Goal: Communication & Community: Answer question/provide support

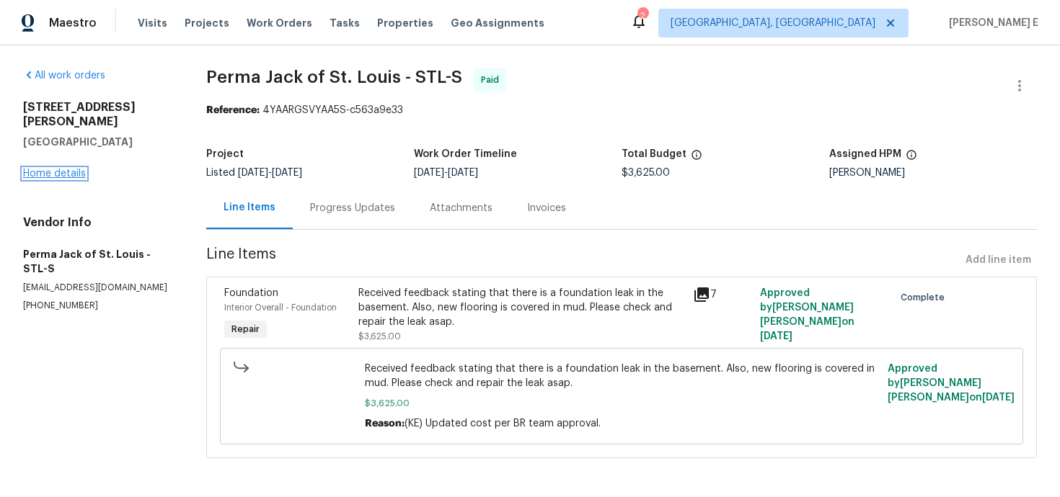
click at [38, 169] on link "Home details" at bounding box center [54, 174] width 63 height 10
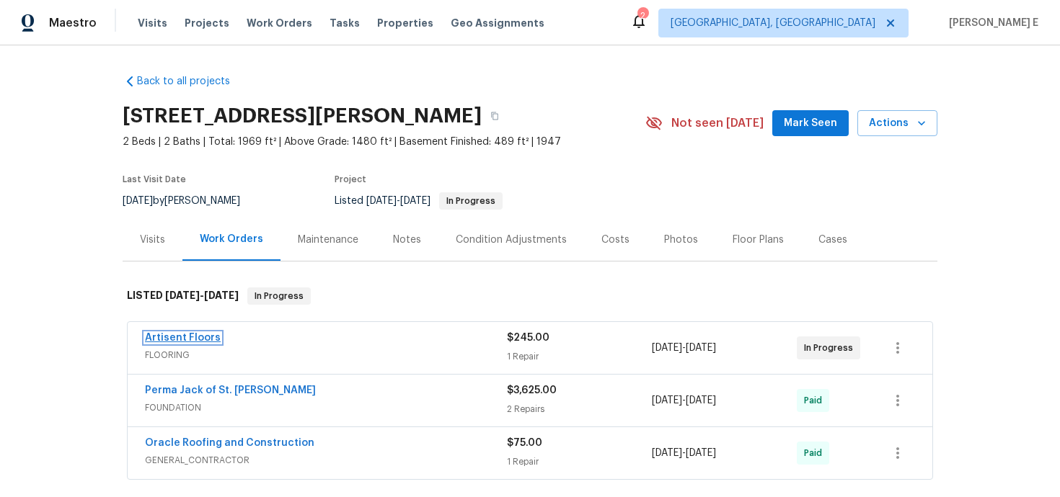
click at [153, 342] on link "Artisent Floors" at bounding box center [183, 338] width 76 height 10
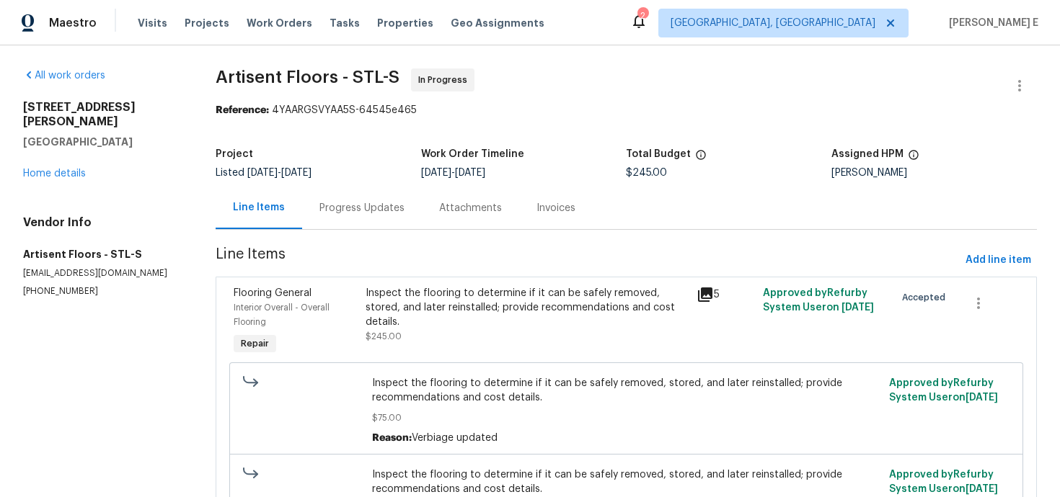
click at [368, 194] on div "Progress Updates" at bounding box center [362, 208] width 120 height 43
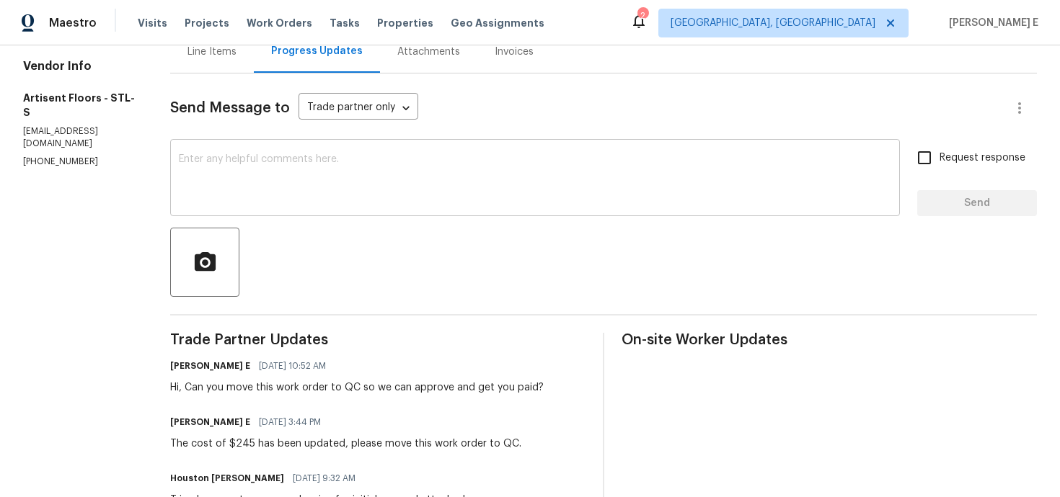
click at [566, 213] on div "x ​" at bounding box center [534, 180] width 729 height 74
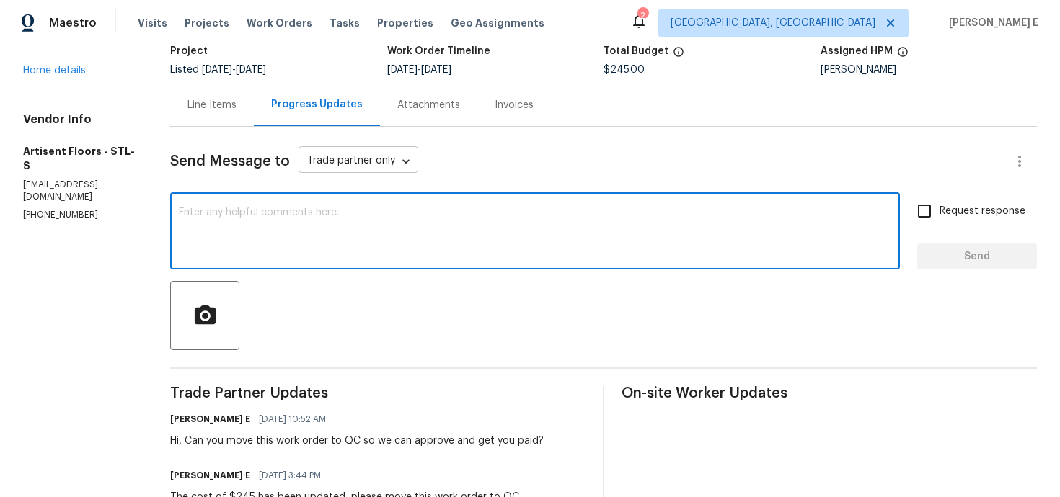
scroll to position [114, 0]
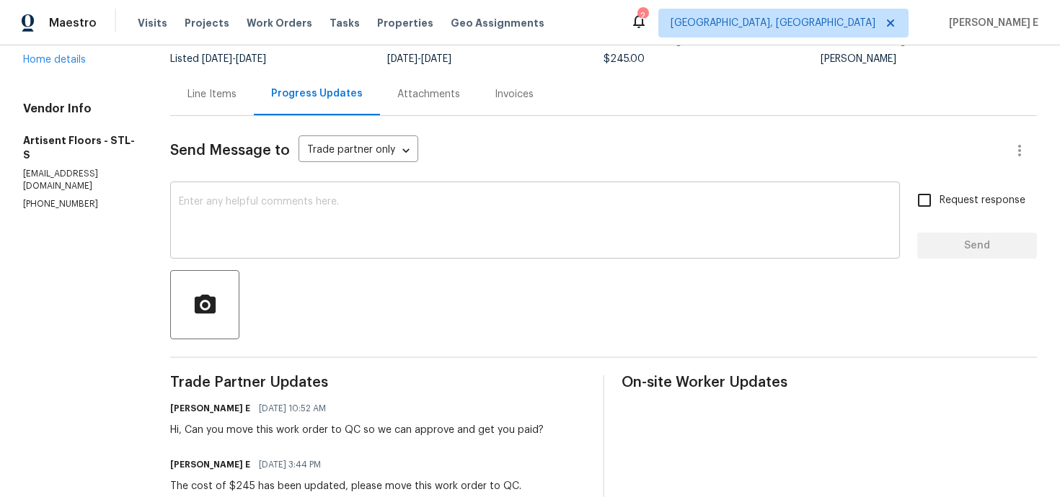
click at [442, 237] on textarea at bounding box center [535, 222] width 712 height 50
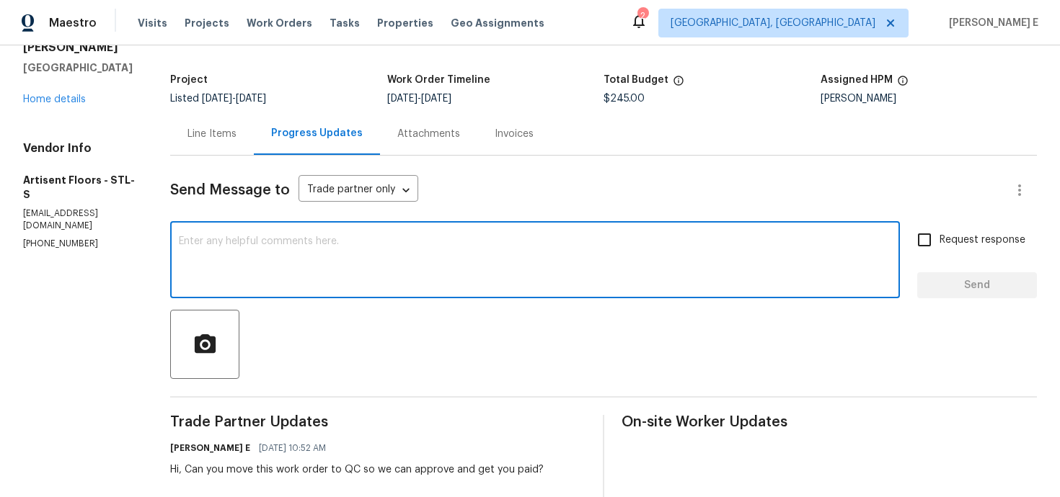
scroll to position [44, 0]
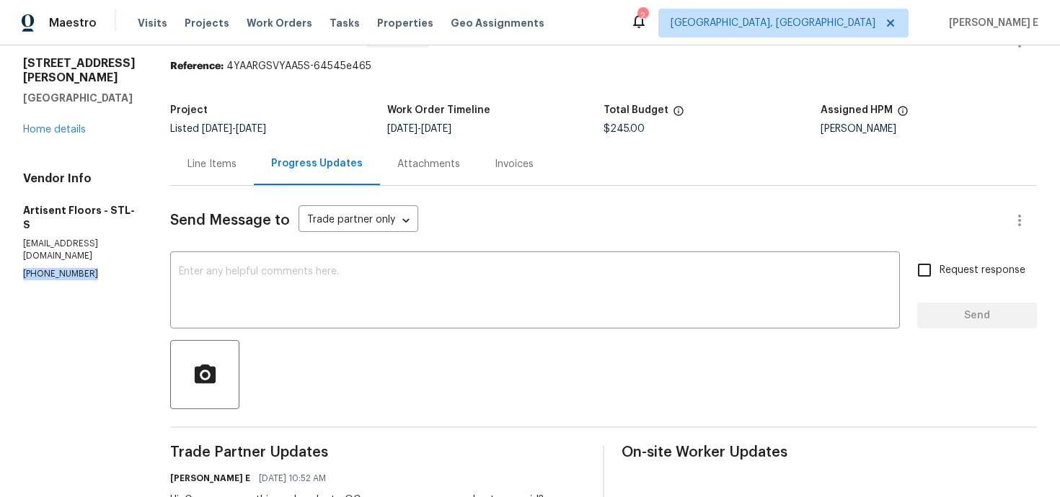
drag, startPoint x: 23, startPoint y: 235, endPoint x: 102, endPoint y: 236, distance: 79.3
click at [102, 268] on p "(314) 330-3531" at bounding box center [79, 274] width 112 height 12
copy p "(314) 330-3531"
drag, startPoint x: 139, startPoint y: 86, endPoint x: 17, endPoint y: 63, distance: 124.0
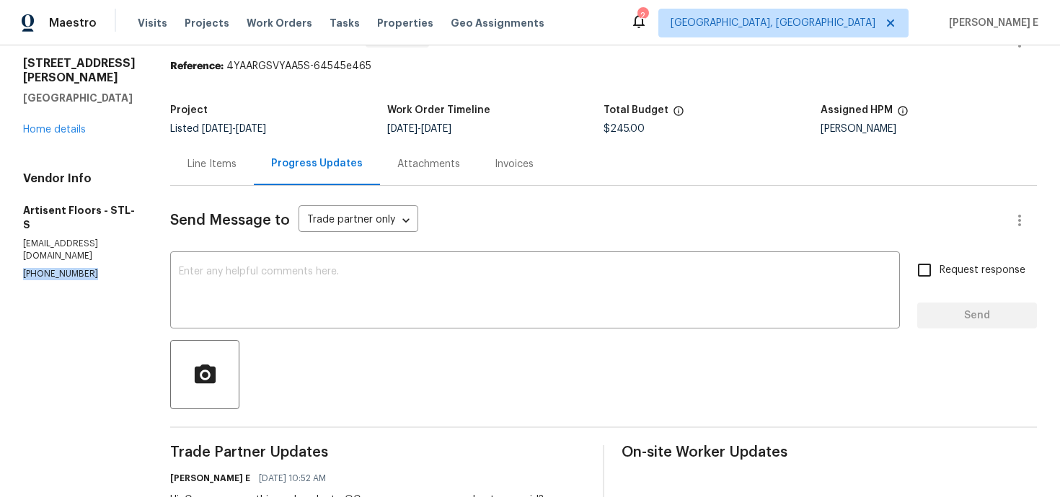
copy div "7546 Becker Rd Saint Louis, MO 63129"
click at [267, 291] on textarea at bounding box center [535, 292] width 712 height 50
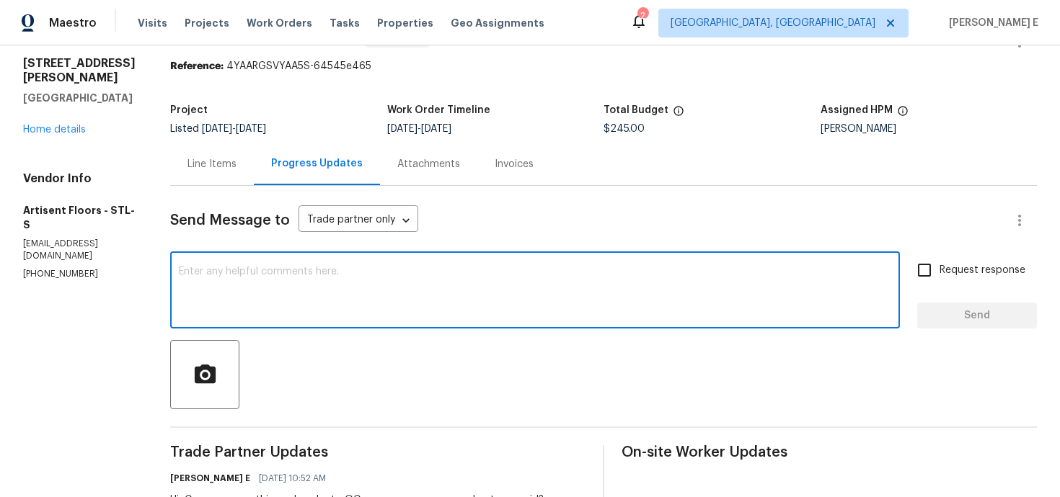
click at [307, 321] on div "x ​" at bounding box center [534, 292] width 729 height 74
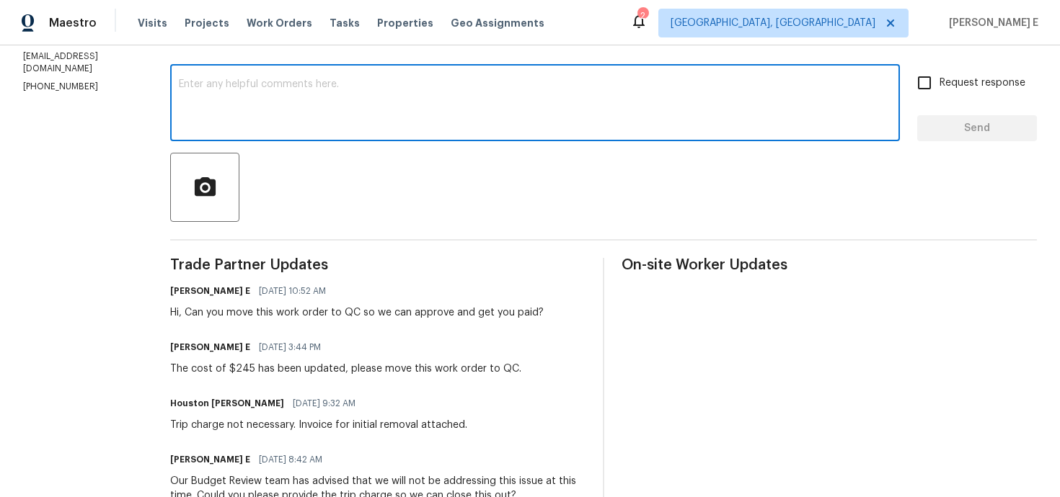
scroll to position [236, 0]
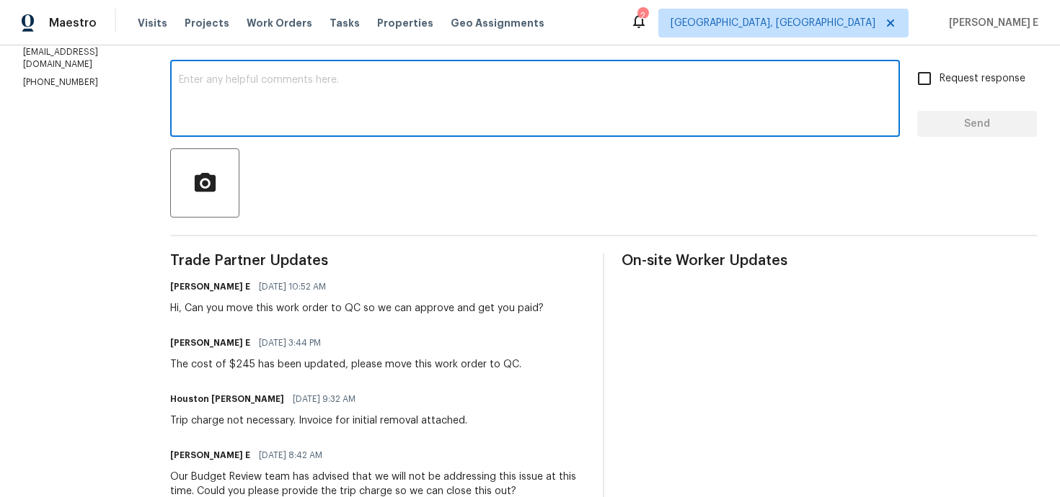
click at [205, 310] on div "Hi, Can you move this work order to QC so we can approve and get you paid?" at bounding box center [356, 308] width 373 height 14
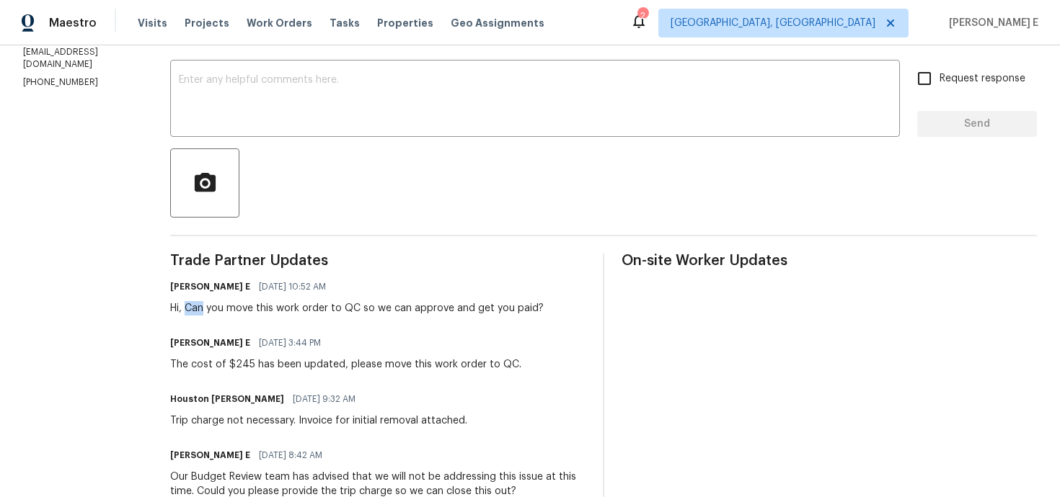
click at [205, 310] on div "Hi, Can you move this work order to QC so we can approve and get you paid?" at bounding box center [356, 308] width 373 height 14
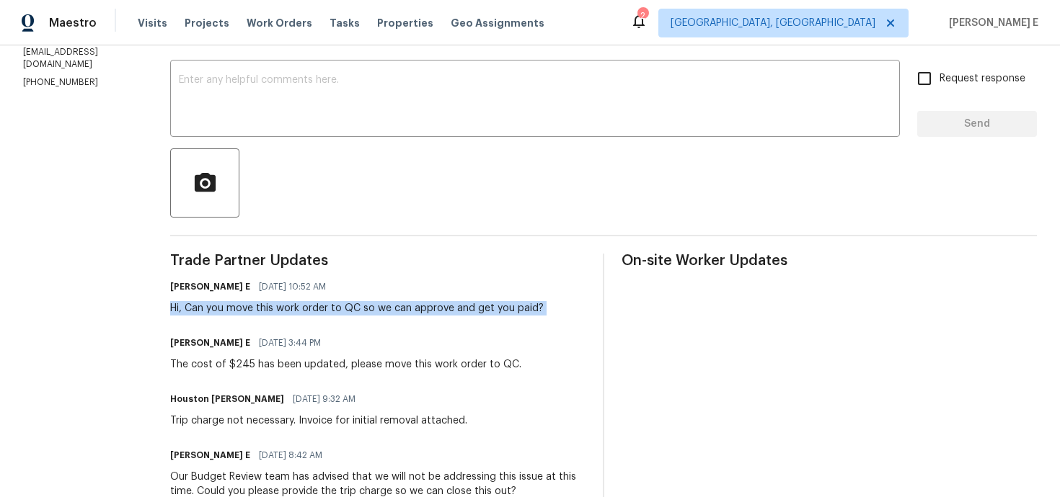
copy div "Hi, Can you move this work order to QC so we can approve and get you paid?"
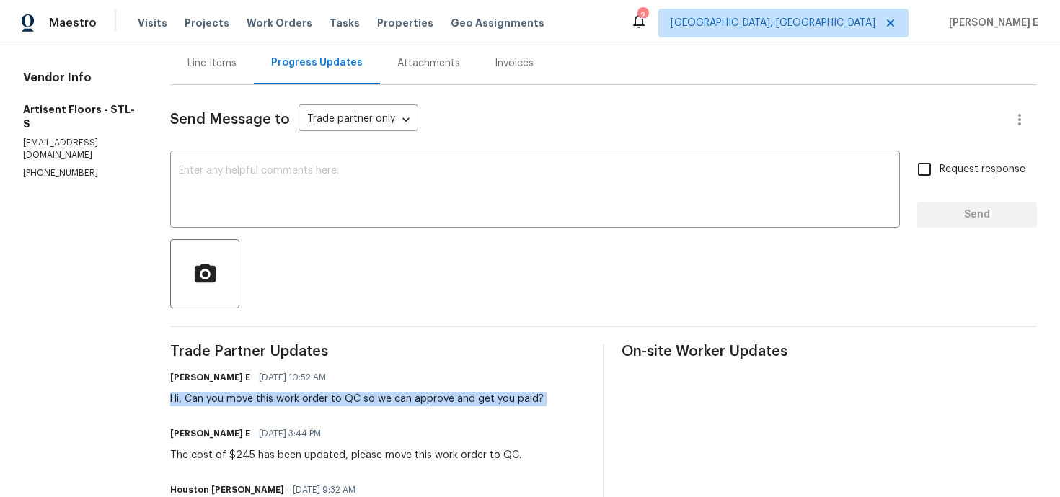
scroll to position [149, 0]
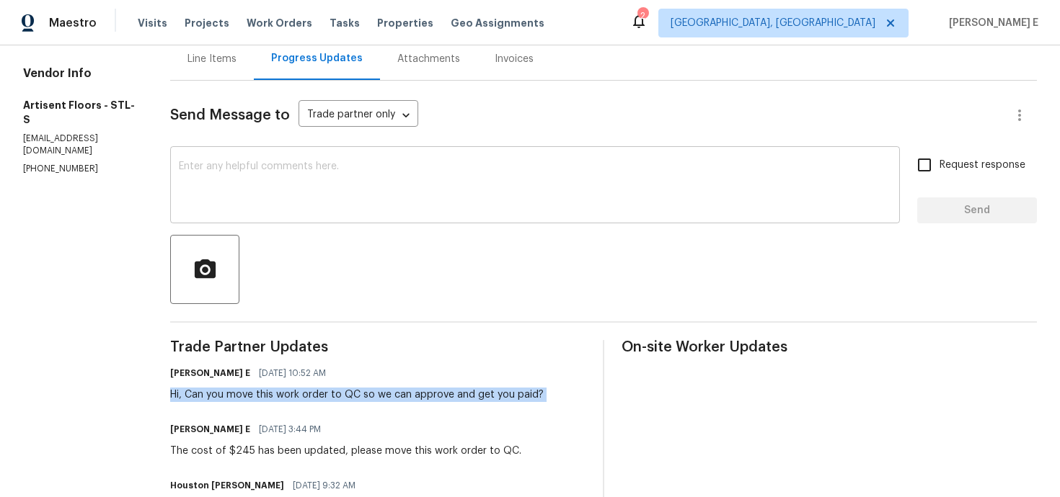
click at [422, 202] on textarea at bounding box center [535, 186] width 712 height 50
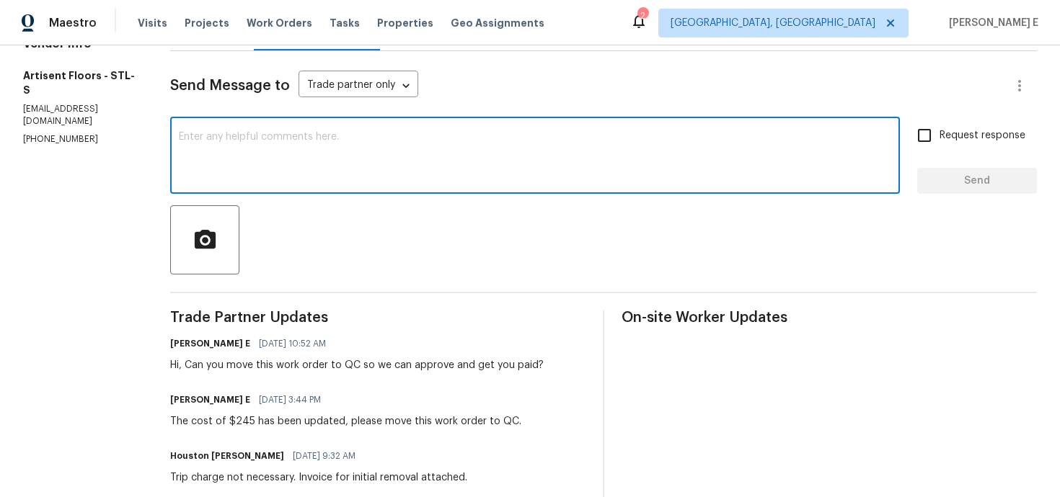
scroll to position [180, 0]
click at [725, 87] on div "Send Message to Trade partner only Trade partner only ​" at bounding box center [586, 84] width 832 height 35
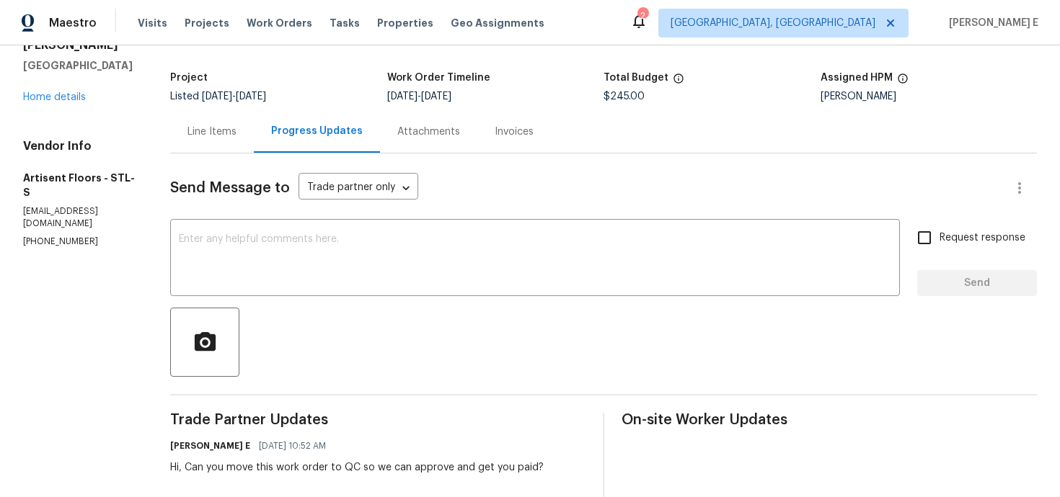
scroll to position [94, 0]
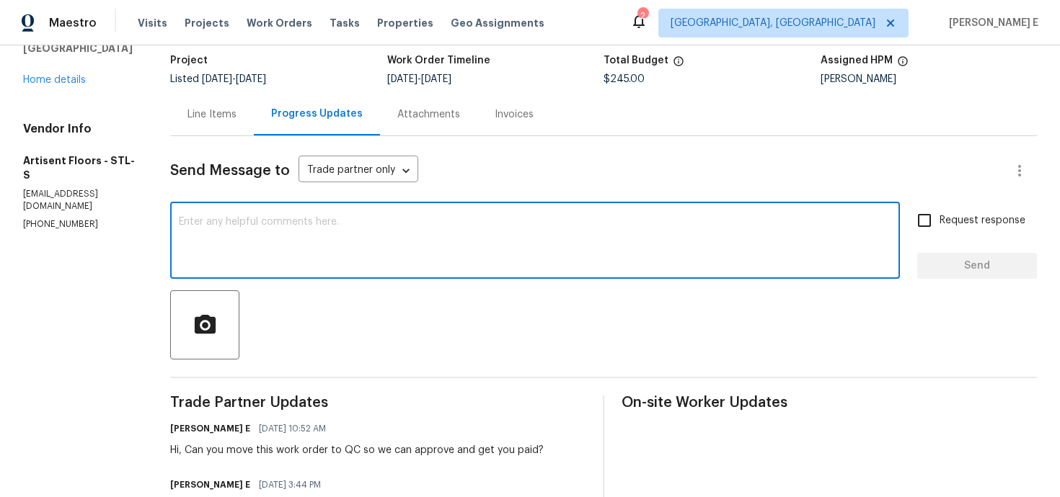
click at [337, 223] on textarea at bounding box center [535, 242] width 712 height 50
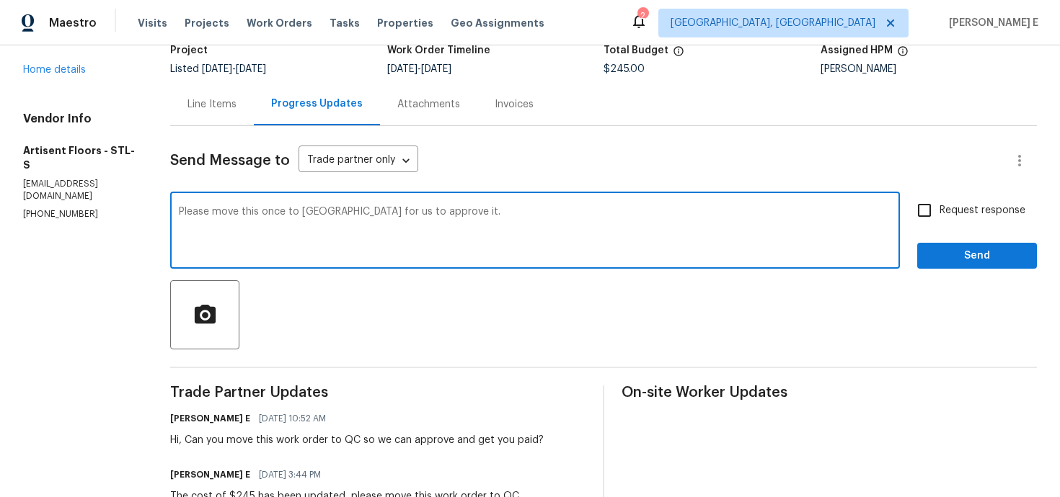
scroll to position [105, 0]
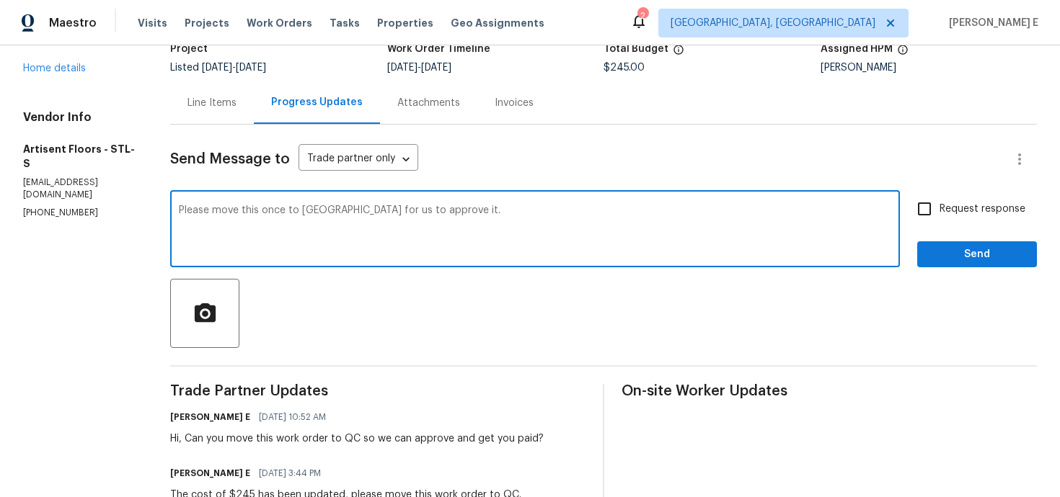
click at [293, 210] on textarea "Please move this once to QC for us to approve it." at bounding box center [535, 230] width 712 height 50
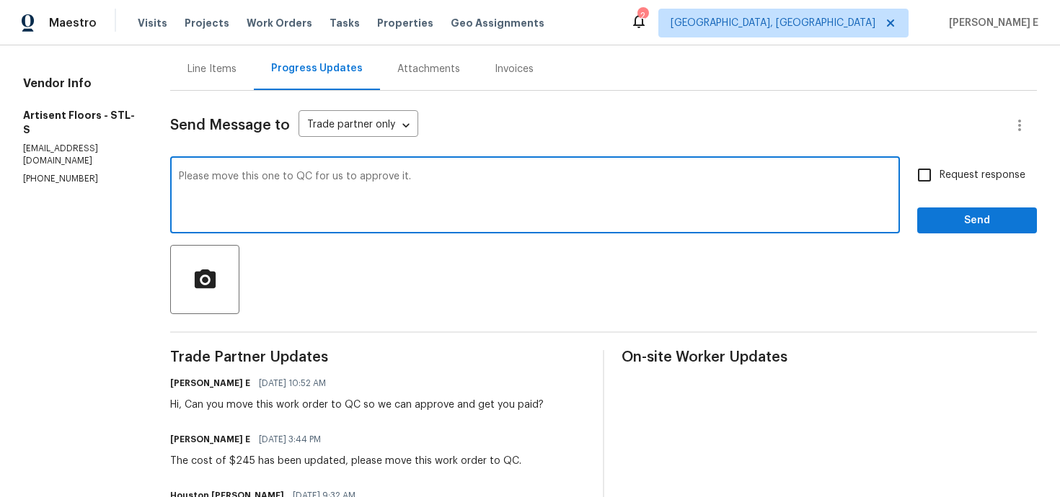
type textarea "Please move this one to QC for us to approve it."
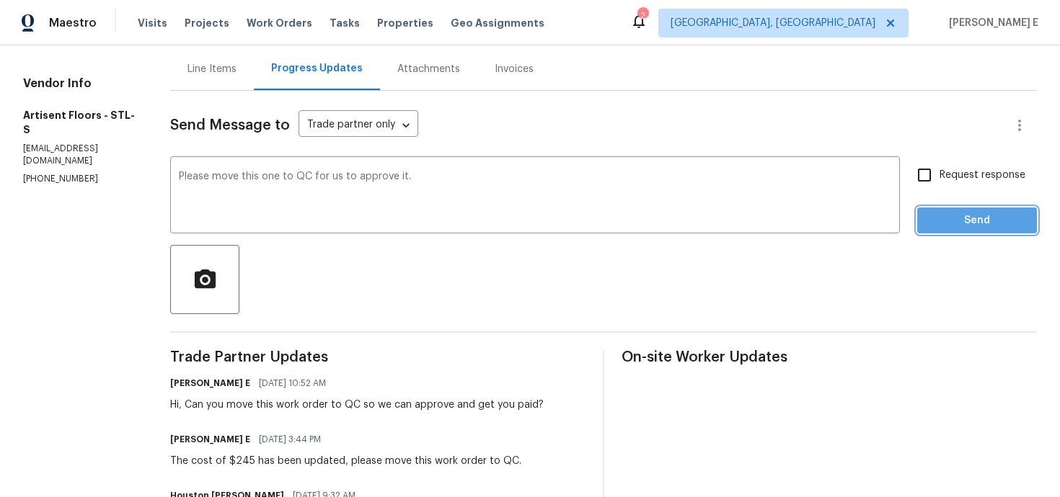
click at [951, 224] on span "Send" at bounding box center [976, 221] width 97 height 18
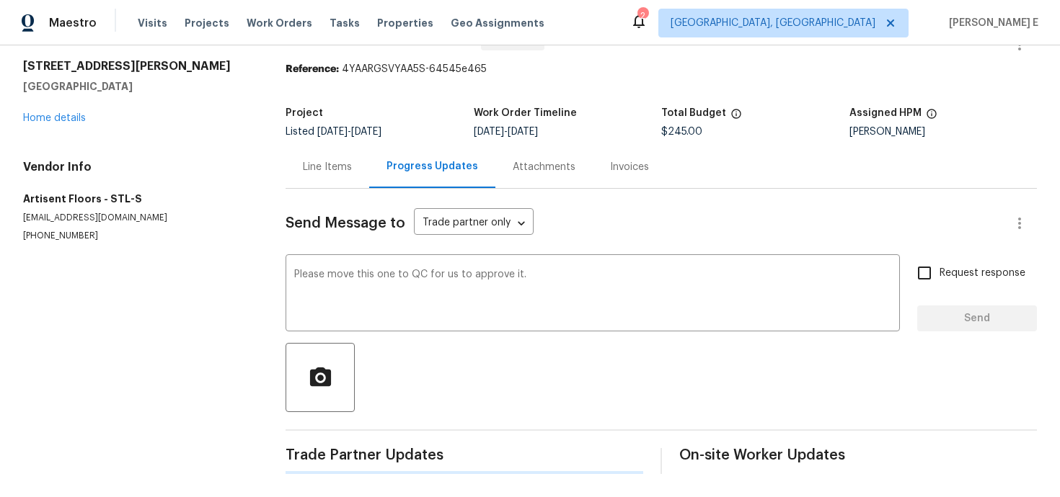
scroll to position [0, 0]
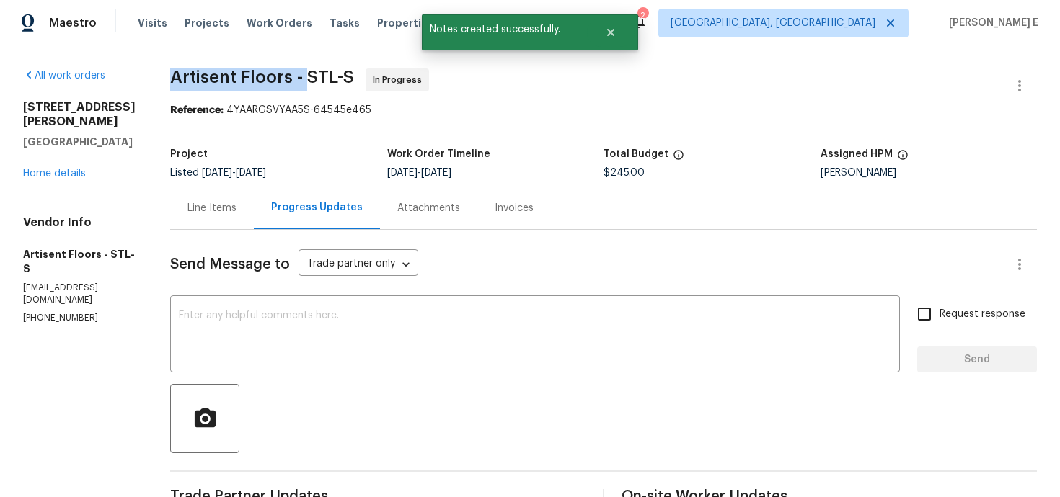
drag, startPoint x: 179, startPoint y: 79, endPoint x: 319, endPoint y: 82, distance: 140.6
copy span "Artisent Floors -"
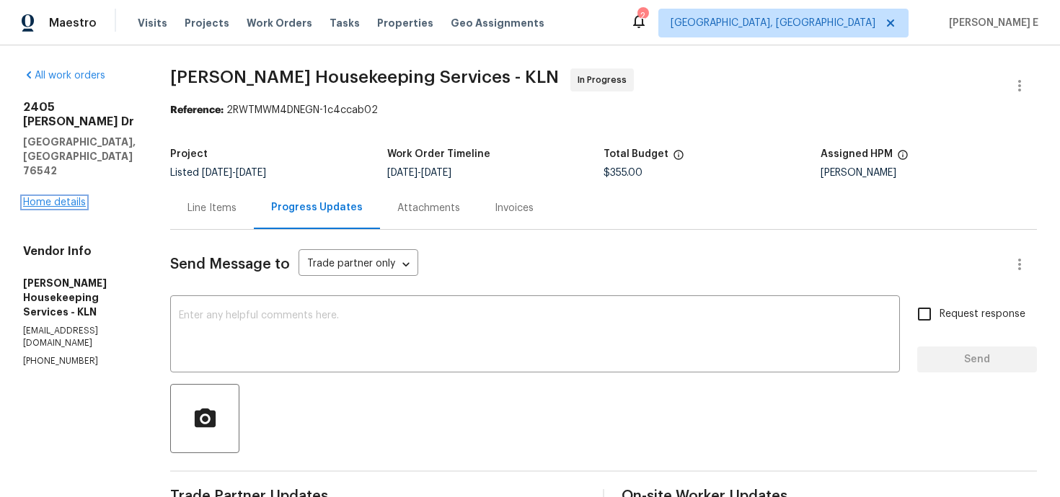
click at [50, 197] on link "Home details" at bounding box center [54, 202] width 63 height 10
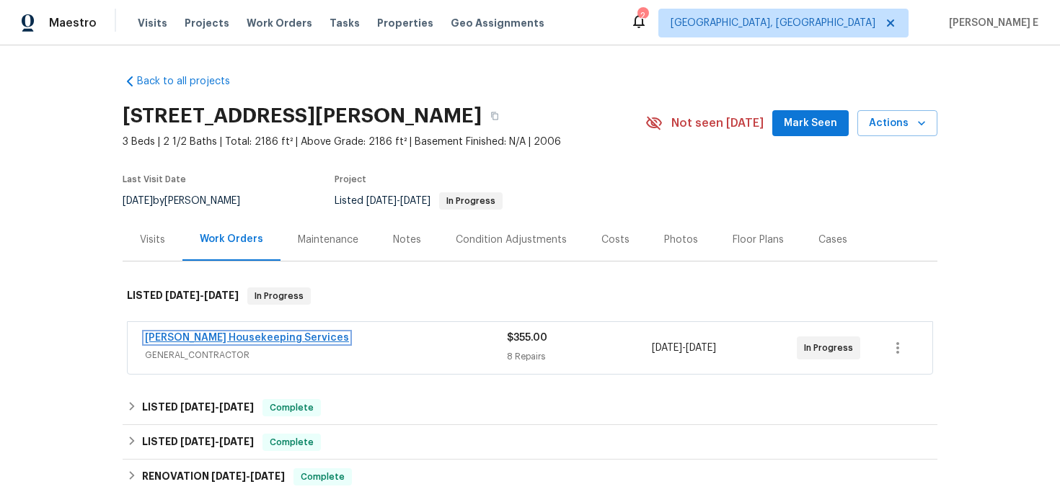
click at [173, 339] on link "Arelis Housekeeping Services" at bounding box center [247, 338] width 204 height 10
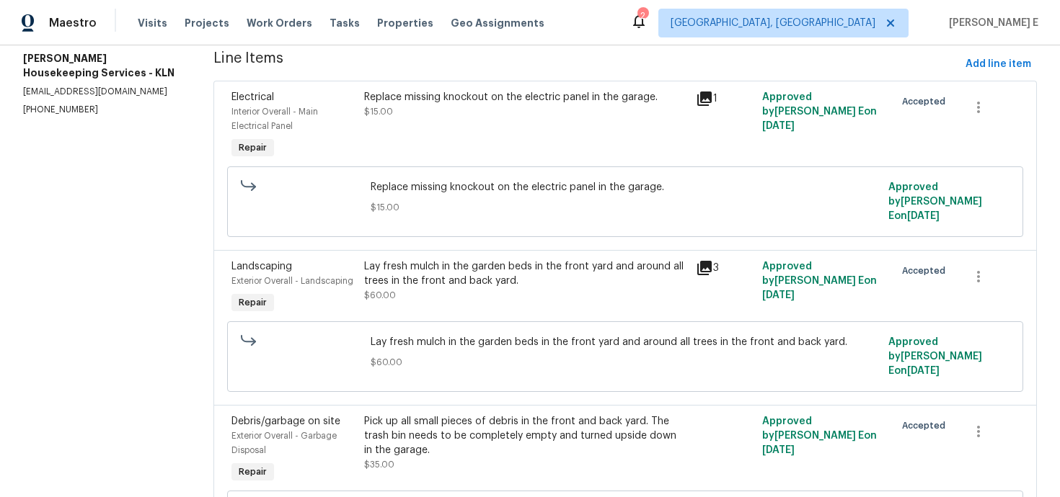
scroll to position [214, 0]
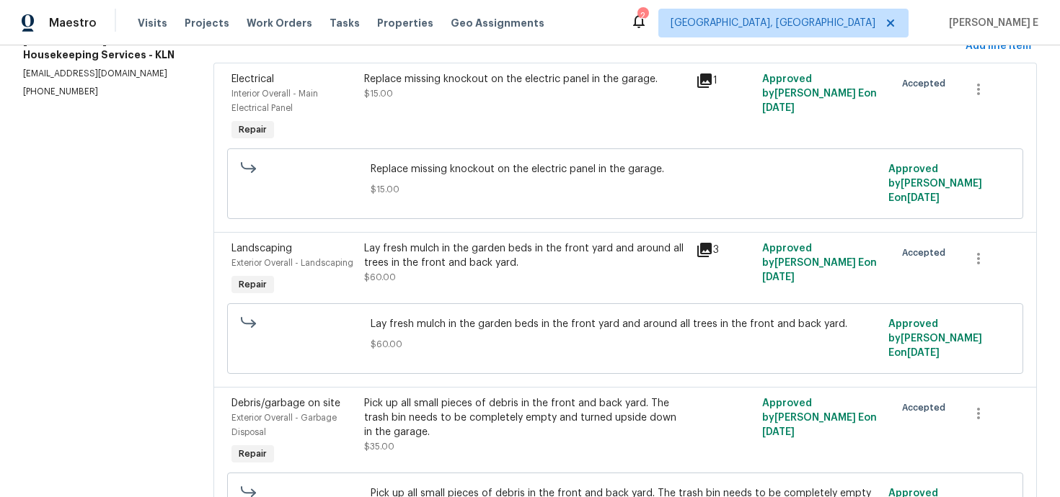
click at [709, 75] on icon at bounding box center [704, 81] width 14 height 14
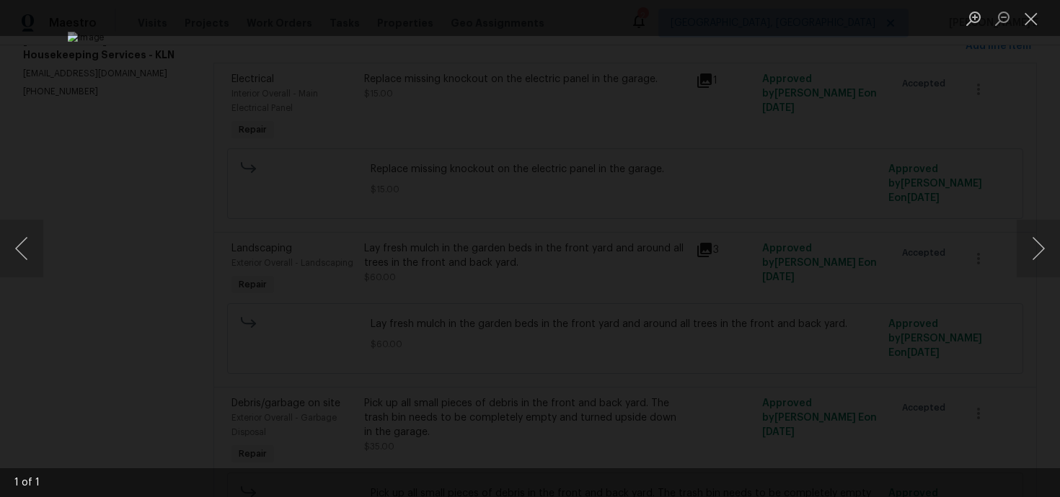
click at [915, 128] on div "Lightbox" at bounding box center [530, 248] width 1060 height 497
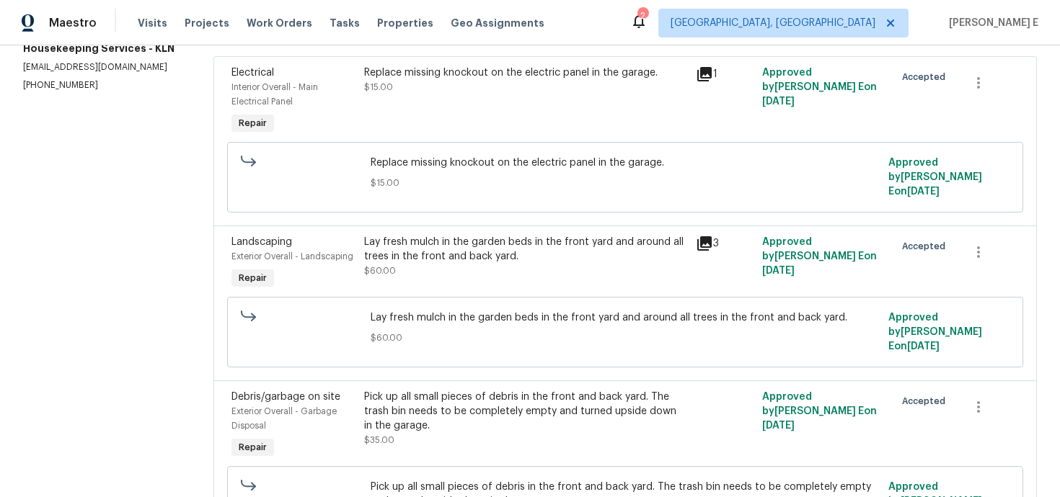
scroll to position [0, 0]
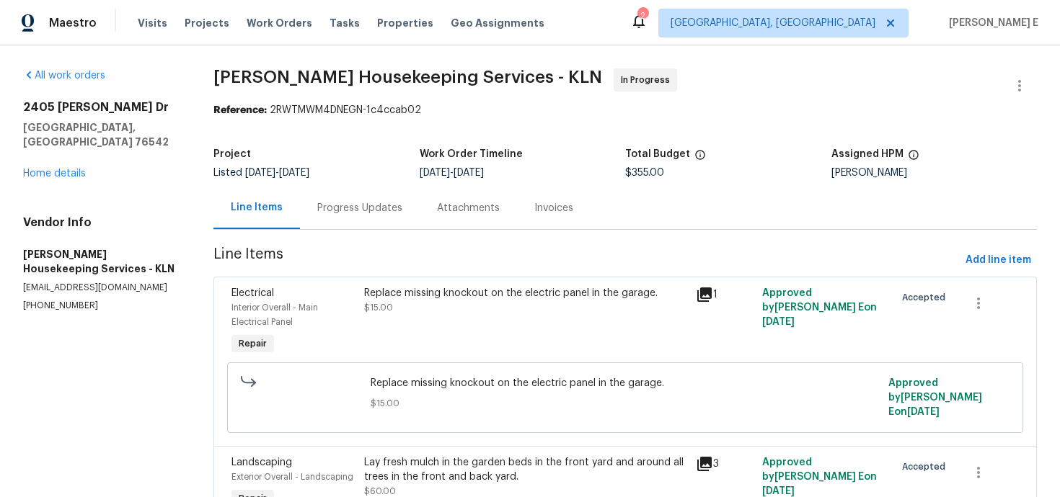
click at [366, 220] on div "Progress Updates" at bounding box center [360, 208] width 120 height 43
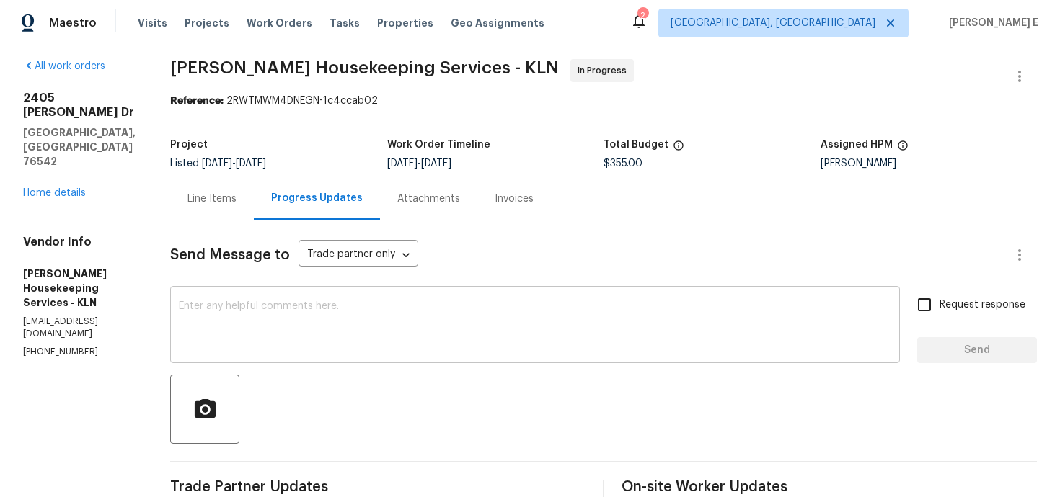
click at [322, 321] on textarea at bounding box center [535, 326] width 712 height 50
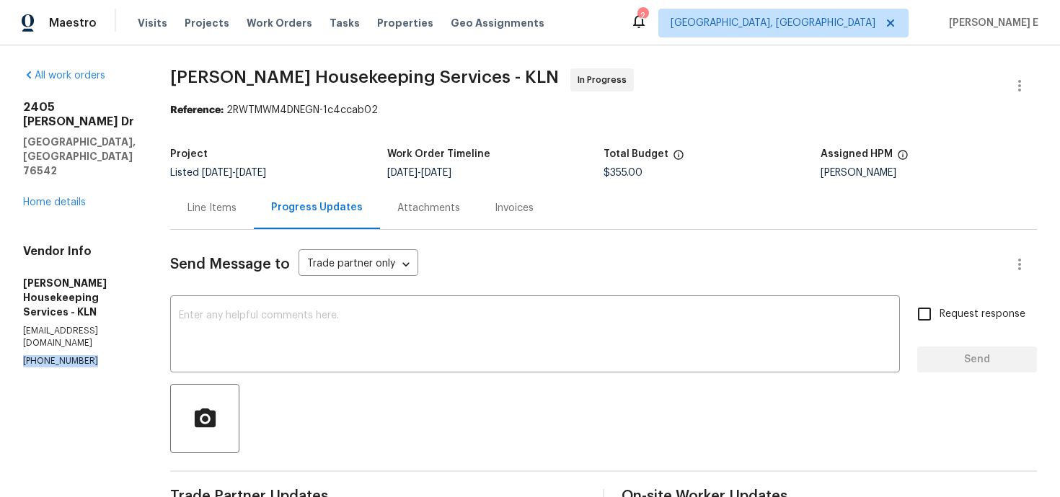
drag, startPoint x: 20, startPoint y: 291, endPoint x: 116, endPoint y: 291, distance: 95.9
copy p "(512) 709-0831"
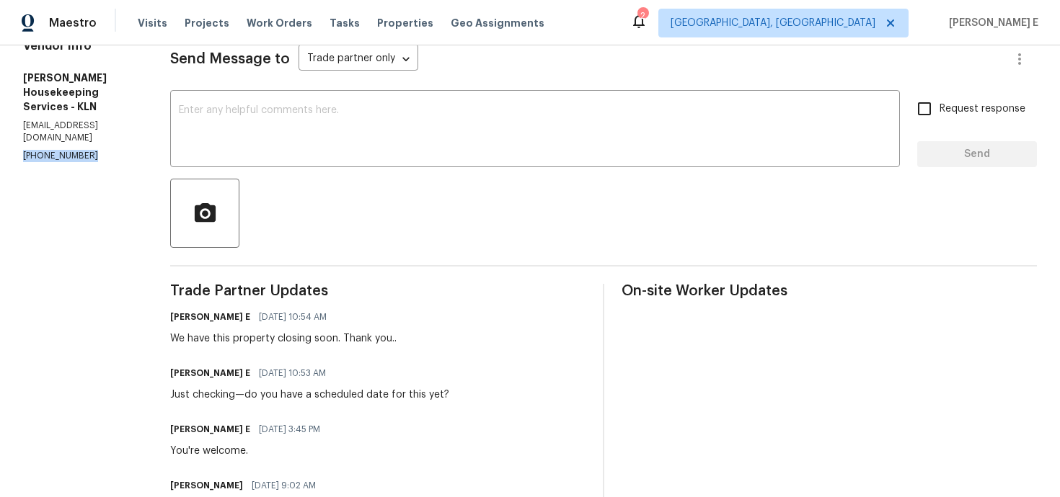
scroll to position [206, 0]
copy p "(512) 709-0831"
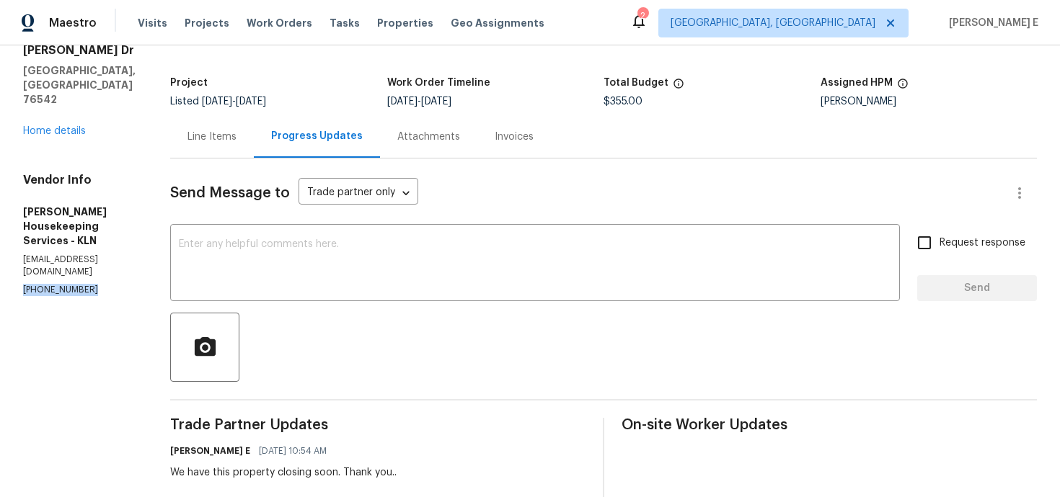
scroll to position [71, 0]
click at [509, 281] on textarea at bounding box center [535, 265] width 712 height 50
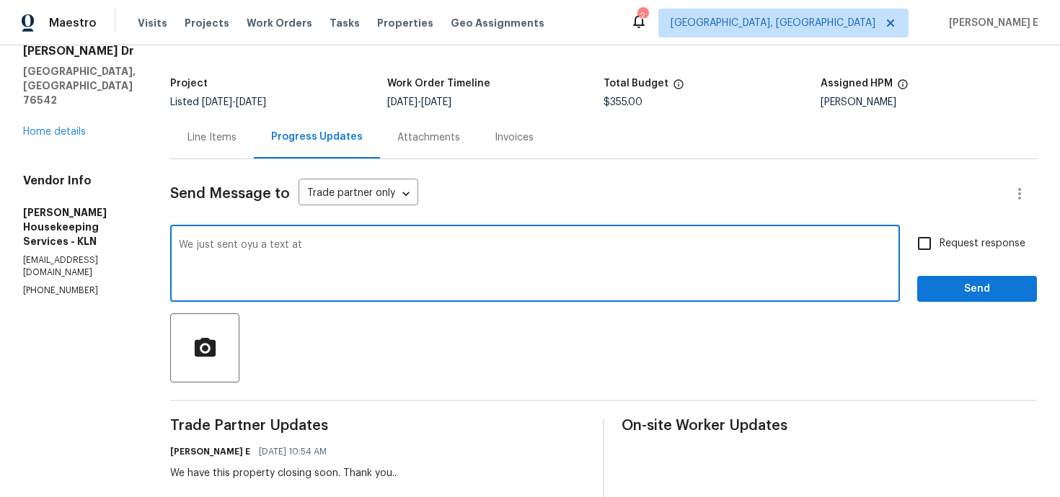
paste textarea "(512) 709-0831"
click at [267, 244] on textarea "We just sent oyu a text at (512) 709-0831" at bounding box center [535, 265] width 712 height 50
drag, startPoint x: 303, startPoint y: 247, endPoint x: 305, endPoint y: 316, distance: 69.9
click at [303, 265] on textarea "We just sent you a text at (512) 709-0831" at bounding box center [535, 265] width 712 height 50
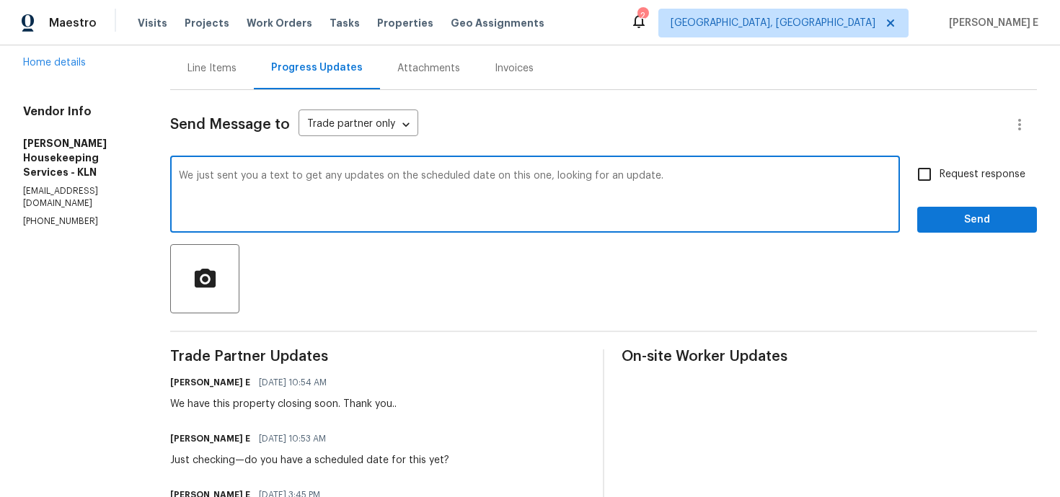
scroll to position [123, 0]
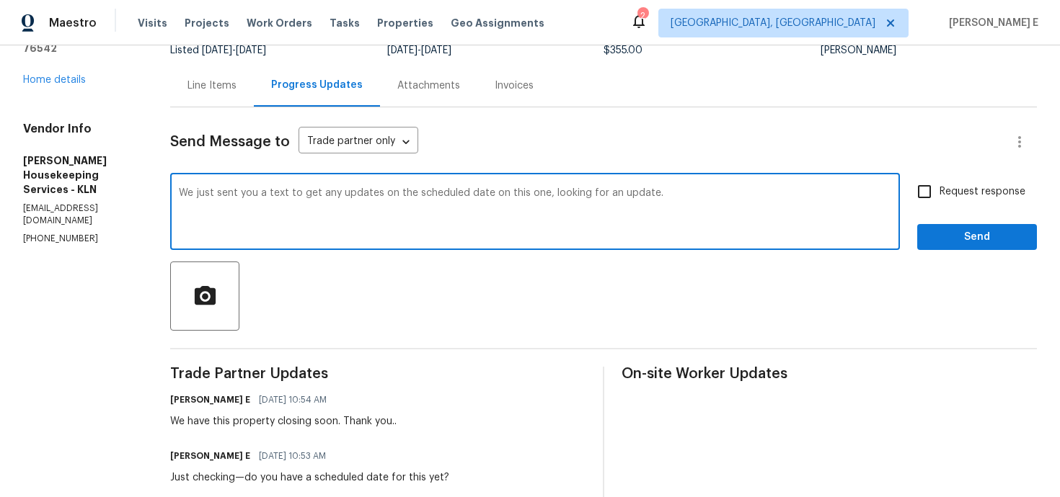
type textarea "We just sent you a text to get any updates on the scheduled date on this one, l…"
click at [1018, 210] on div "Request response Send" at bounding box center [977, 214] width 120 height 74
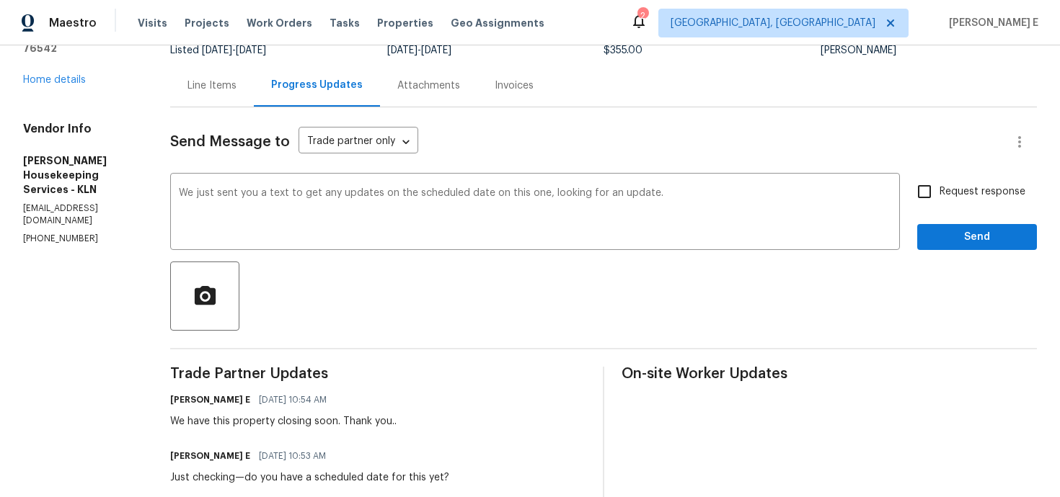
click at [952, 204] on label "Request response" at bounding box center [967, 192] width 116 height 30
click at [939, 204] on input "Request response" at bounding box center [924, 192] width 30 height 30
checkbox input "true"
click at [941, 241] on span "Send" at bounding box center [976, 237] width 97 height 18
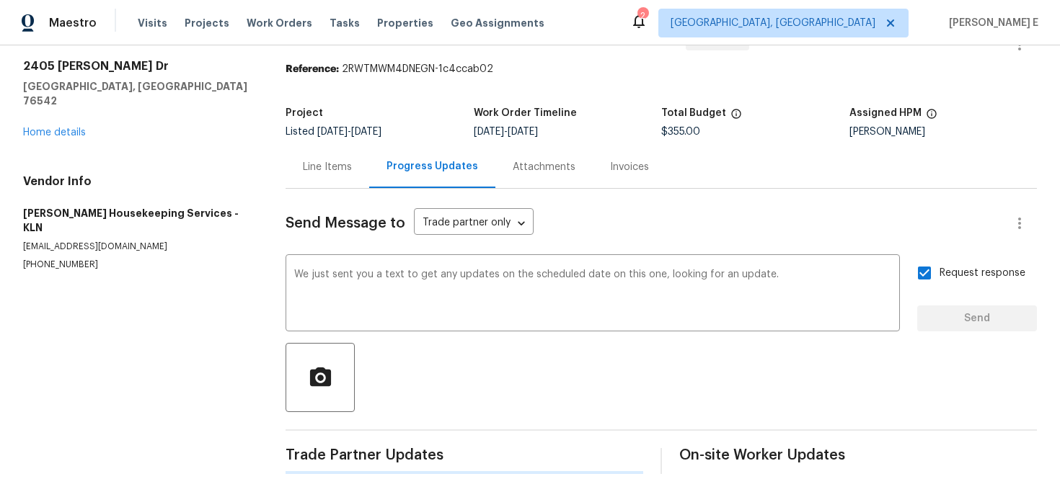
scroll to position [0, 0]
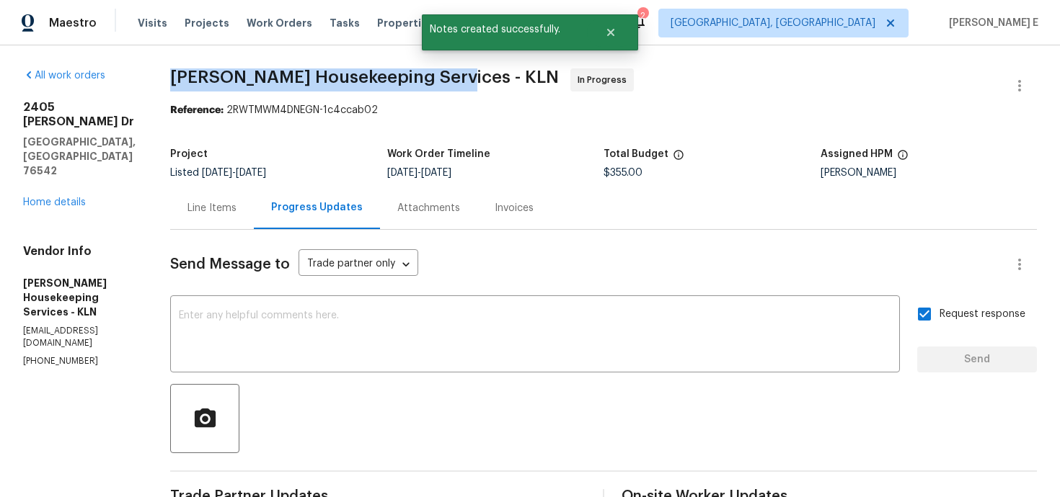
drag, startPoint x: 185, startPoint y: 81, endPoint x: 447, endPoint y: 76, distance: 262.4
copy span "Arelis Housekeeping Services -"
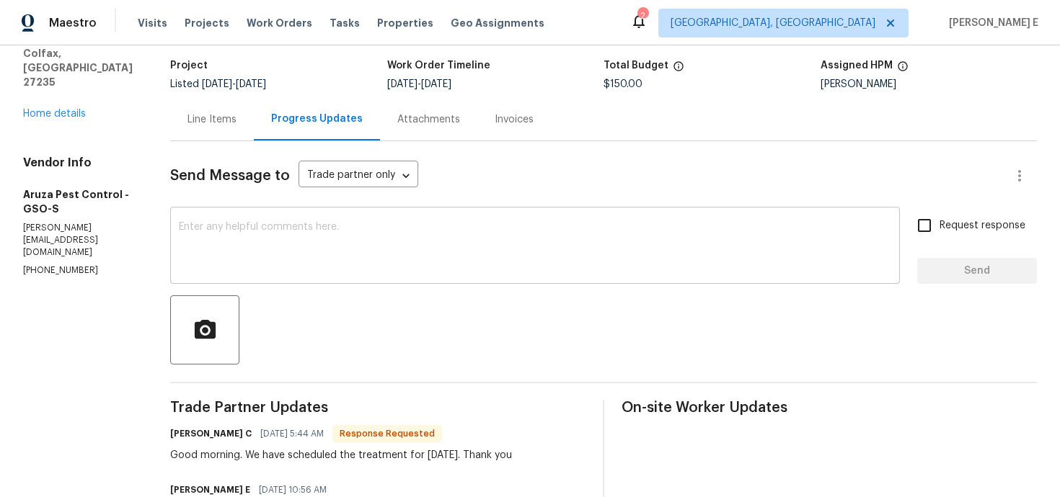
scroll to position [81, 0]
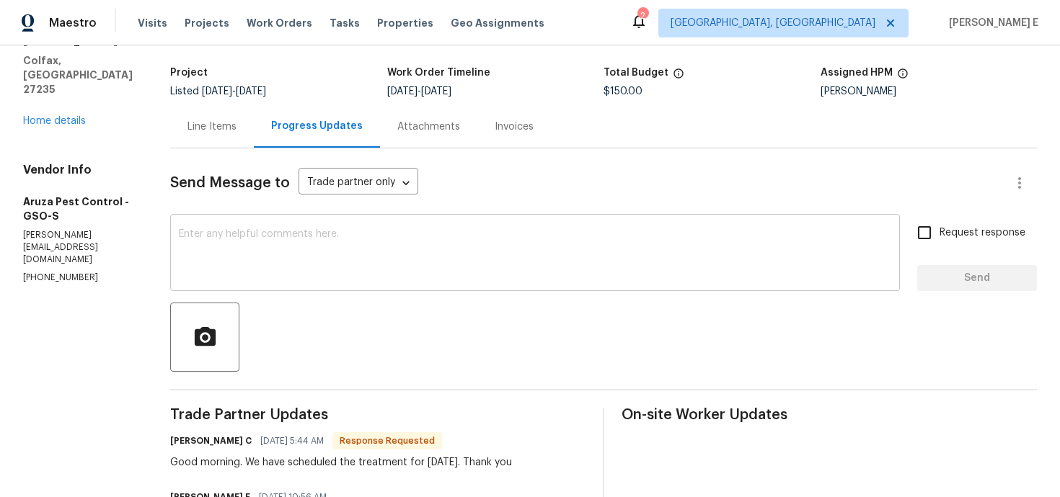
click at [427, 237] on textarea at bounding box center [535, 254] width 712 height 50
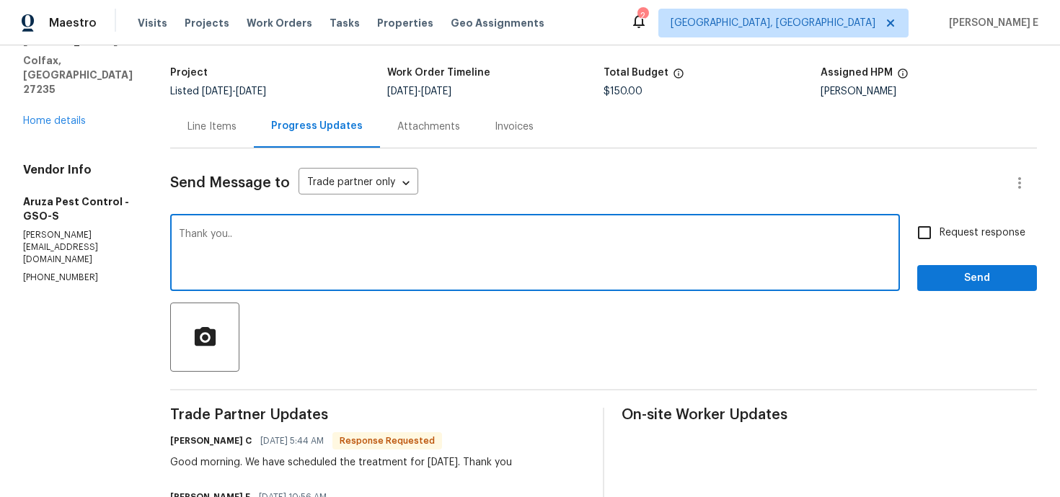
type textarea "Thank you.."
click at [958, 269] on button "Send" at bounding box center [977, 278] width 120 height 27
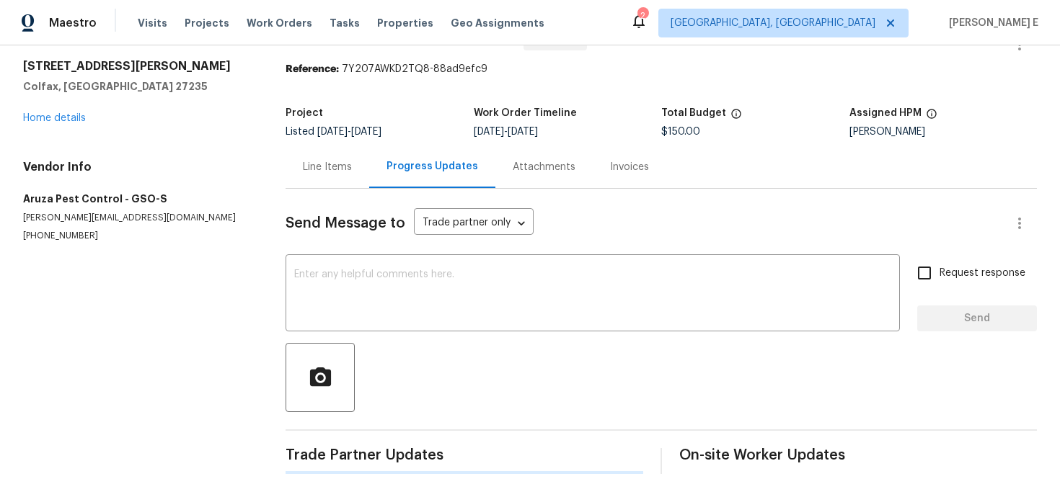
scroll to position [0, 0]
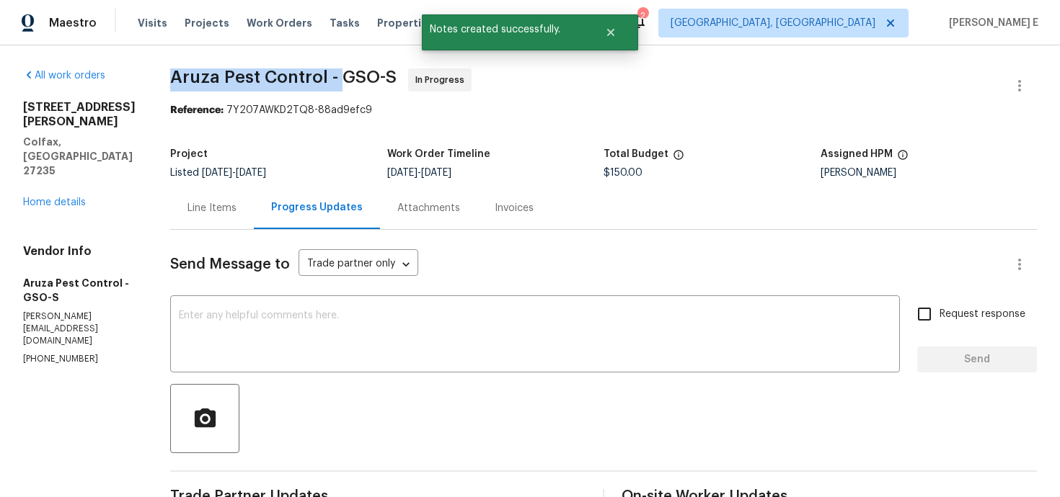
drag, startPoint x: 170, startPoint y: 84, endPoint x: 338, endPoint y: 84, distance: 167.9
copy span "Aruza Pest Control -"
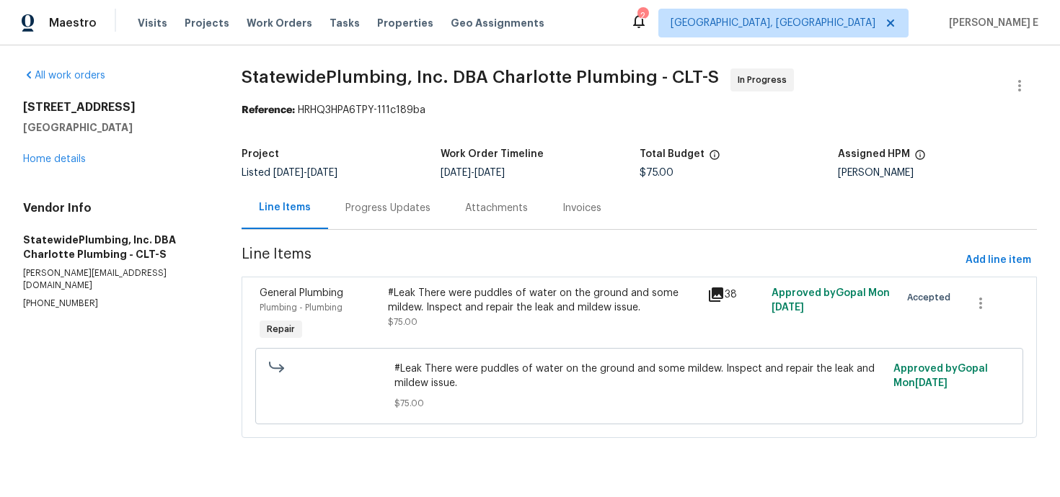
click at [405, 204] on div "Progress Updates" at bounding box center [387, 208] width 85 height 14
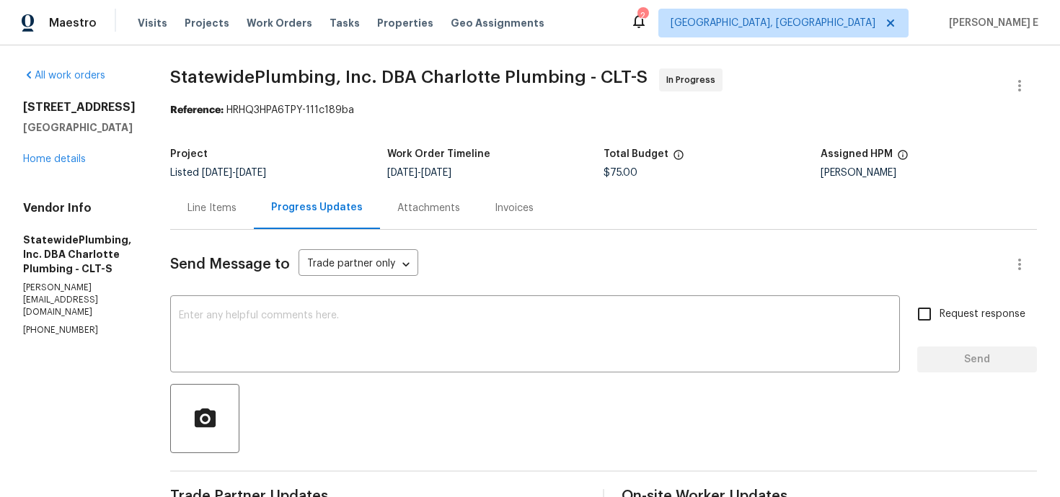
click at [236, 213] on div "Line Items" at bounding box center [211, 208] width 49 height 14
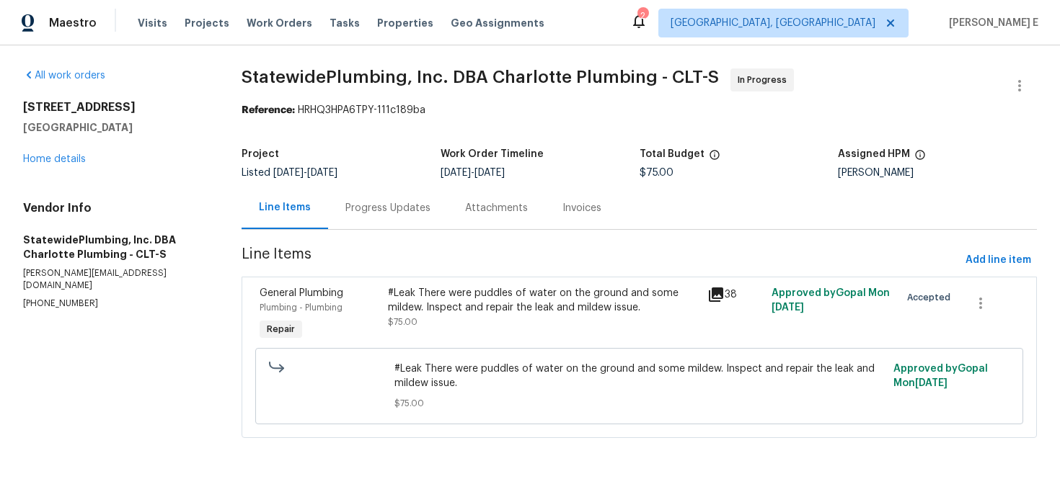
click at [512, 293] on div "#Leak There were puddles of water on the ground and some mildew. Inspect and re…" at bounding box center [543, 300] width 311 height 29
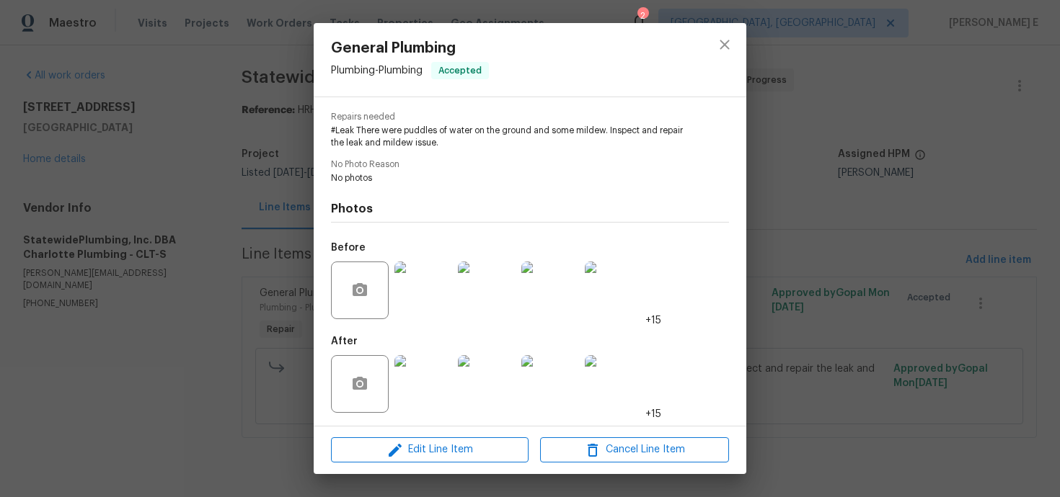
scroll to position [151, 0]
click at [426, 378] on img at bounding box center [423, 383] width 58 height 58
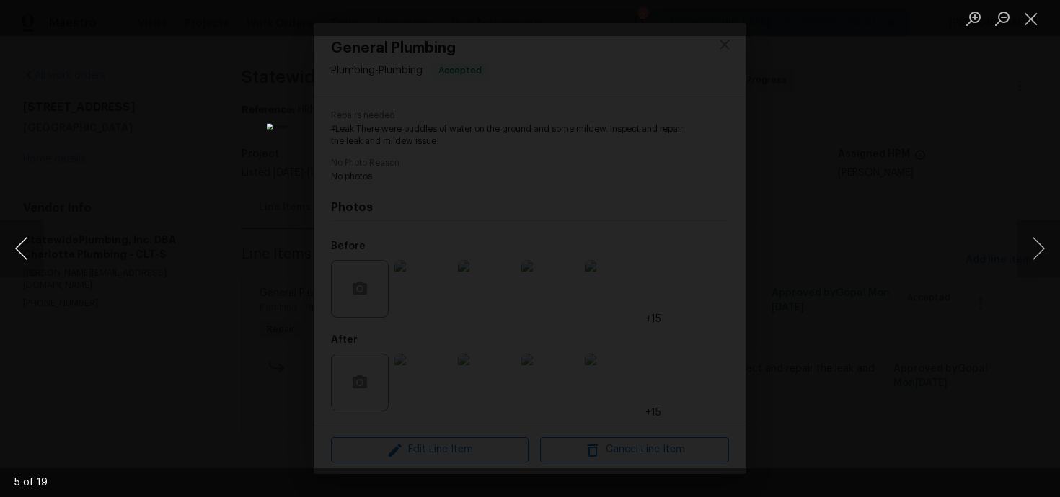
click at [25, 265] on button "Previous image" at bounding box center [21, 249] width 43 height 58
click at [667, 227] on img "Lightbox" at bounding box center [530, 249] width 924 height 434
click at [879, 143] on div "Lightbox" at bounding box center [530, 248] width 1060 height 497
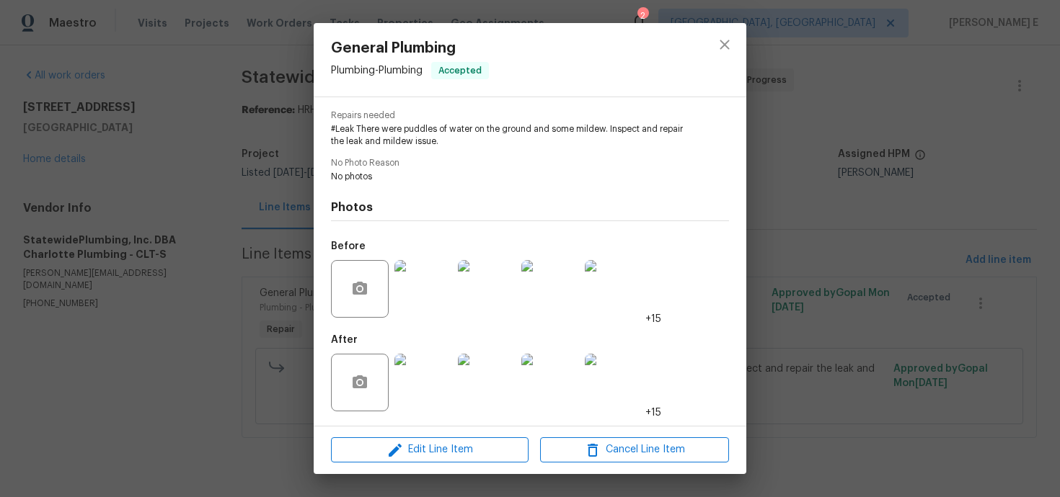
click at [879, 143] on div "General Plumbing Plumbing - Plumbing Accepted Vendor StatewidePlumbing, Inc. DB…" at bounding box center [530, 248] width 1060 height 497
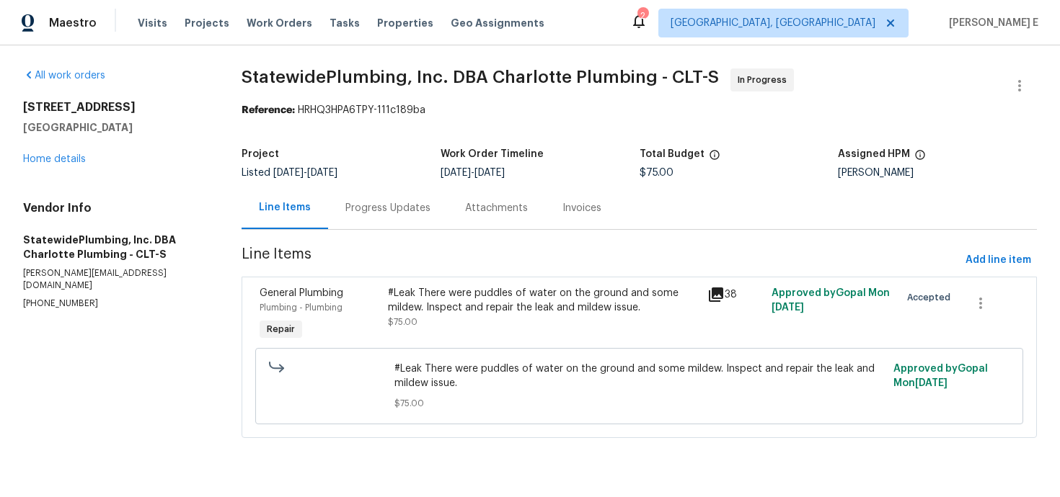
click at [387, 221] on div "Progress Updates" at bounding box center [388, 208] width 120 height 43
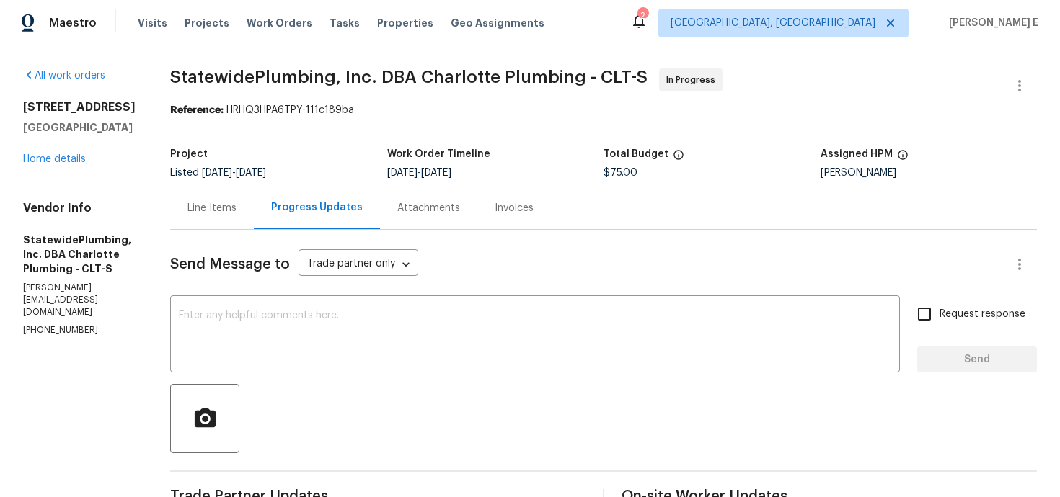
click at [236, 211] on div "Line Items" at bounding box center [211, 208] width 49 height 14
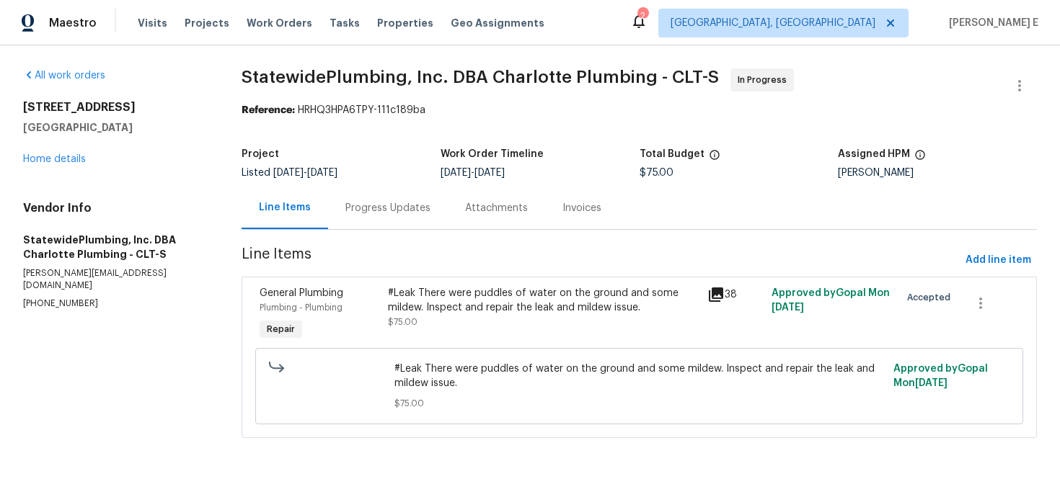
click at [354, 200] on div "Progress Updates" at bounding box center [388, 208] width 120 height 43
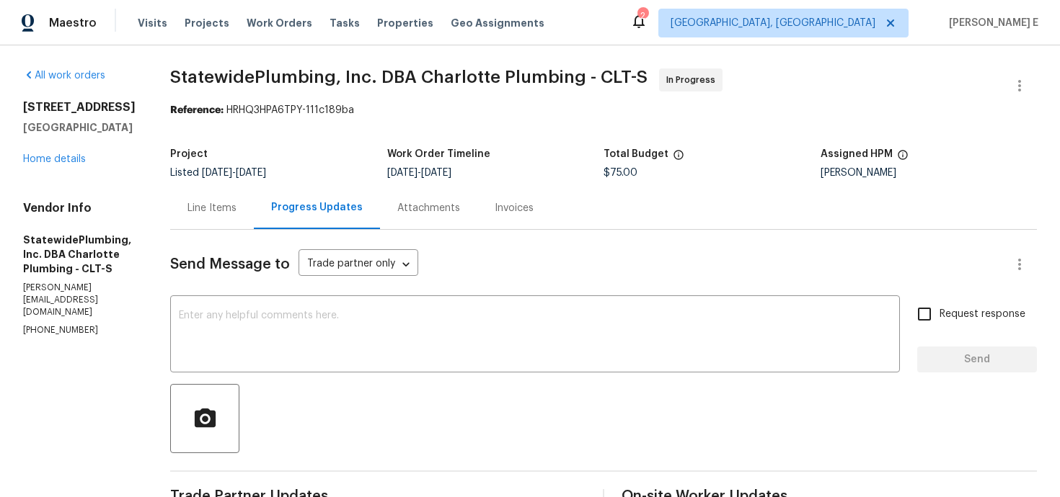
click at [238, 223] on div "Line Items" at bounding box center [212, 208] width 84 height 43
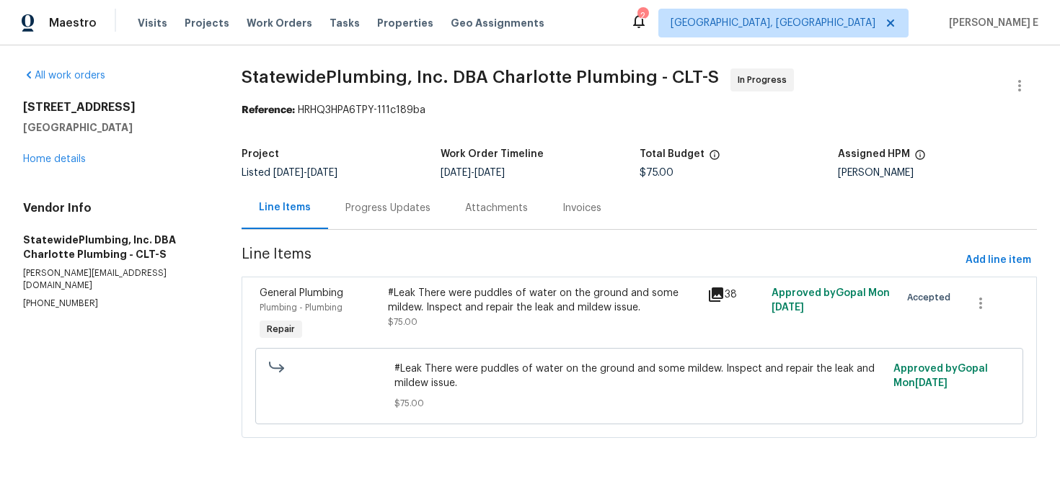
click at [436, 303] on div "#Leak There were puddles of water on the ground and some mildew. Inspect and re…" at bounding box center [543, 300] width 311 height 29
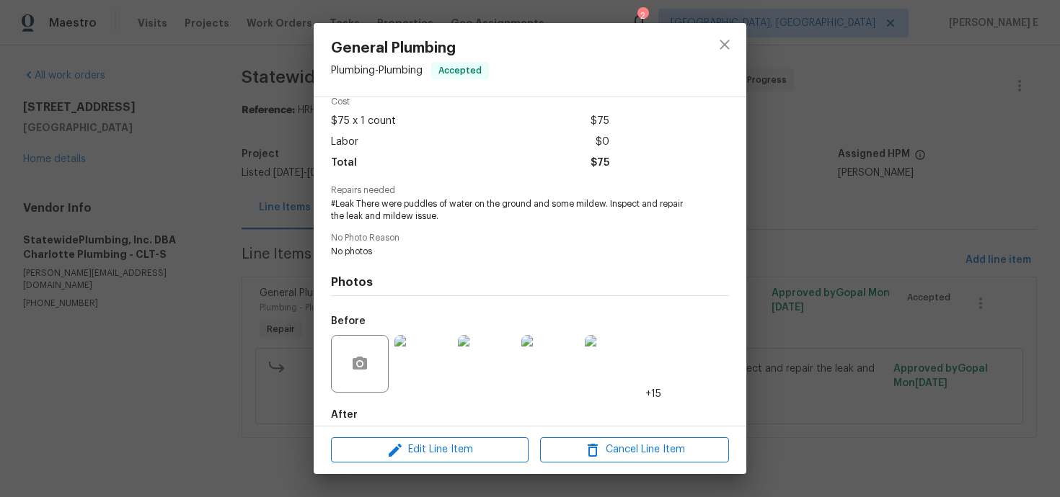
scroll to position [151, 0]
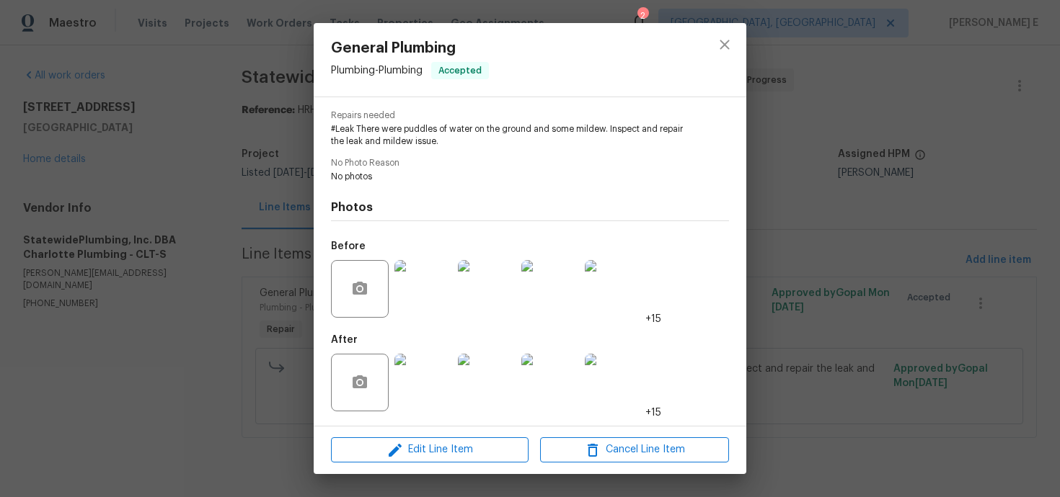
click at [423, 397] on img at bounding box center [423, 383] width 58 height 58
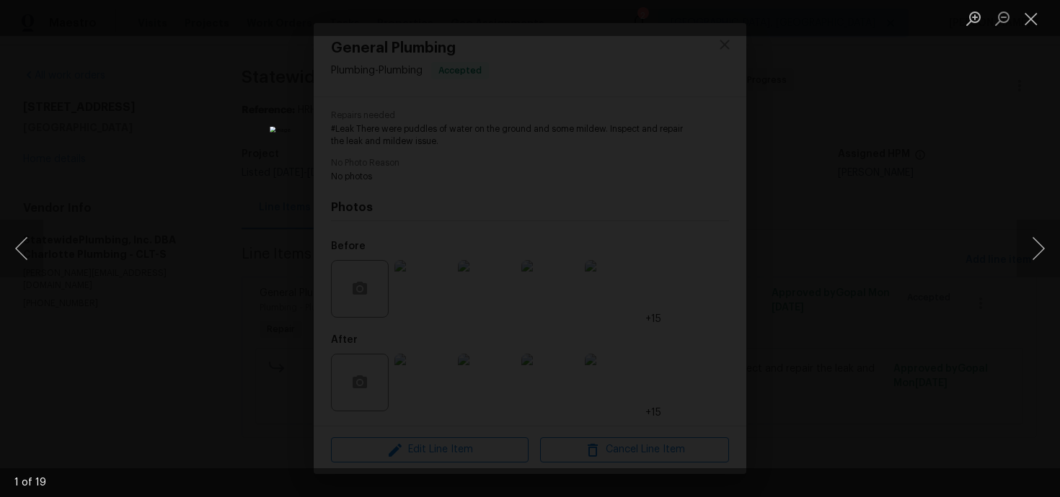
click at [752, 179] on div "Lightbox" at bounding box center [530, 248] width 1060 height 497
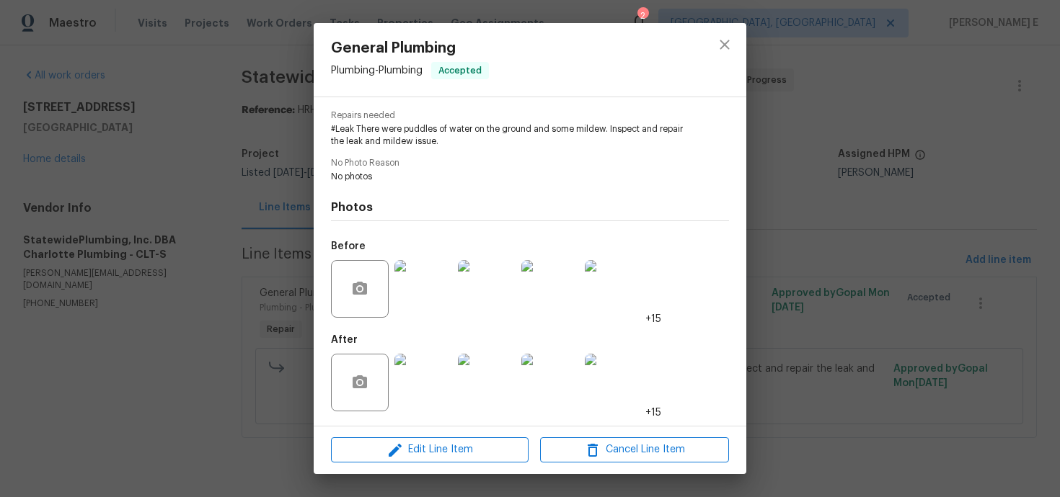
click at [820, 153] on div "General Plumbing Plumbing - Plumbing Accepted Vendor StatewidePlumbing, Inc. DB…" at bounding box center [530, 248] width 1060 height 497
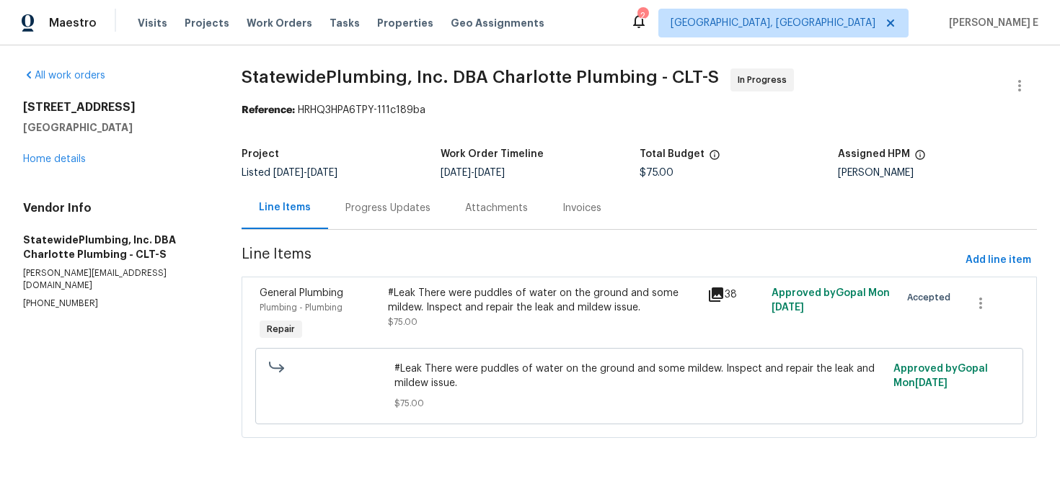
click at [393, 220] on div "Progress Updates" at bounding box center [388, 208] width 120 height 43
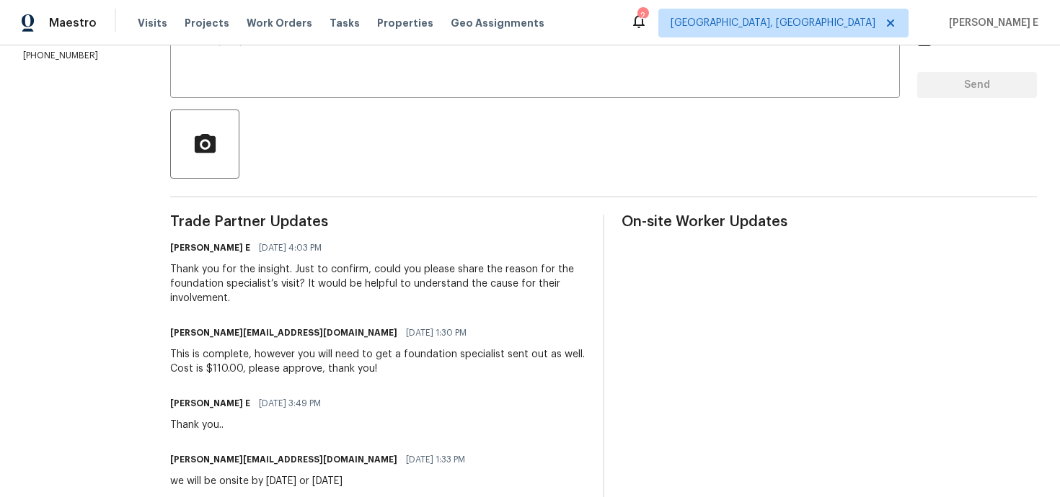
scroll to position [265, 0]
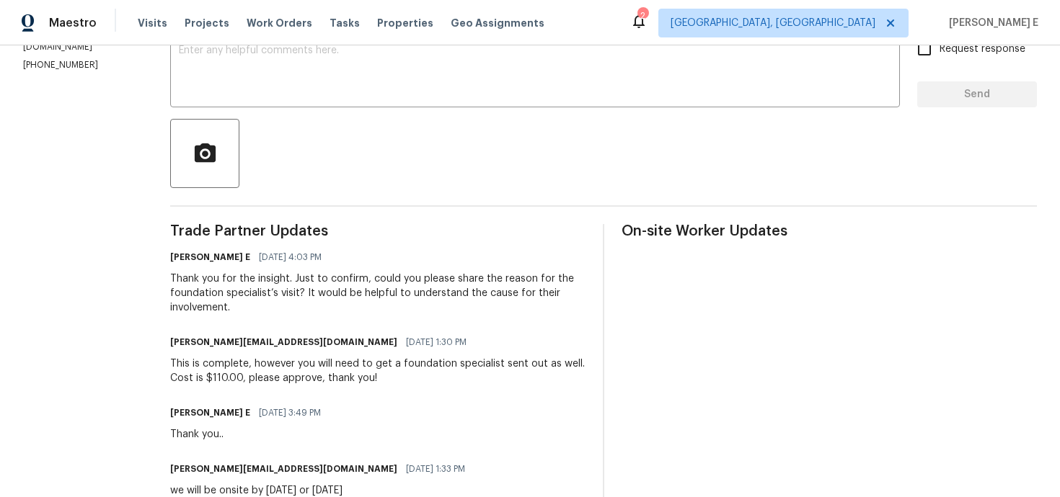
drag, startPoint x: 317, startPoint y: 280, endPoint x: 329, endPoint y: 319, distance: 41.5
click at [327, 314] on div "Thank you for the insight. Just to confirm, could you please share the reason f…" at bounding box center [377, 293] width 415 height 43
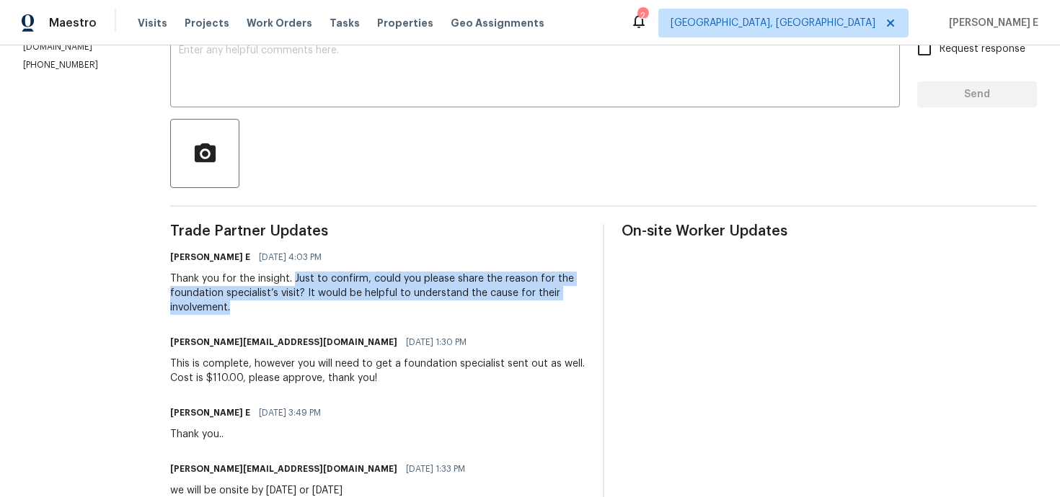
copy div "Just to confirm, could you please share the reason for the foundation specialis…"
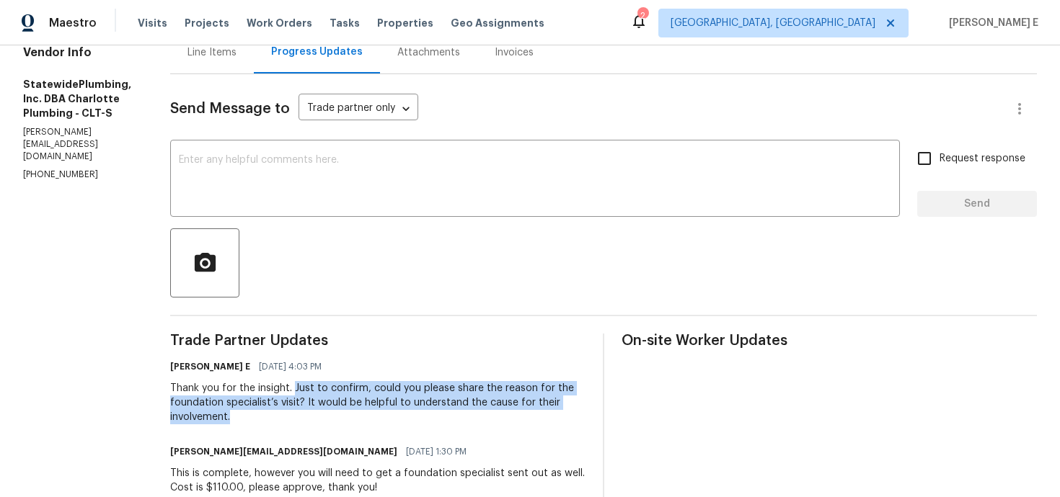
scroll to position [161, 0]
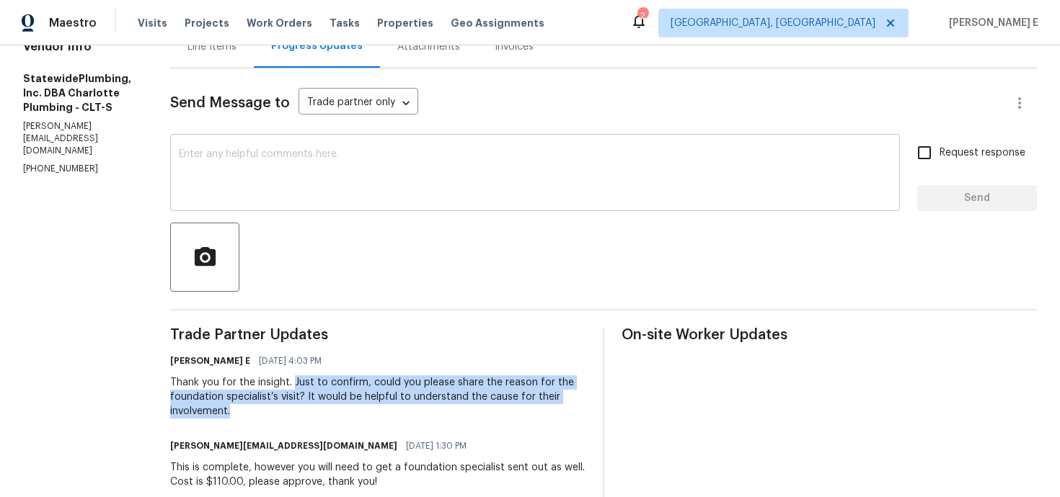
click at [619, 151] on textarea at bounding box center [535, 174] width 712 height 50
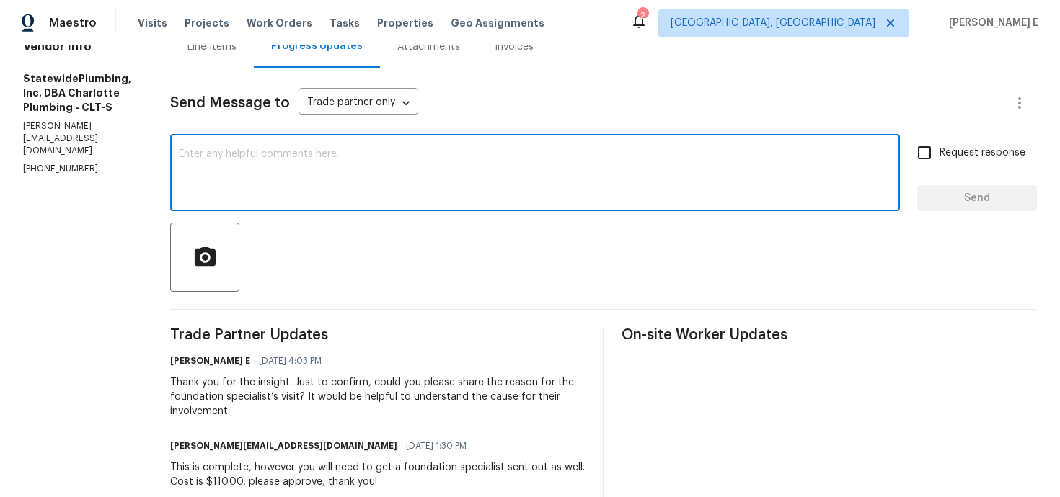
paste textarea "Following up—could you confirm the reason for the foundation specialist’s visit…"
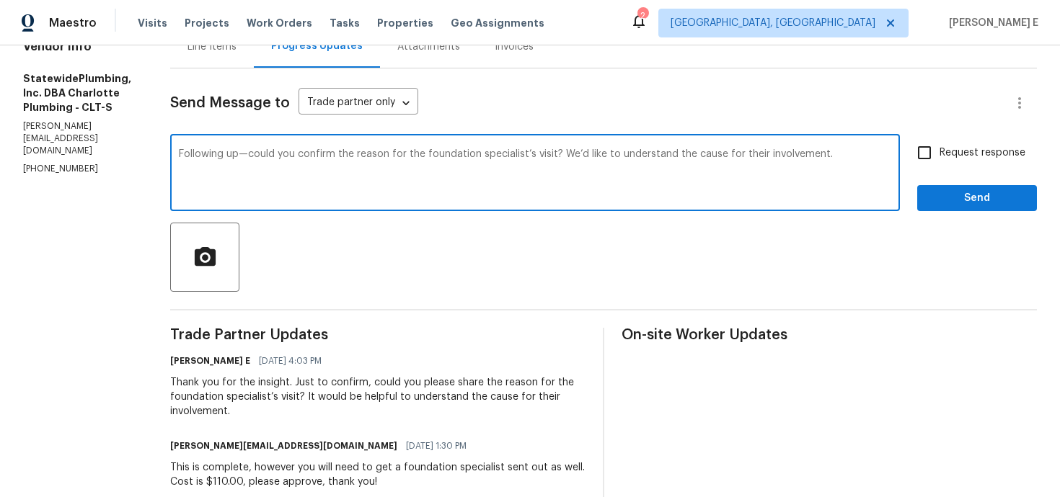
type textarea "Following up—could you confirm the reason for the foundation specialist’s visit…"
click at [963, 161] on label "Request response" at bounding box center [967, 153] width 116 height 30
click at [939, 161] on input "Request response" at bounding box center [924, 153] width 30 height 30
checkbox input "true"
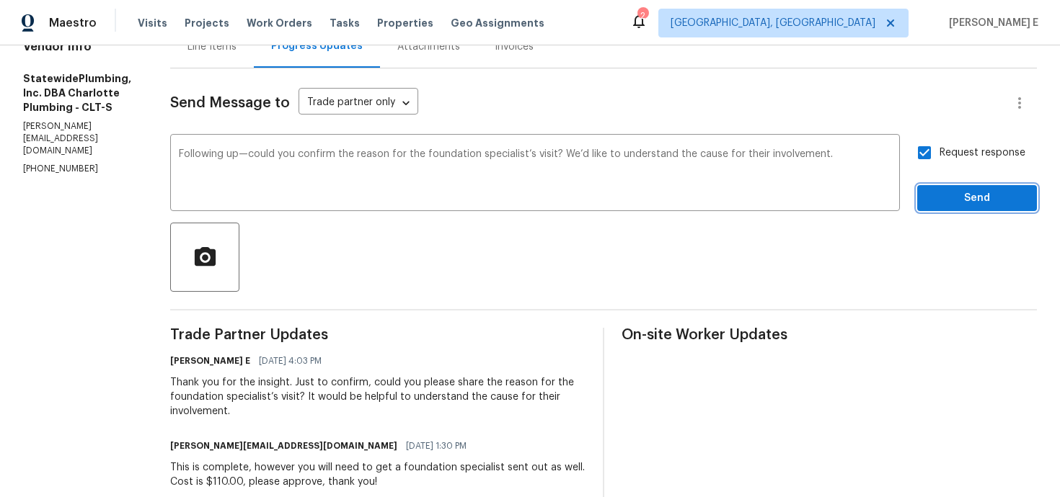
click at [954, 195] on span "Send" at bounding box center [976, 199] width 97 height 18
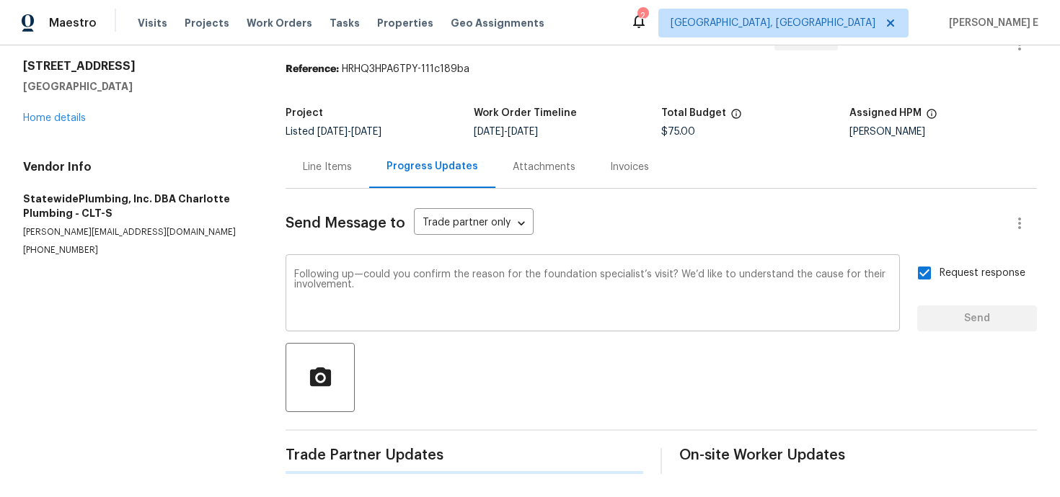
scroll to position [0, 0]
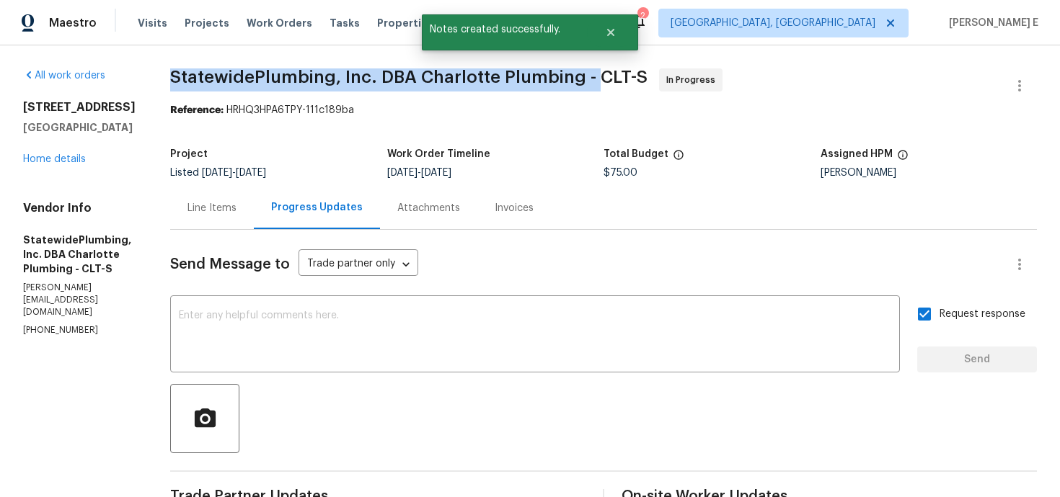
drag, startPoint x: 193, startPoint y: 84, endPoint x: 619, endPoint y: 77, distance: 426.0
copy span "StatewidePlumbing, Inc. DBA Charlotte Plumbing -"
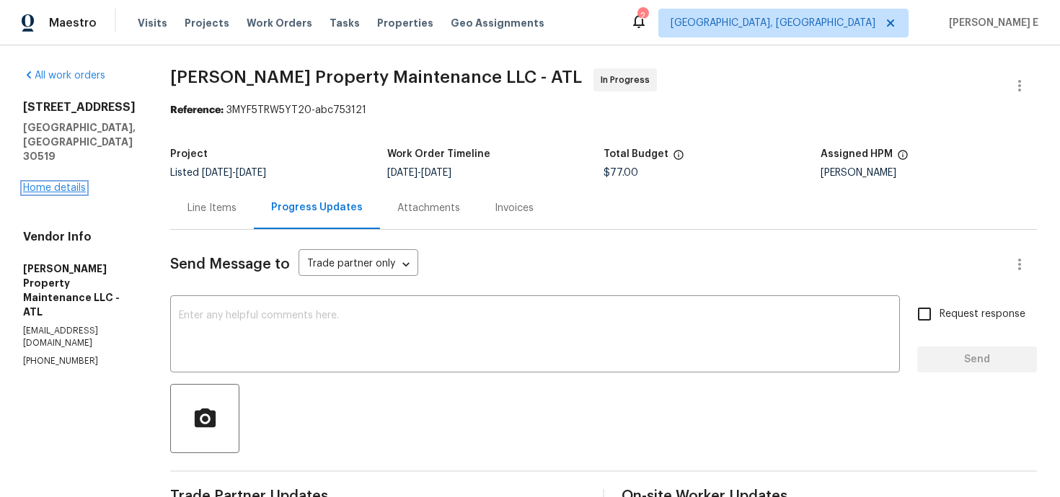
click at [68, 183] on link "Home details" at bounding box center [54, 188] width 63 height 10
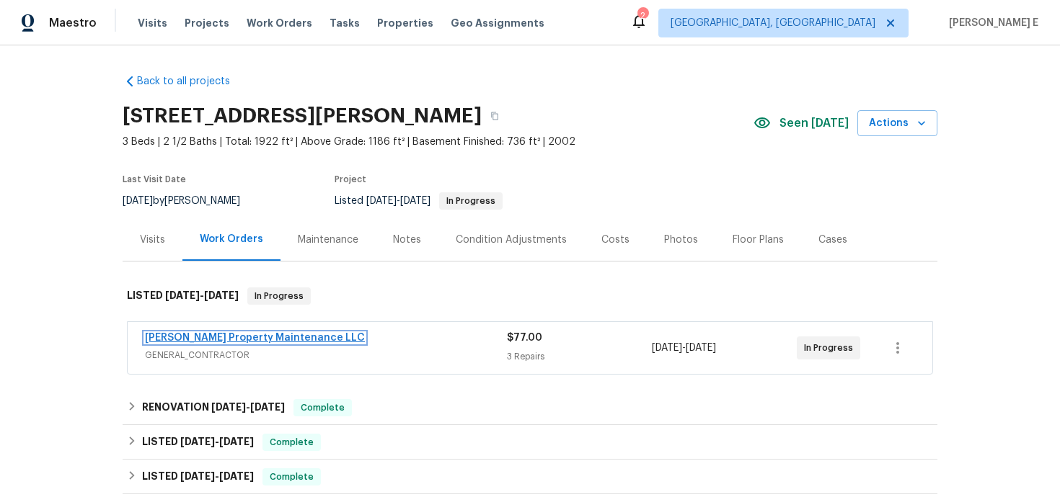
click at [259, 337] on link "Glen Property Maintenance LLC" at bounding box center [255, 338] width 220 height 10
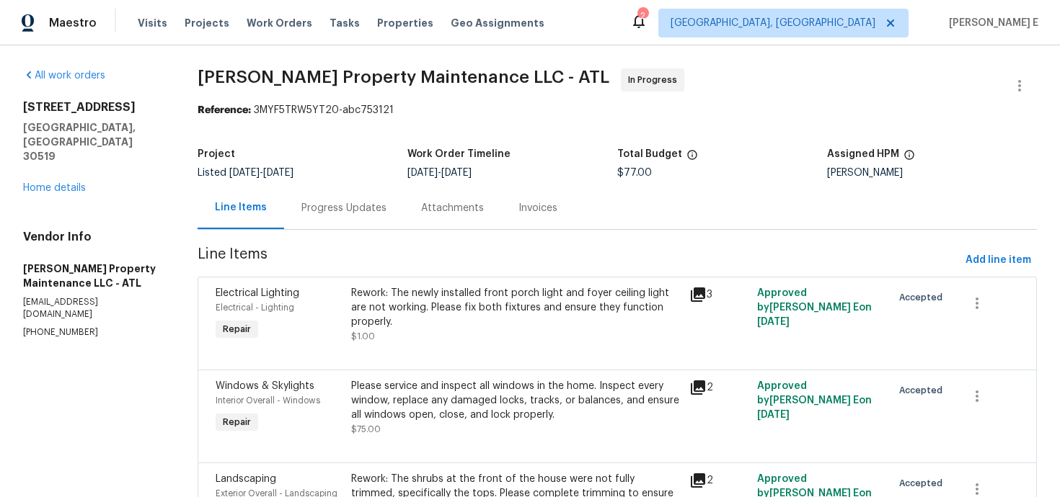
scroll to position [100, 0]
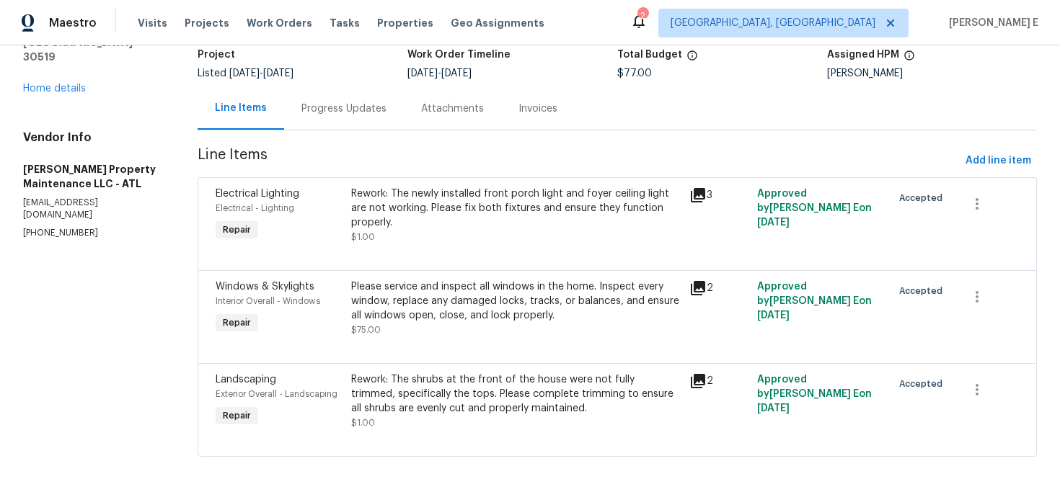
click at [466, 222] on div "Rework: The newly installed front porch light and foyer ceiling light are not w…" at bounding box center [515, 208] width 329 height 43
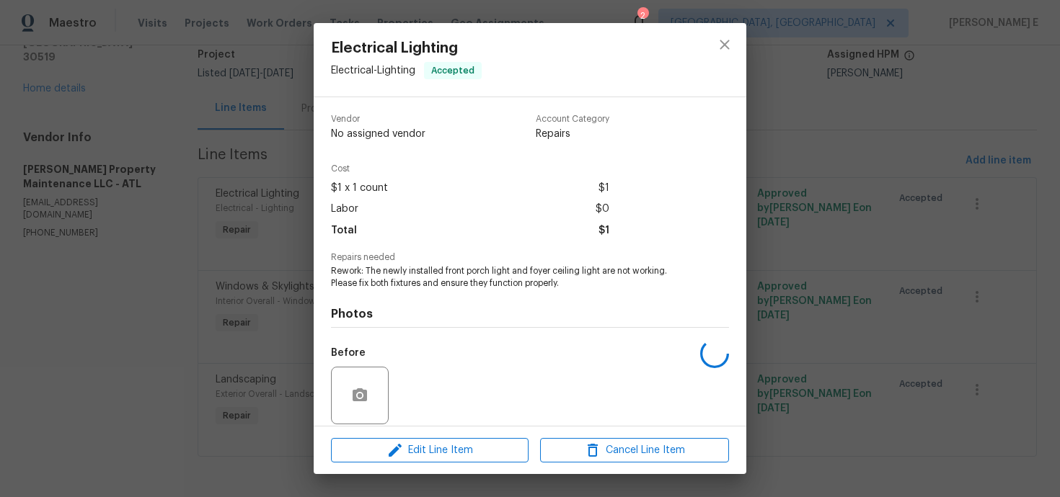
scroll to position [106, 0]
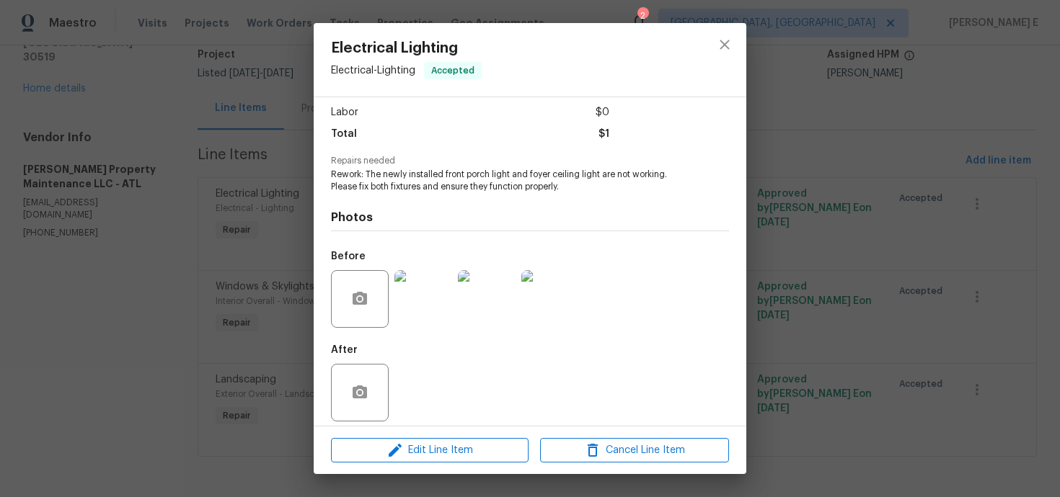
click at [427, 291] on img at bounding box center [423, 299] width 58 height 58
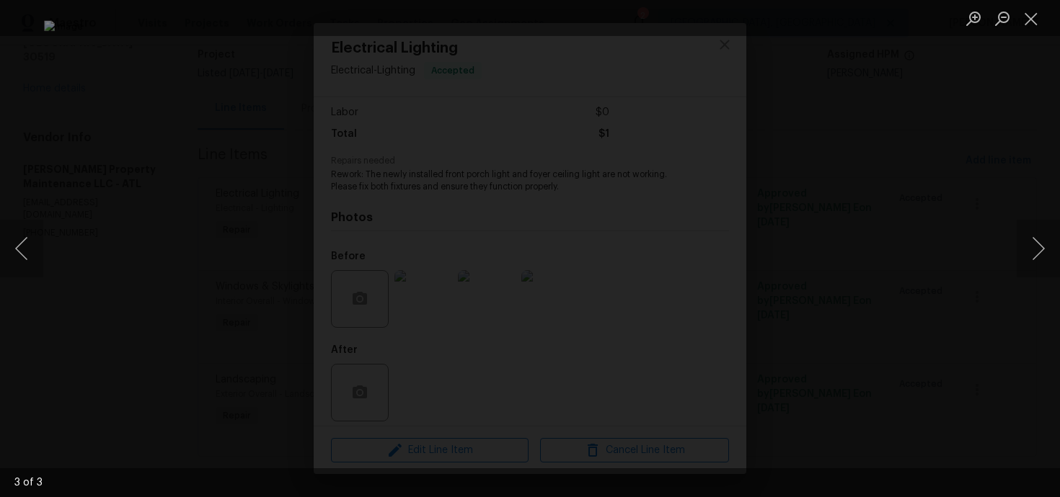
click at [922, 199] on div "Lightbox" at bounding box center [530, 248] width 1060 height 497
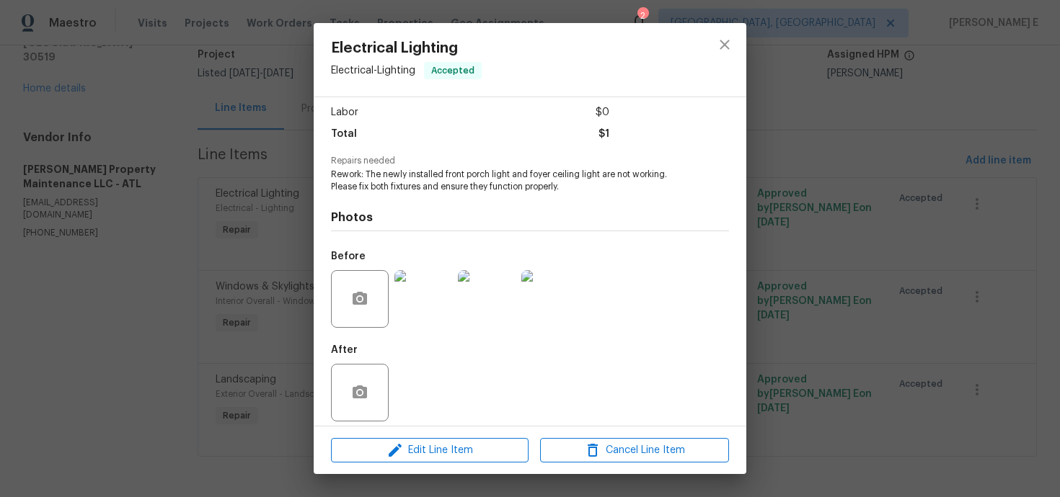
click at [949, 301] on div "Electrical Lighting Electrical - Lighting Accepted Vendor Glen Property Mainten…" at bounding box center [530, 248] width 1060 height 497
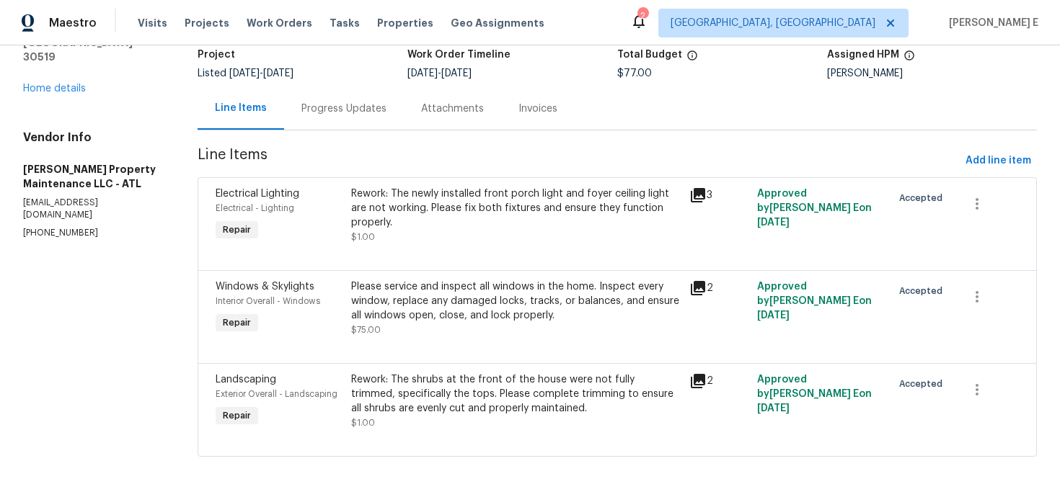
click at [512, 316] on div "Please service and inspect all windows in the home. Inspect every window, repla…" at bounding box center [515, 301] width 329 height 43
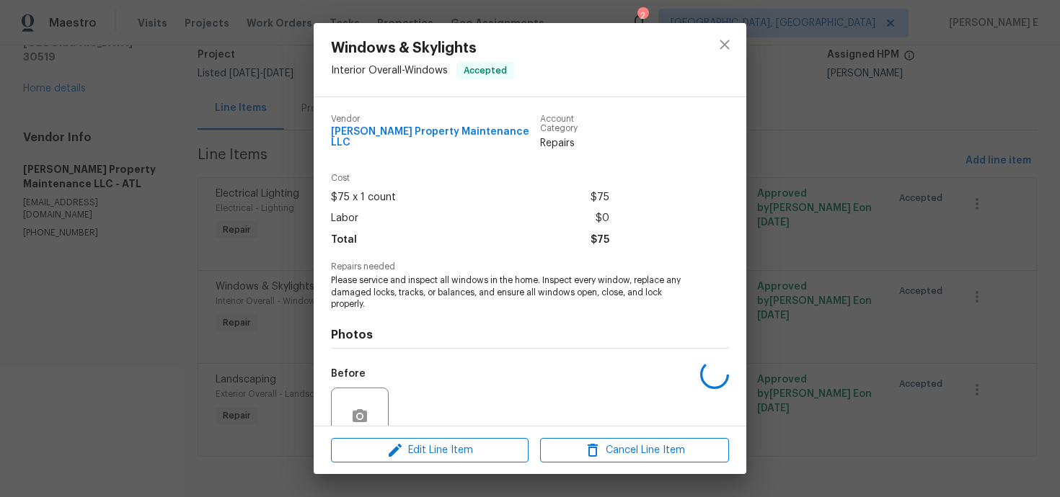
scroll to position [118, 0]
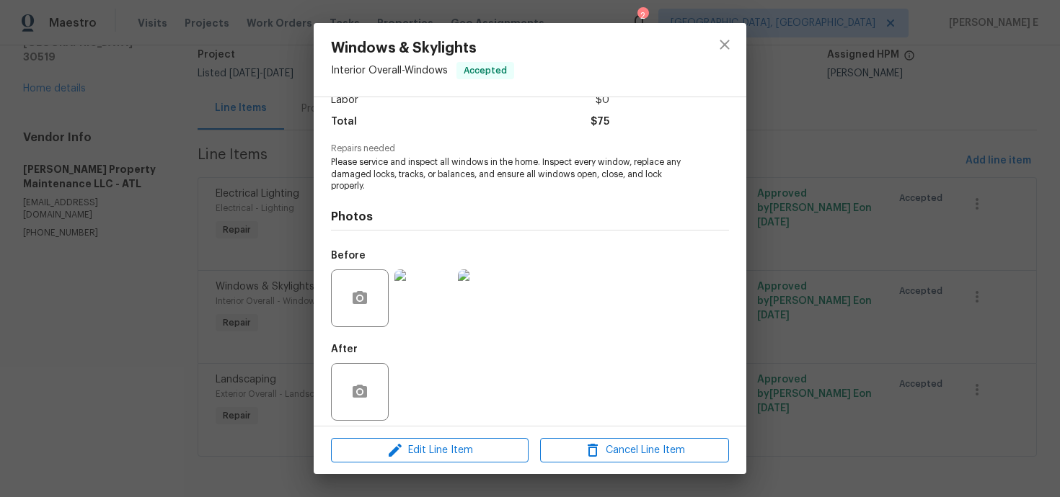
click at [928, 257] on div "Windows & Skylights Interior Overall - Windows Accepted Vendor Glen Property Ma…" at bounding box center [530, 248] width 1060 height 497
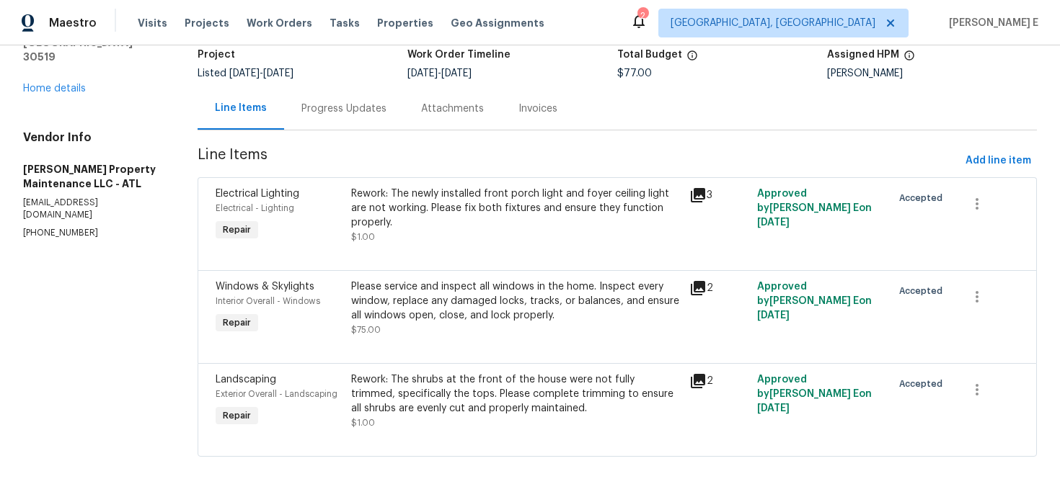
click at [505, 394] on div "Rework: The shrubs at the front of the house were not fully trimmed, specifical…" at bounding box center [515, 394] width 329 height 43
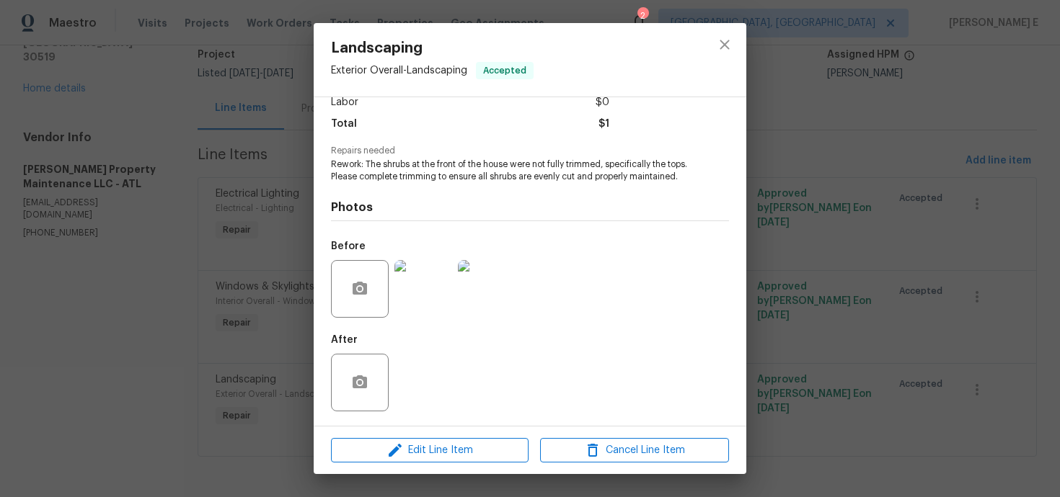
click at [403, 305] on img at bounding box center [423, 289] width 58 height 58
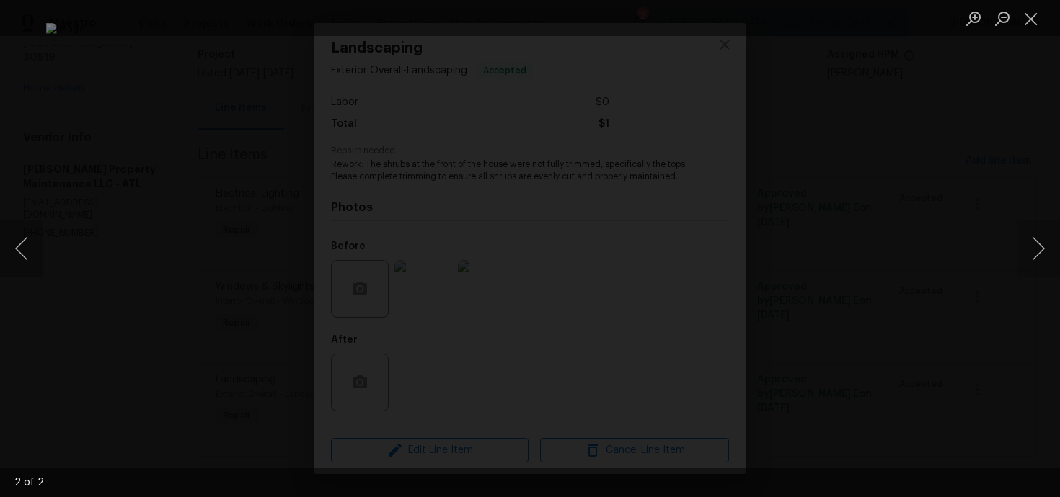
click at [974, 213] on div "Lightbox" at bounding box center [530, 248] width 1060 height 497
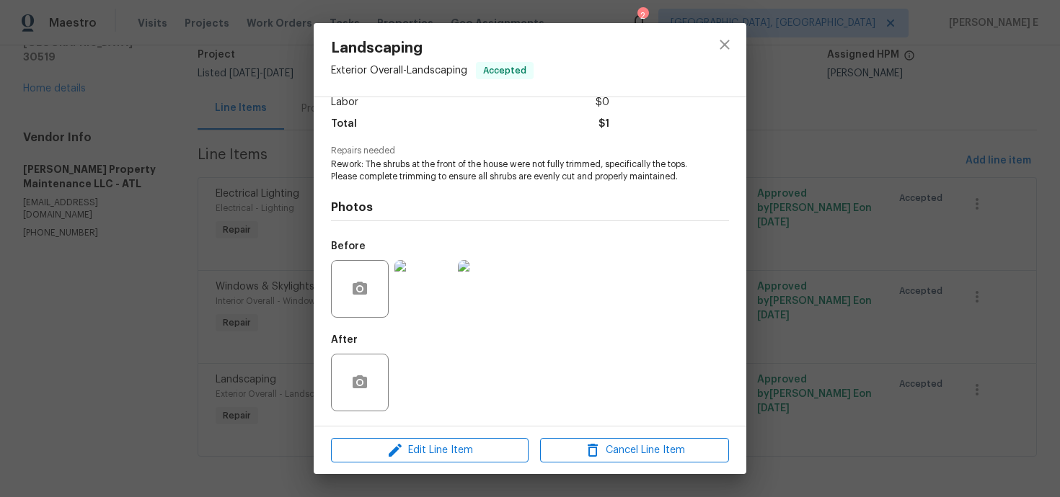
click at [974, 213] on div "Landscaping Exterior Overall - Landscaping Accepted Vendor Glen Property Mainte…" at bounding box center [530, 248] width 1060 height 497
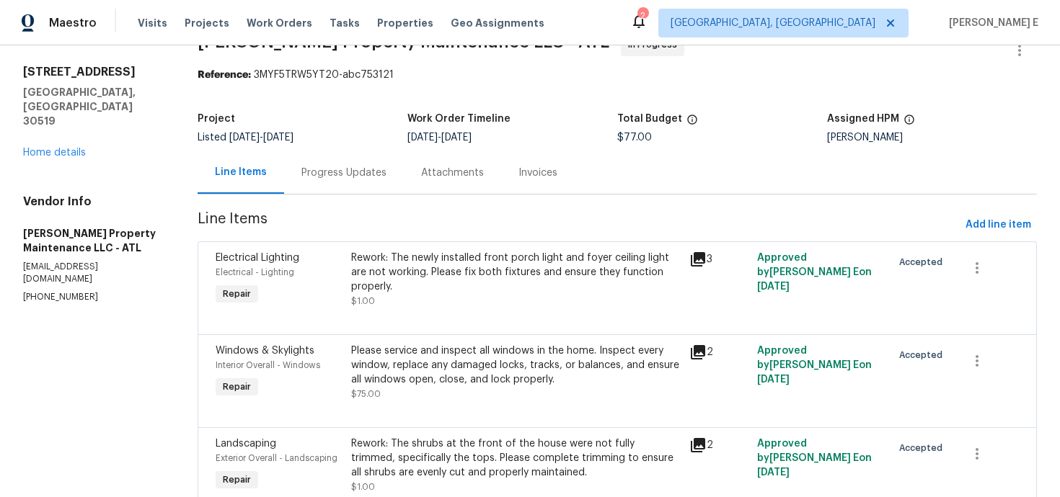
scroll to position [0, 0]
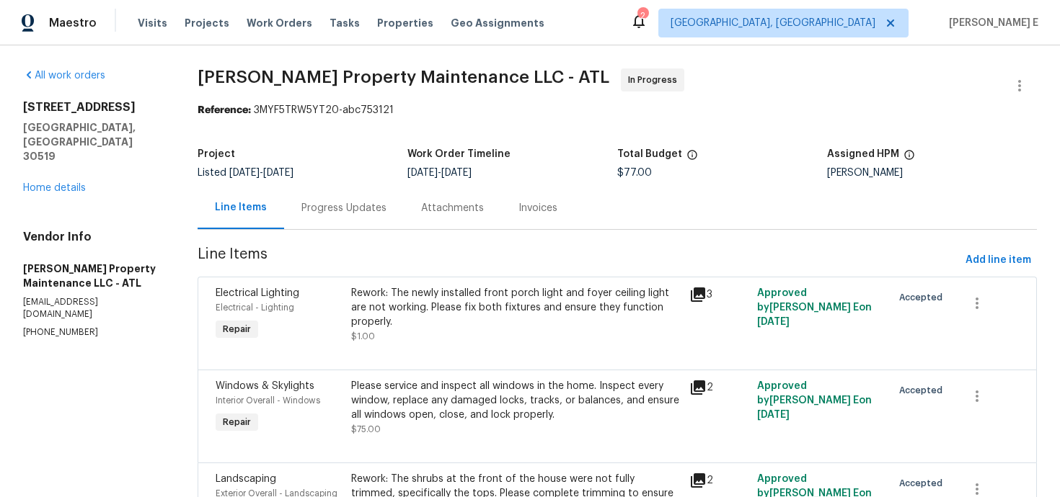
click at [328, 215] on div "Progress Updates" at bounding box center [343, 208] width 85 height 14
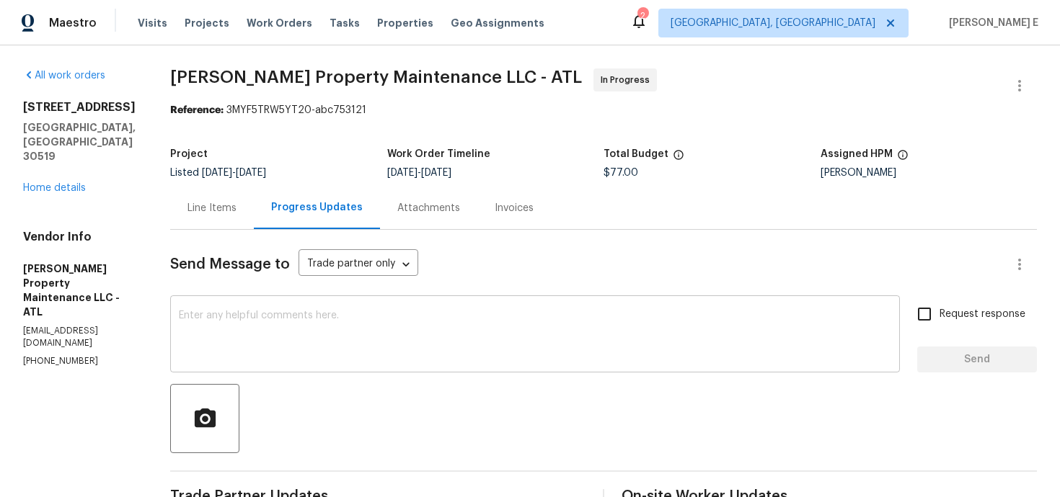
click at [538, 340] on textarea at bounding box center [535, 336] width 712 height 50
paste textarea "Quick check—are we still on track with this work order today?"
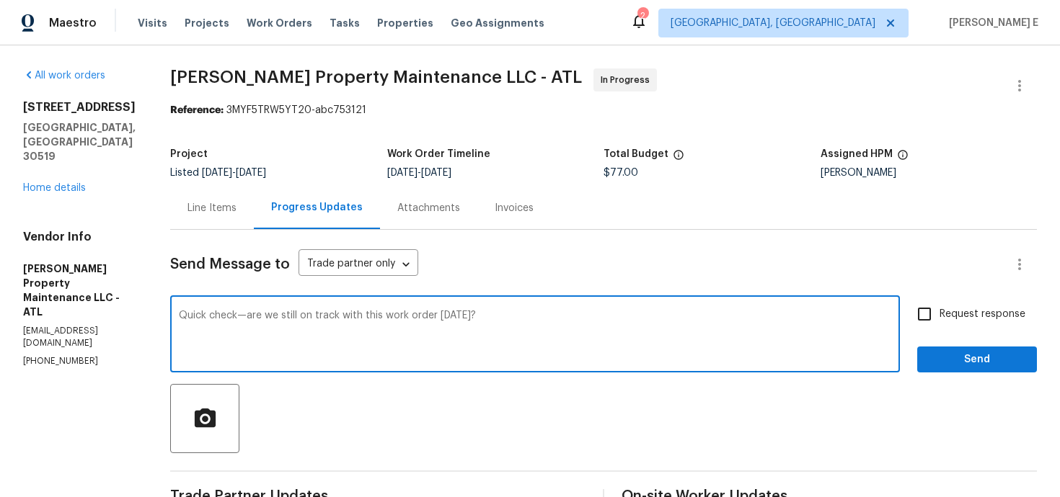
type textarea "Quick check—are we still on track with this work order today?"
click at [953, 318] on span "Request response" at bounding box center [982, 314] width 86 height 15
click at [939, 318] on input "Request response" at bounding box center [924, 314] width 30 height 30
checkbox input "true"
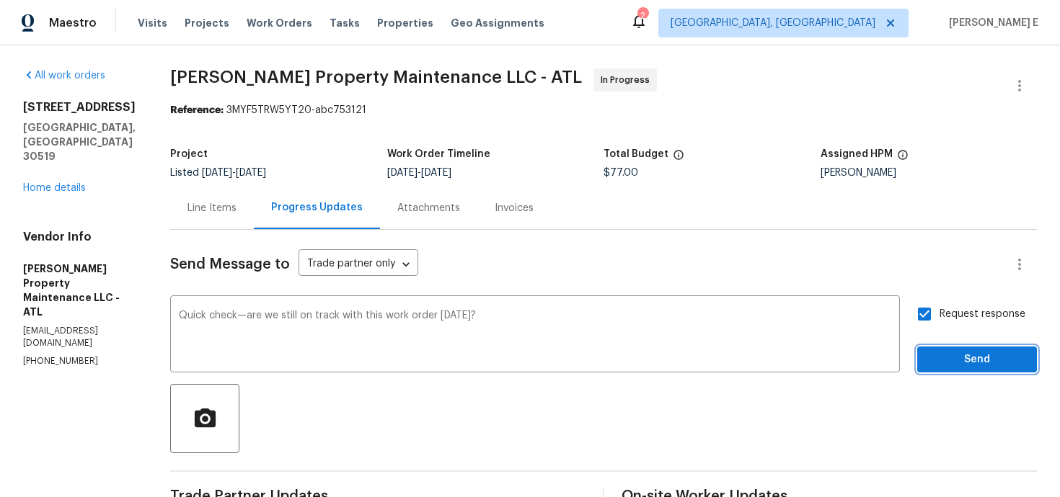
click at [937, 358] on span "Send" at bounding box center [976, 360] width 97 height 18
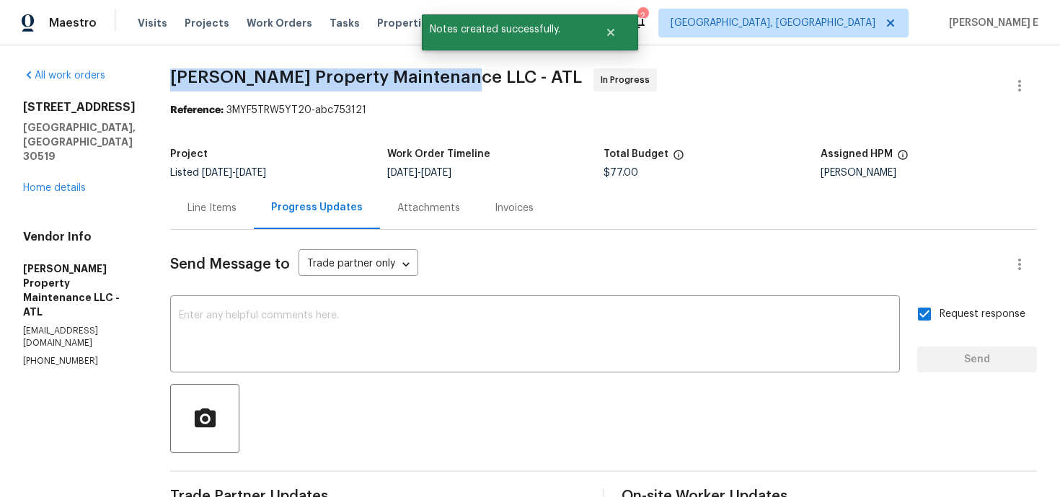
drag, startPoint x: 174, startPoint y: 79, endPoint x: 450, endPoint y: 75, distance: 276.8
click at [450, 75] on span "Glen Property Maintenance LLC - ATL" at bounding box center [376, 76] width 412 height 17
copy span "Glen Property Maintenance LLC -"
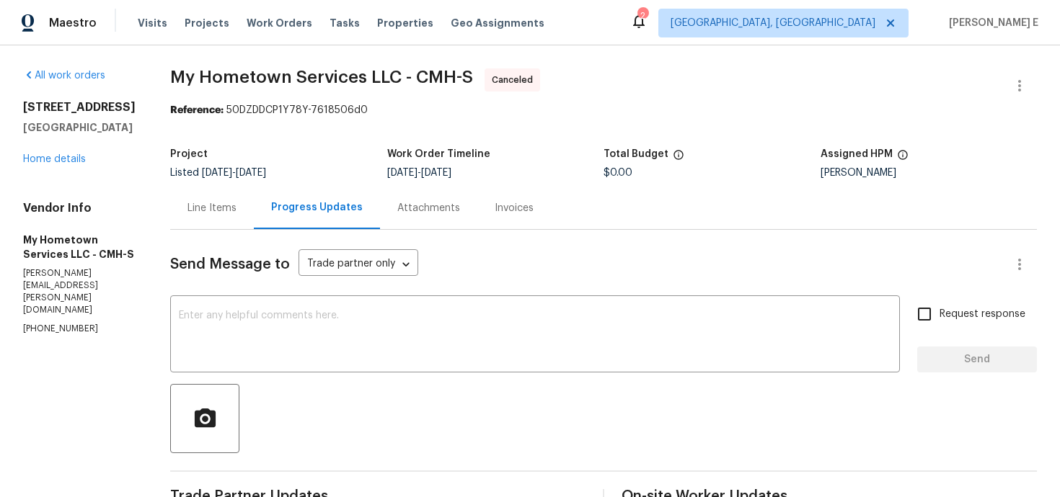
click at [50, 167] on div "[STREET_ADDRESS] Home details" at bounding box center [79, 133] width 112 height 66
click at [44, 164] on link "Home details" at bounding box center [54, 159] width 63 height 10
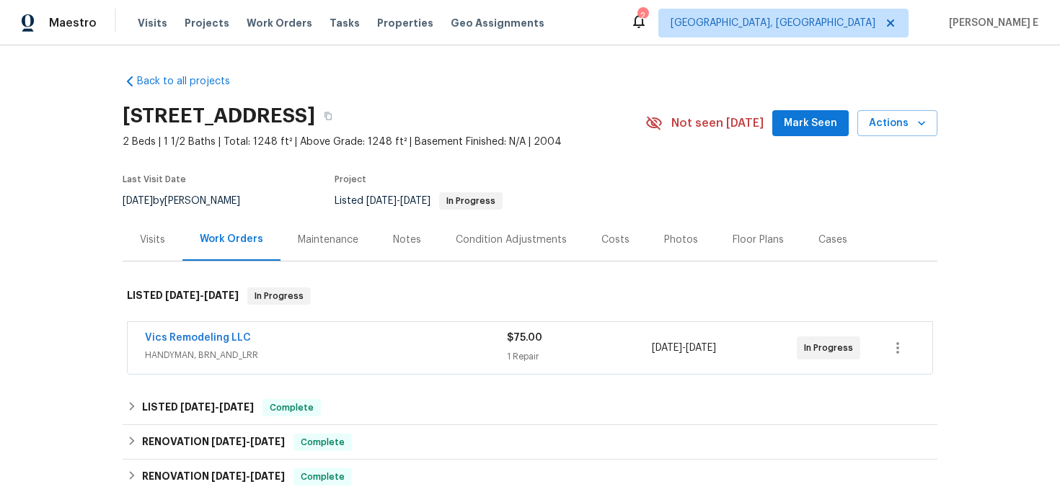
scroll to position [28, 0]
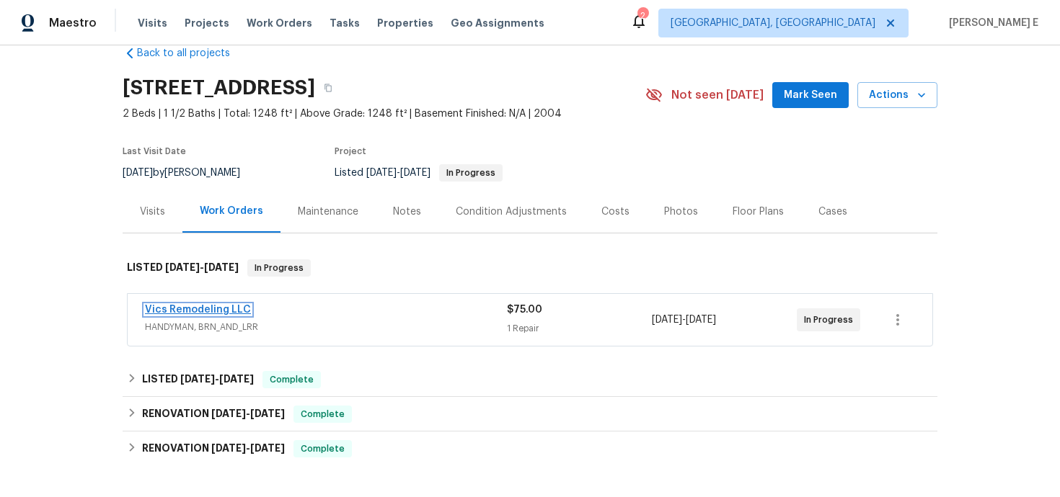
click at [192, 315] on link "Vics Remodeling LLC" at bounding box center [198, 310] width 106 height 10
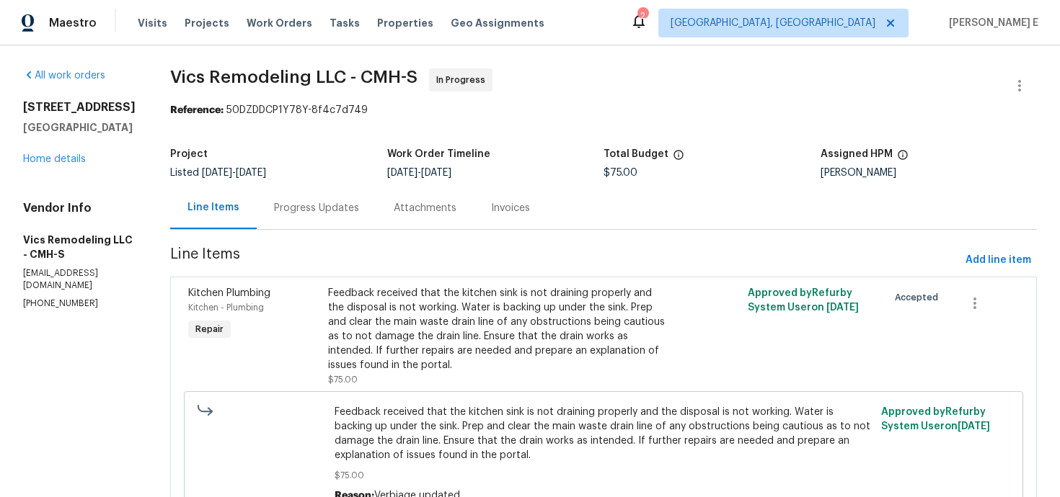
click at [327, 213] on div "Progress Updates" at bounding box center [316, 208] width 85 height 14
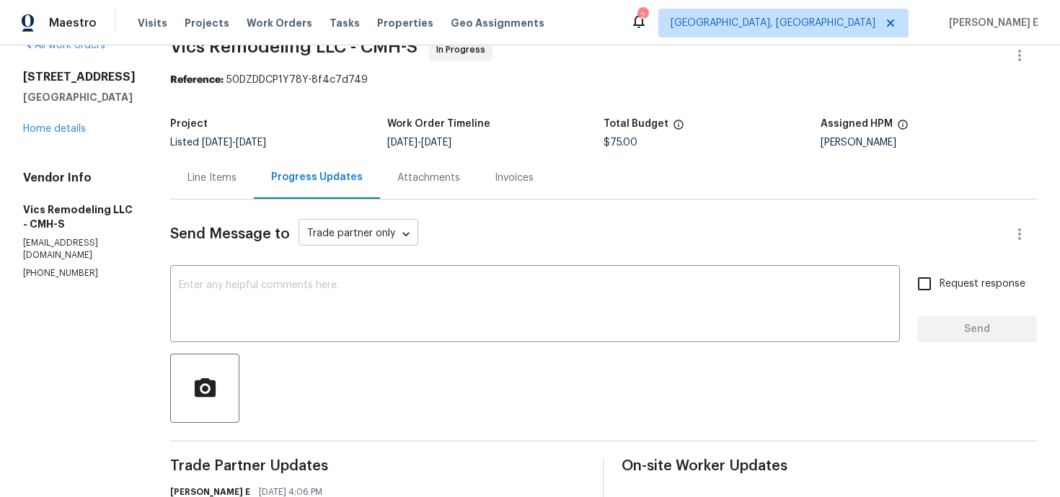
scroll to position [7, 0]
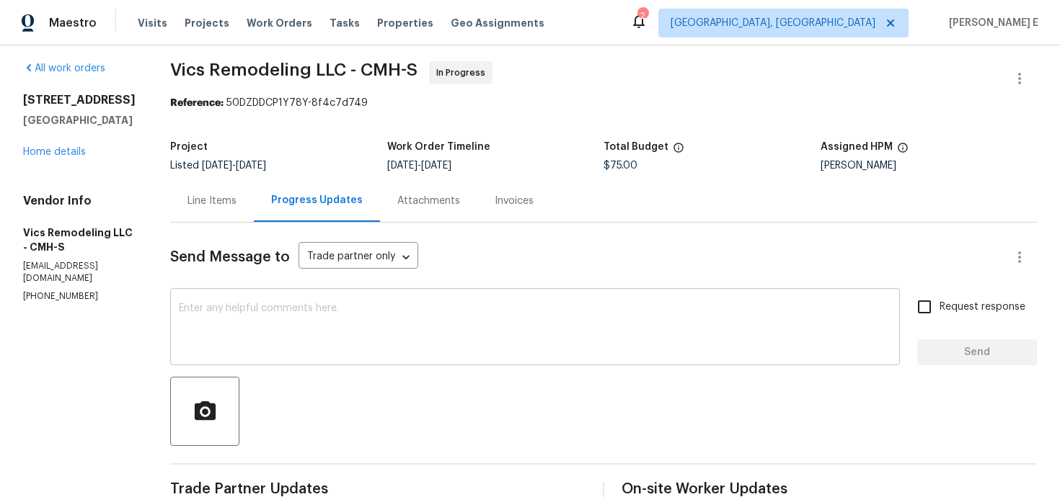
click at [546, 303] on textarea at bounding box center [535, 328] width 712 height 50
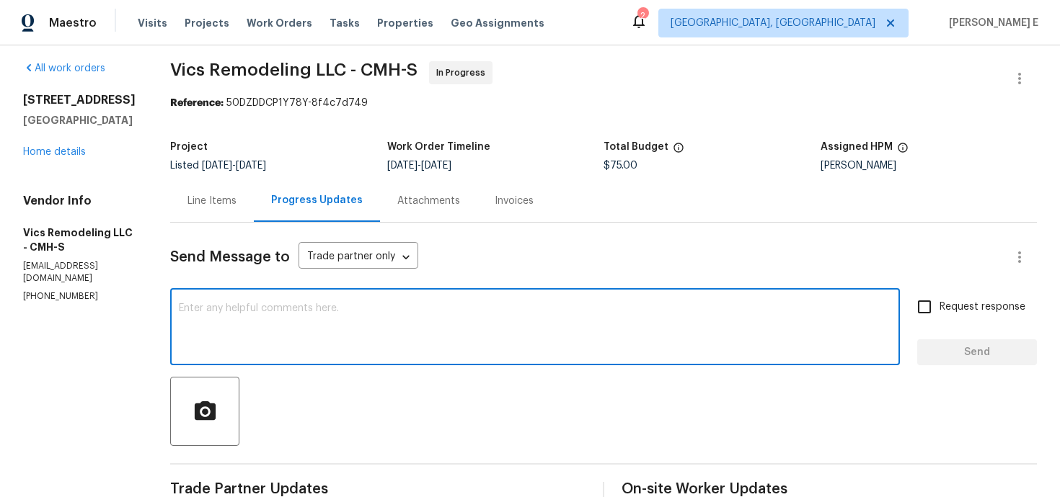
paste textarea "Thanks for accepting the work order! Just checking—do you have a scheduled date…"
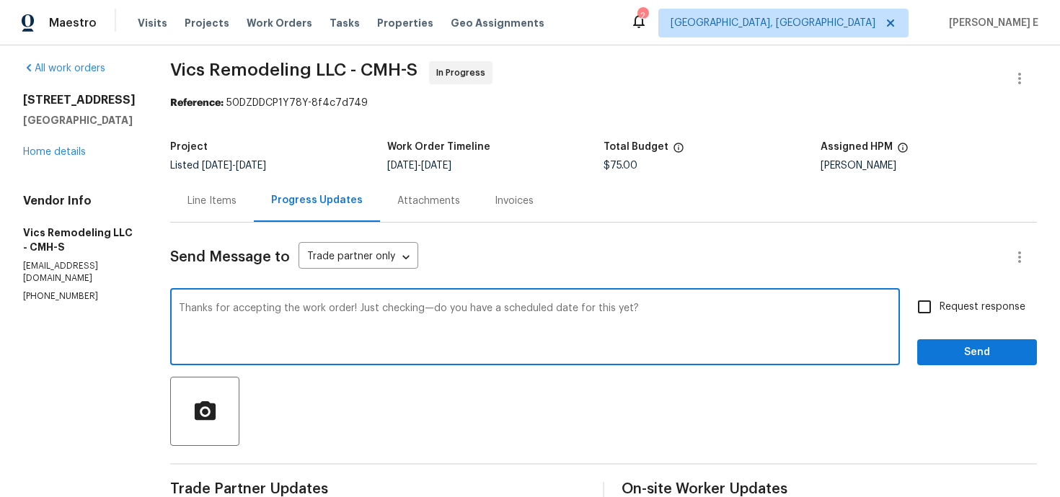
type textarea "Thanks for accepting the work order! Just checking—do you have a scheduled date…"
click at [926, 313] on input "Request response" at bounding box center [924, 307] width 30 height 30
checkbox input "true"
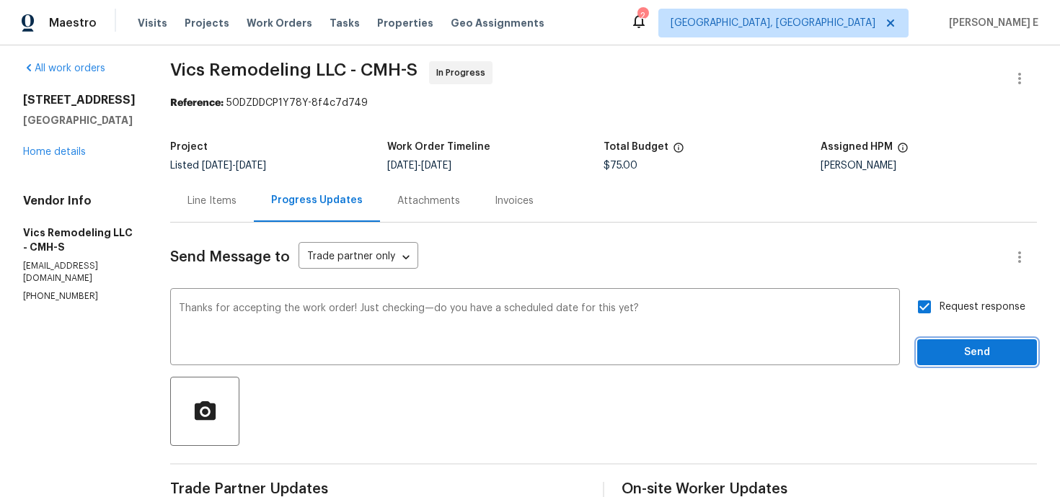
click at [937, 355] on span "Send" at bounding box center [976, 353] width 97 height 18
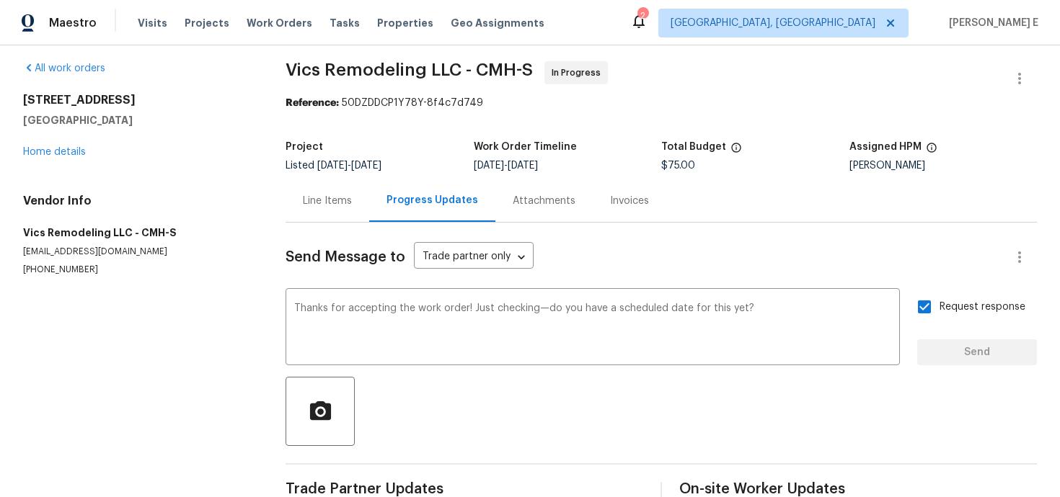
scroll to position [0, 0]
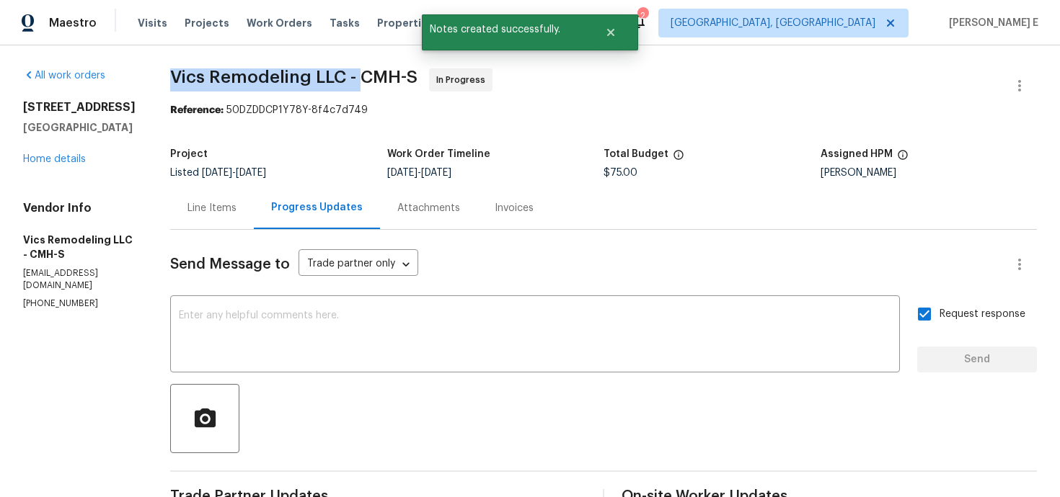
drag, startPoint x: 159, startPoint y: 74, endPoint x: 351, endPoint y: 79, distance: 191.8
click at [350, 79] on div "All work orders 5200 Mantua Dr # 63-C Canal Winchester, OH 43110 Home details V…" at bounding box center [530, 432] width 1060 height 774
copy span "Vics Remodeling LLC -"
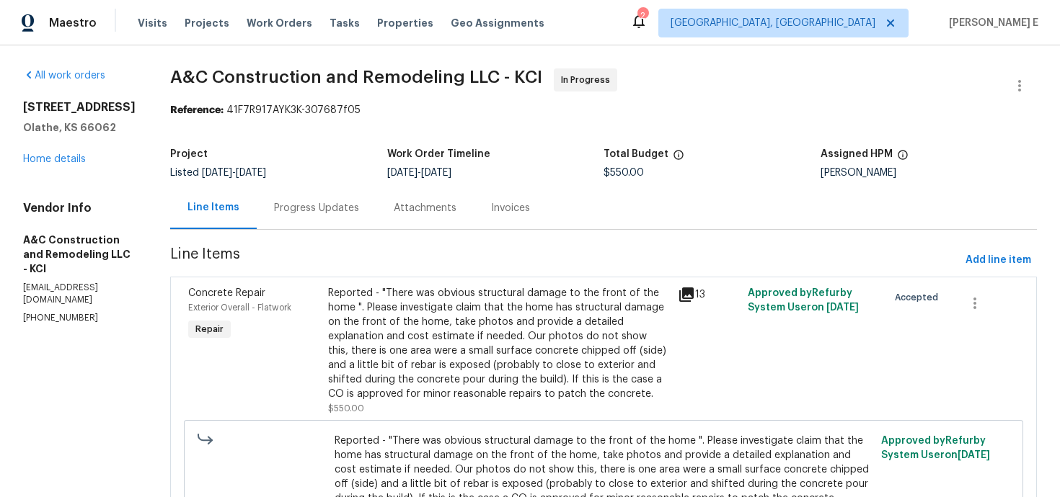
click at [334, 208] on div "Progress Updates" at bounding box center [316, 208] width 85 height 14
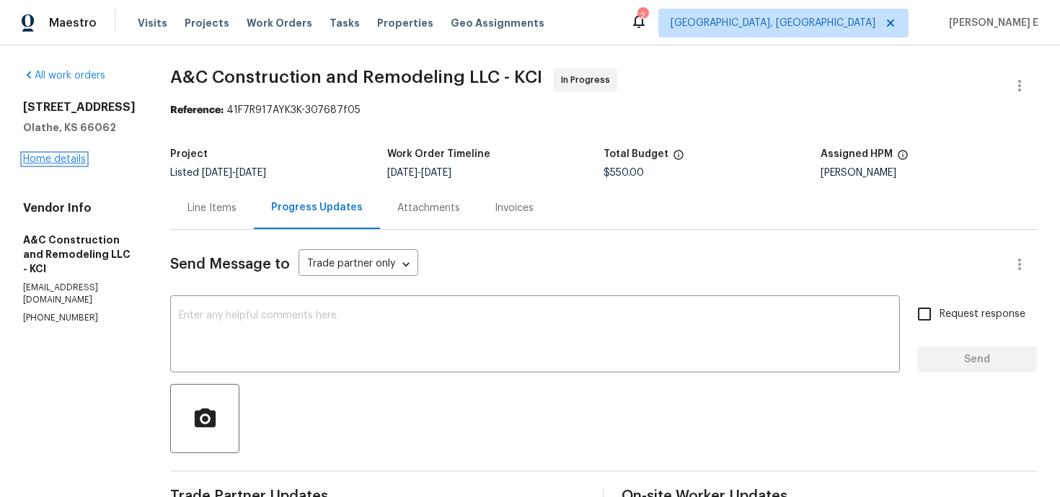
click at [75, 158] on link "Home details" at bounding box center [54, 159] width 63 height 10
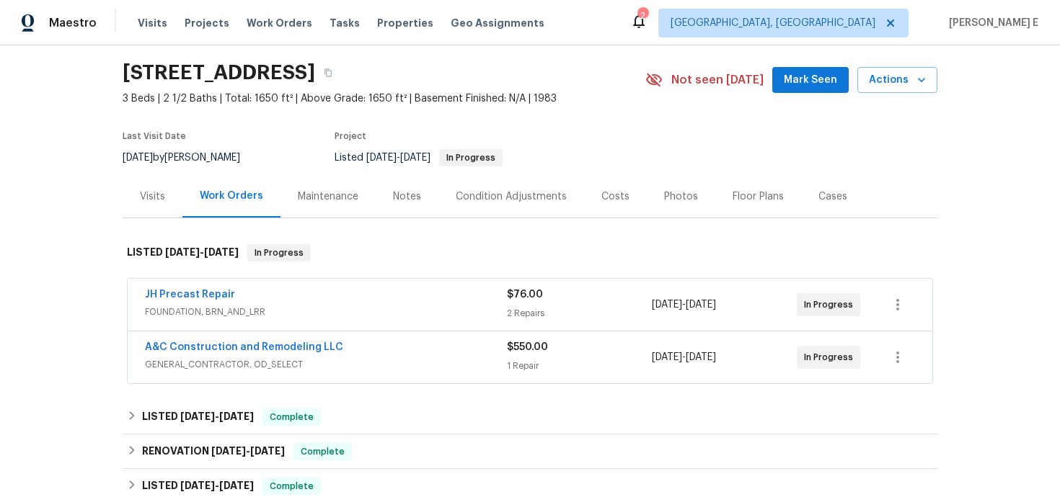
scroll to position [53, 0]
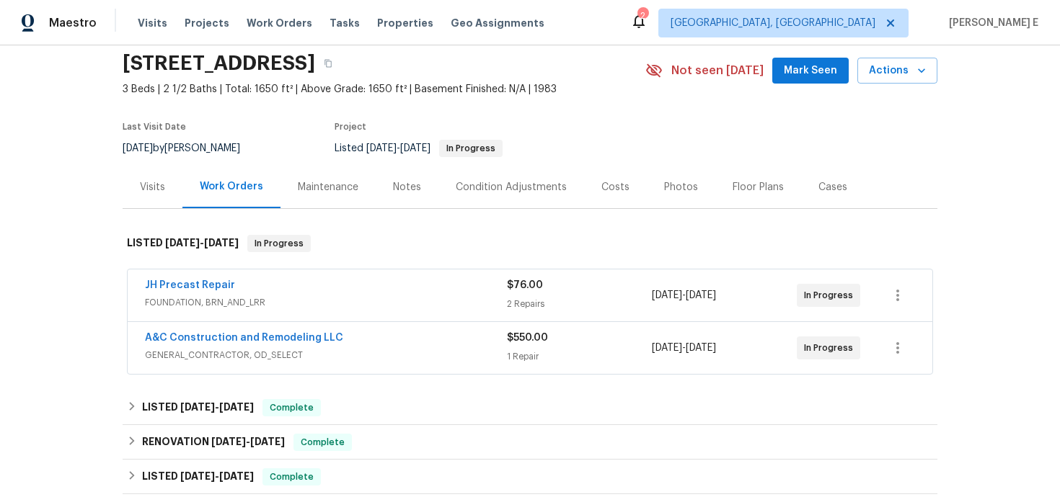
click at [269, 328] on div "A&C Construction and Remodeling LLC GENERAL_CONTRACTOR, OD_SELECT $550.00 1 Rep…" at bounding box center [530, 348] width 804 height 52
click at [250, 339] on link "A&C Construction and Remodeling LLC" at bounding box center [244, 338] width 198 height 10
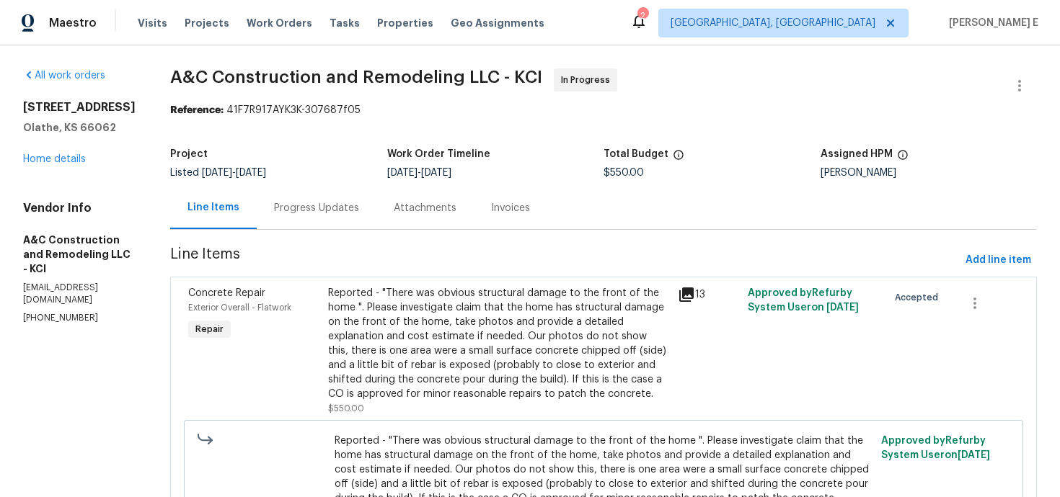
click at [322, 208] on div "Progress Updates" at bounding box center [316, 208] width 85 height 14
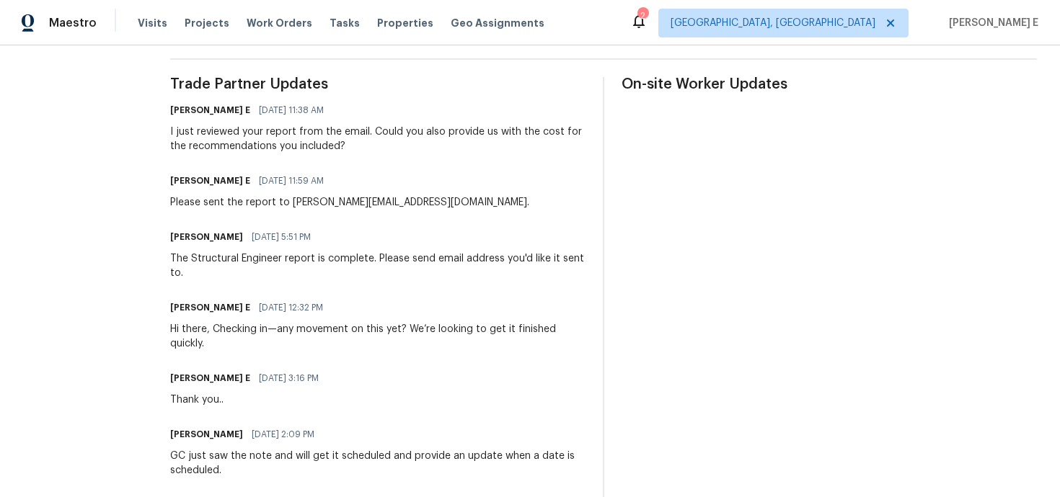
scroll to position [417, 0]
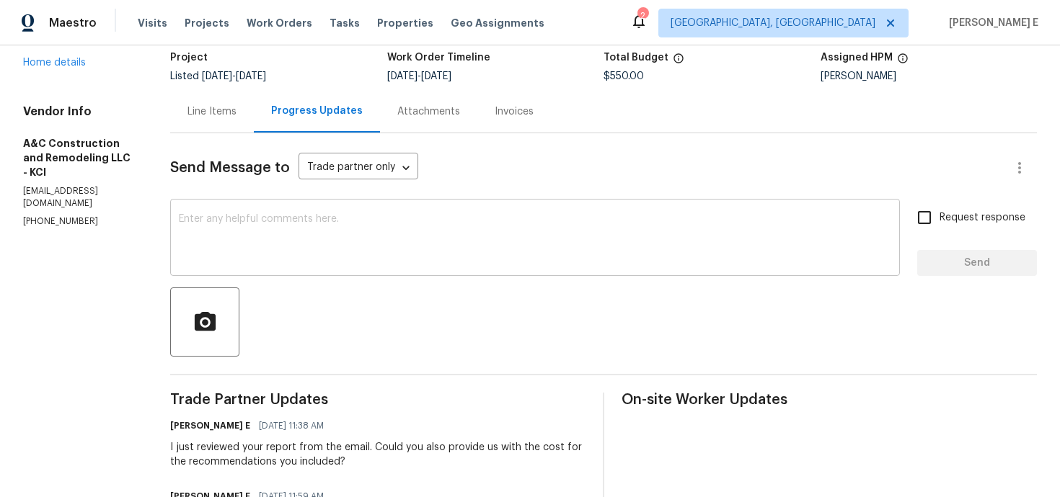
click at [358, 245] on textarea at bounding box center [535, 239] width 712 height 50
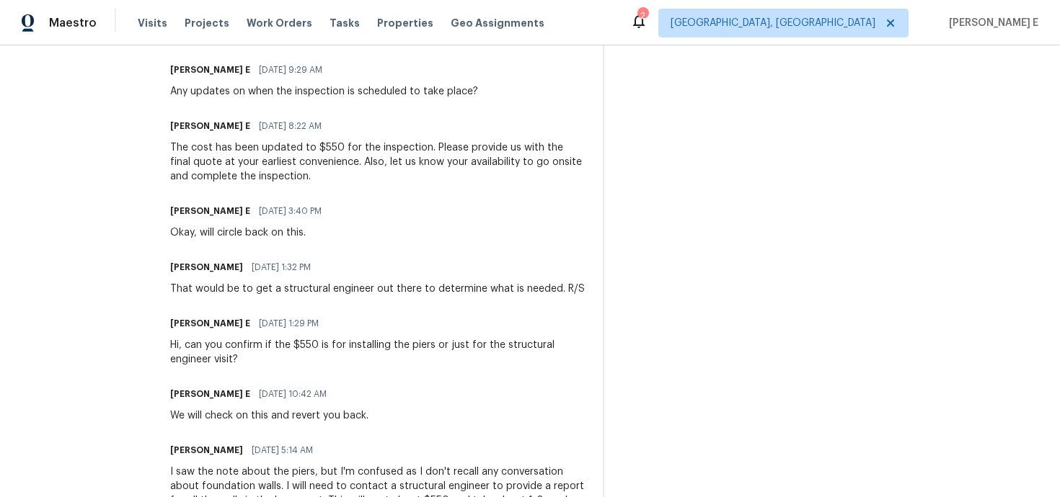
scroll to position [0, 0]
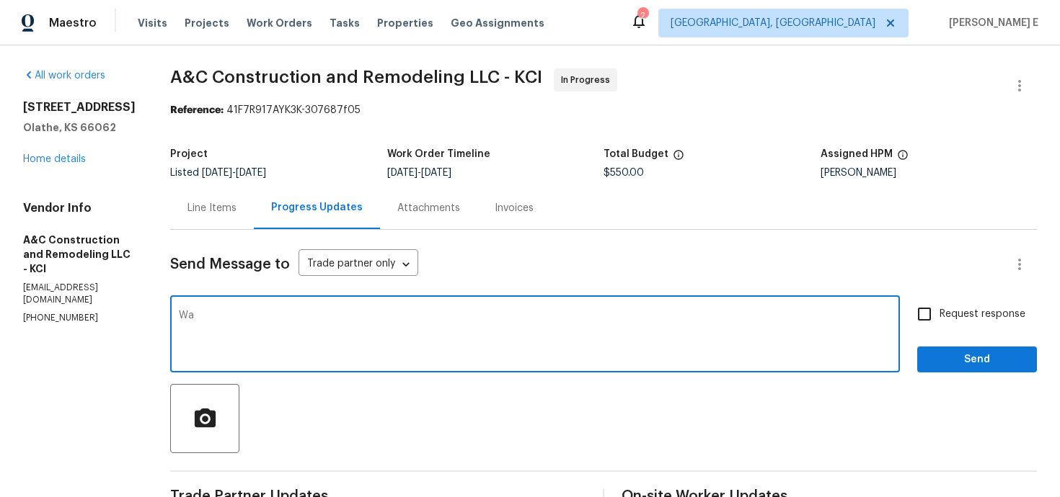
type textarea "W"
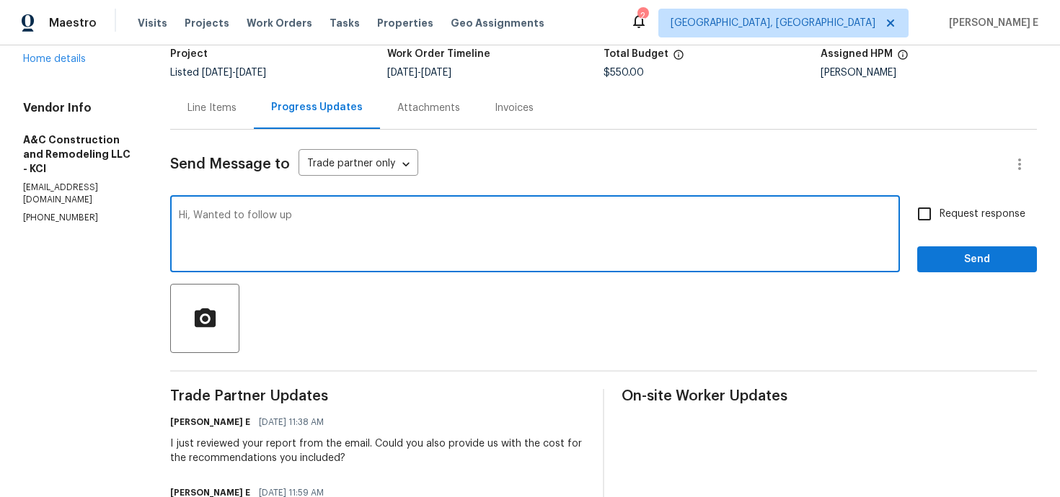
scroll to position [140, 0]
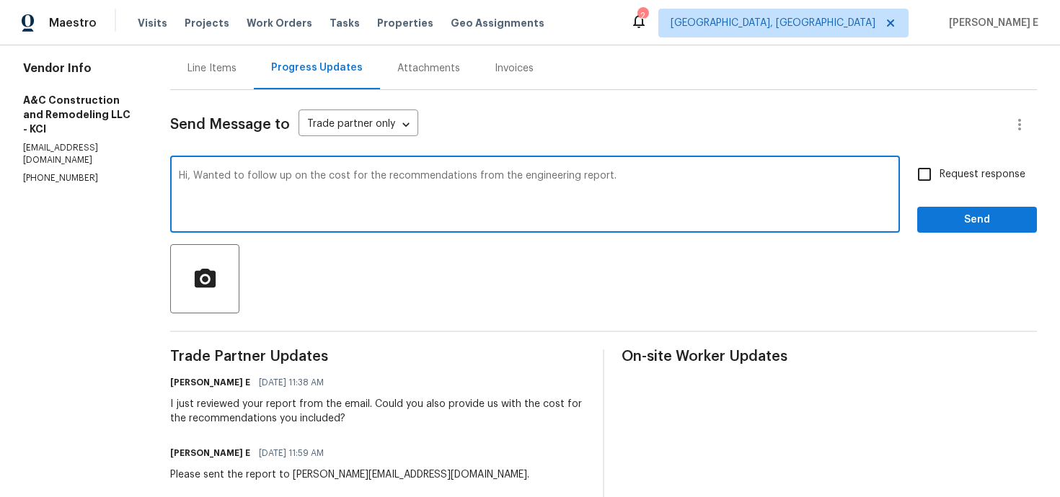
drag, startPoint x: 221, startPoint y: 179, endPoint x: 221, endPoint y: 241, distance: 61.3
click at [221, 187] on textarea "Hi, Wanted to follow up on the cost for the recommendations from the engineerin…" at bounding box center [535, 196] width 712 height 50
paste textarea "e’d appreciate it if you could share the cost for the recommendations from the …"
type textarea "Hi, We’d appreciate it if you could share the cost for the recommendations from…"
click at [936, 179] on input "Request response" at bounding box center [924, 174] width 30 height 30
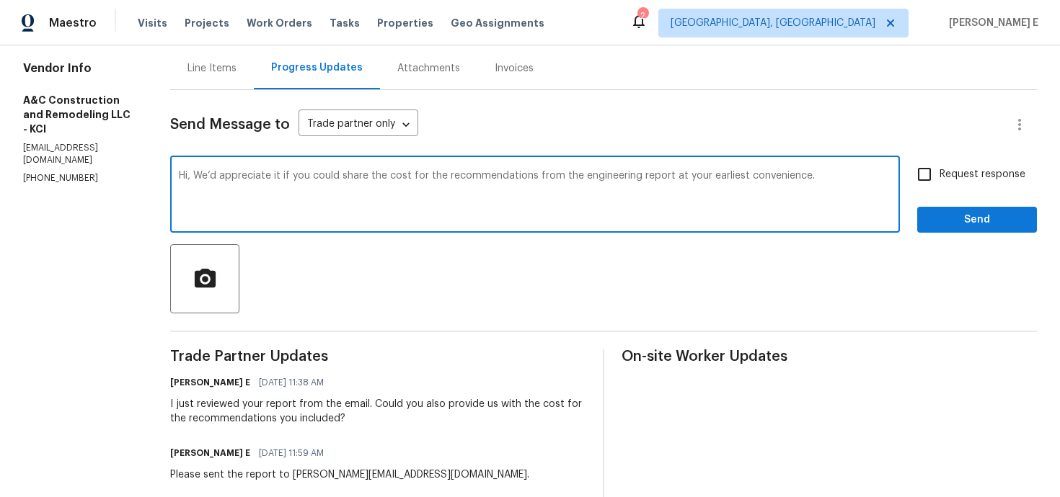
checkbox input "true"
drag, startPoint x: 691, startPoint y: 179, endPoint x: 691, endPoint y: 223, distance: 44.7
click at [691, 185] on textarea "Hi, We’d appreciate it if you could share the cost for the recommendations from…" at bounding box center [535, 196] width 712 height 50
type textarea "Hi, We’d appreciate it if you could share the cost for the recommendations from…"
click at [967, 230] on button "Send" at bounding box center [977, 220] width 120 height 27
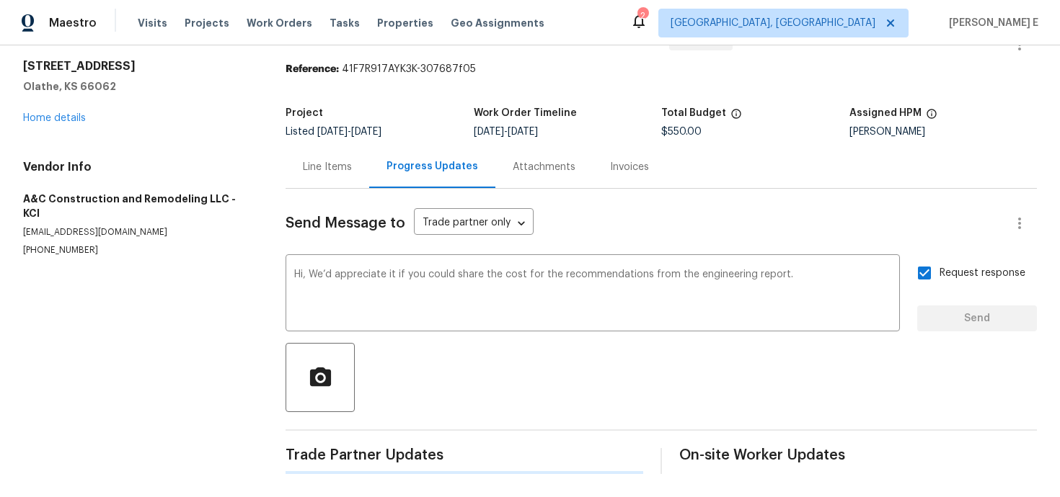
scroll to position [0, 0]
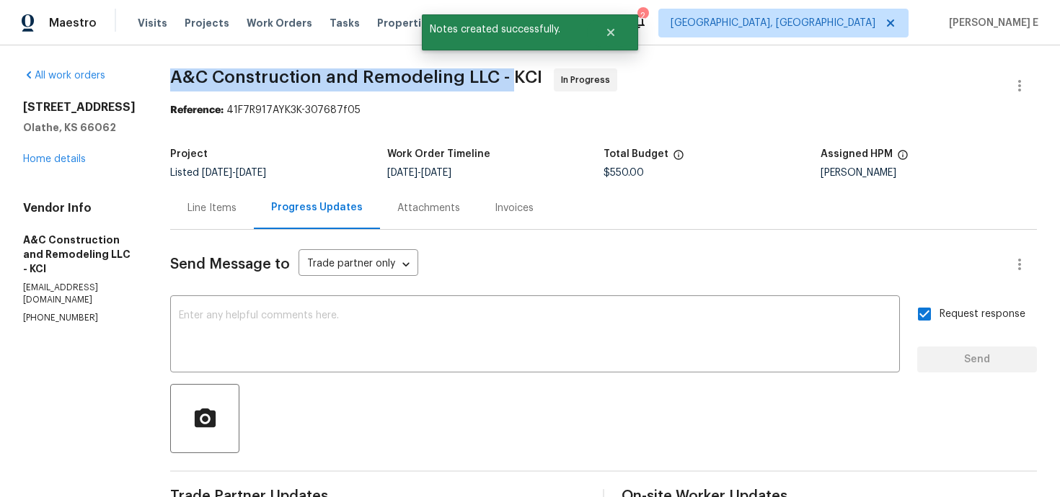
drag, startPoint x: 191, startPoint y: 81, endPoint x: 537, endPoint y: 79, distance: 346.0
copy span "A&C Construction and Remodeling LLC -"
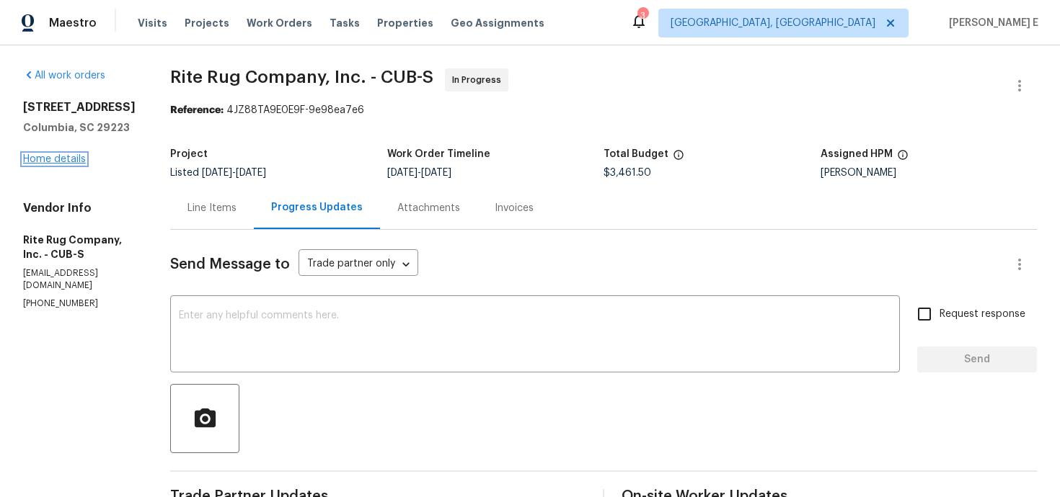
click at [75, 156] on link "Home details" at bounding box center [54, 159] width 63 height 10
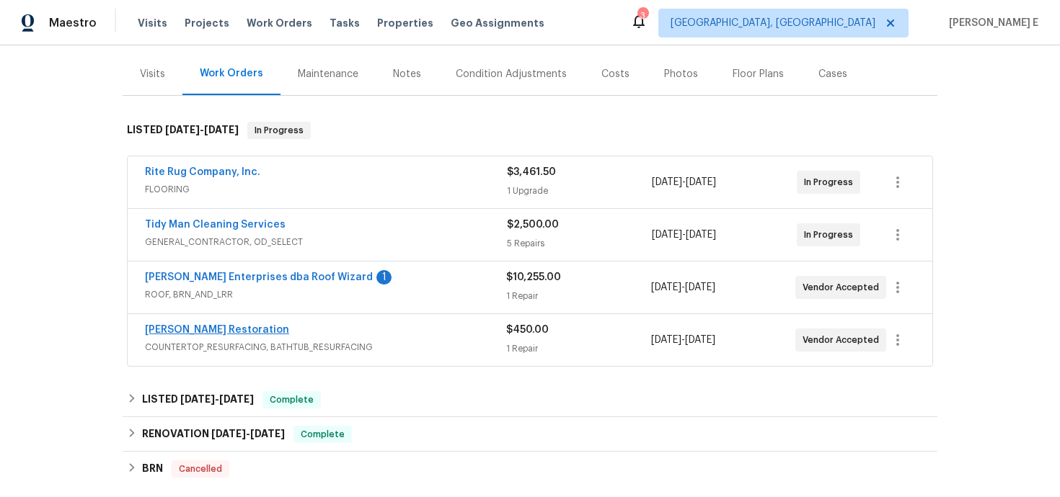
scroll to position [167, 0]
click at [213, 325] on link "[PERSON_NAME] Restoration" at bounding box center [217, 329] width 144 height 10
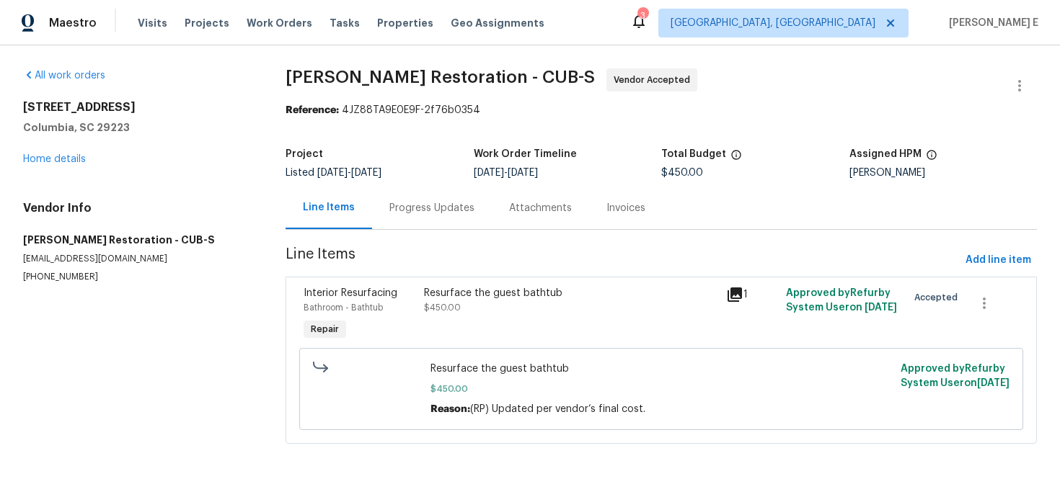
click at [386, 211] on div "Progress Updates" at bounding box center [432, 208] width 120 height 43
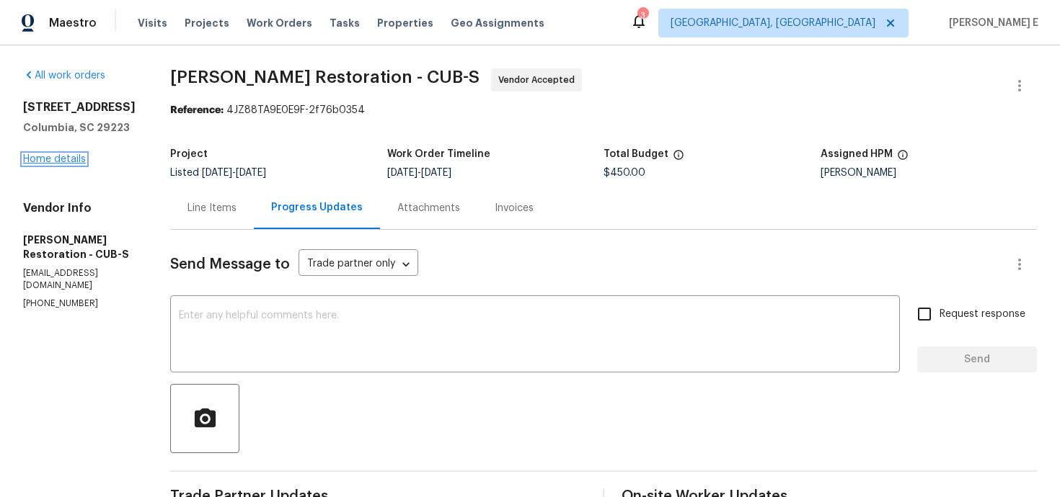
click at [62, 164] on link "Home details" at bounding box center [54, 159] width 63 height 10
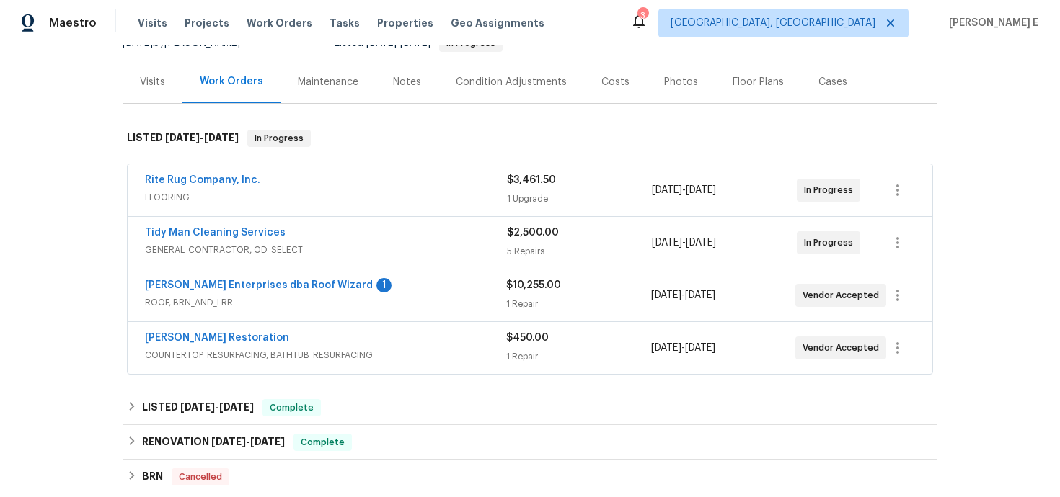
scroll to position [160, 0]
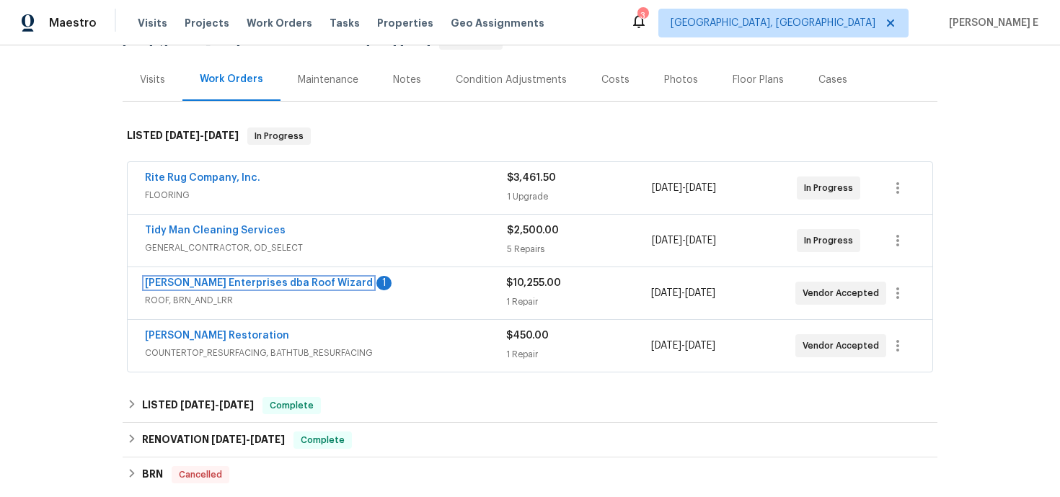
click at [309, 284] on link "Nordman Enterprises dba Roof Wizard" at bounding box center [259, 283] width 228 height 10
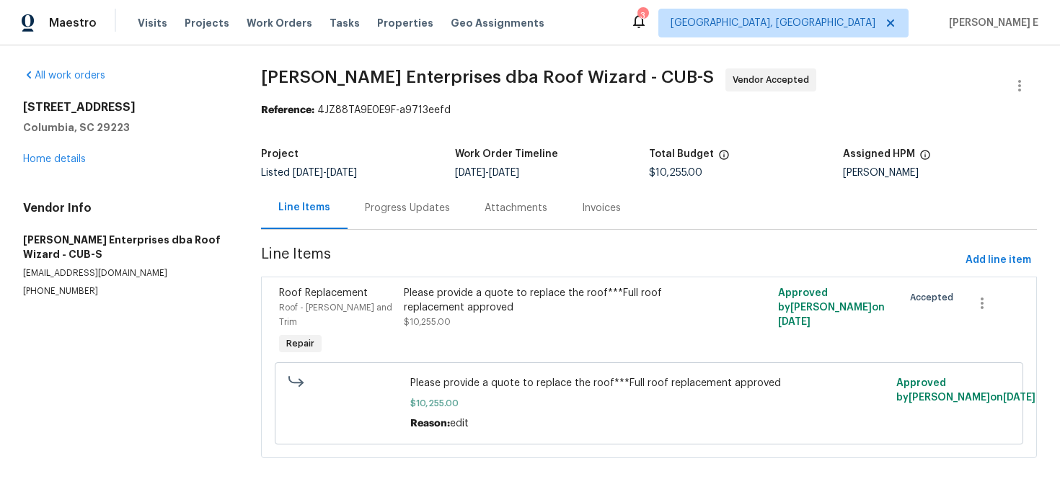
click at [383, 223] on div "Progress Updates" at bounding box center [407, 208] width 120 height 43
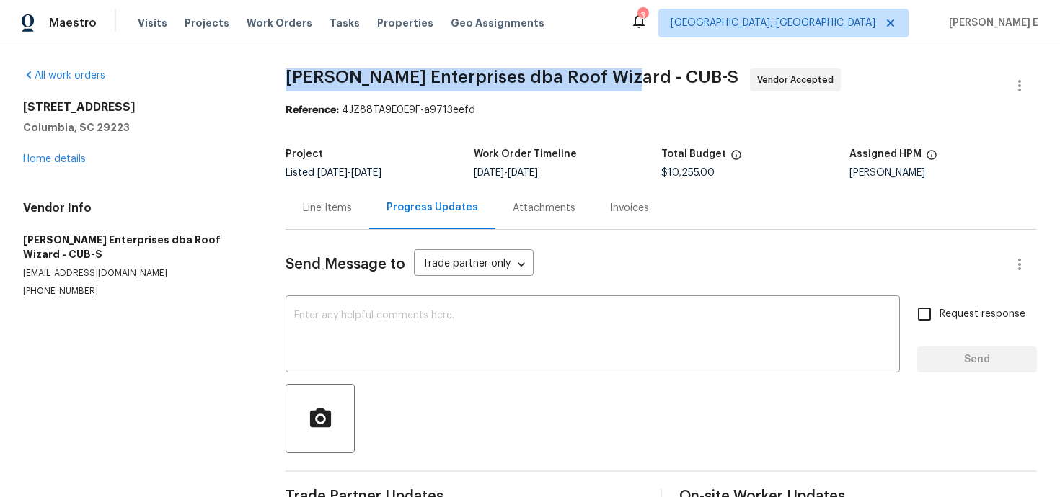
drag, startPoint x: 287, startPoint y: 79, endPoint x: 614, endPoint y: 79, distance: 327.2
click at [614, 79] on span "Nordman Enterprises dba Roof Wizard - CUB-S" at bounding box center [511, 76] width 453 height 17
copy span "Nordman Enterprises dba Roof Wizard -"
click at [70, 158] on link "Home details" at bounding box center [54, 159] width 63 height 10
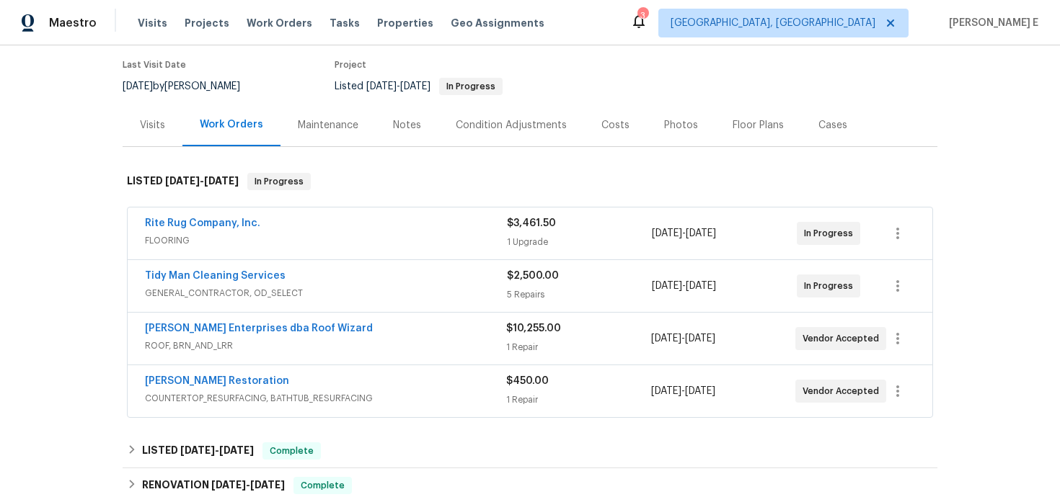
scroll to position [125, 0]
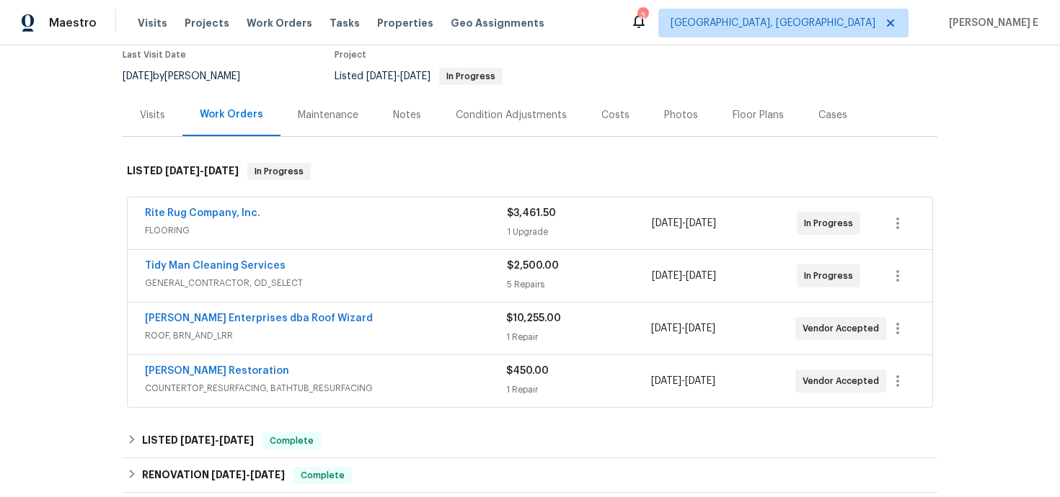
click at [322, 267] on div "Tidy Man Cleaning Services" at bounding box center [326, 267] width 362 height 17
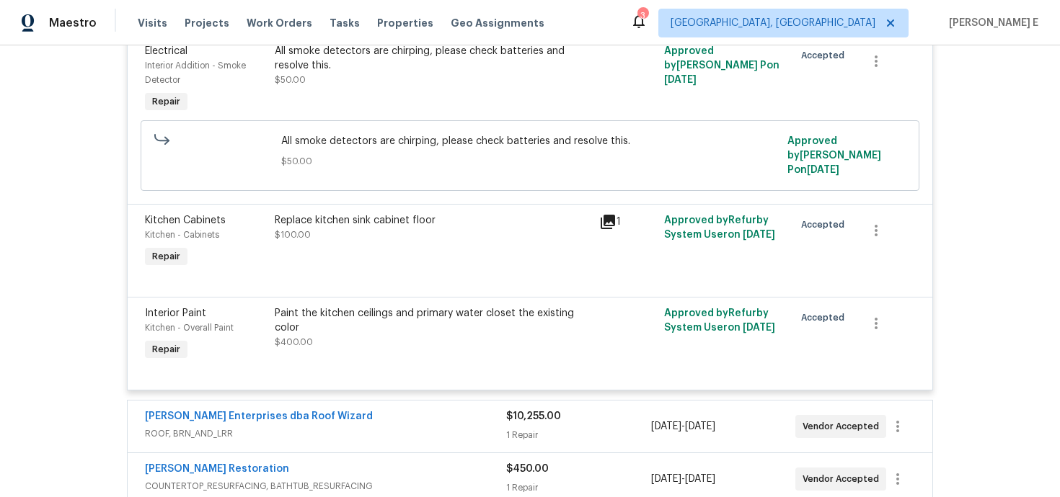
scroll to position [790, 0]
click at [607, 223] on icon at bounding box center [607, 223] width 14 height 14
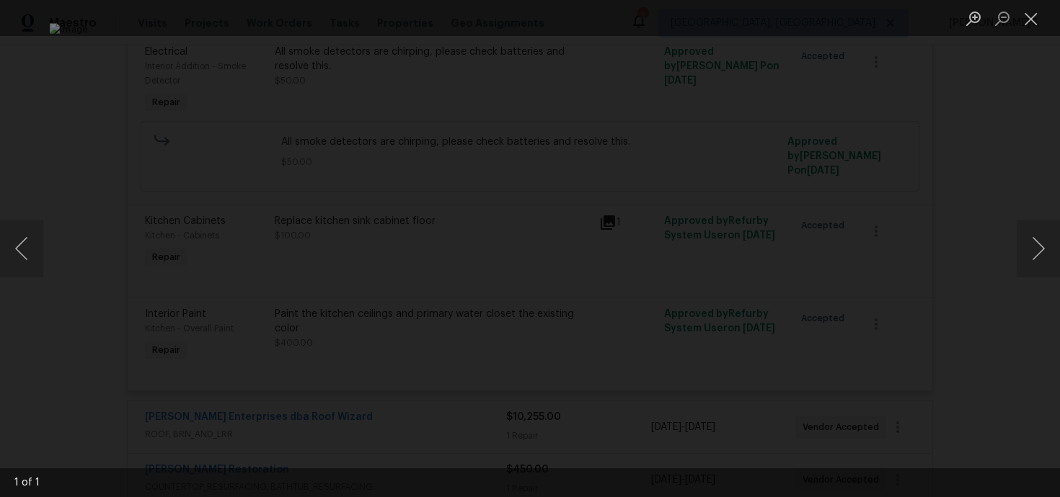
click at [905, 133] on div "Lightbox" at bounding box center [530, 248] width 1060 height 497
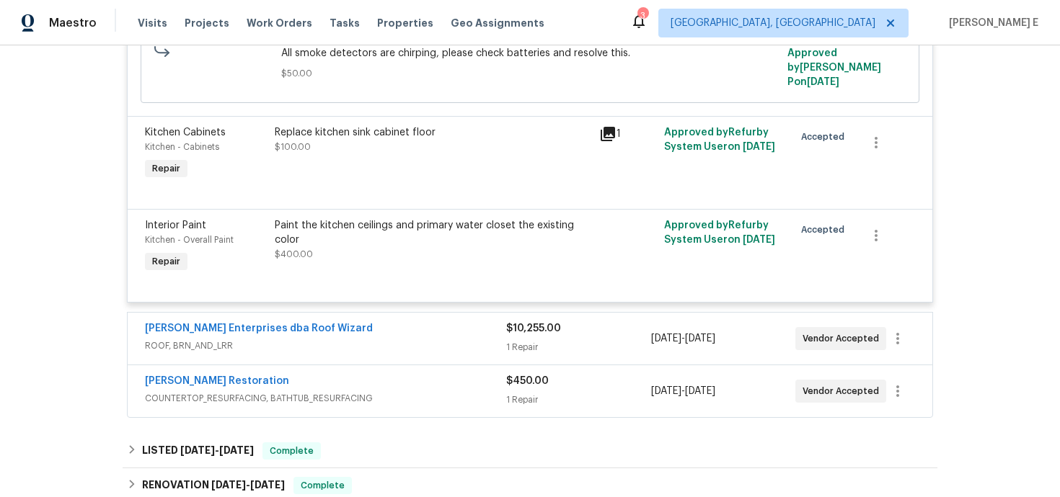
scroll to position [894, 0]
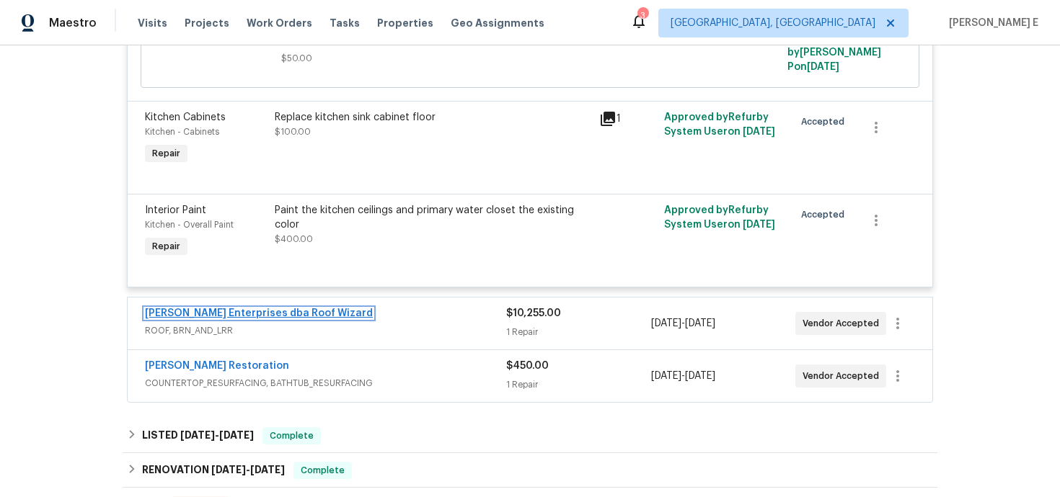
click at [283, 312] on link "Nordman Enterprises dba Roof Wizard" at bounding box center [259, 313] width 228 height 10
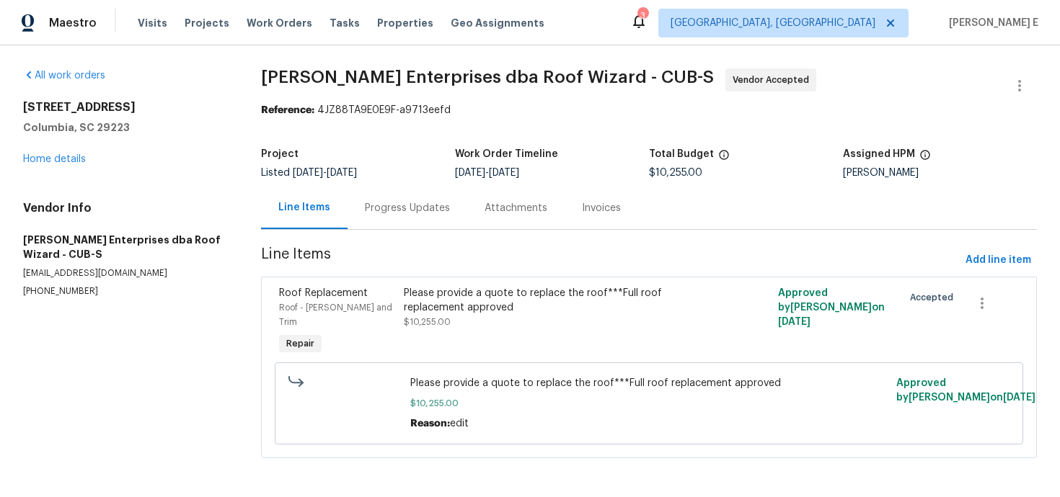
click at [425, 206] on div "Progress Updates" at bounding box center [407, 208] width 85 height 14
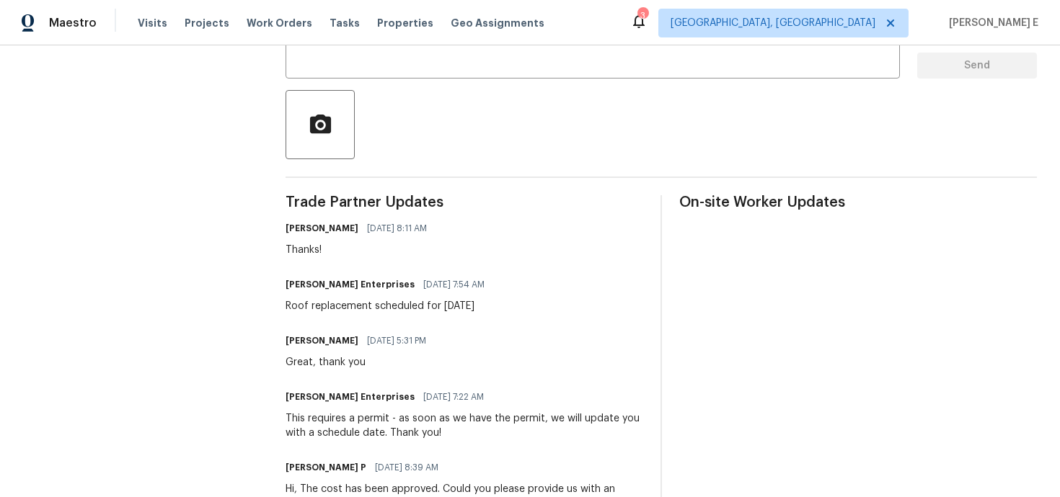
scroll to position [327, 0]
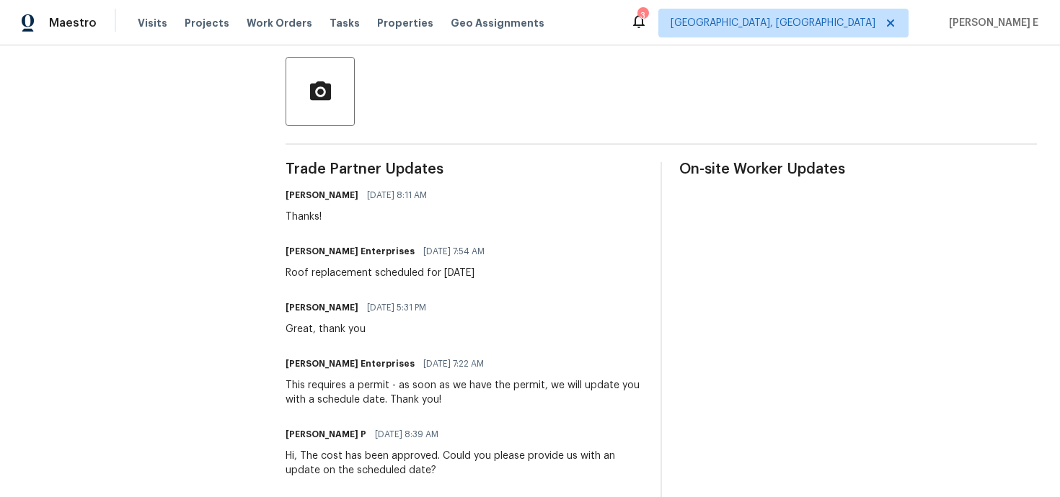
drag, startPoint x: 371, startPoint y: 275, endPoint x: 520, endPoint y: 280, distance: 148.5
click at [520, 280] on div "Nordman Enterprises 09/25/2025 7:54 AM Roof replacement scheduled for Wednesday…" at bounding box center [464, 260] width 358 height 39
copy div "scheduled for Wednesday 10/1"
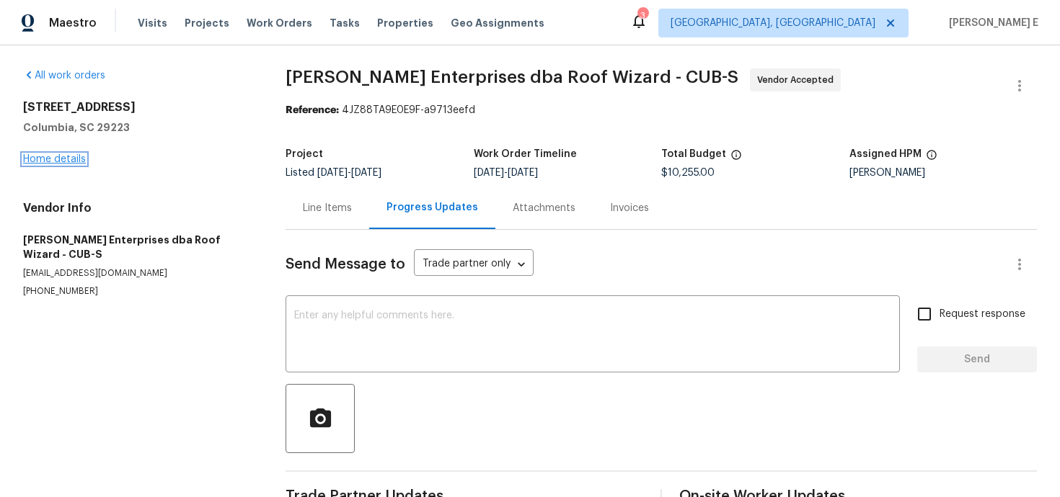
click at [60, 160] on link "Home details" at bounding box center [54, 159] width 63 height 10
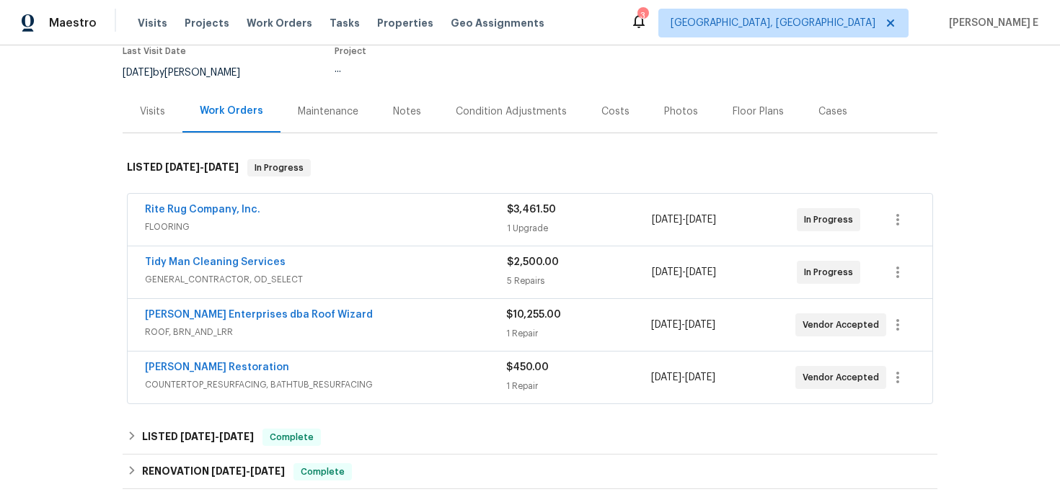
scroll to position [129, 0]
click at [243, 258] on link "Tidy Man Cleaning Services" at bounding box center [215, 262] width 141 height 10
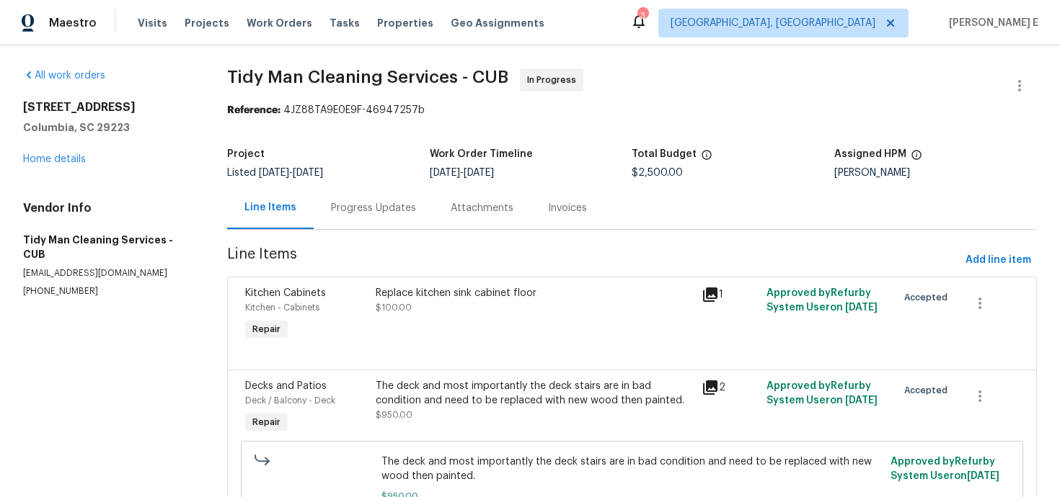
click at [374, 205] on div "Progress Updates" at bounding box center [373, 208] width 85 height 14
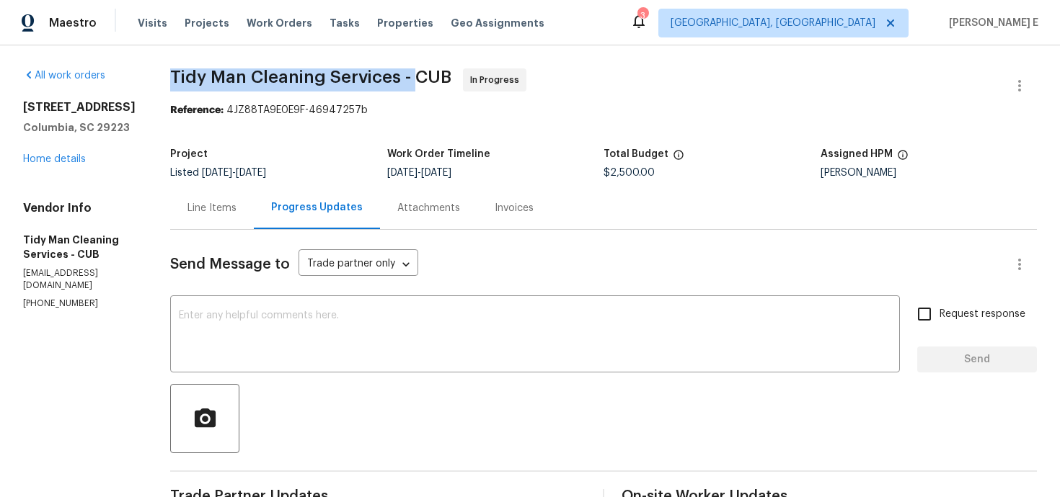
drag, startPoint x: 163, startPoint y: 74, endPoint x: 407, endPoint y: 71, distance: 243.6
copy span "Tidy Man Cleaning Services -"
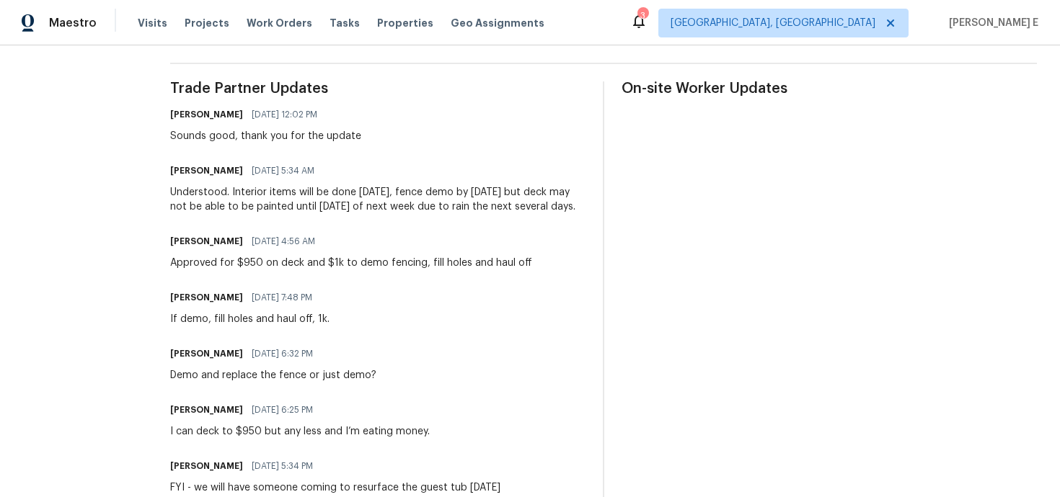
scroll to position [412, 0]
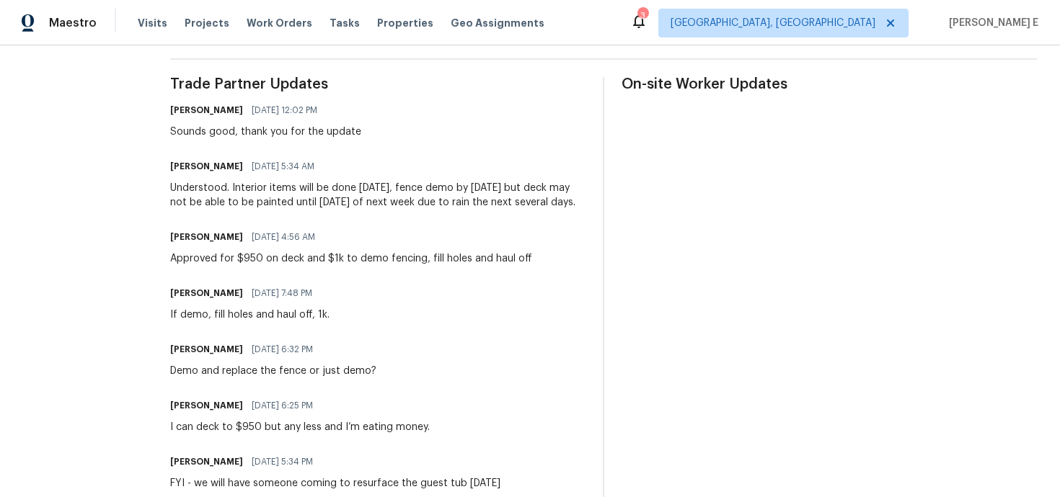
drag, startPoint x: 225, startPoint y: 187, endPoint x: 572, endPoint y: 210, distance: 347.5
copy div "Interior items will be done today, fence demo by tomorrow but deck may not be a…"
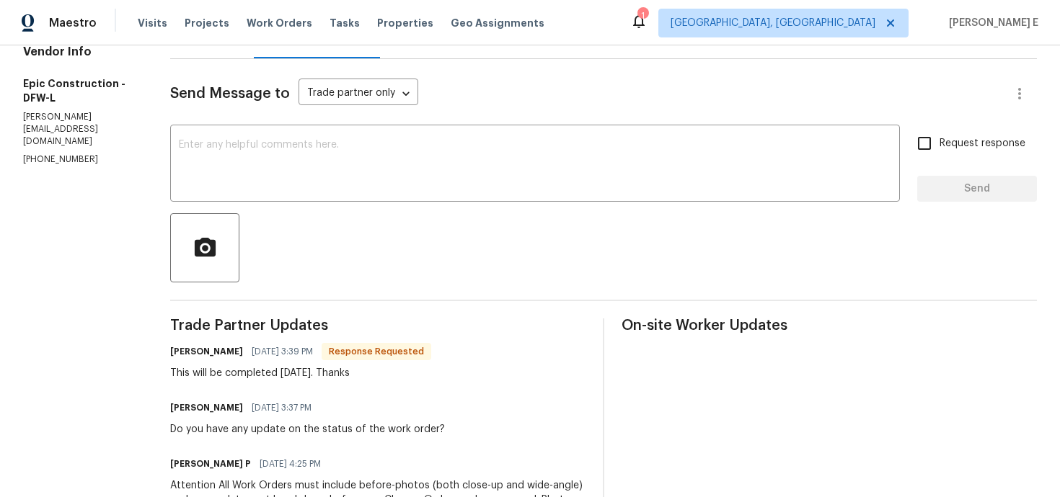
scroll to position [184, 0]
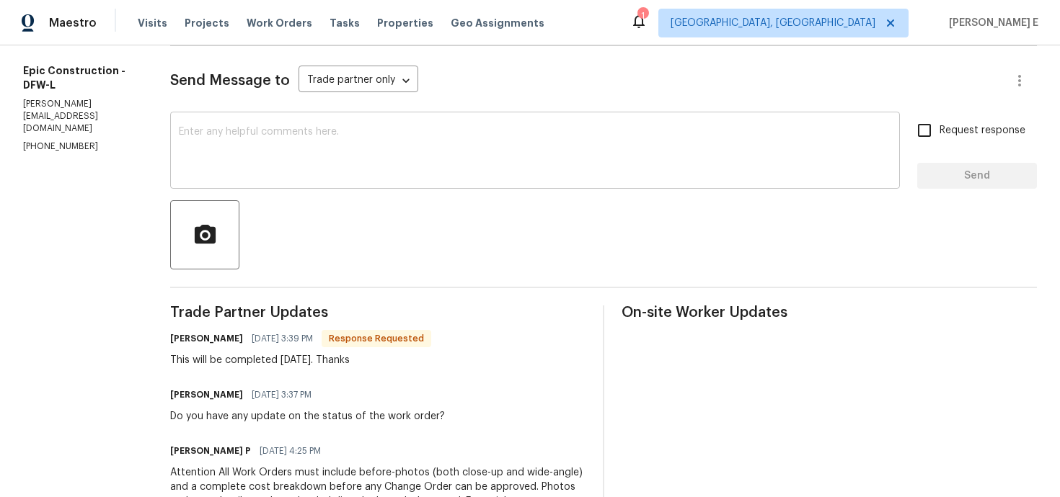
click at [510, 173] on textarea at bounding box center [535, 152] width 712 height 50
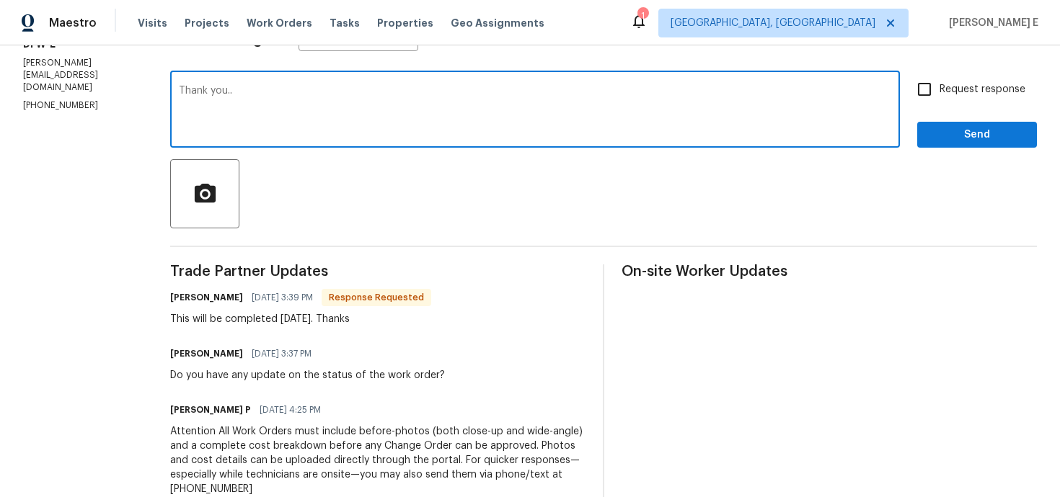
type textarea "Thank you.."
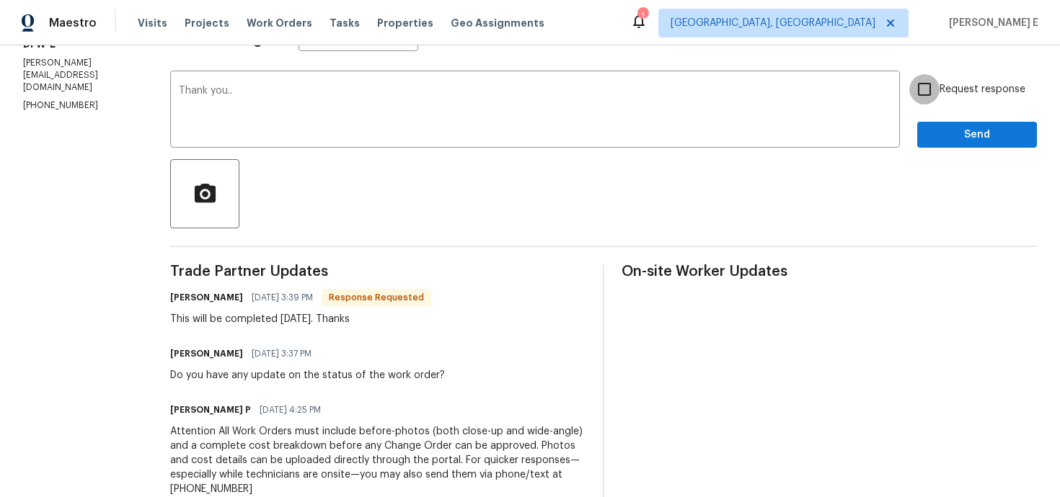
click at [937, 80] on input "Request response" at bounding box center [924, 89] width 30 height 30
checkbox input "true"
click at [938, 132] on span "Send" at bounding box center [976, 135] width 97 height 18
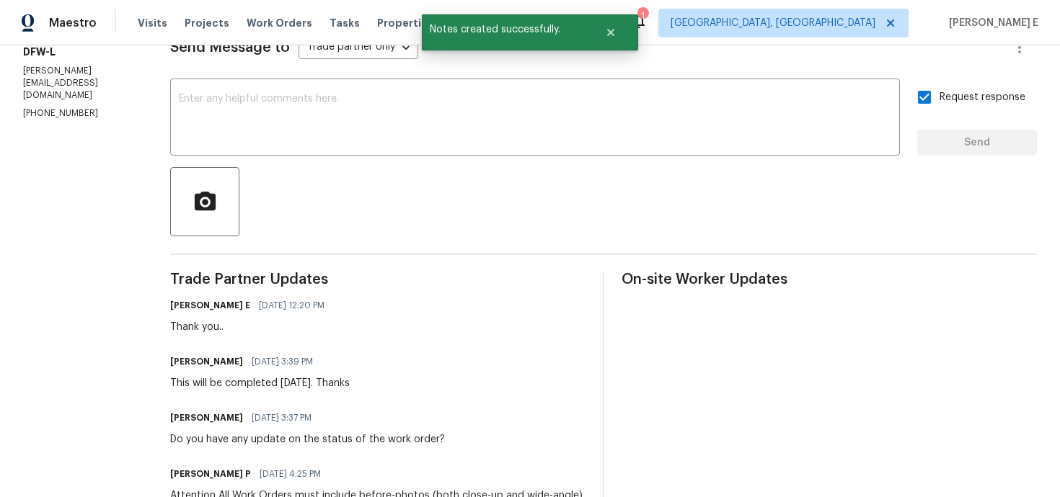
scroll to position [0, 0]
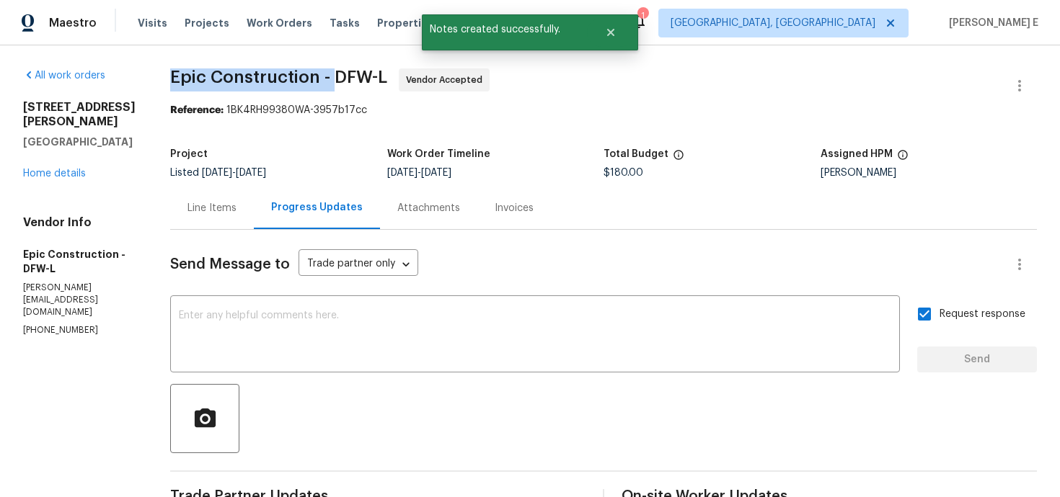
drag, startPoint x: 162, startPoint y: 76, endPoint x: 327, endPoint y: 76, distance: 164.3
click at [327, 76] on div "All work orders 1100 Hayden Ln Savannah, TX 76227 Home details Vendor Info Epic…" at bounding box center [530, 488] width 1060 height 887
copy span "Epic Construction -"
click at [74, 154] on div "1100 Hayden Ln Savannah, TX 76227 Home details" at bounding box center [79, 140] width 112 height 81
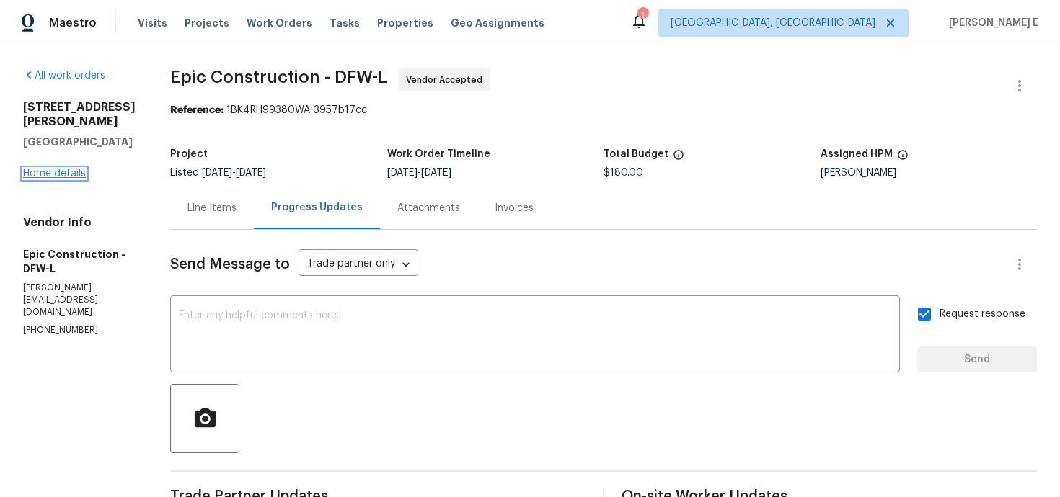
click at [69, 169] on link "Home details" at bounding box center [54, 174] width 63 height 10
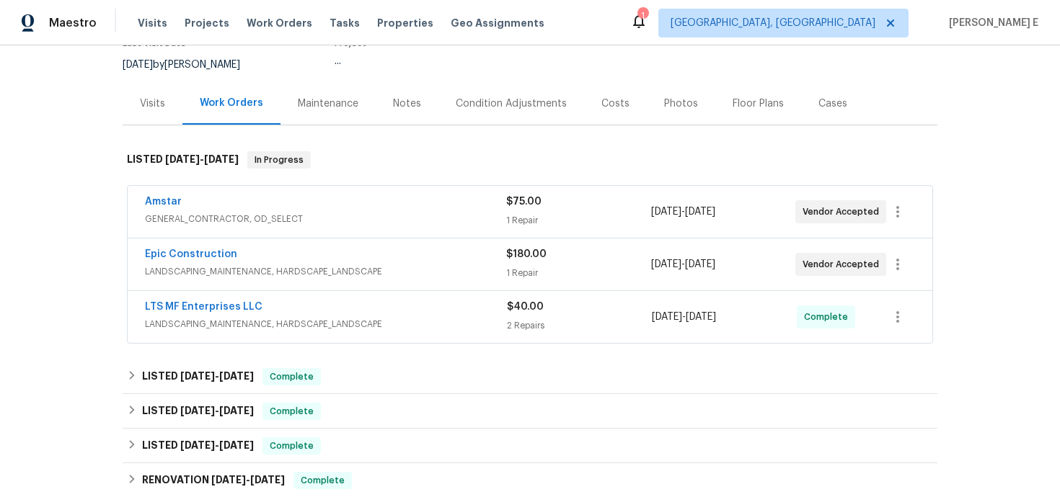
scroll to position [141, 0]
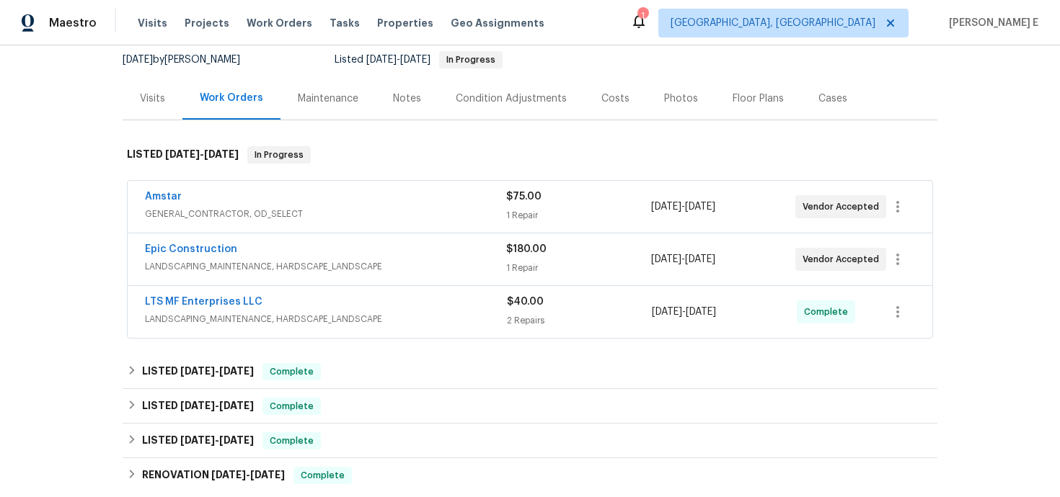
click at [321, 205] on div "Amstar" at bounding box center [325, 198] width 361 height 17
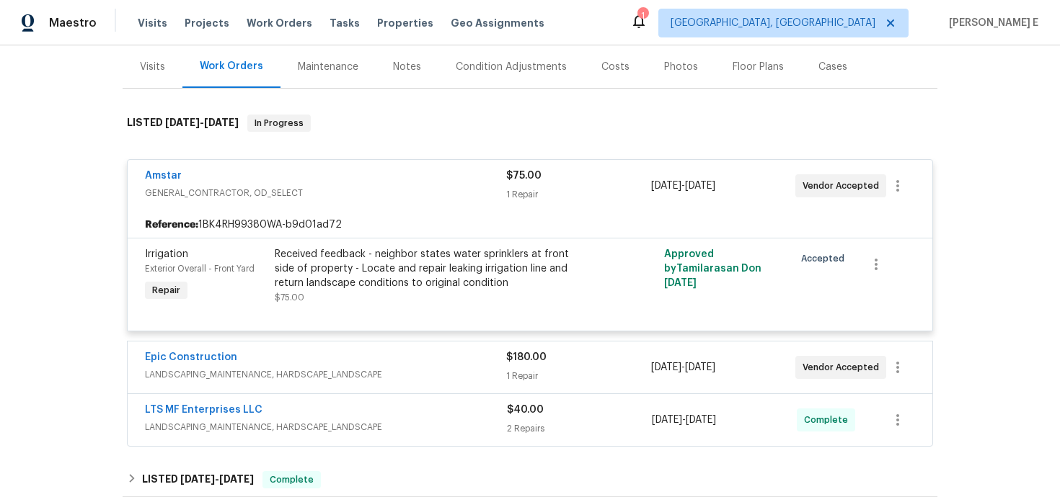
scroll to position [206, 0]
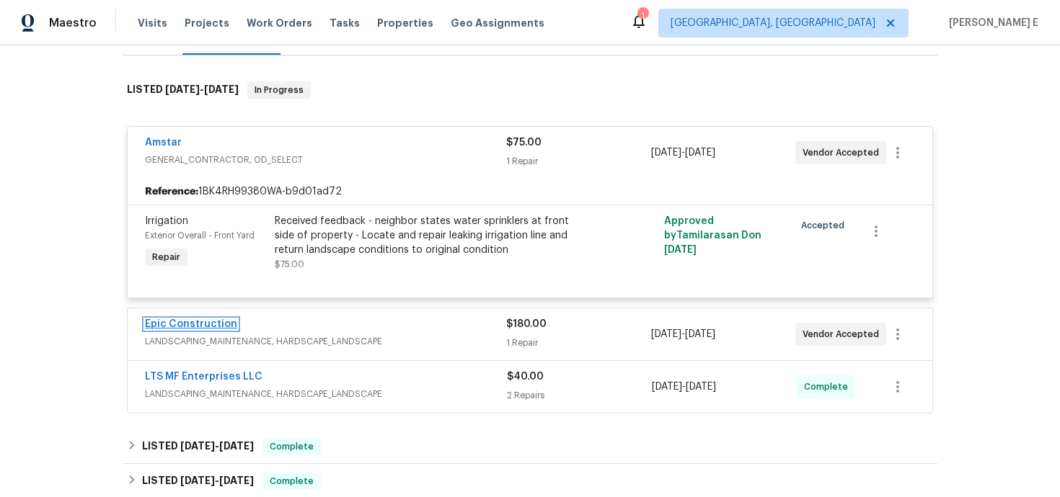
click at [174, 322] on link "Epic Construction" at bounding box center [191, 324] width 92 height 10
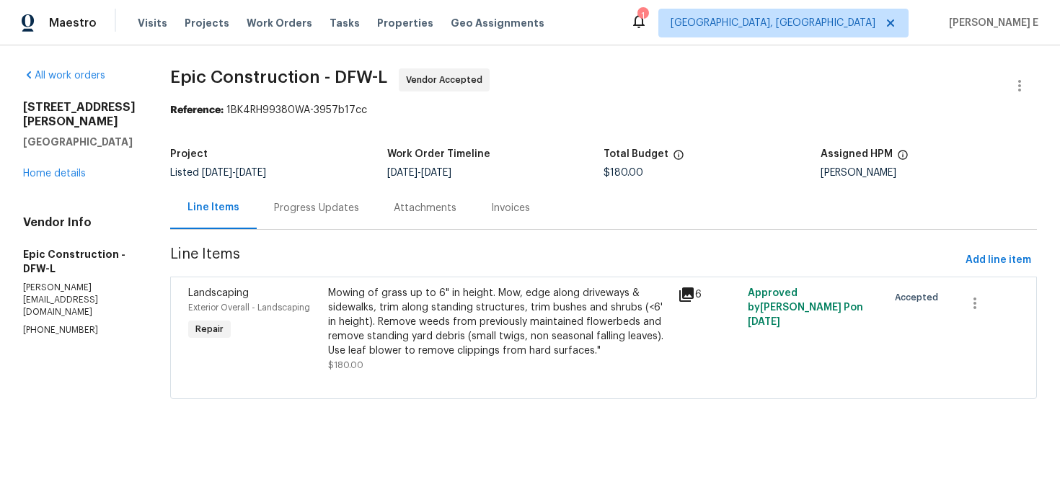
click at [330, 207] on div "Progress Updates" at bounding box center [316, 208] width 85 height 14
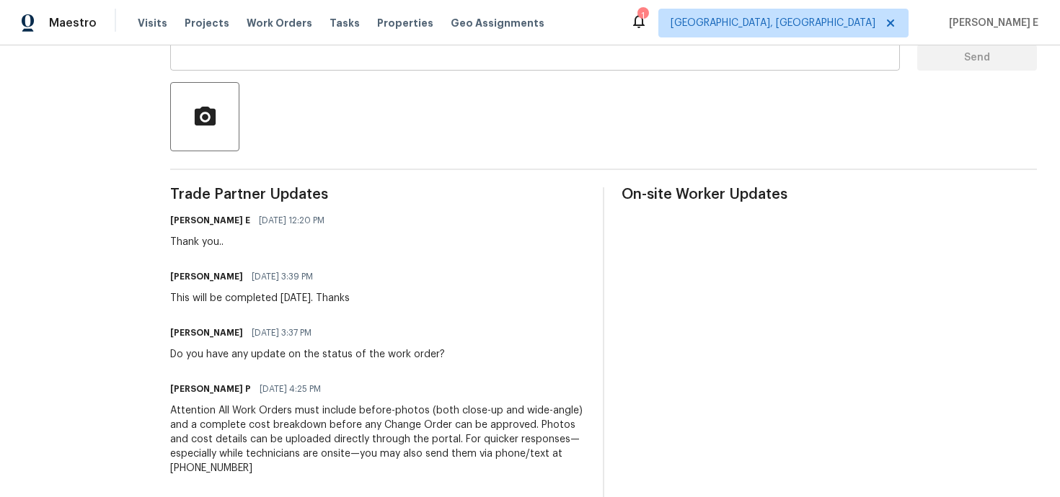
scroll to position [318, 0]
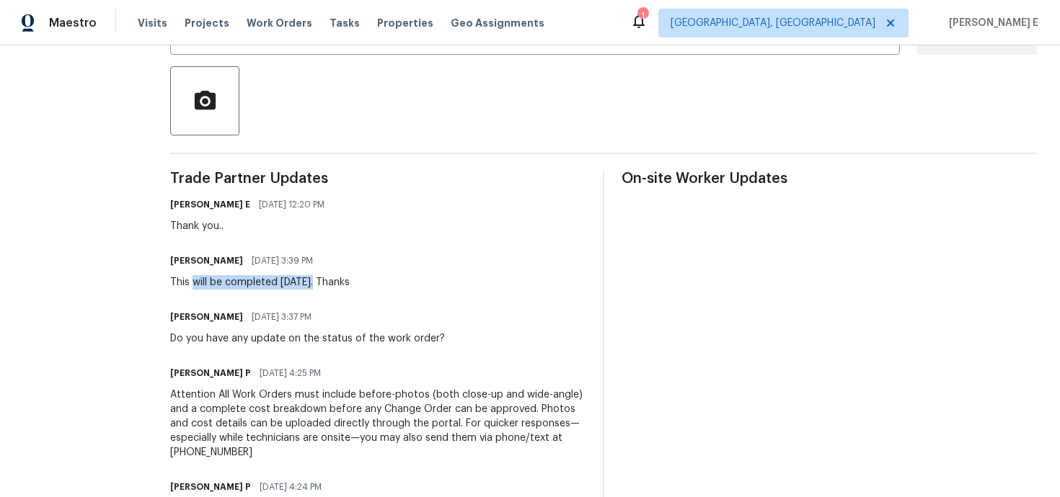
drag, startPoint x: 185, startPoint y: 287, endPoint x: 303, endPoint y: 285, distance: 117.5
click at [303, 285] on div "This will be completed Friday. Thanks" at bounding box center [259, 282] width 179 height 14
copy div "will be completed Friday."
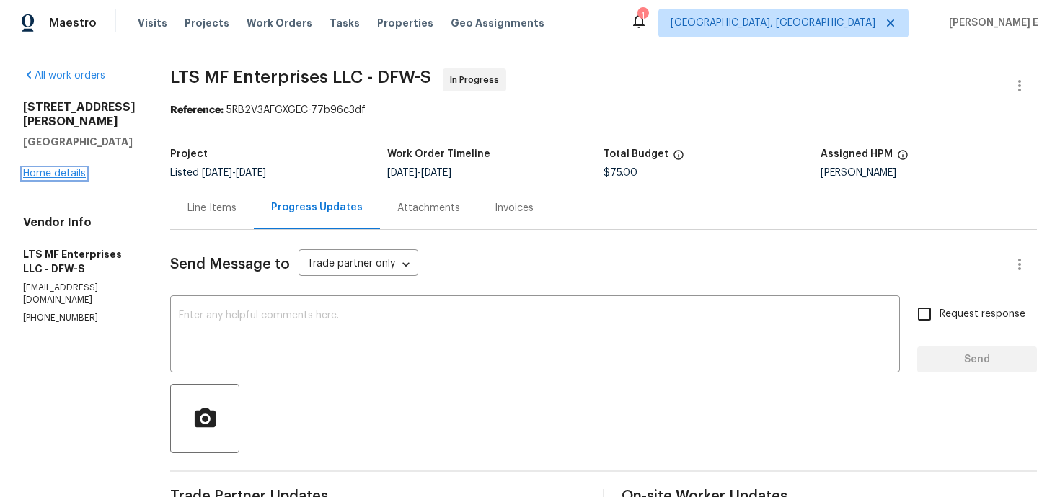
click at [47, 173] on link "Home details" at bounding box center [54, 174] width 63 height 10
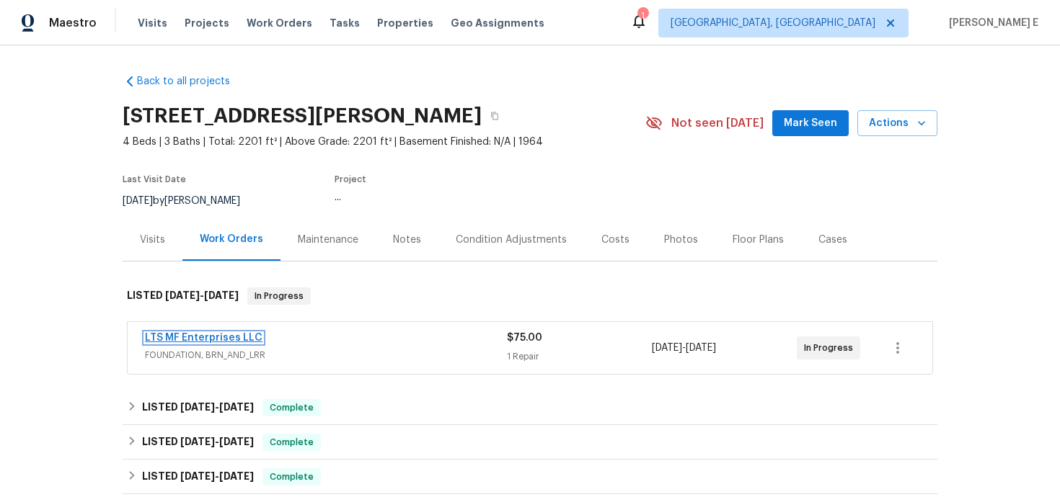
click at [188, 335] on link "LTS MF Enterprises LLC" at bounding box center [203, 338] width 117 height 10
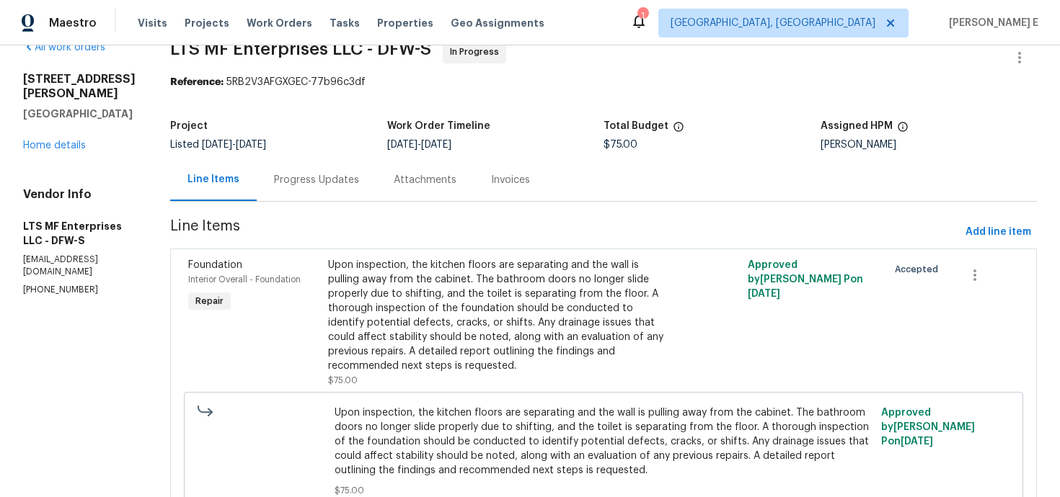
scroll to position [82, 0]
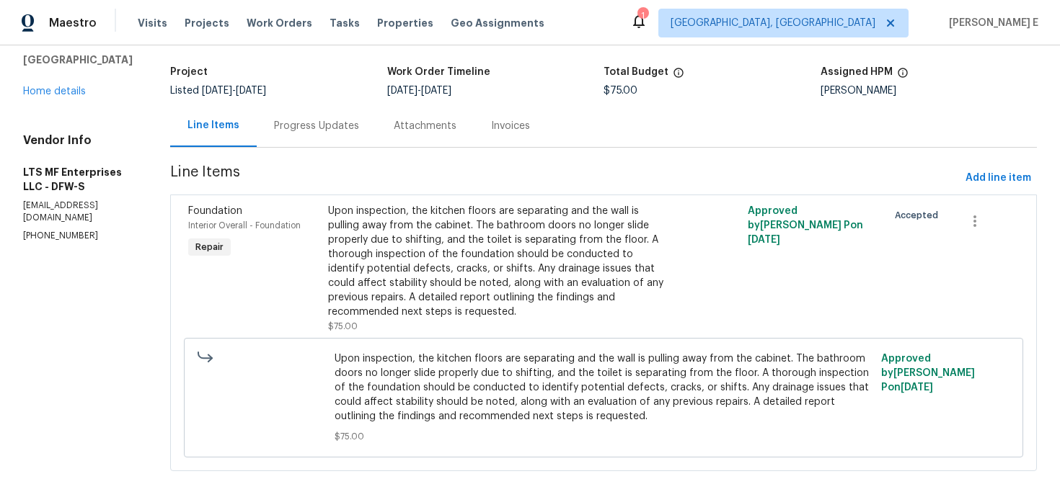
click at [283, 149] on section "LTS MF Enterprises LLC - DFW-S In Progress Reference: 5RB2V3AFGXGEC-77b96c3df P…" at bounding box center [603, 237] width 866 height 502
click at [282, 131] on div "Progress Updates" at bounding box center [316, 126] width 85 height 14
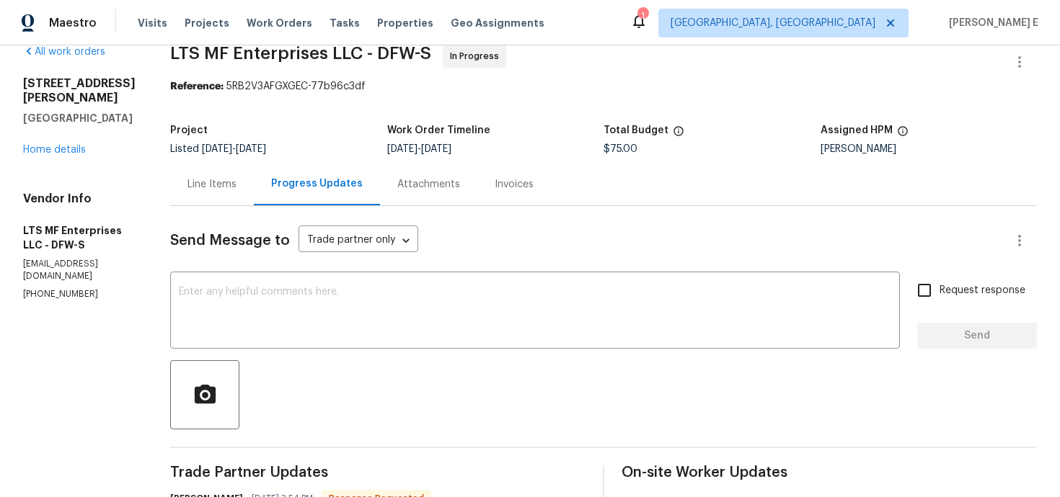
scroll to position [7, 0]
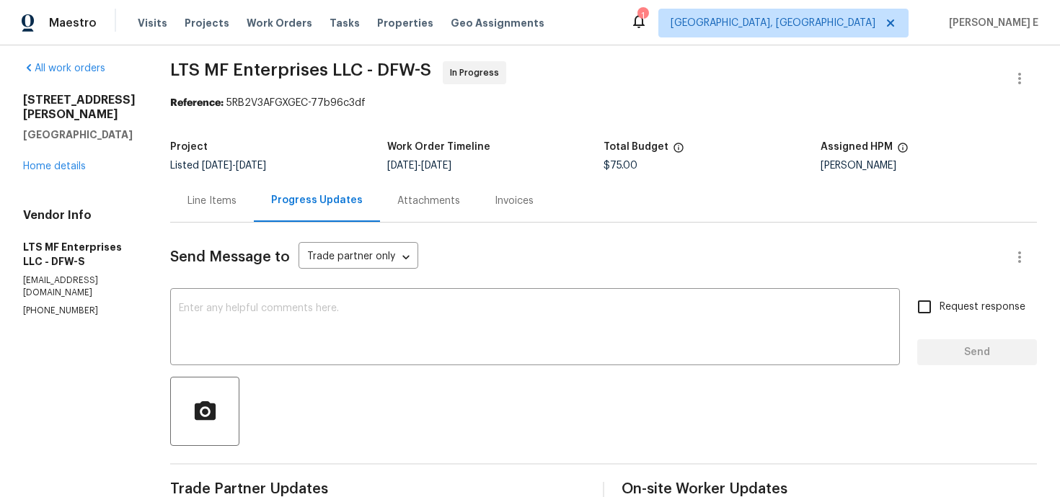
click at [231, 210] on div "Line Items" at bounding box center [212, 200] width 84 height 43
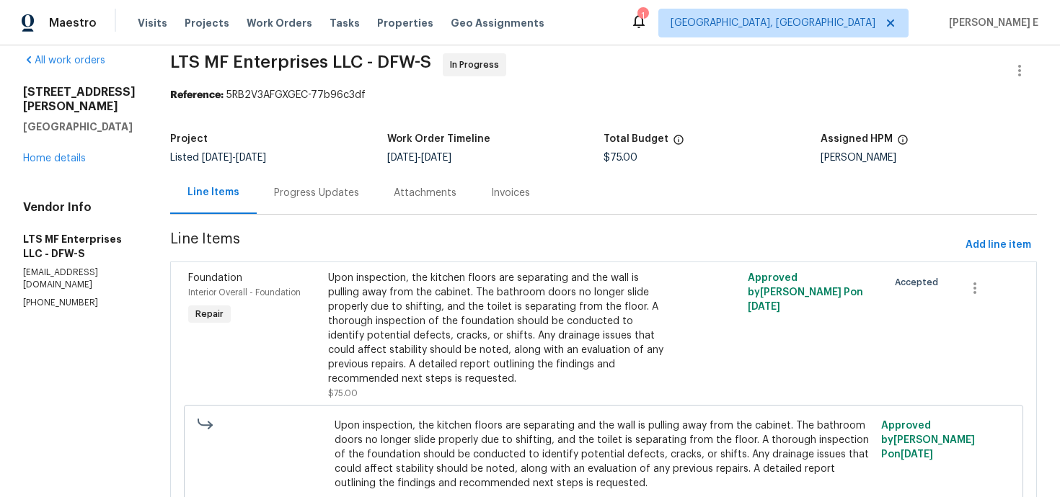
scroll to position [25, 0]
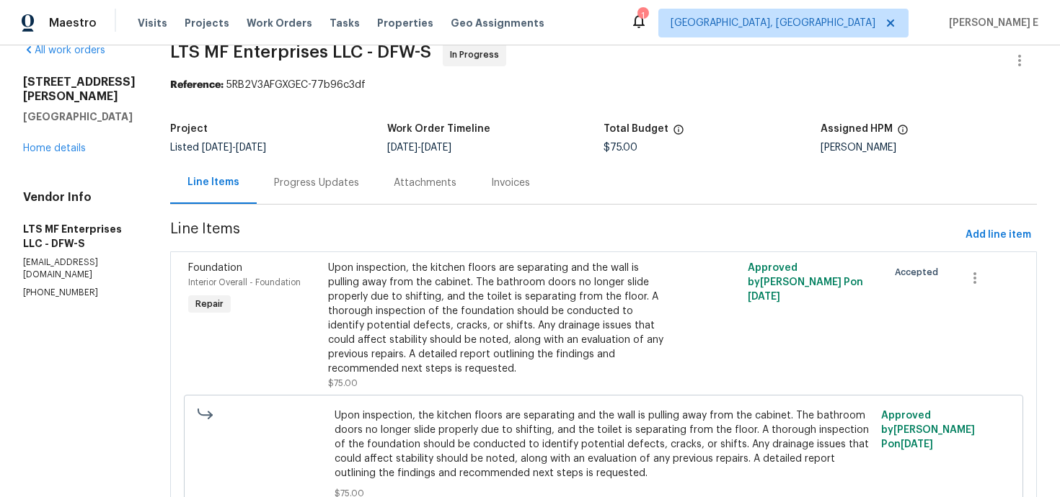
click at [264, 250] on section "LTS MF Enterprises LLC - DFW-S In Progress Reference: 5RB2V3AFGXGEC-77b96c3df P…" at bounding box center [603, 294] width 866 height 502
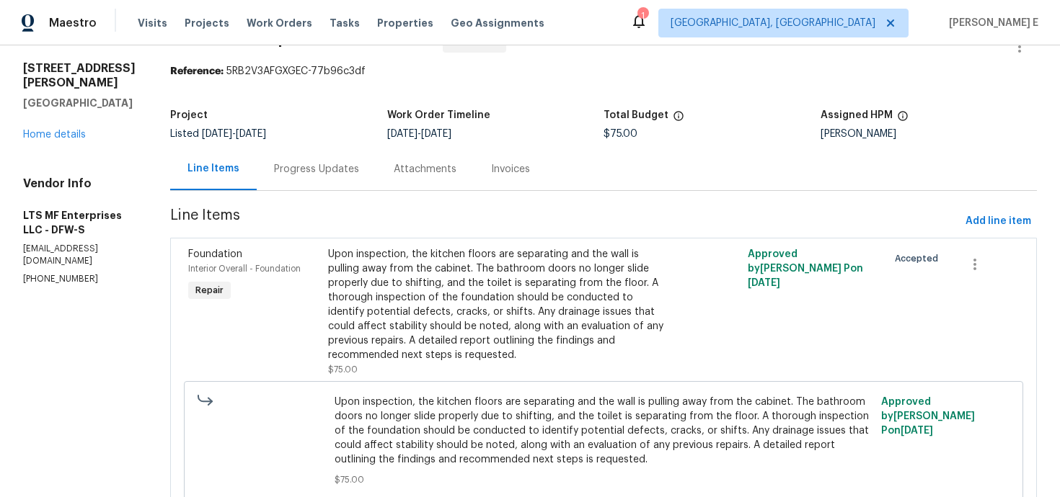
scroll to position [0, 0]
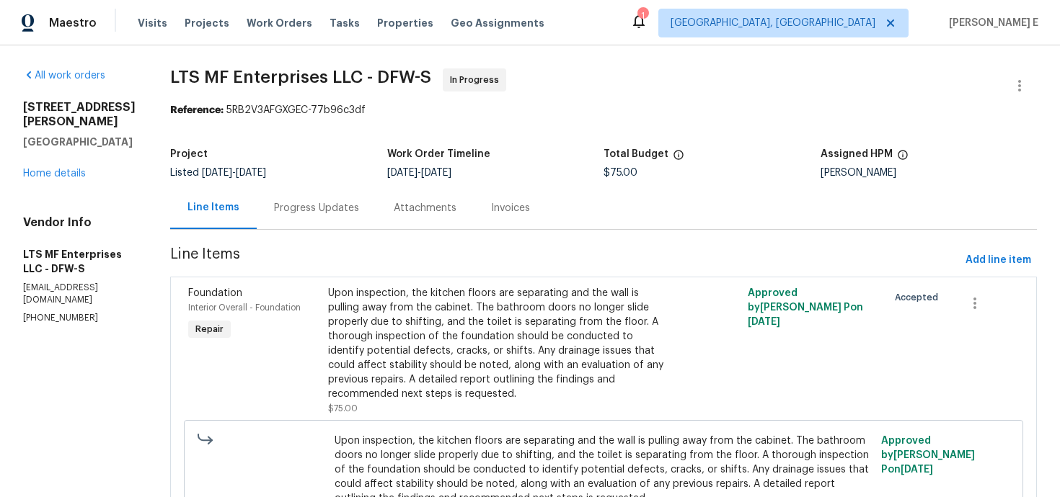
click at [276, 196] on div "Progress Updates" at bounding box center [317, 208] width 120 height 43
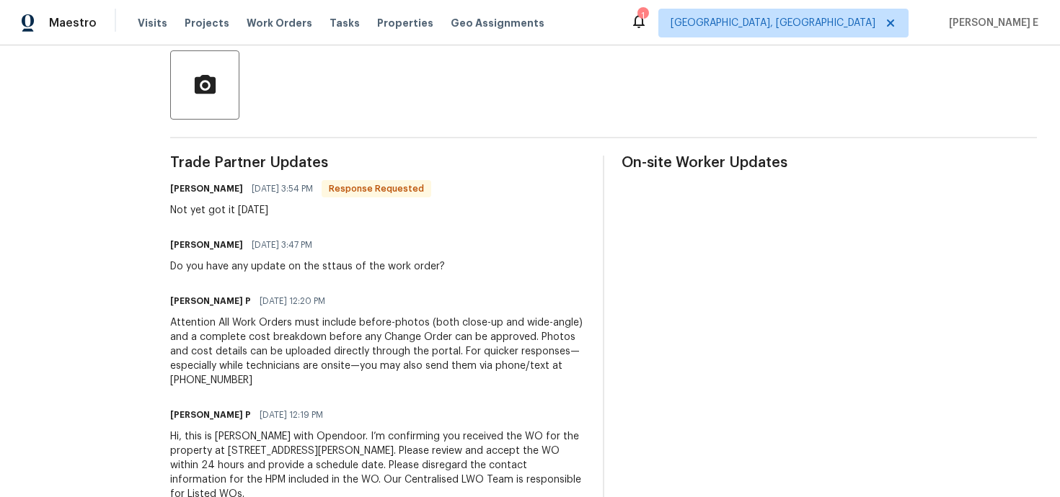
scroll to position [364, 0]
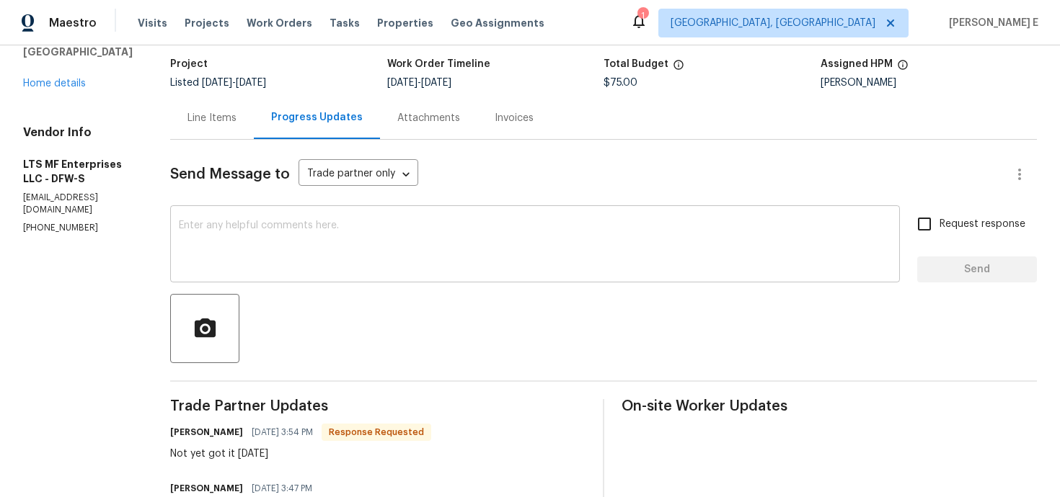
click at [502, 252] on textarea at bounding box center [535, 246] width 712 height 50
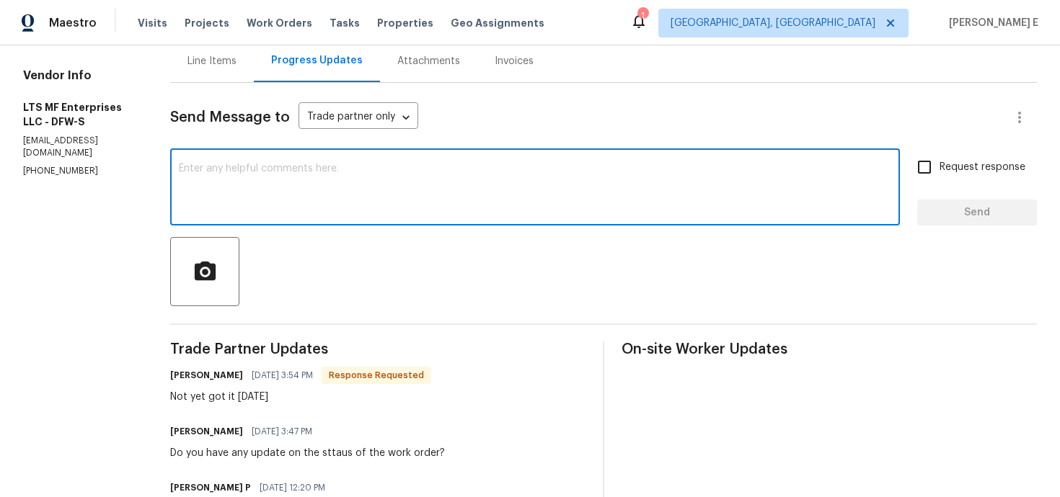
scroll to position [149, 0]
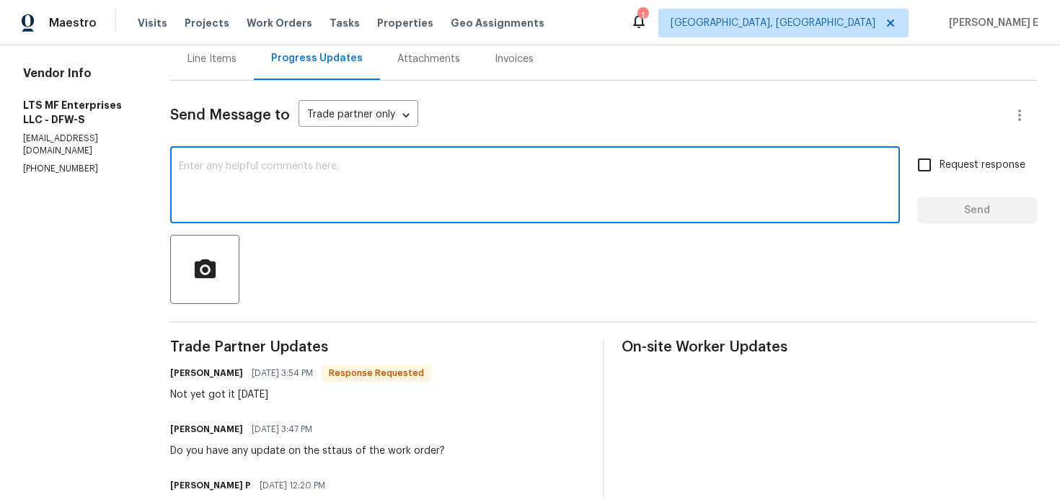
paste textarea "Just following up—any news on this so far?"
type textarea "Just following up—any news on this so far?"
click at [936, 156] on input "Request response" at bounding box center [924, 165] width 30 height 30
checkbox input "true"
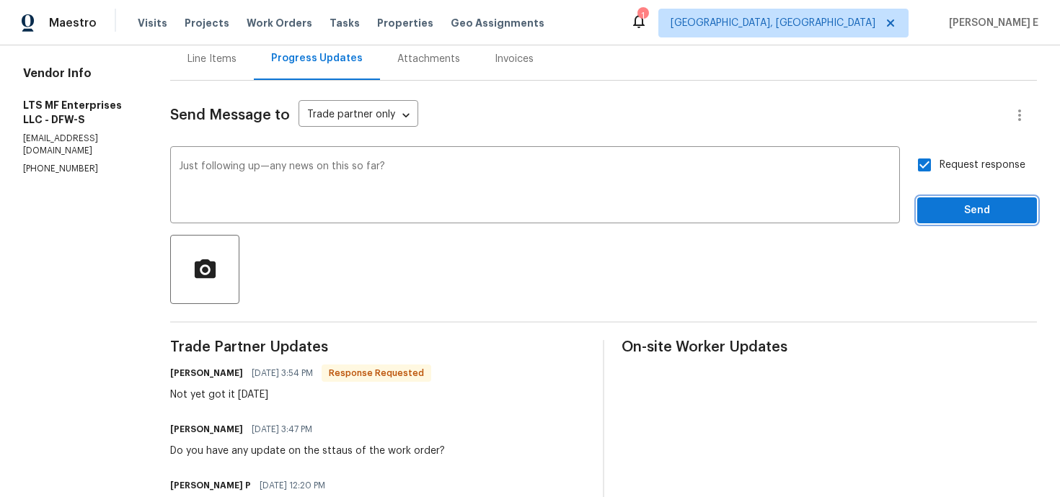
click at [945, 202] on span "Send" at bounding box center [976, 211] width 97 height 18
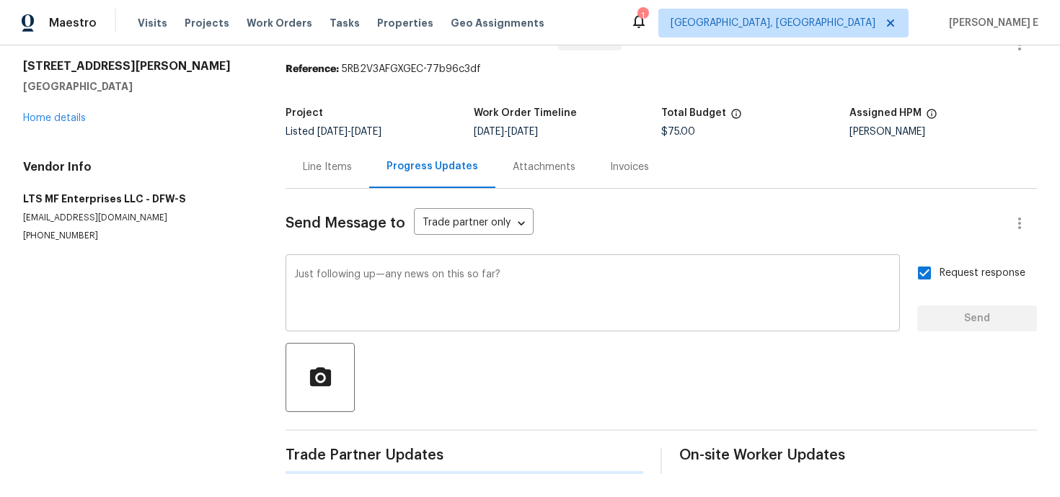
scroll to position [0, 0]
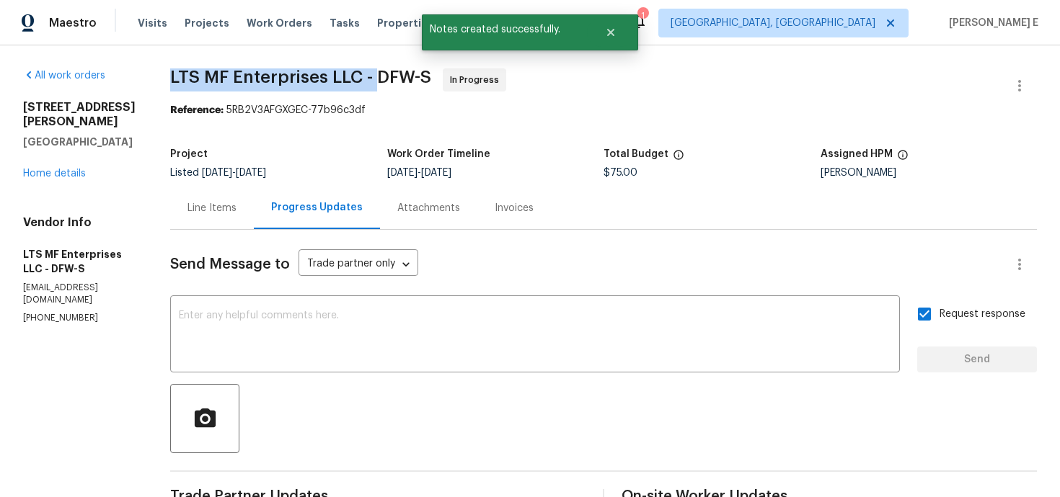
drag, startPoint x: 160, startPoint y: 76, endPoint x: 374, endPoint y: 80, distance: 214.1
click at [374, 79] on div "All work orders 3925 Wedgworth Rd S Fort Worth, TX 76133 Home details Vendor In…" at bounding box center [530, 488] width 1060 height 887
copy span "LTS MF Enterprises LLC -"
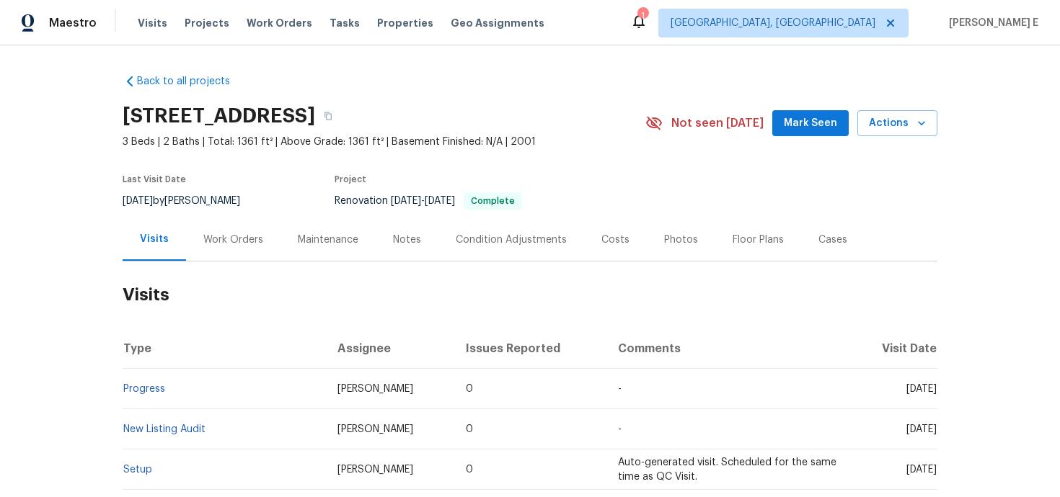
click at [241, 252] on div "Work Orders" at bounding box center [233, 239] width 94 height 43
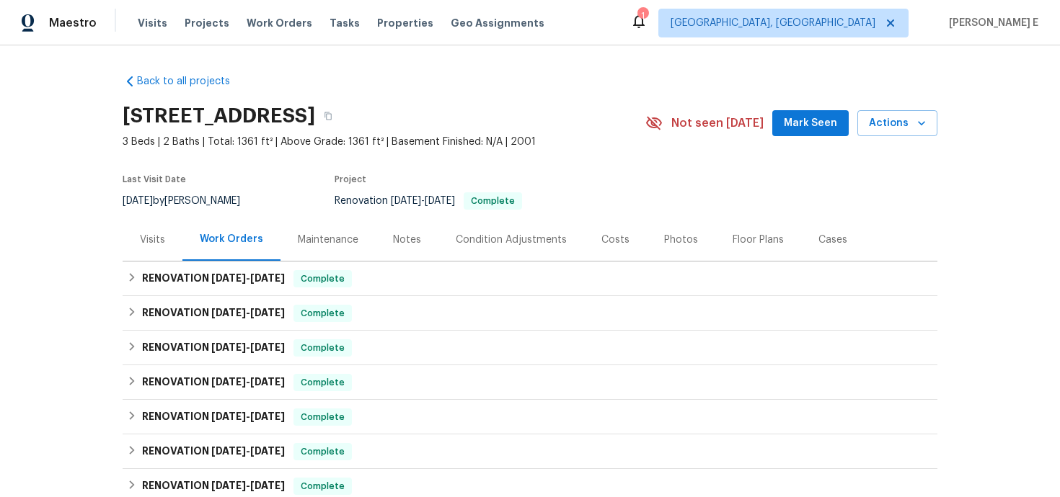
scroll to position [61, 0]
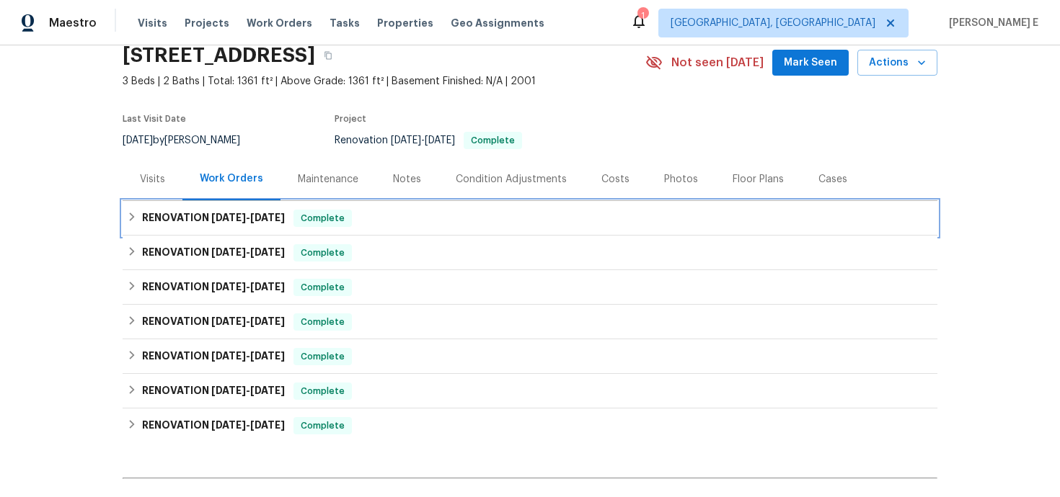
click at [248, 226] on h6 "RENOVATION [DATE] - [DATE]" at bounding box center [213, 218] width 143 height 17
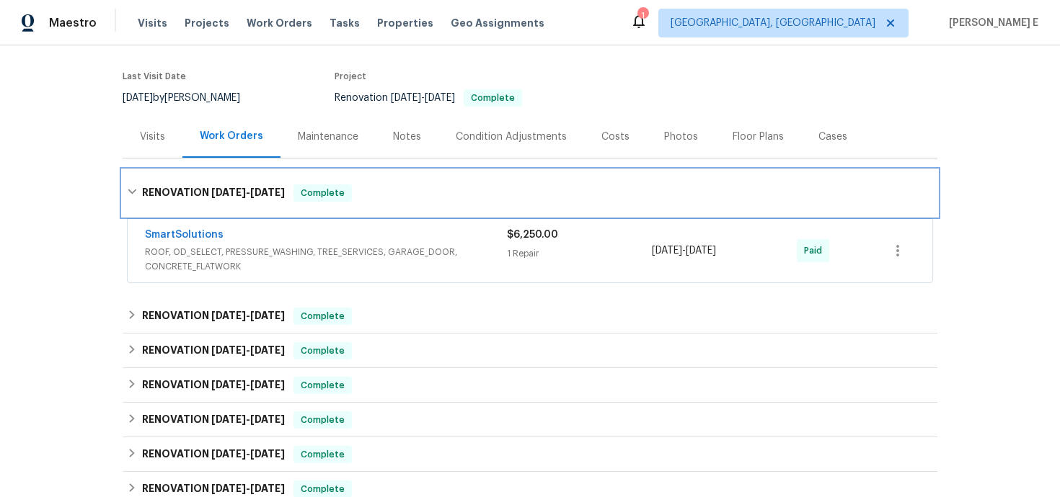
scroll to position [122, 0]
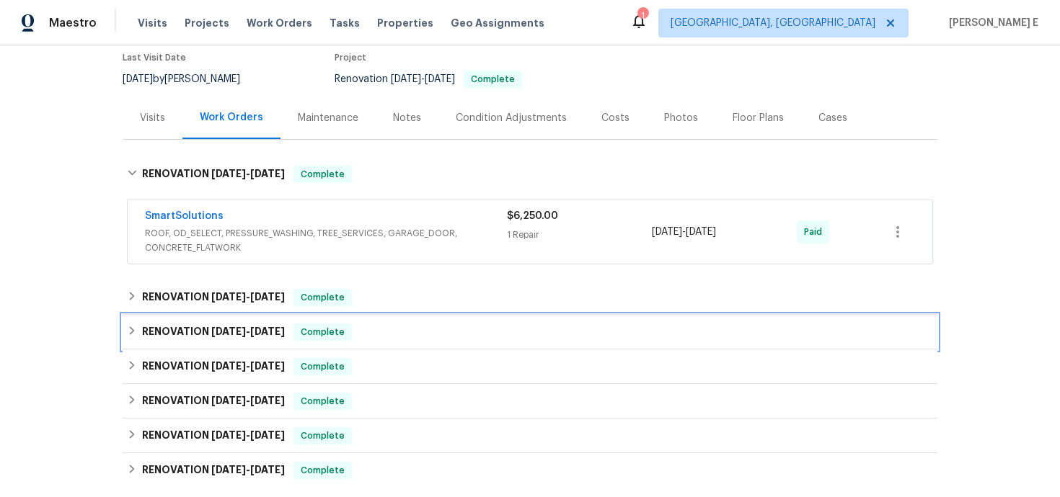
click at [234, 321] on div "RENOVATION [DATE] - [DATE] Complete" at bounding box center [530, 332] width 814 height 35
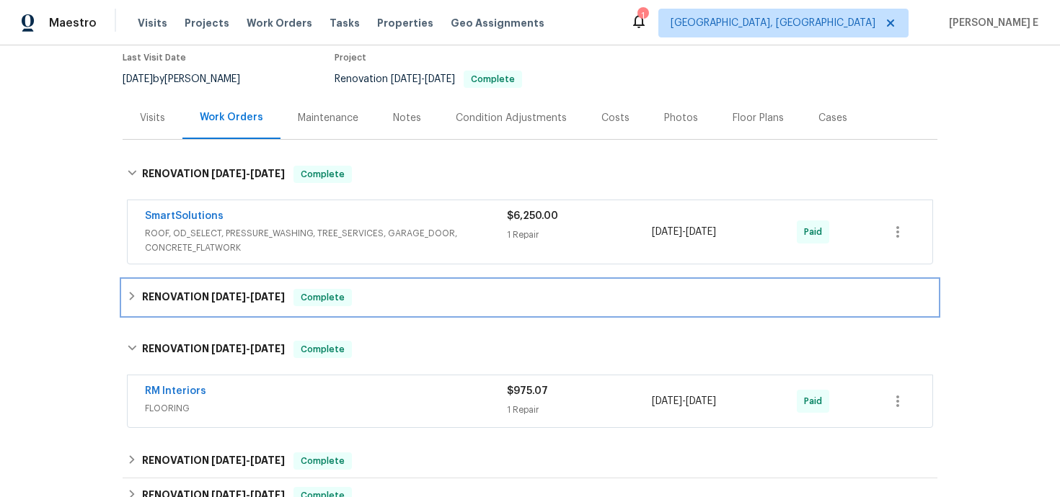
click at [244, 296] on span "[DATE]" at bounding box center [228, 297] width 35 height 10
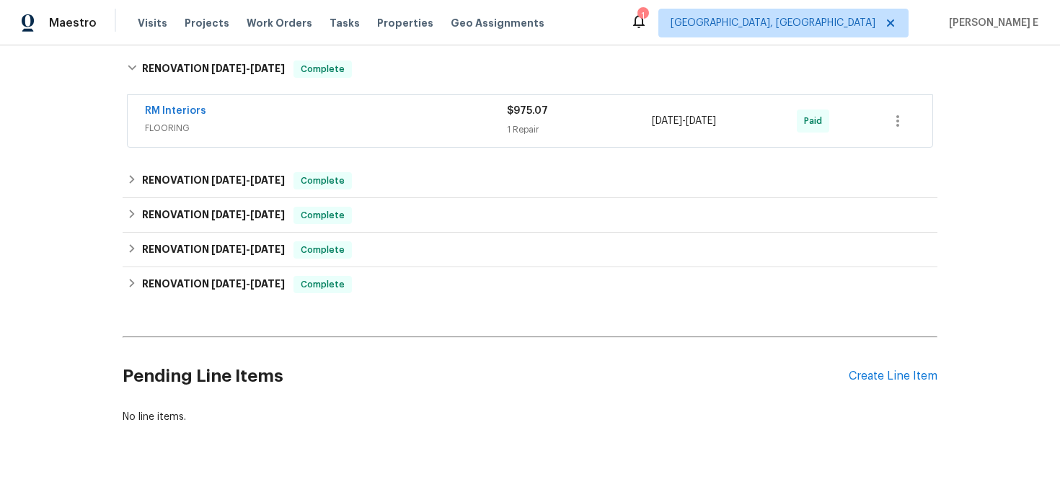
scroll to position [471, 0]
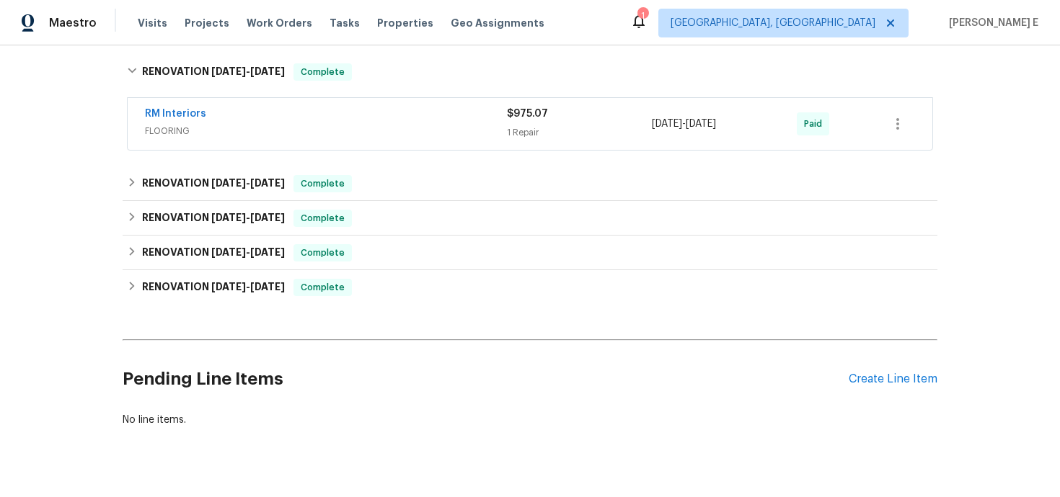
click at [260, 162] on div "Back to all projects [STREET_ADDRESS] 3 Beds | 2 Baths | Total: 1361 ft² | Abov…" at bounding box center [530, 15] width 814 height 847
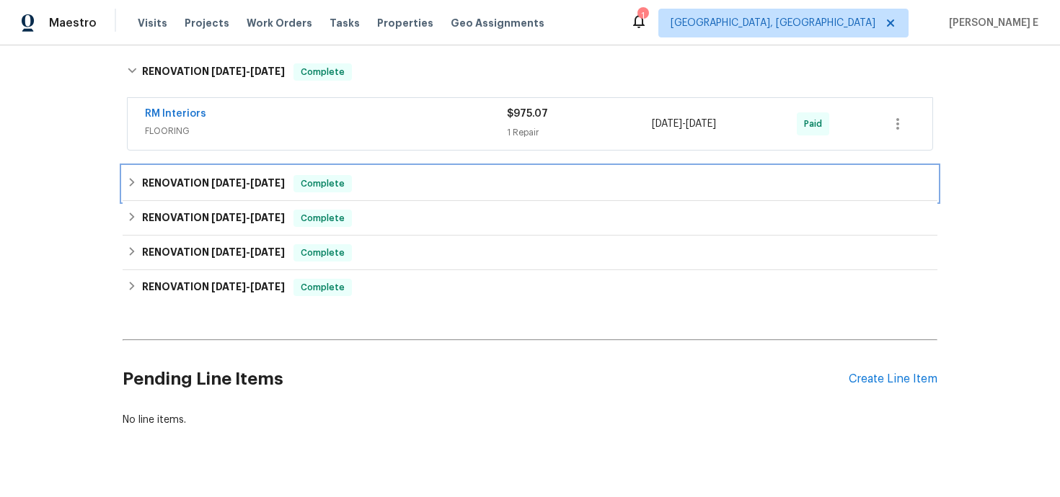
click at [241, 186] on span "[DATE]" at bounding box center [228, 183] width 35 height 10
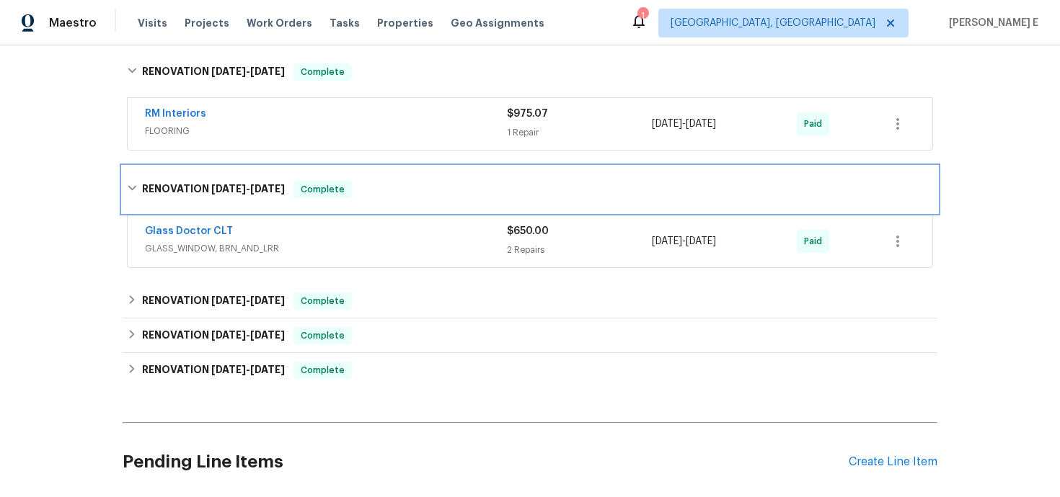
scroll to position [489, 0]
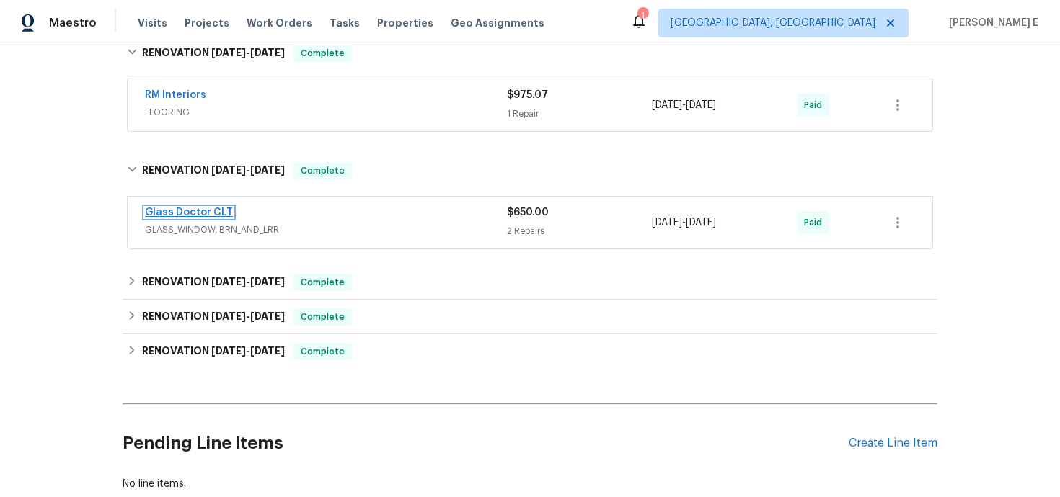
click at [222, 213] on link "Glass Doctor CLT" at bounding box center [189, 213] width 88 height 10
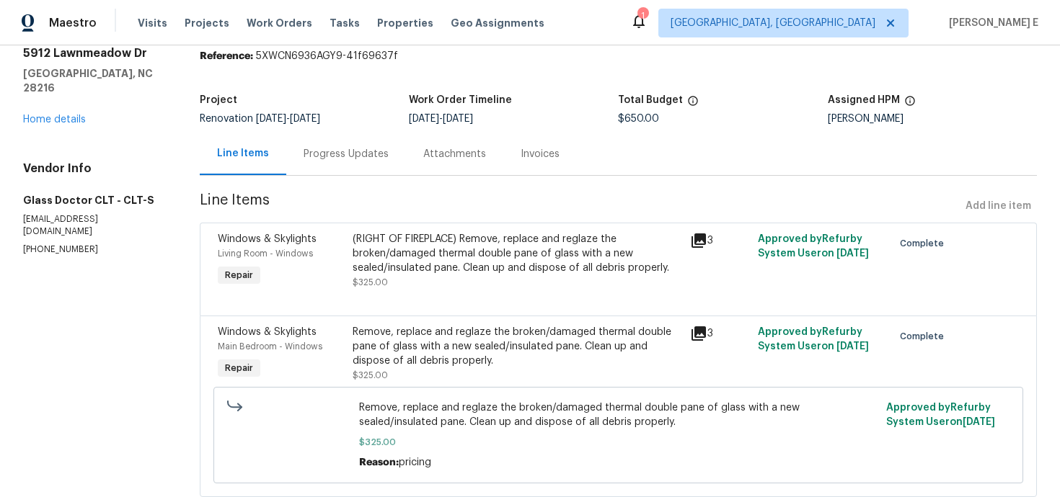
scroll to position [95, 0]
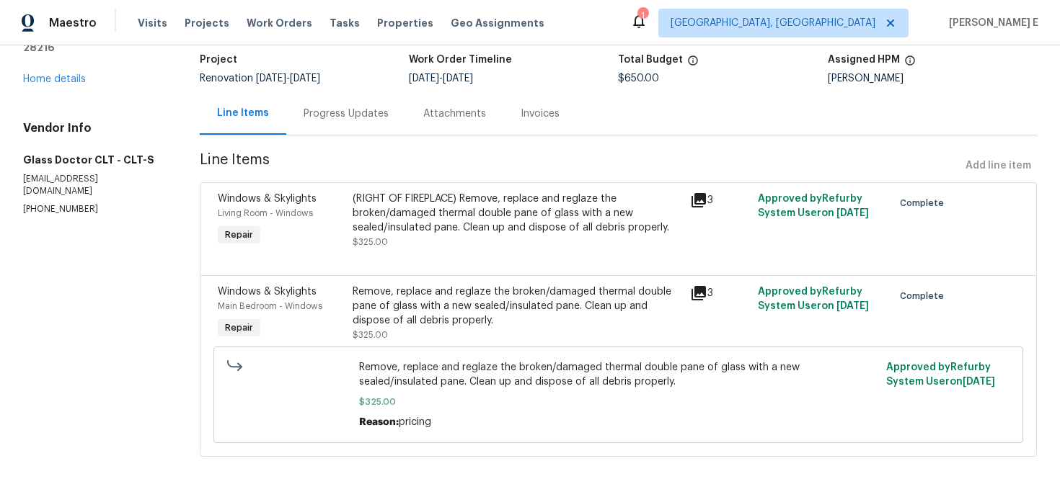
click at [412, 247] on div "(RIGHT OF FIREPLACE) Remove, replace and reglaze the broken/damaged thermal dou…" at bounding box center [516, 221] width 329 height 58
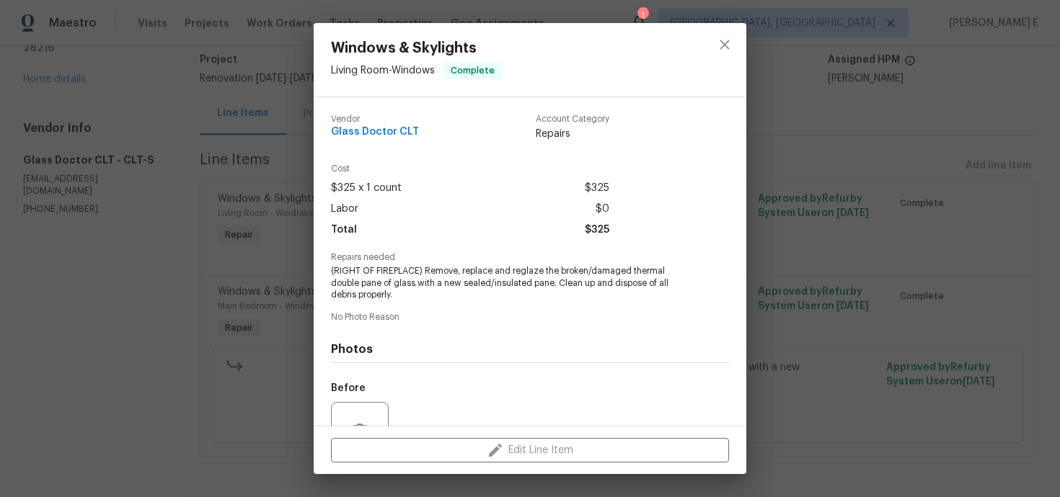
scroll to position [142, 0]
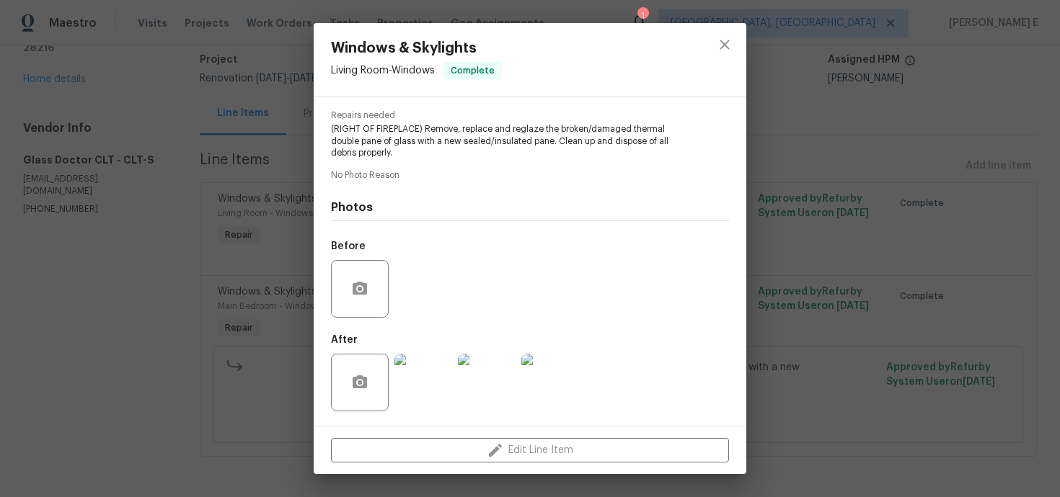
click at [430, 395] on img at bounding box center [423, 383] width 58 height 58
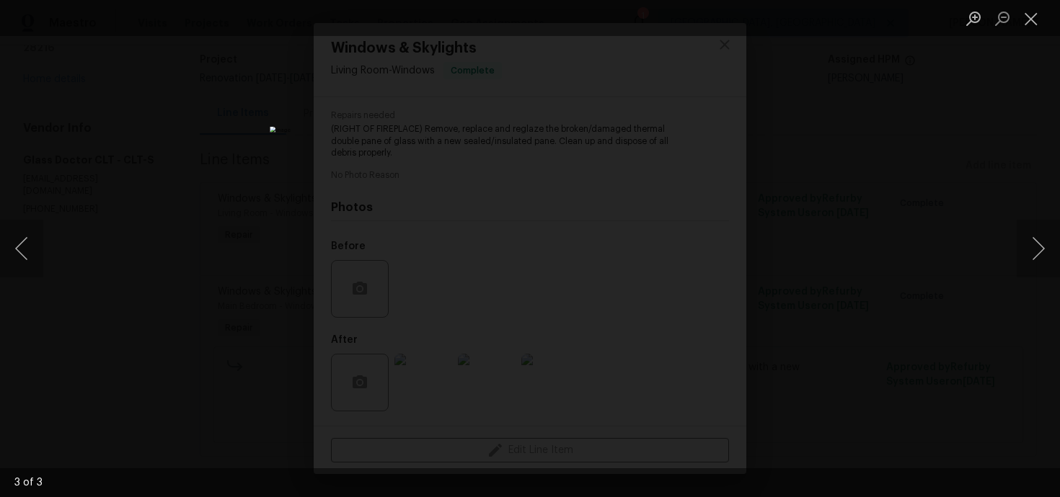
click at [949, 213] on div "Lightbox" at bounding box center [530, 248] width 1060 height 497
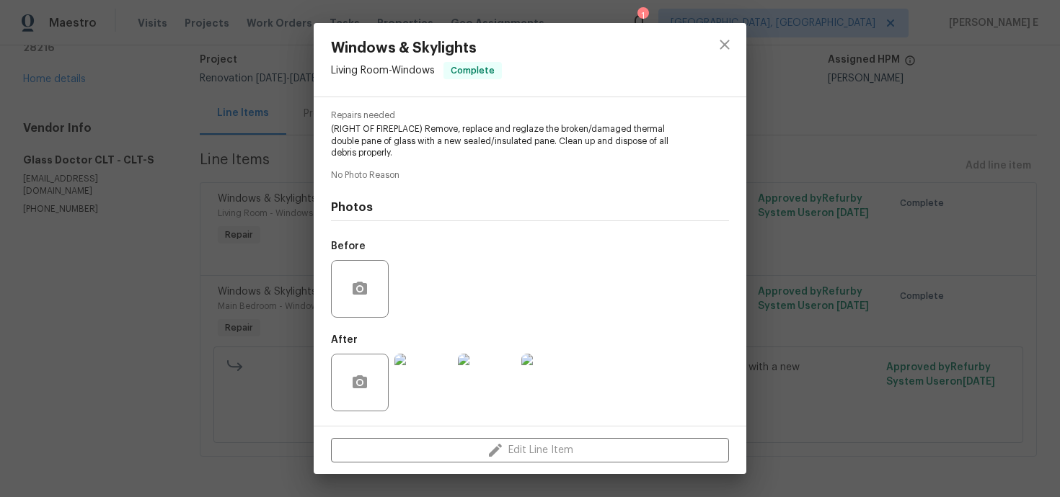
click at [949, 213] on div "Windows & Skylights Living Room - Windows Complete Vendor Glass Doctor CLT Acco…" at bounding box center [530, 248] width 1060 height 497
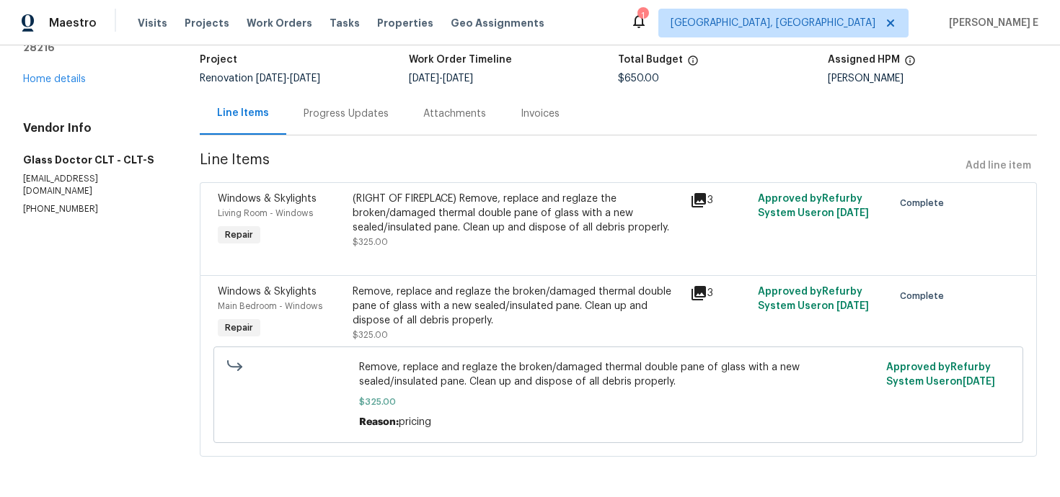
click at [505, 319] on div "Remove, replace and reglaze the broken/damaged thermal double pane of glass wit…" at bounding box center [516, 306] width 329 height 43
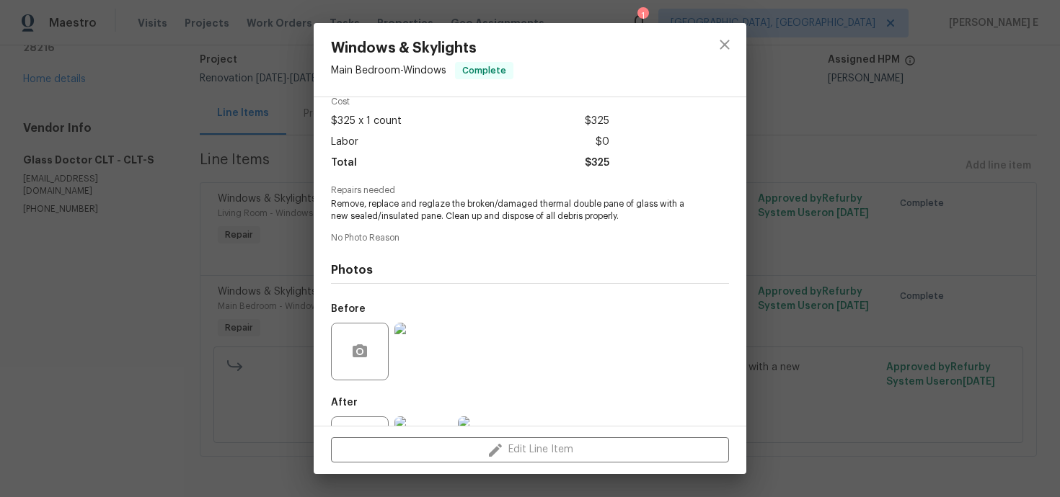
scroll to position [130, 0]
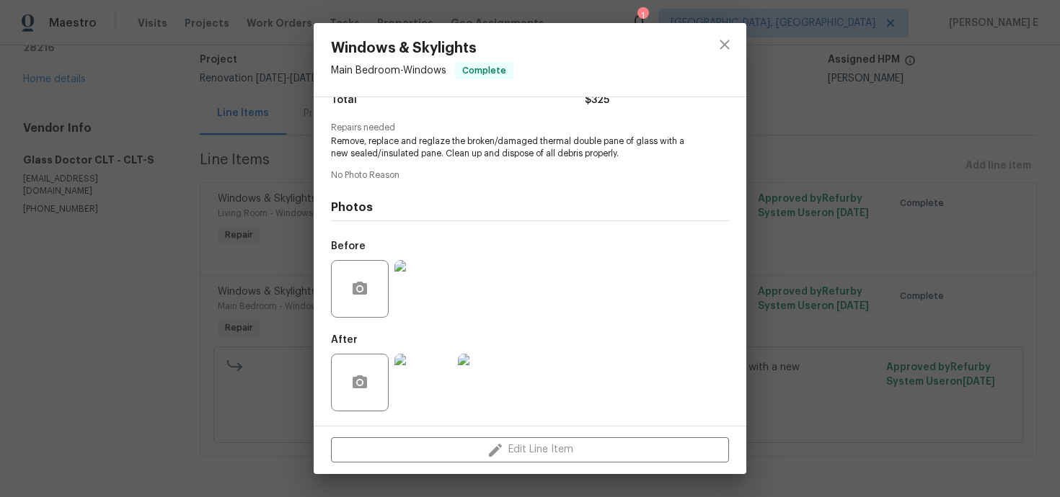
click at [401, 378] on img at bounding box center [423, 383] width 58 height 58
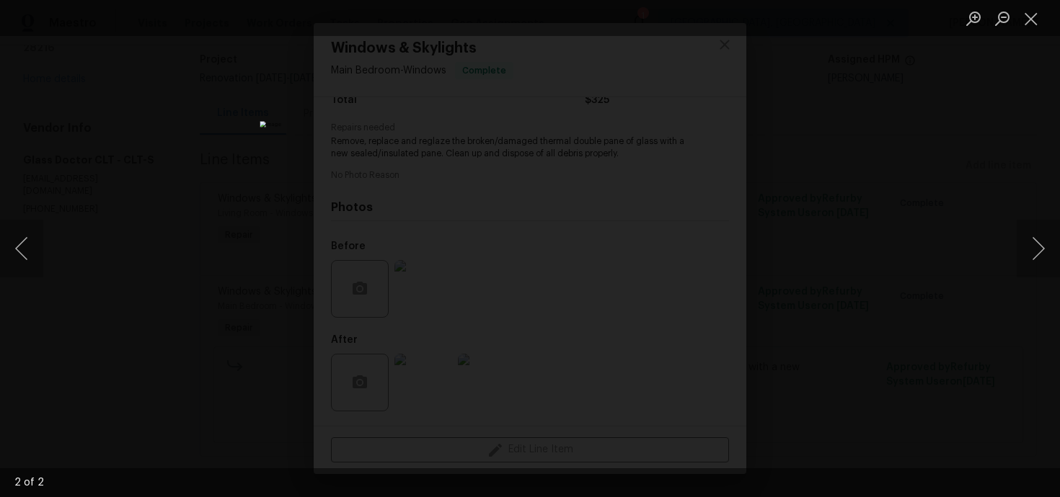
click at [827, 152] on div "Lightbox" at bounding box center [530, 248] width 1060 height 497
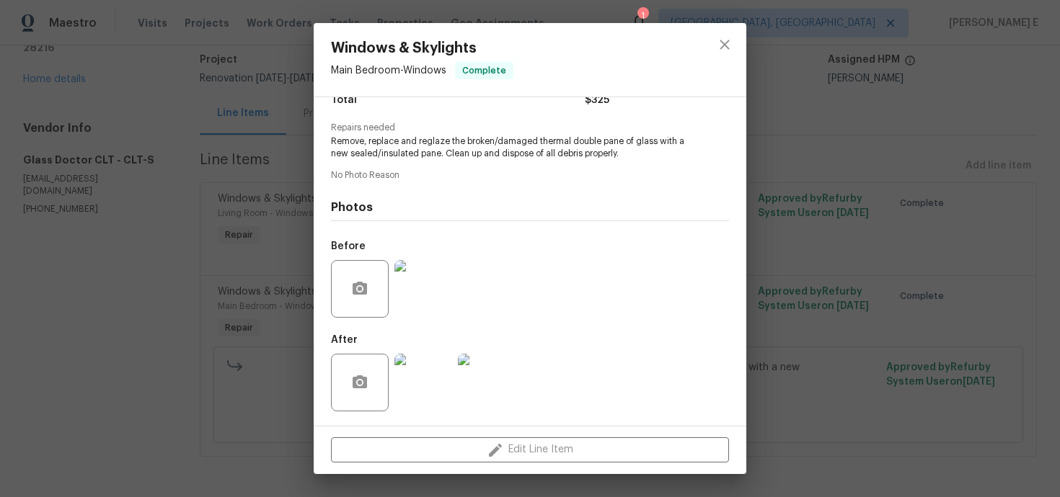
click at [827, 152] on div "Windows & Skylights Main Bedroom - Windows Complete Vendor Glass Doctor CLT Acc…" at bounding box center [530, 248] width 1060 height 497
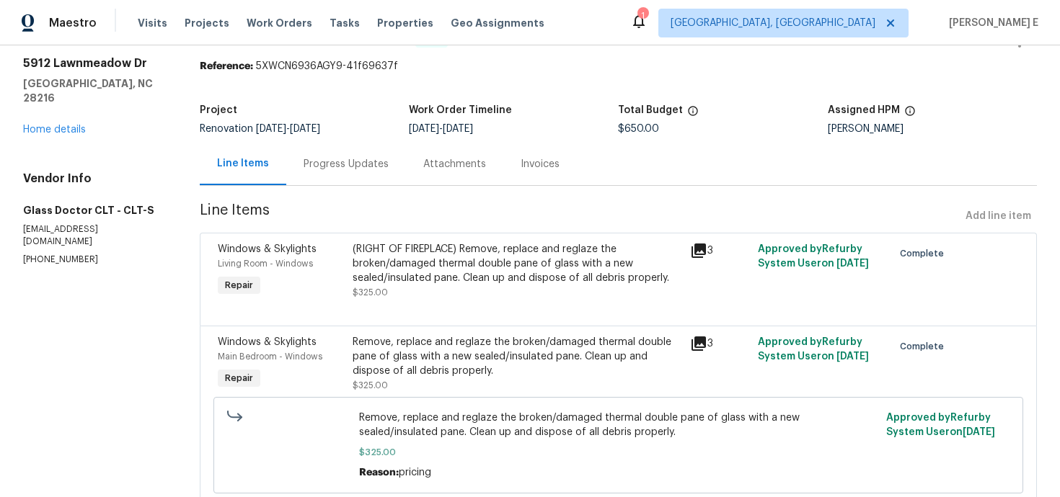
scroll to position [0, 0]
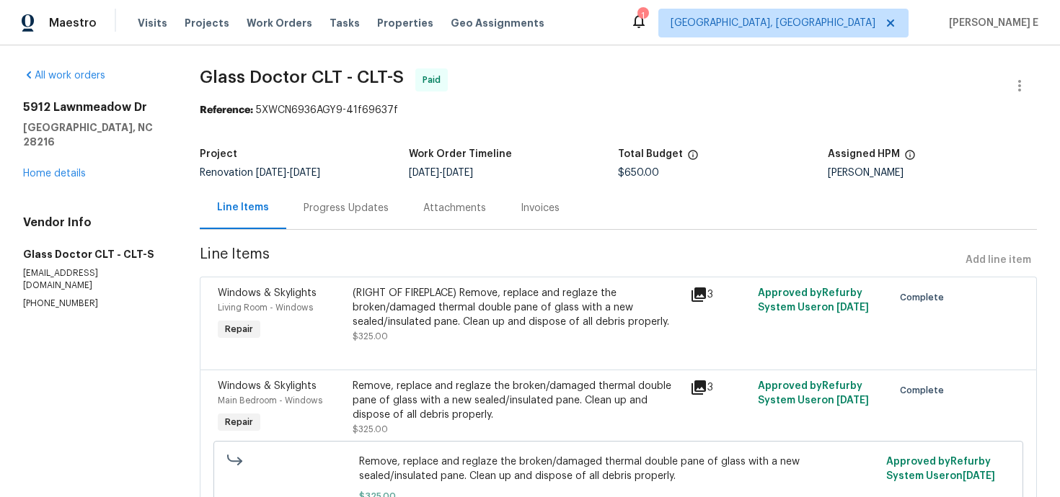
click at [385, 207] on div "Progress Updates" at bounding box center [346, 208] width 120 height 43
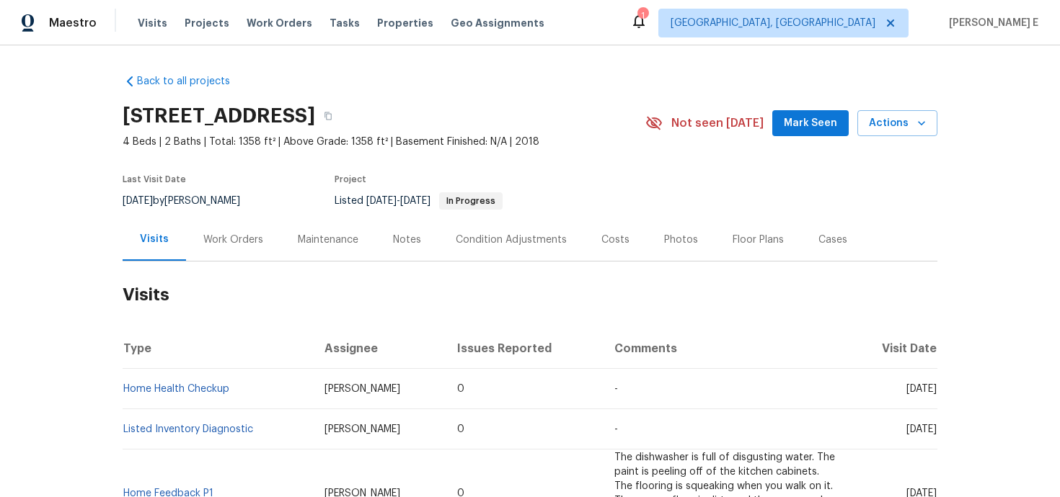
click at [224, 236] on div "Work Orders" at bounding box center [233, 240] width 60 height 14
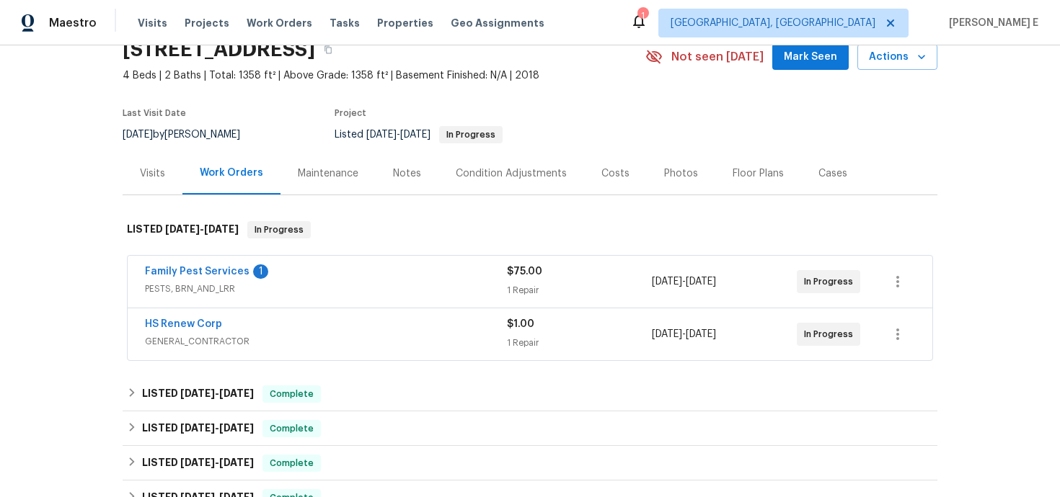
scroll to position [81, 0]
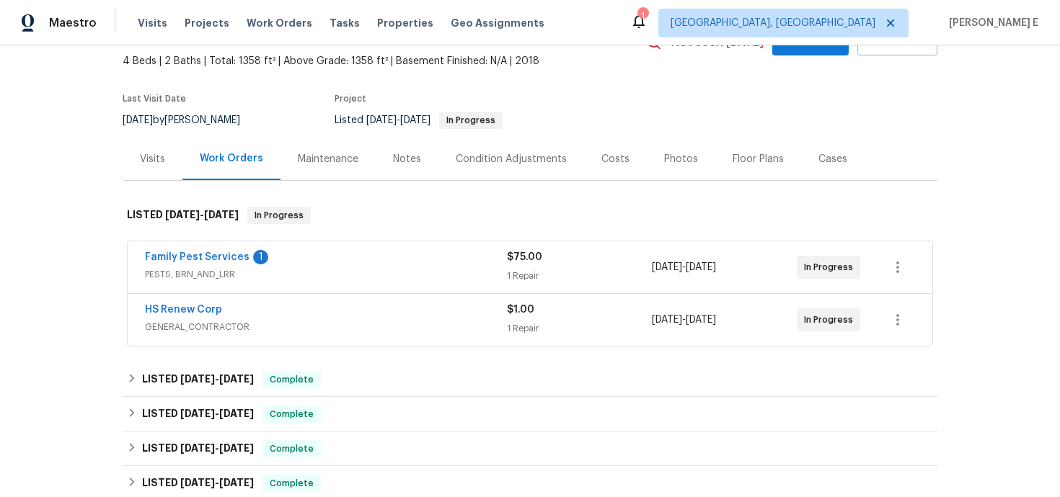
click at [204, 263] on span "Family Pest Services" at bounding box center [197, 257] width 105 height 14
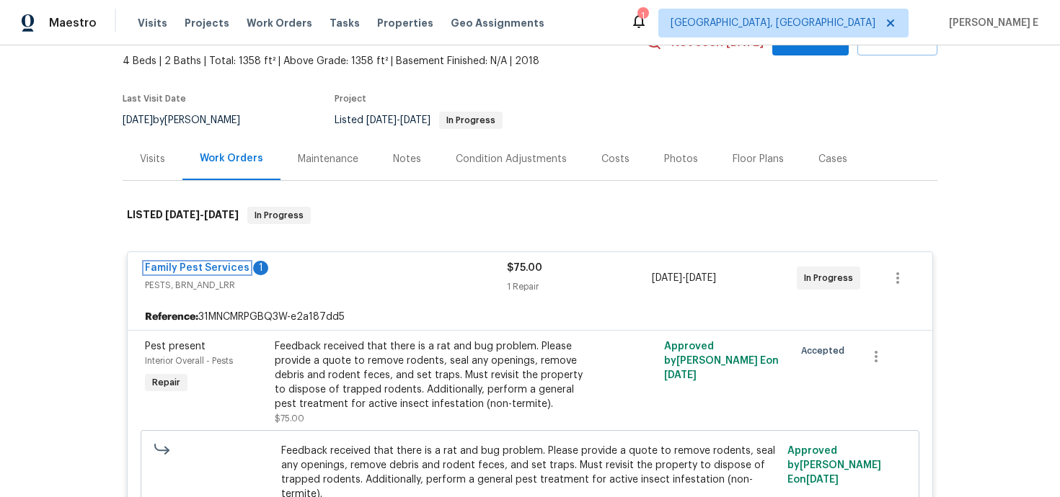
click at [195, 270] on link "Family Pest Services" at bounding box center [197, 268] width 105 height 10
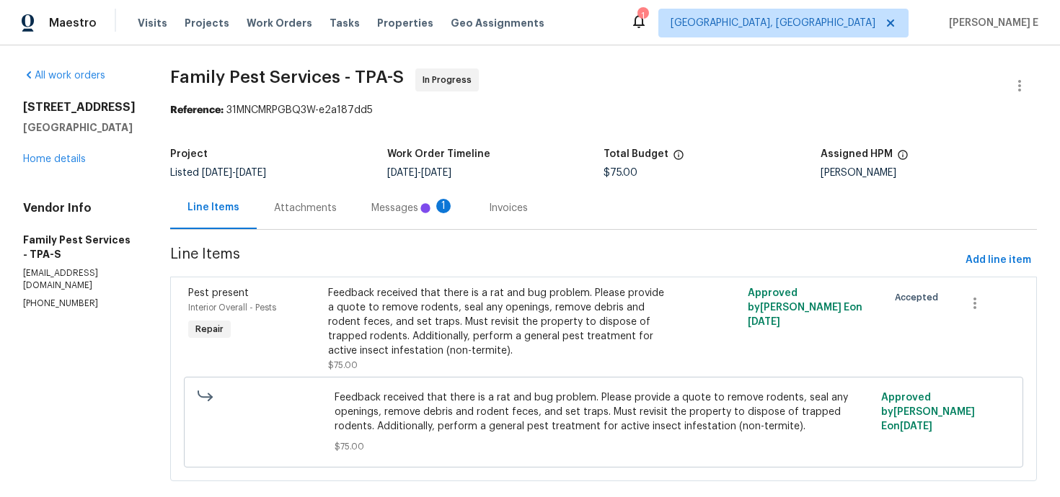
scroll to position [25, 0]
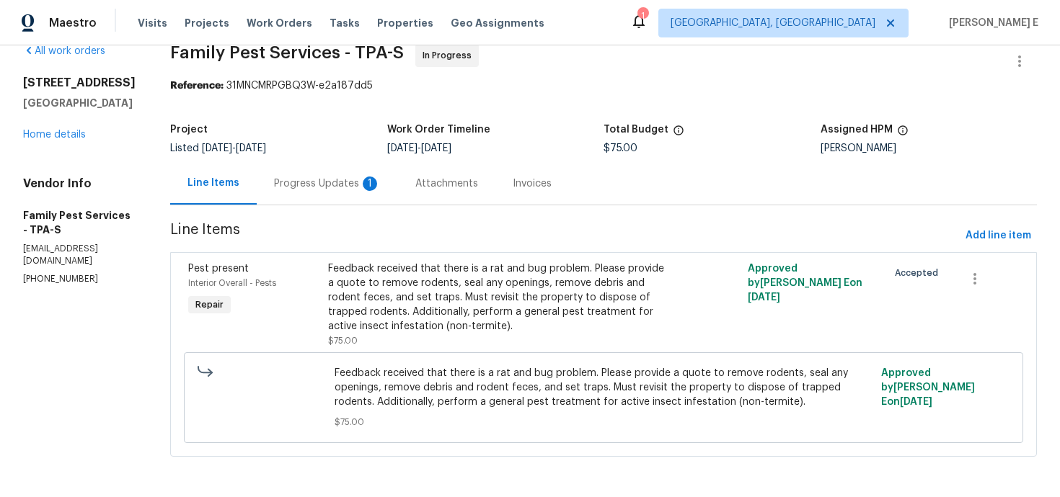
click at [322, 189] on div "Progress Updates 1" at bounding box center [327, 184] width 107 height 14
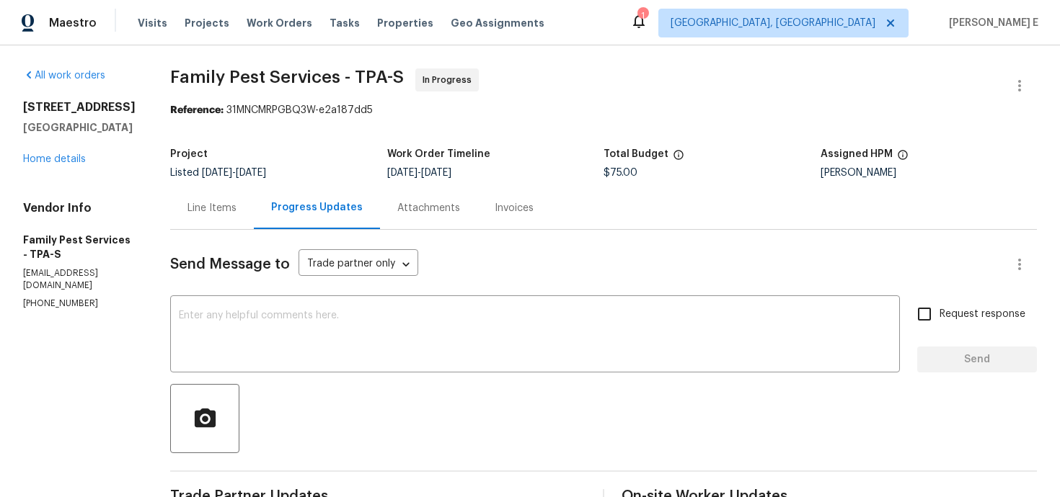
click at [221, 210] on div "Line Items" at bounding box center [211, 208] width 49 height 14
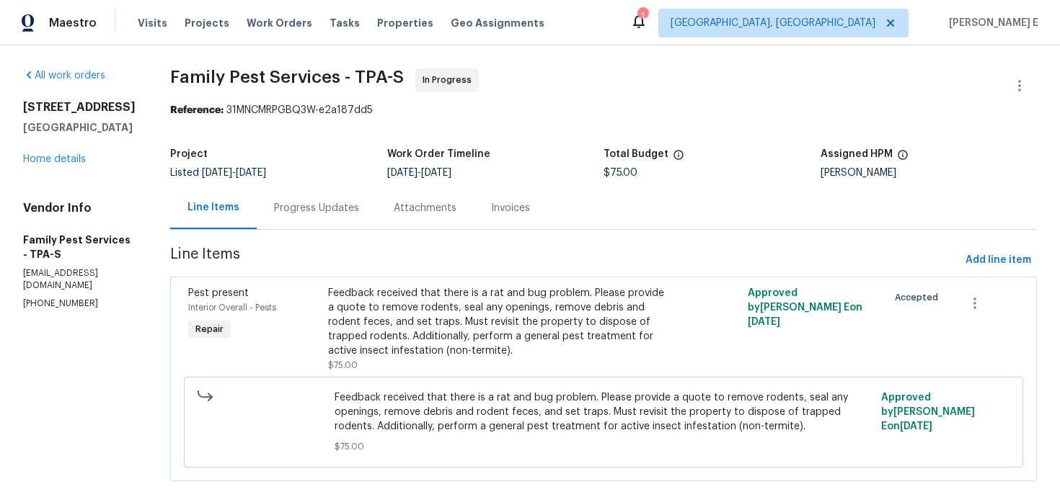
click at [347, 208] on div "Progress Updates" at bounding box center [316, 208] width 85 height 14
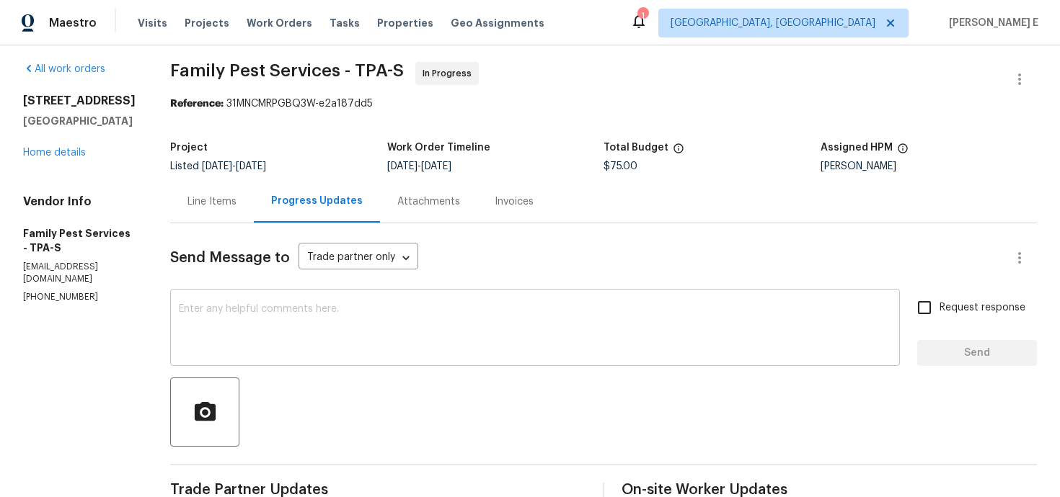
scroll to position [8, 0]
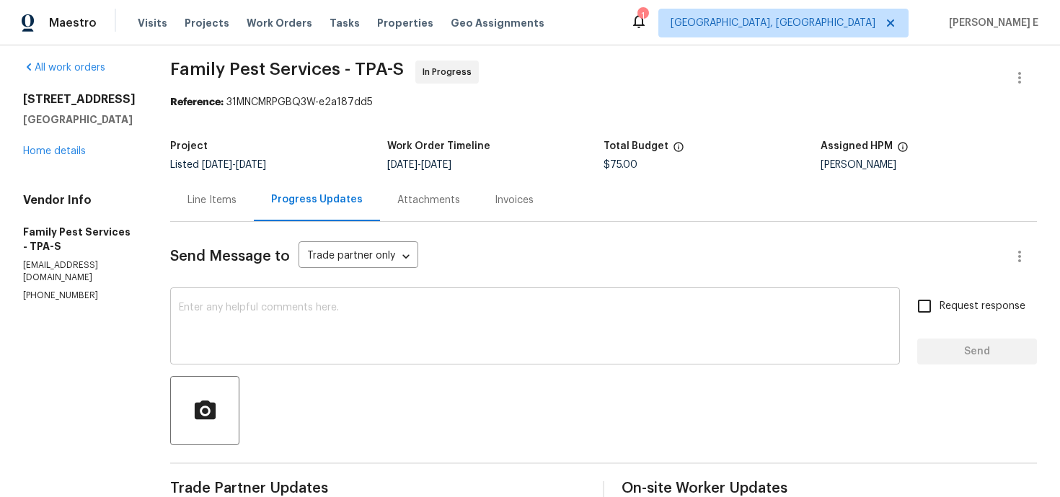
click at [374, 293] on div "x ​" at bounding box center [534, 328] width 729 height 74
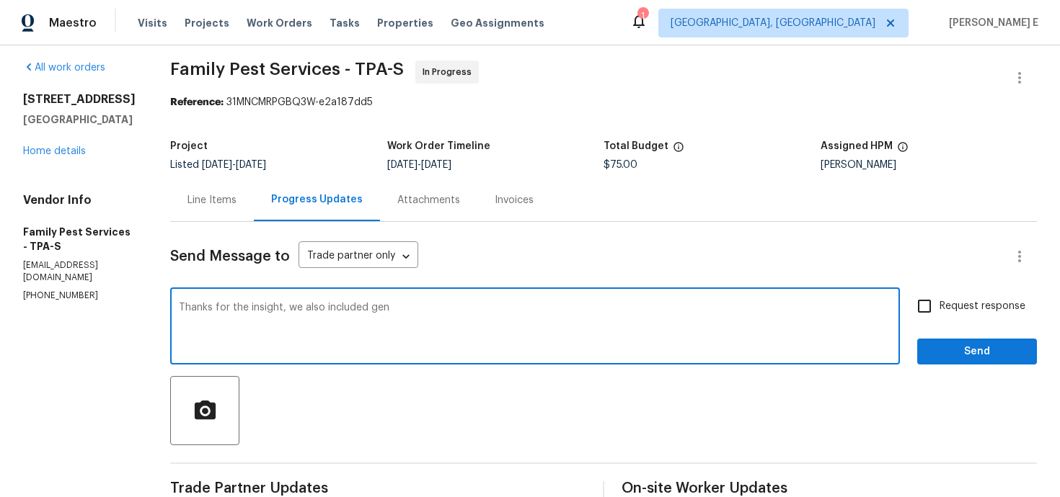
type textarea "Thanks for the insight, we also included gen"
click at [72, 156] on link "Home details" at bounding box center [54, 151] width 63 height 10
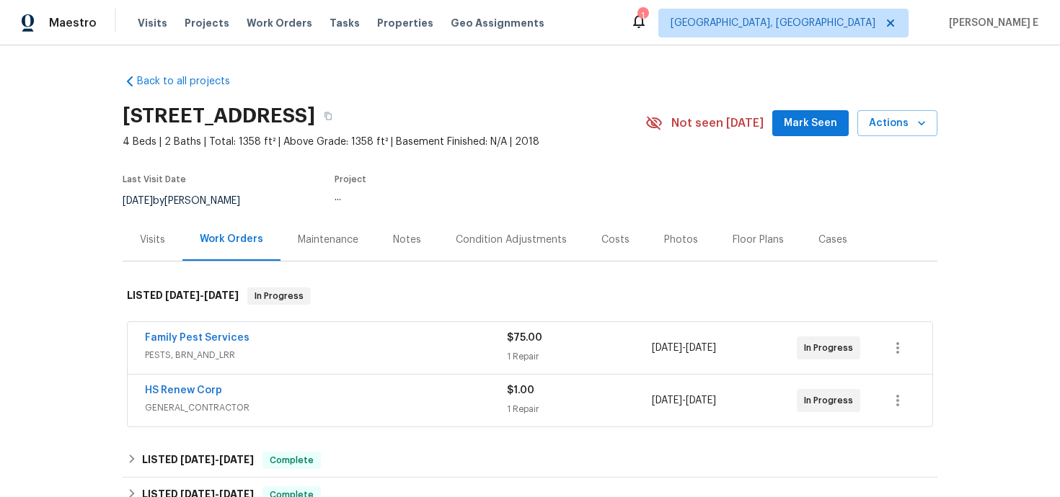
scroll to position [90, 0]
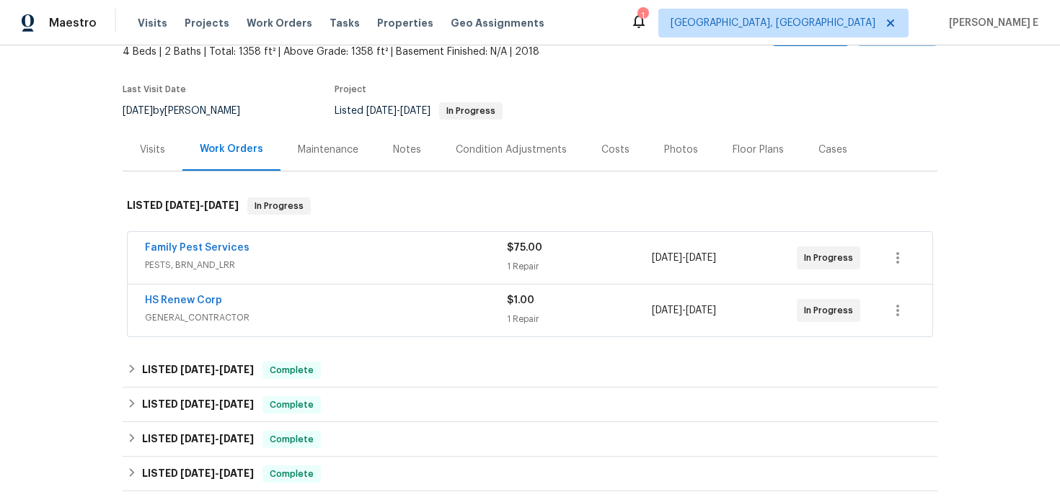
click at [193, 306] on span "HS Renew Corp" at bounding box center [183, 300] width 77 height 14
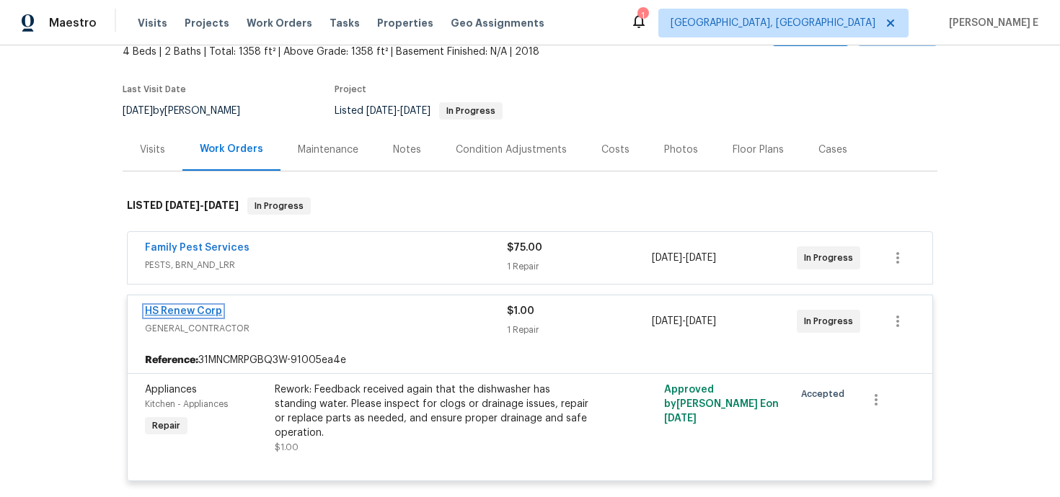
click at [187, 311] on link "HS Renew Corp" at bounding box center [183, 311] width 77 height 10
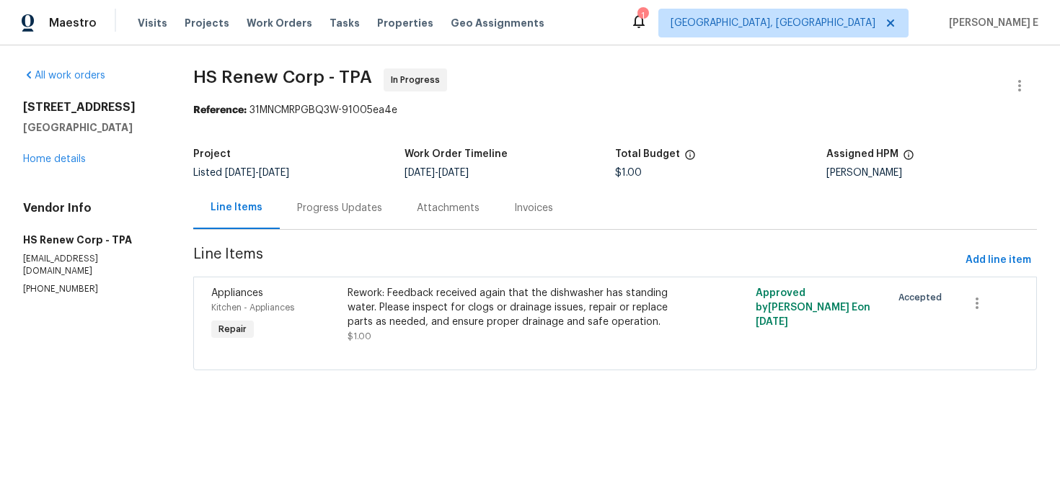
click at [343, 202] on div "Progress Updates" at bounding box center [339, 208] width 85 height 14
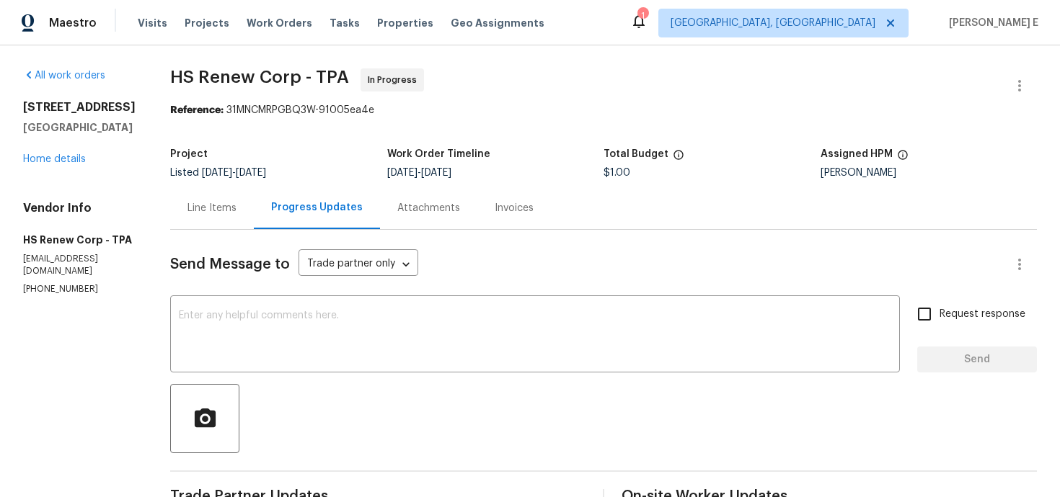
click at [211, 220] on div "Line Items" at bounding box center [212, 208] width 84 height 43
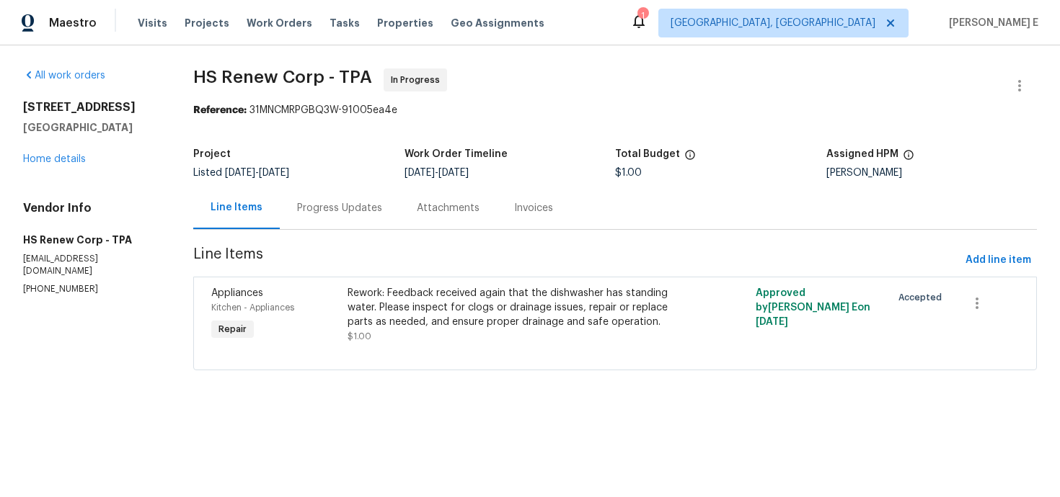
click at [436, 314] on div "Rework: Feedback received again that the dishwasher has standing water. Please …" at bounding box center [513, 307] width 332 height 43
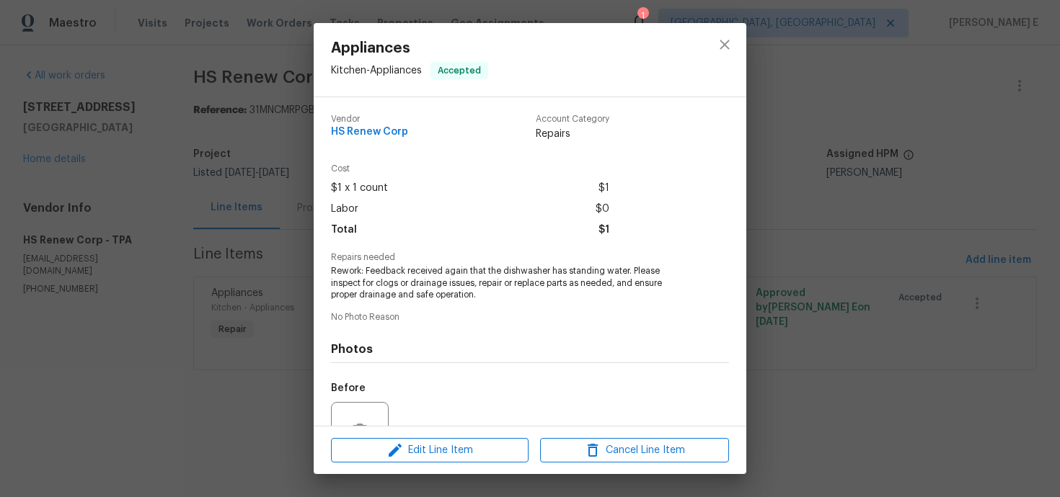
click at [231, 322] on div "Appliances Kitchen - Appliances Accepted Vendor HS Renew Corp Account Category …" at bounding box center [530, 248] width 1060 height 497
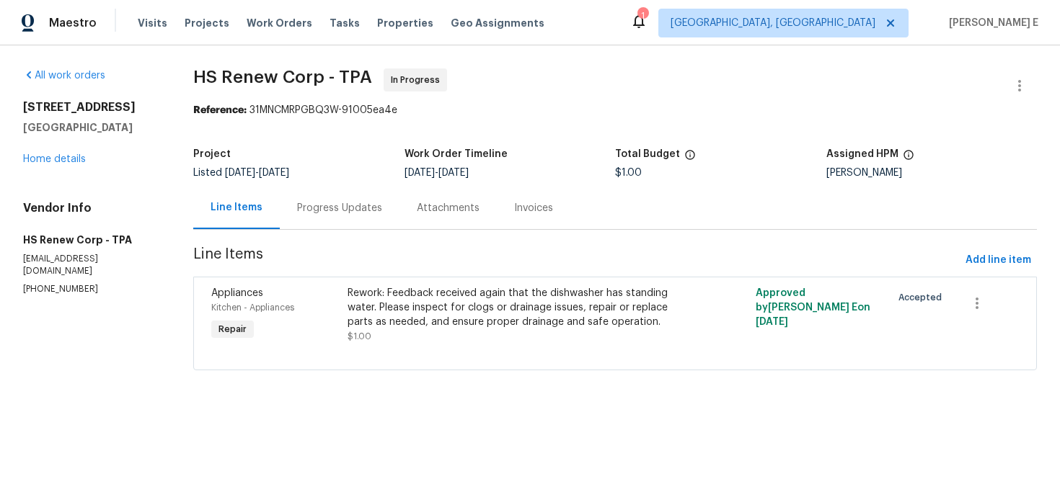
click at [340, 205] on div "Progress Updates" at bounding box center [339, 208] width 85 height 14
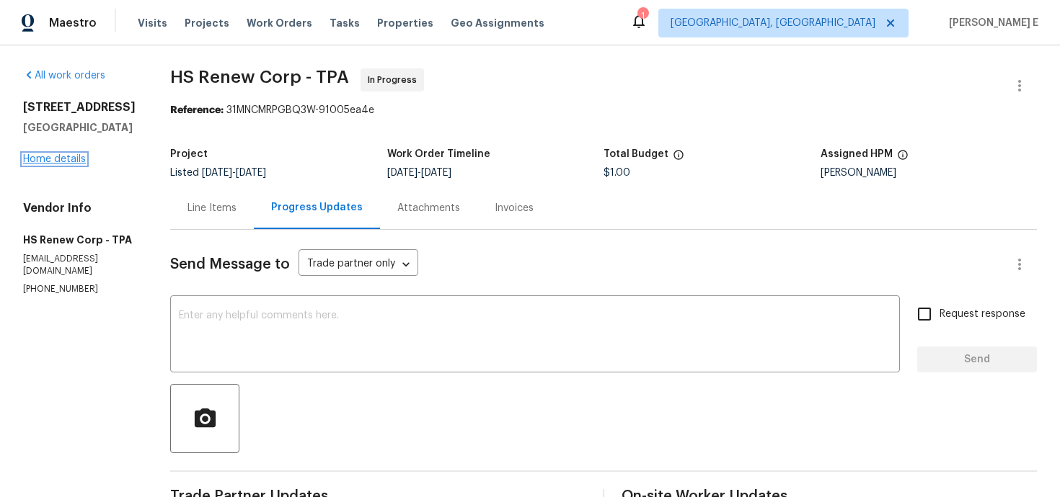
click at [80, 159] on link "Home details" at bounding box center [54, 159] width 63 height 10
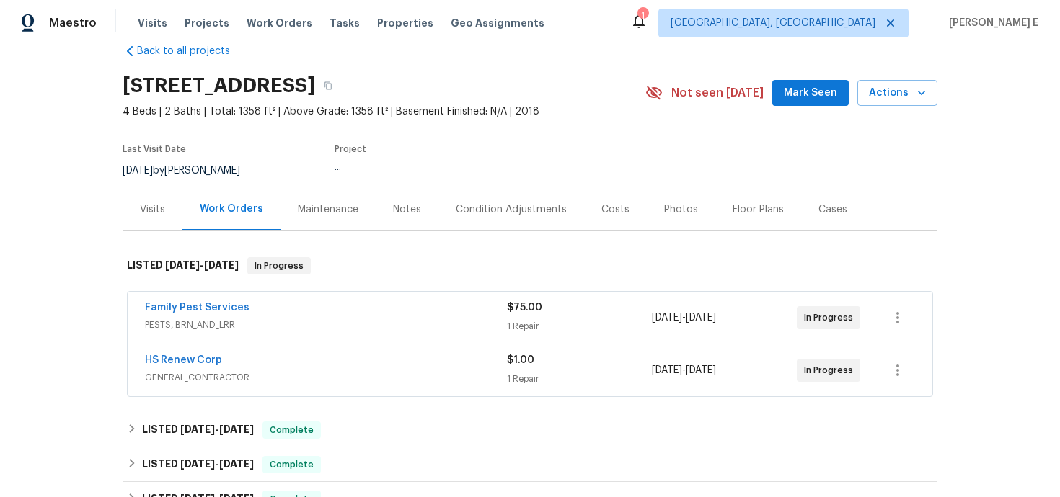
scroll to position [34, 0]
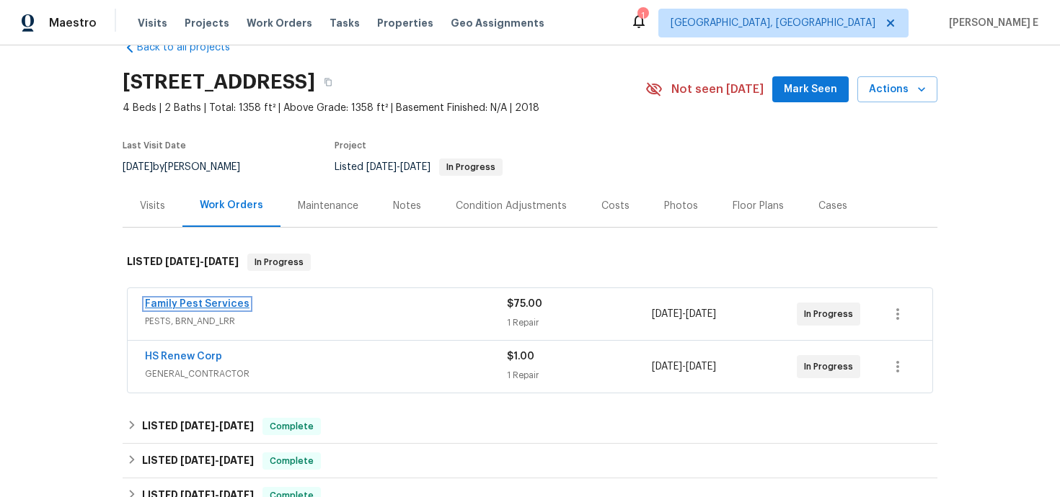
click at [210, 306] on link "Family Pest Services" at bounding box center [197, 304] width 105 height 10
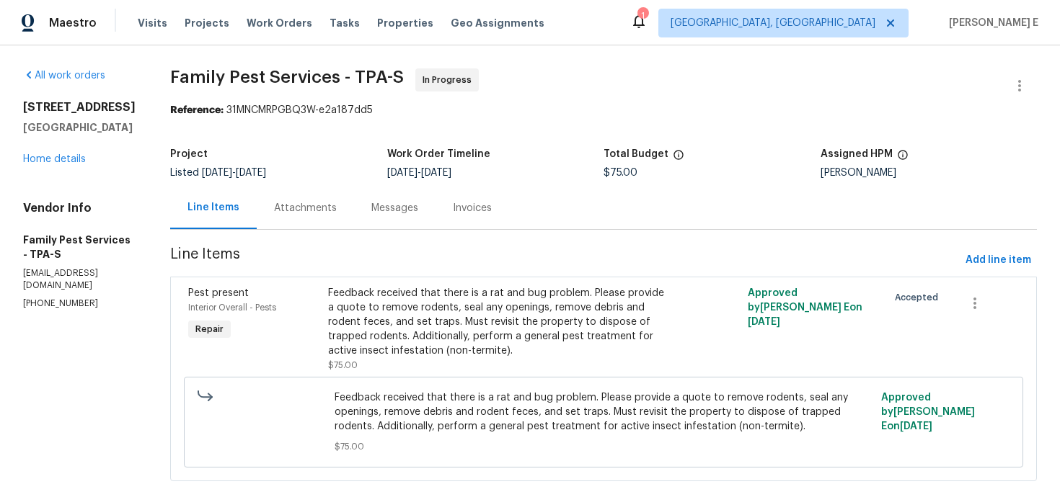
scroll to position [6, 0]
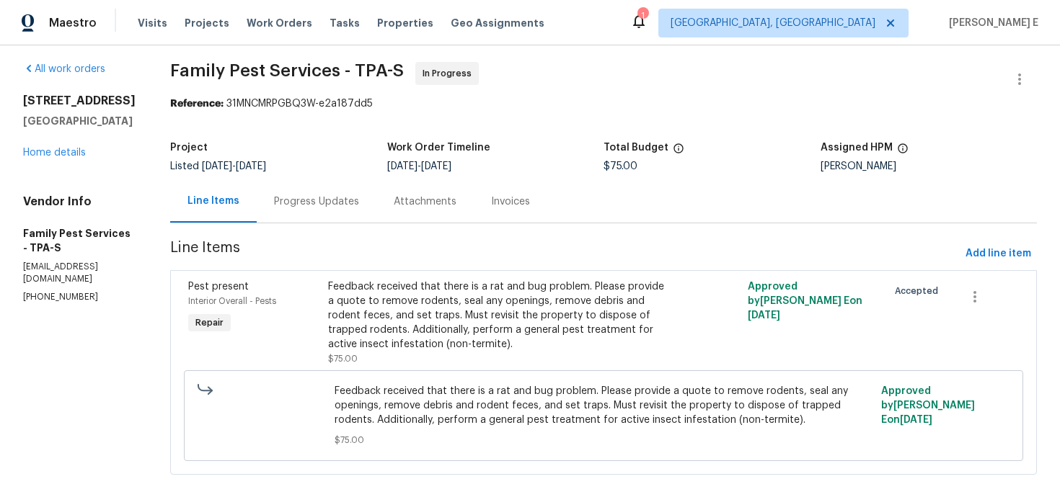
click at [311, 216] on div "Progress Updates" at bounding box center [317, 201] width 120 height 43
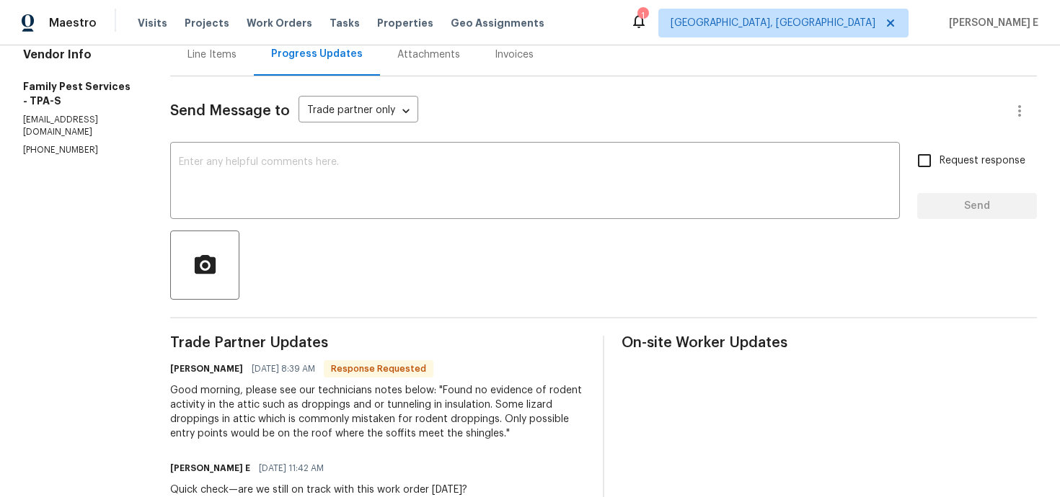
scroll to position [155, 0]
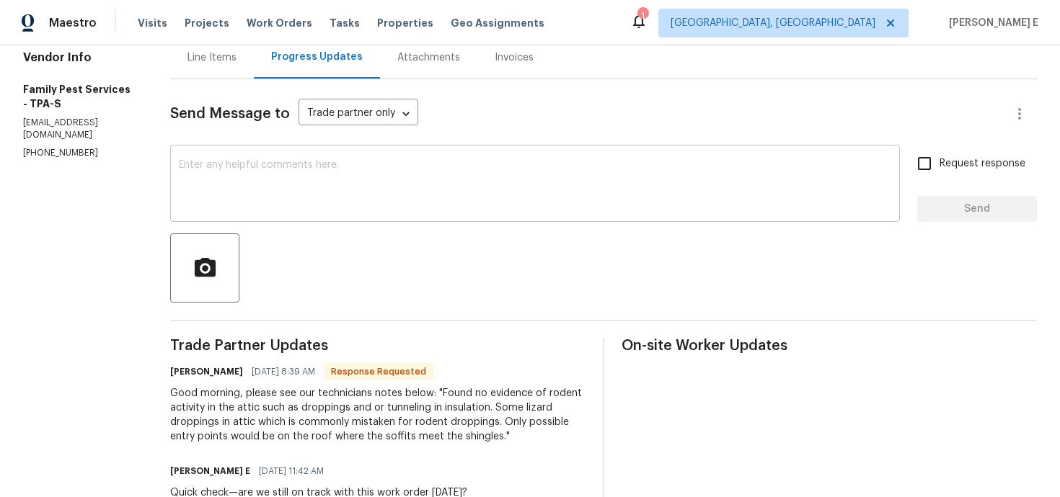
click at [331, 195] on textarea at bounding box center [535, 185] width 712 height 50
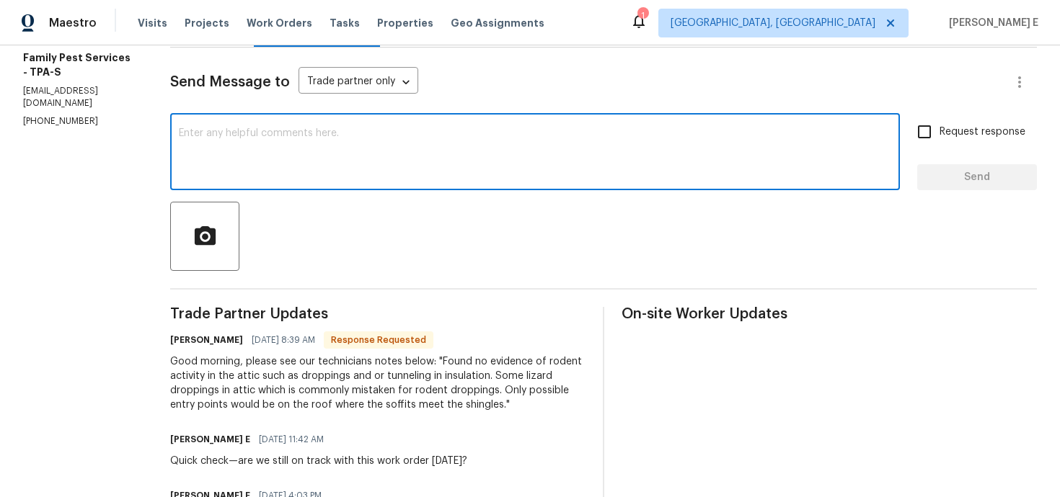
scroll to position [179, 0]
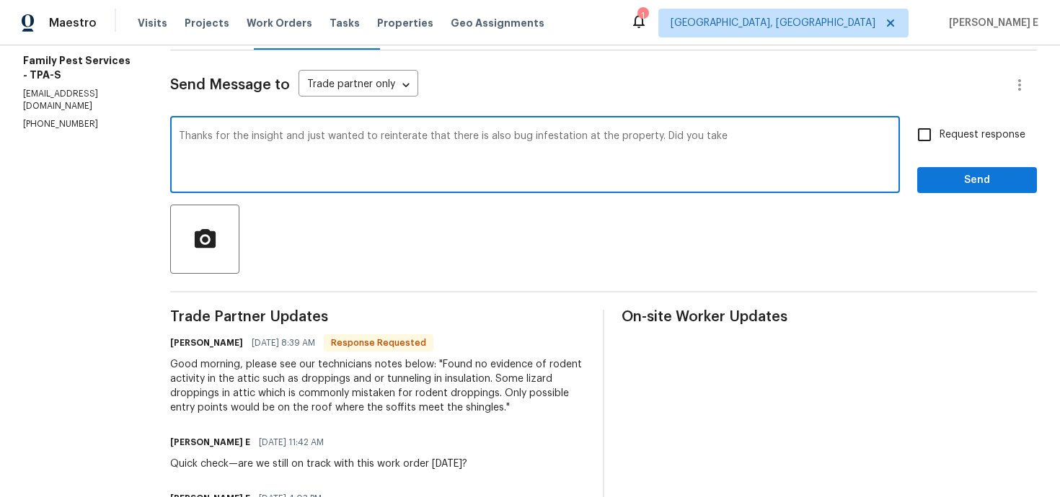
drag, startPoint x: 652, startPoint y: 136, endPoint x: 639, endPoint y: 174, distance: 41.3
click at [652, 136] on textarea "Thanks for the insight and just wanted to reinterate that there is also bug inf…" at bounding box center [535, 156] width 712 height 50
click at [865, 135] on textarea "Thanks for the insight and just wanted to reinterate that there is also bug inf…" at bounding box center [535, 156] width 712 height 50
paste textarea ". I just wanted to reiterate that there’s also a bug infestation noted in the l…"
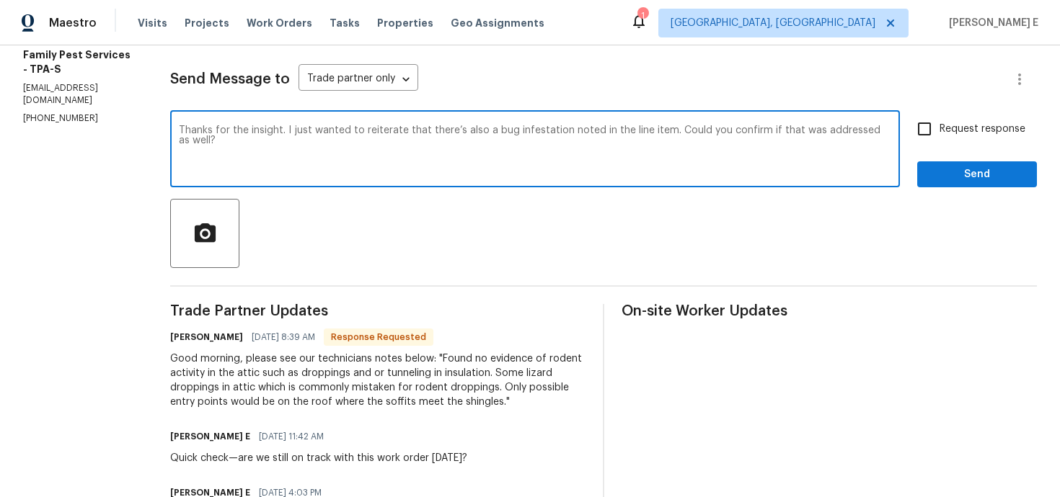
scroll to position [193, 0]
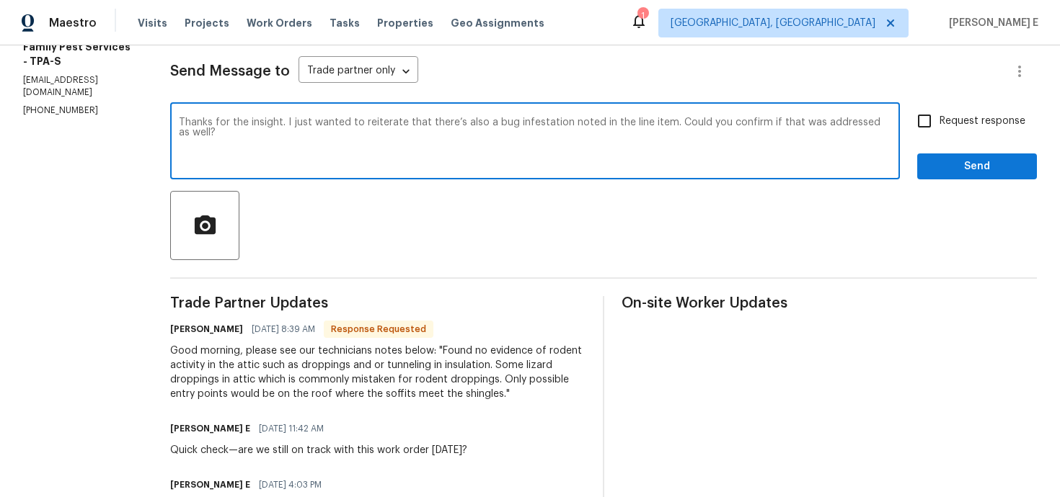
type textarea "Thanks for the insight. I just wanted to reiterate that there’s also a bug infe…"
click at [944, 115] on span "Request response" at bounding box center [982, 121] width 86 height 15
click at [939, 115] on input "Request response" at bounding box center [924, 121] width 30 height 30
checkbox input "true"
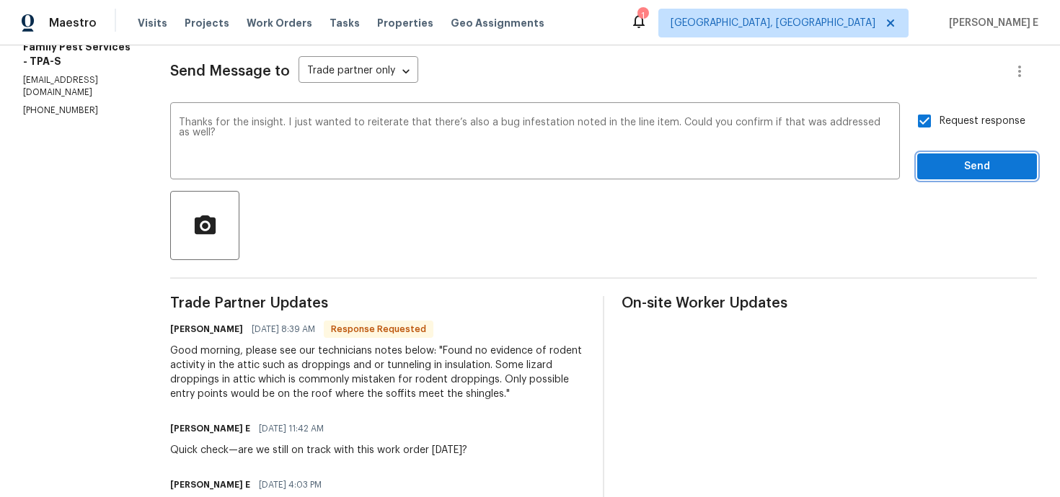
click at [940, 160] on span "Send" at bounding box center [976, 167] width 97 height 18
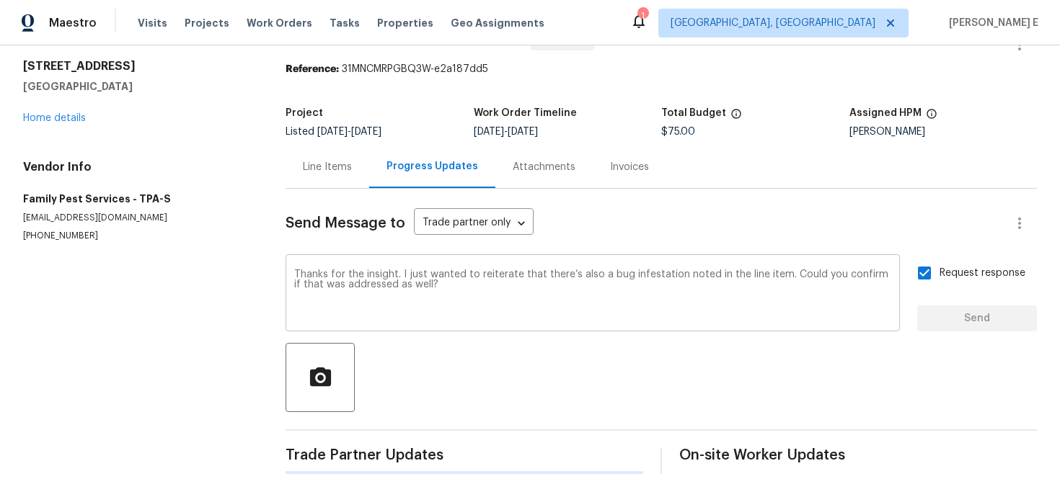
scroll to position [0, 0]
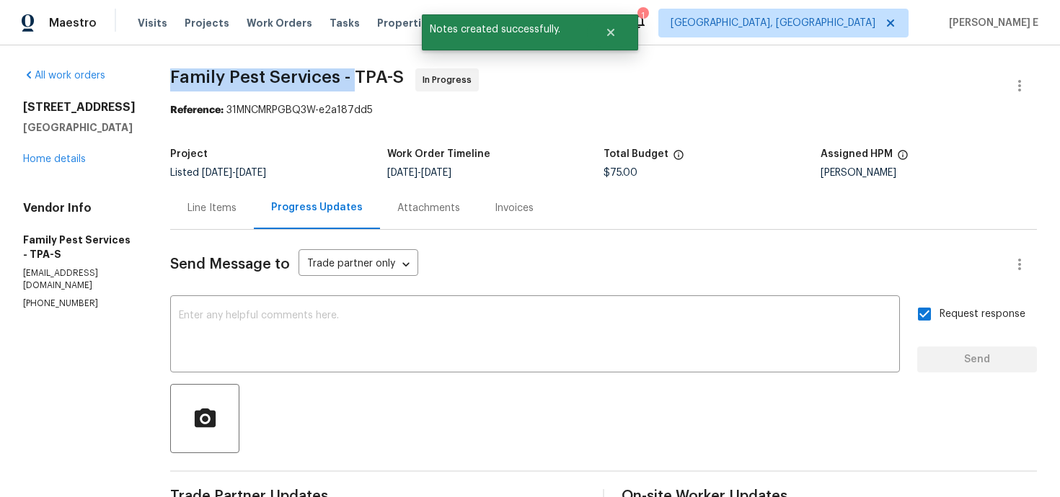
drag, startPoint x: 178, startPoint y: 71, endPoint x: 359, endPoint y: 80, distance: 181.1
click at [359, 80] on span "Family Pest Services - TPA-S" at bounding box center [287, 76] width 234 height 17
copy span "Family Pest Services -"
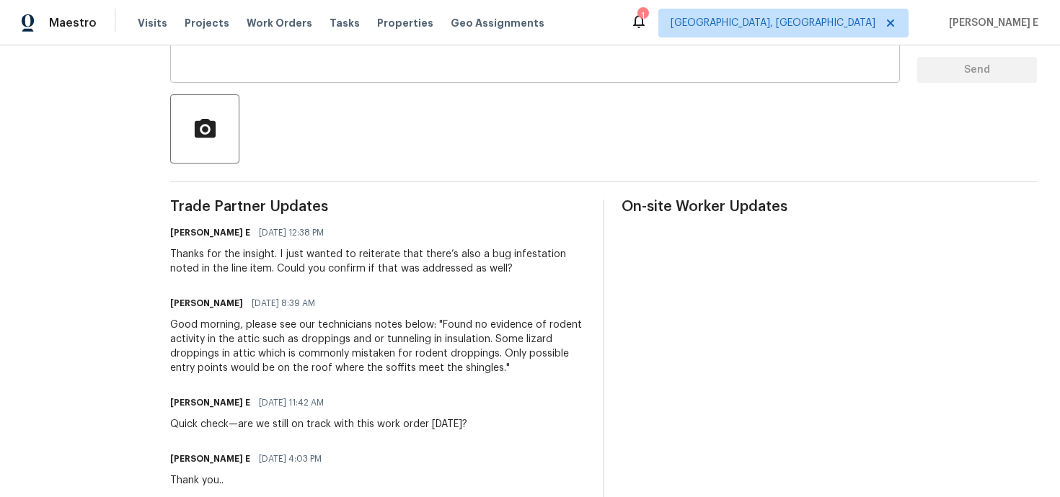
scroll to position [290, 0]
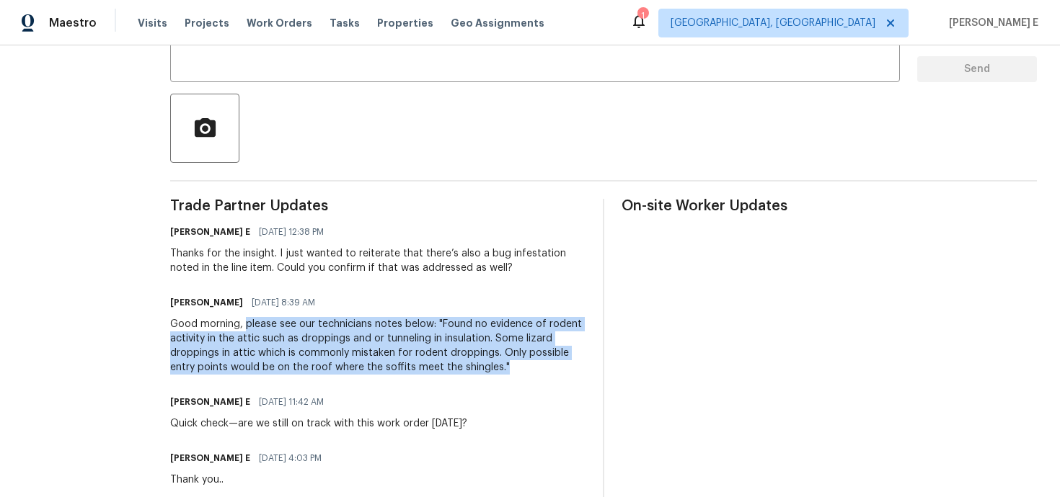
drag, startPoint x: 251, startPoint y: 324, endPoint x: 515, endPoint y: 369, distance: 268.4
click at [515, 369] on div "Good morning, please see our technicians notes below: "Found no evidence of rod…" at bounding box center [377, 346] width 415 height 58
copy div "please see our technicians notes below: "Found no evidence of rodent activity i…"
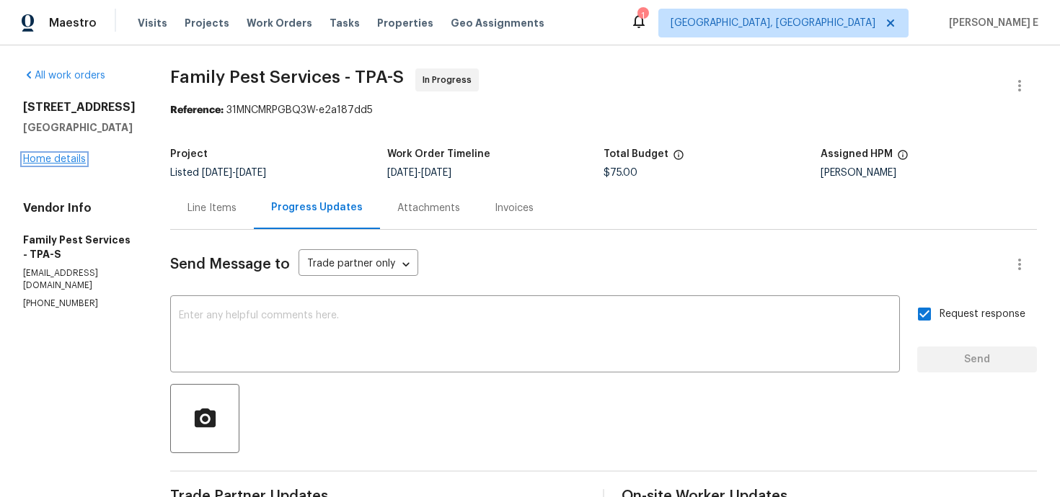
click at [70, 161] on link "Home details" at bounding box center [54, 159] width 63 height 10
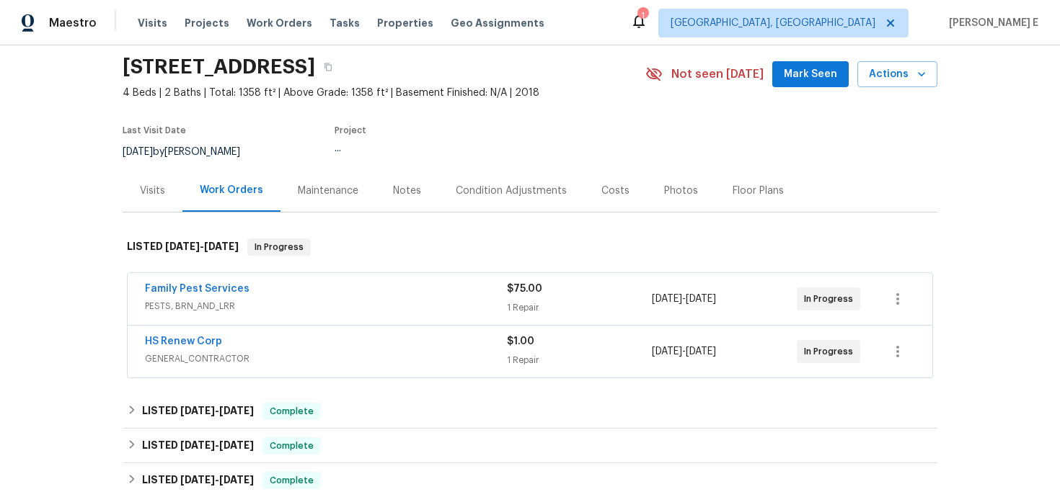
scroll to position [68, 0]
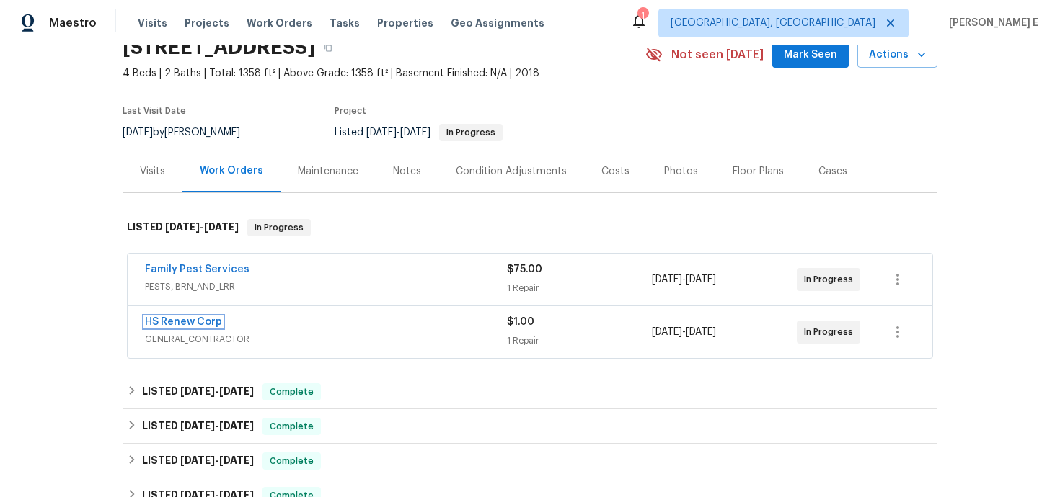
click at [186, 322] on link "HS Renew Corp" at bounding box center [183, 322] width 77 height 10
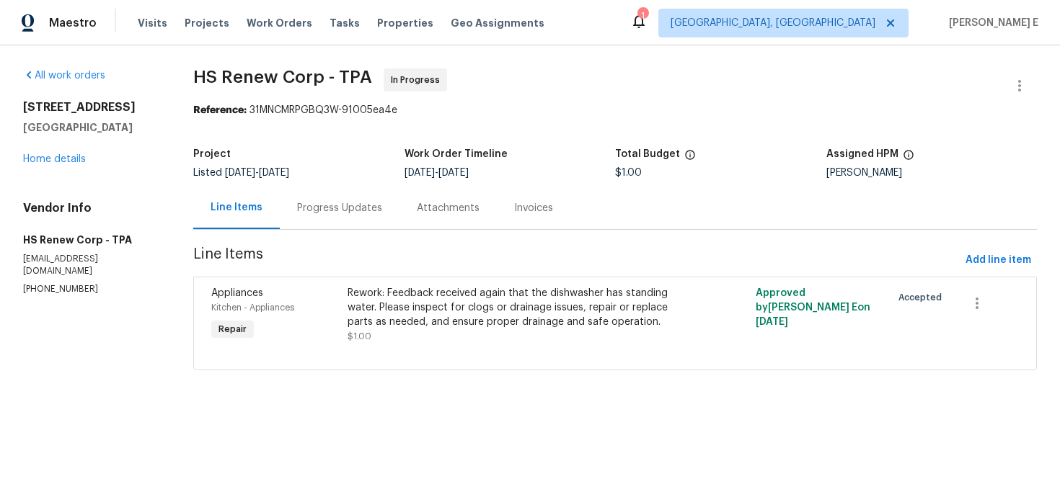
click at [337, 218] on div "Progress Updates" at bounding box center [340, 208] width 120 height 43
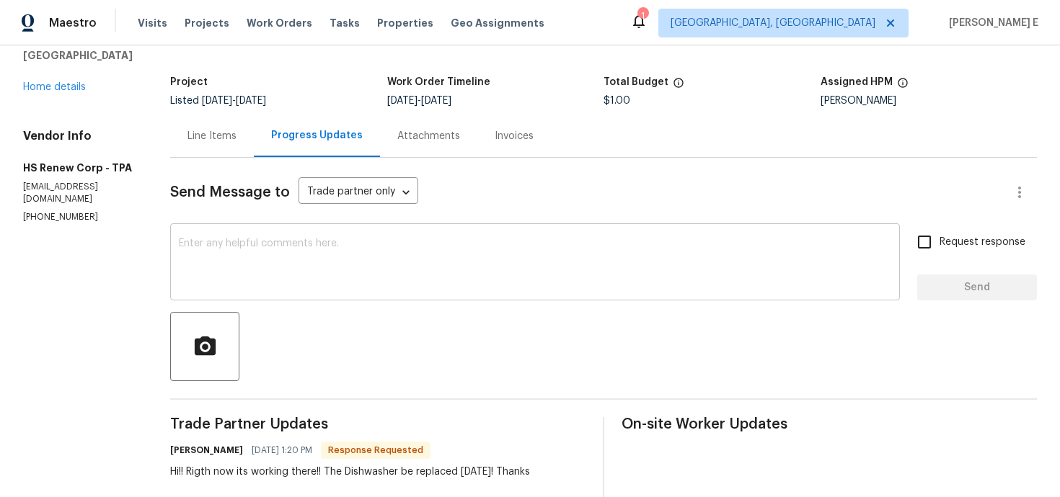
scroll to position [76, 0]
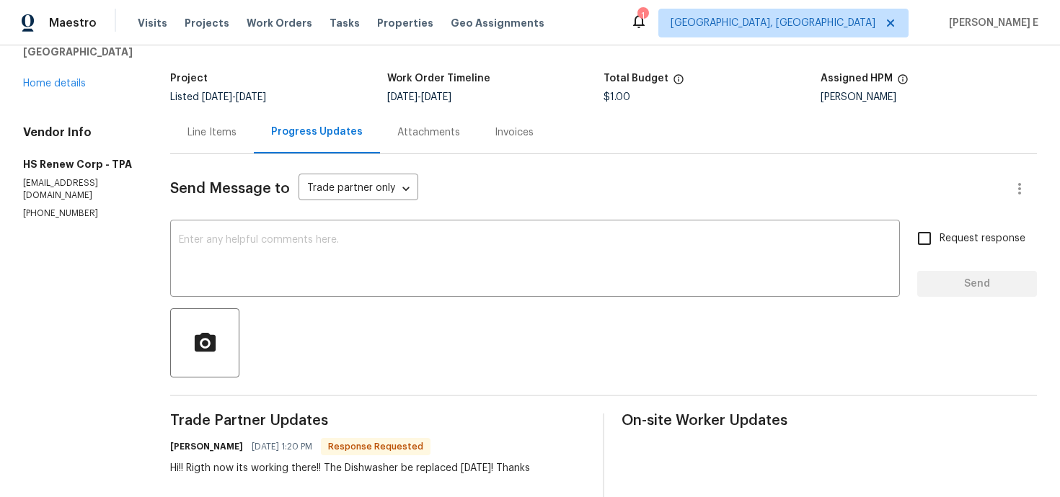
click at [215, 142] on div "Line Items" at bounding box center [212, 132] width 84 height 43
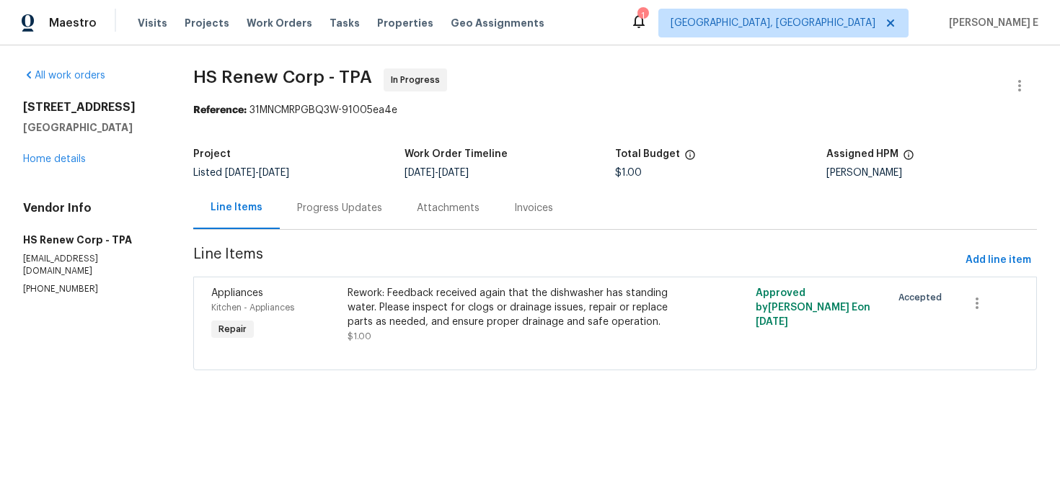
click at [352, 208] on div "Progress Updates" at bounding box center [339, 208] width 85 height 14
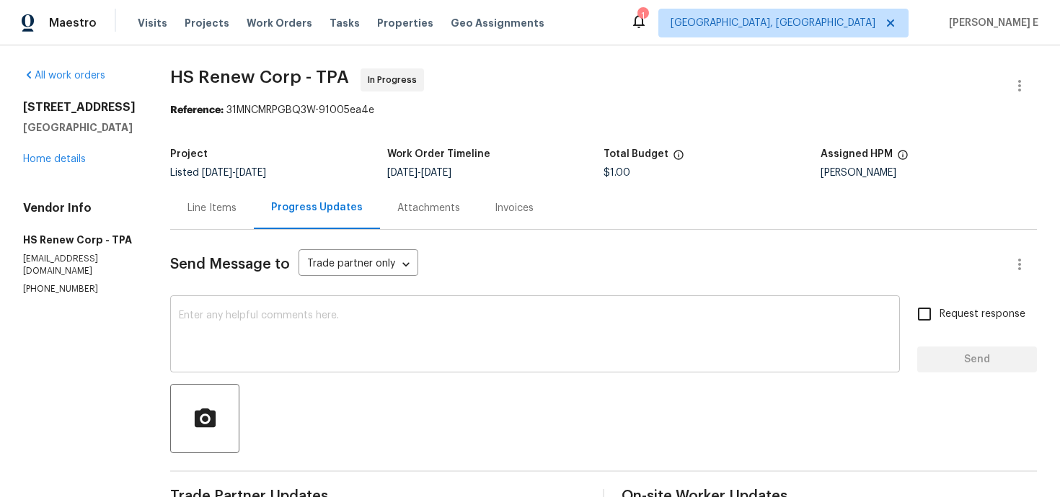
click at [395, 325] on textarea at bounding box center [535, 336] width 712 height 50
drag, startPoint x: 21, startPoint y: 280, endPoint x: 110, endPoint y: 280, distance: 88.7
click at [109, 280] on div "All work orders 27118 Fernery Ave Brooksville, FL 34602 Home details Vendor Inf…" at bounding box center [530, 425] width 1060 height 760
copy p "(813) 965-2187"
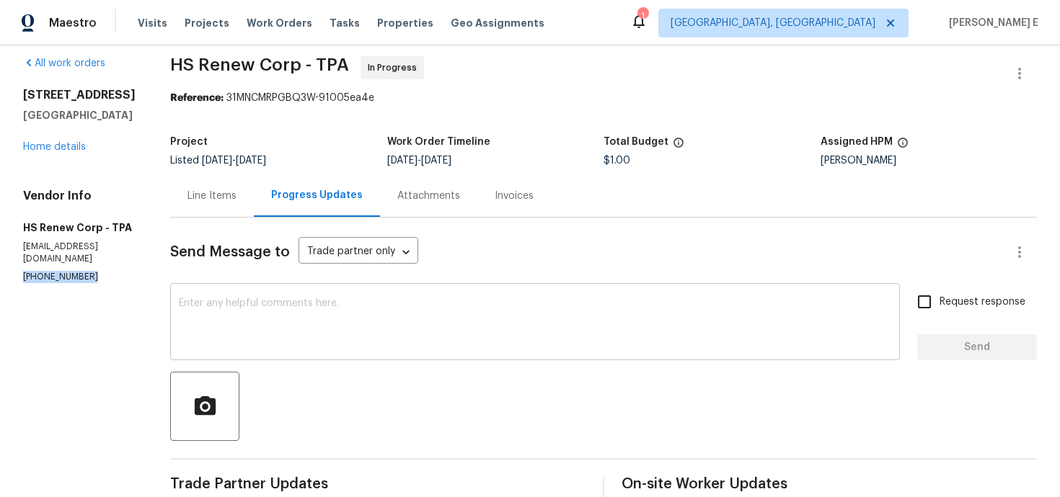
scroll to position [6, 0]
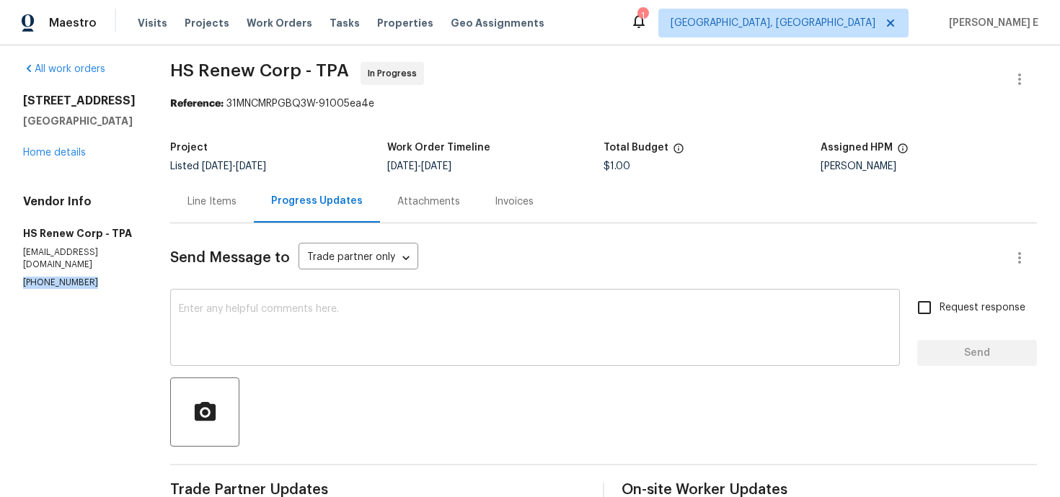
copy p "(813) 965-2187"
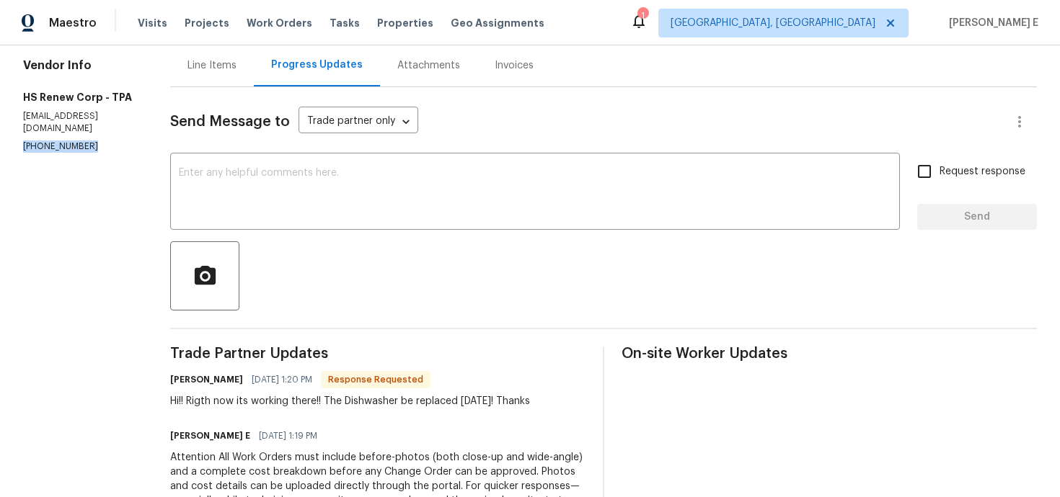
scroll to position [158, 0]
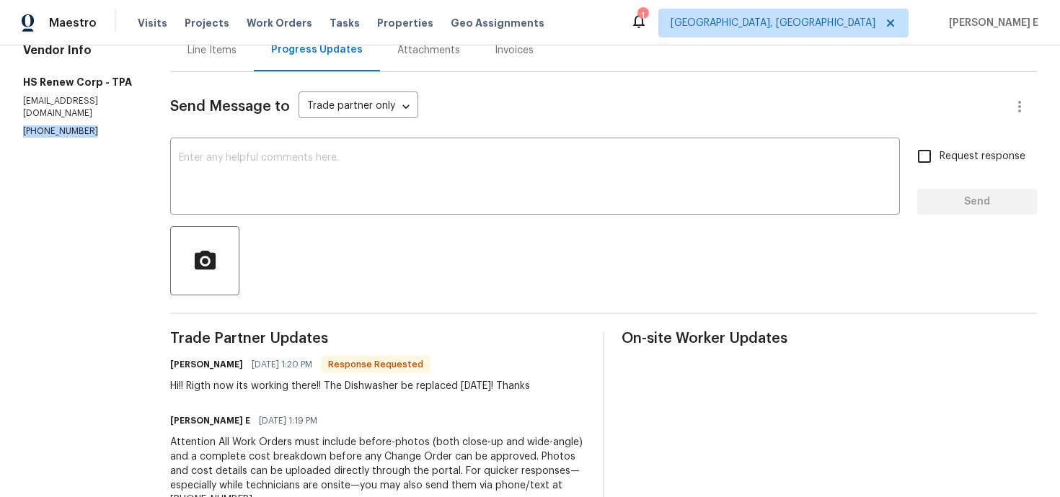
copy p "(813) 965-2187"
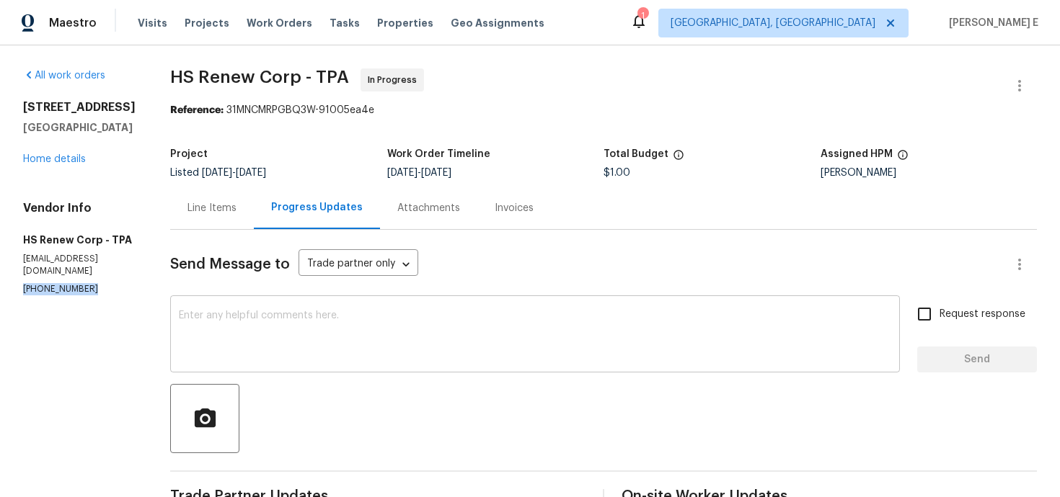
scroll to position [1, 0]
click at [466, 296] on div "Send Message to Trade partner only Trade partner only ​ x ​ Request response Se…" at bounding box center [603, 505] width 866 height 552
click at [466, 299] on div "x ​" at bounding box center [534, 335] width 729 height 74
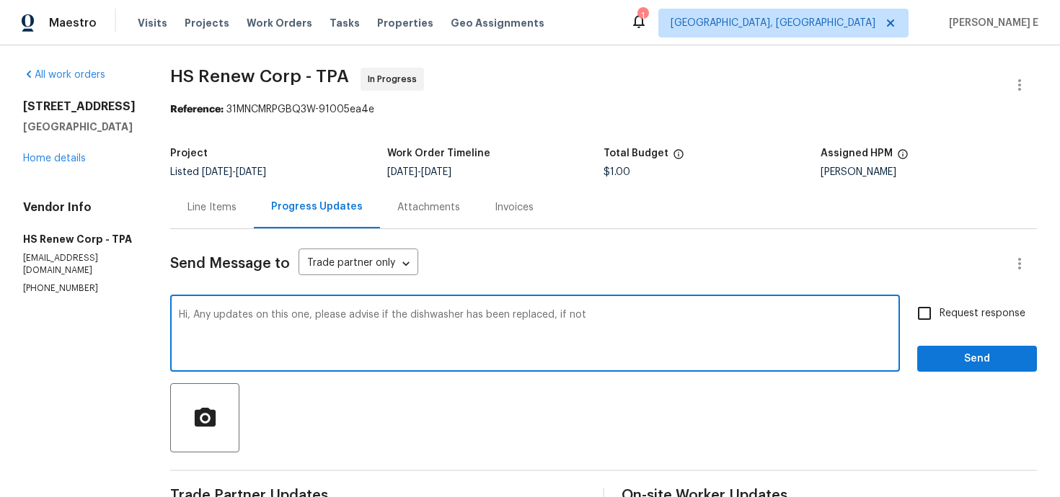
drag, startPoint x: 541, startPoint y: 315, endPoint x: 543, endPoint y: 446, distance: 131.2
click at [541, 320] on textarea "Hi, Any updates on this one, please advise if the dishwasher has been replaced,…" at bounding box center [535, 335] width 712 height 50
click at [635, 315] on textarea "Hi, Any updates on this one, please advise if the dishwasher has been replaced …" at bounding box center [535, 335] width 712 height 50
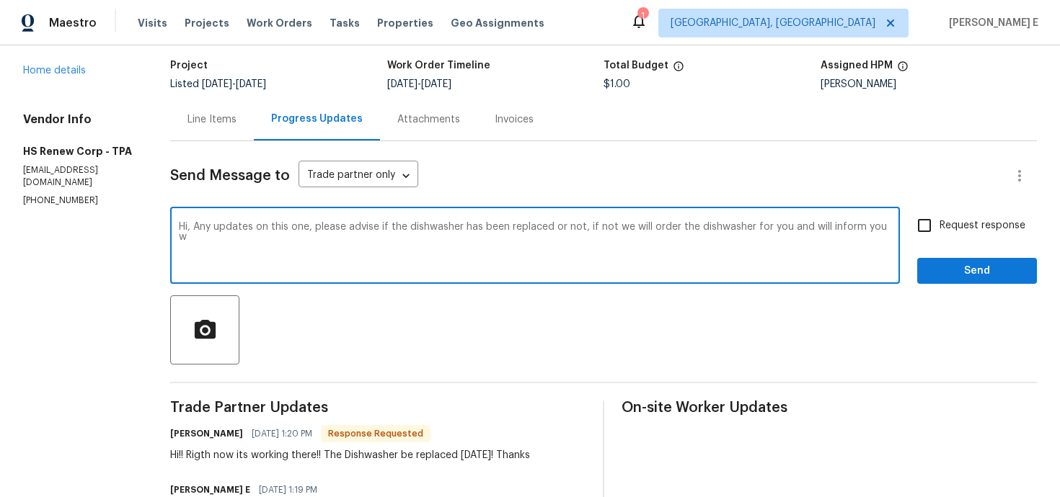
scroll to position [84, 0]
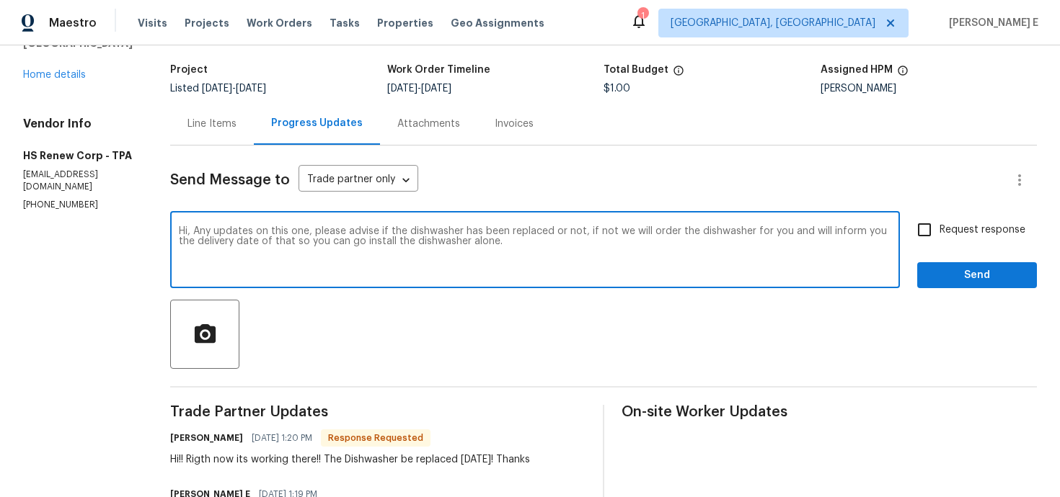
drag, startPoint x: 190, startPoint y: 230, endPoint x: 224, endPoint y: 390, distance: 163.6
click at [224, 390] on div "Send Message to Trade partner only Trade partner only ​ Hi, Any updates on this…" at bounding box center [603, 422] width 866 height 552
type textarea "Hi, Any updates on this one, please advise if the dishwasher has been replaced …"
click at [13, 203] on div "All work orders 27118 Fernery Ave Brooksville, FL 34602 Home details Vendor Inf…" at bounding box center [530, 341] width 1060 height 760
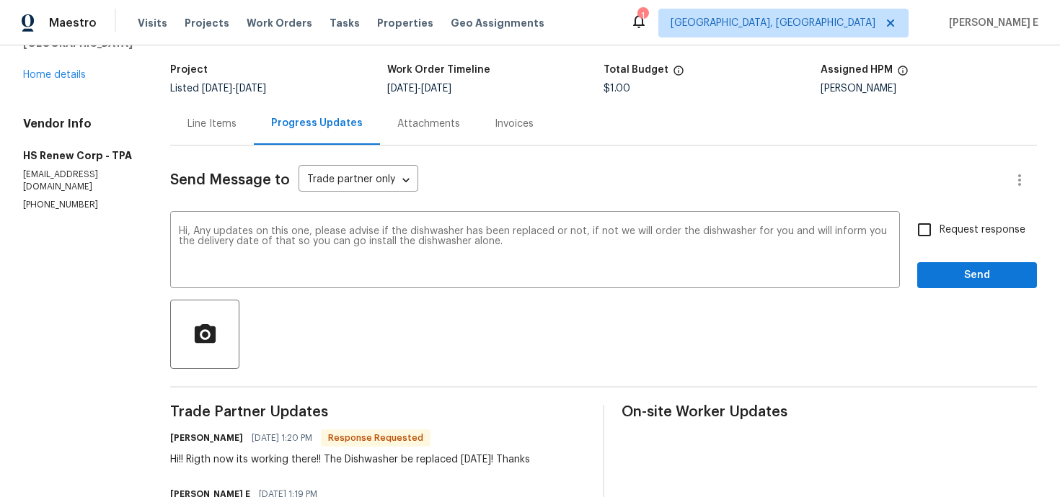
click at [34, 199] on p "(813) 965-2187" at bounding box center [79, 205] width 112 height 12
copy p "(813) 965-2187"
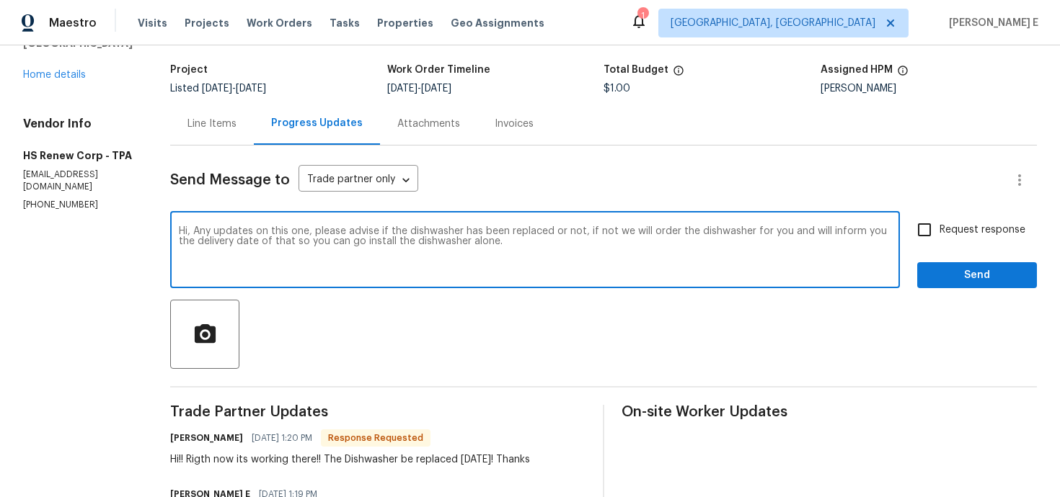
drag, startPoint x: 189, startPoint y: 232, endPoint x: 533, endPoint y: 268, distance: 346.4
click at [533, 268] on textarea "Hi, Any updates on this one, please advise if the dishwasher has been replaced …" at bounding box center [535, 251] width 712 height 50
click at [948, 236] on span "Request response" at bounding box center [982, 230] width 86 height 15
click at [939, 236] on input "Request response" at bounding box center [924, 230] width 30 height 30
checkbox input "true"
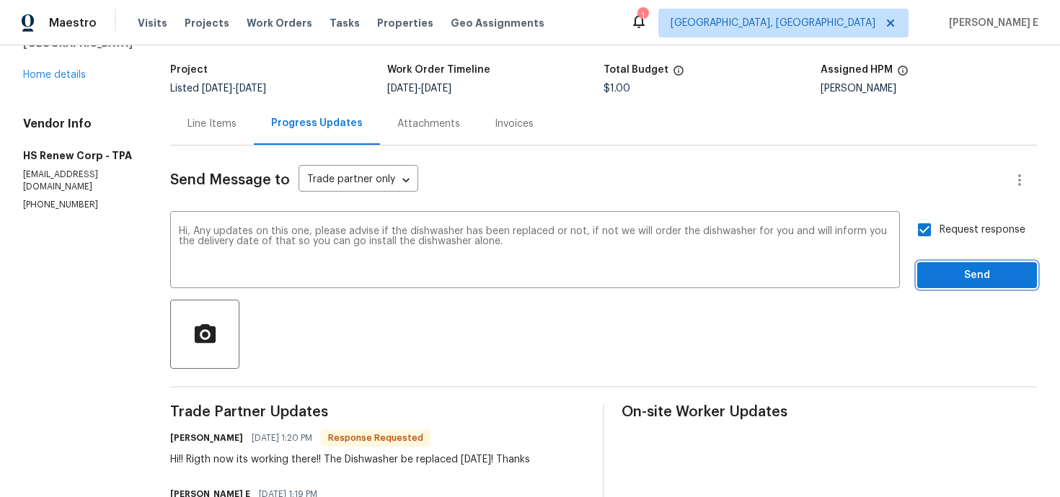
click at [944, 283] on span "Send" at bounding box center [976, 276] width 97 height 18
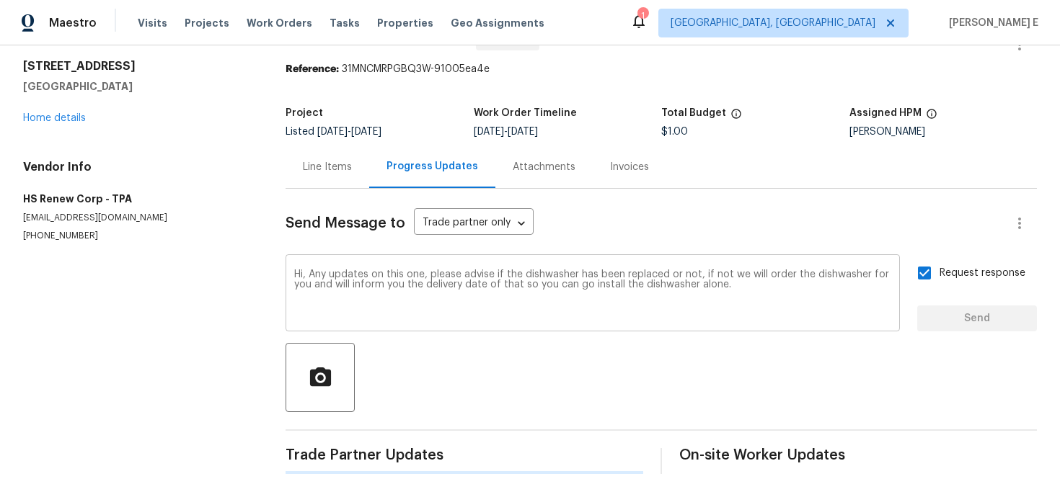
scroll to position [0, 0]
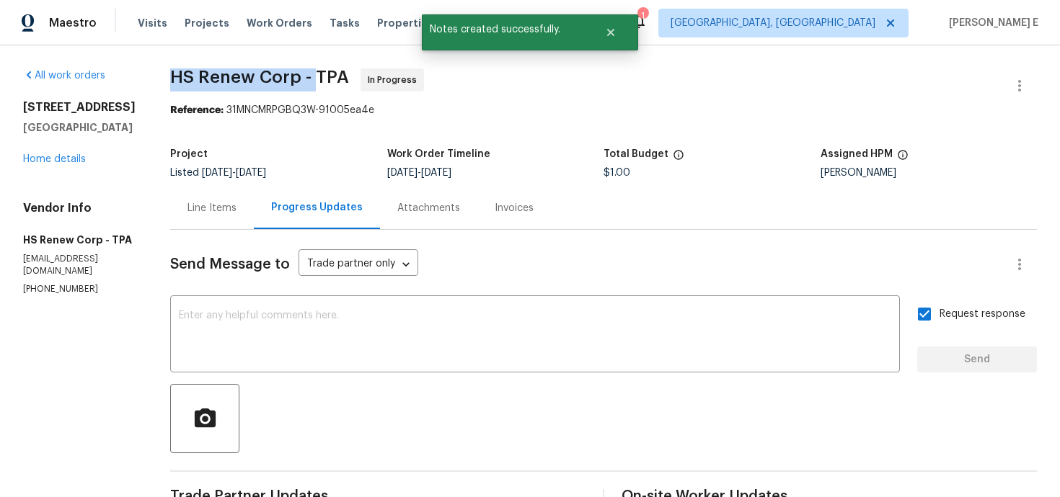
drag, startPoint x: 164, startPoint y: 73, endPoint x: 312, endPoint y: 74, distance: 148.5
click at [312, 75] on span "HS Renew Corp - TPA" at bounding box center [259, 76] width 179 height 17
copy span "HS Renew Corp -"
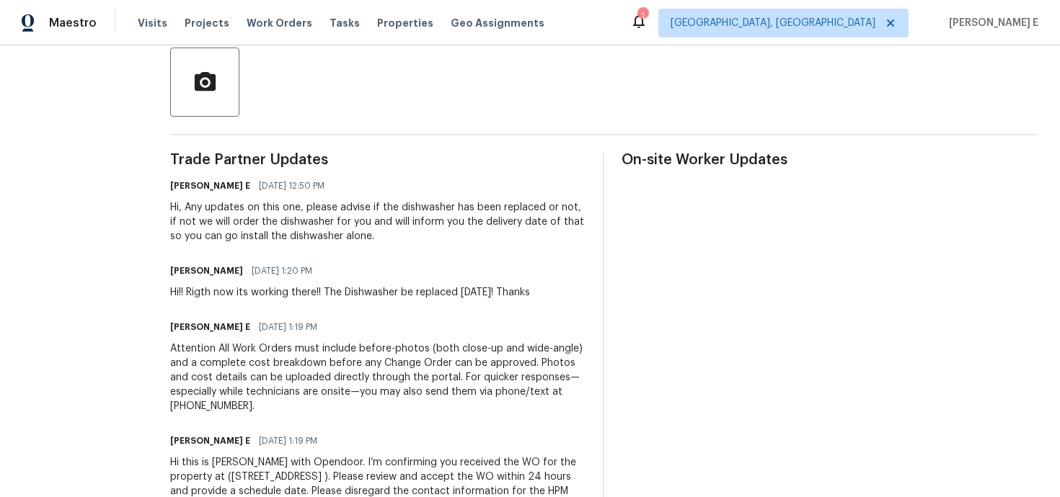
scroll to position [346, 0]
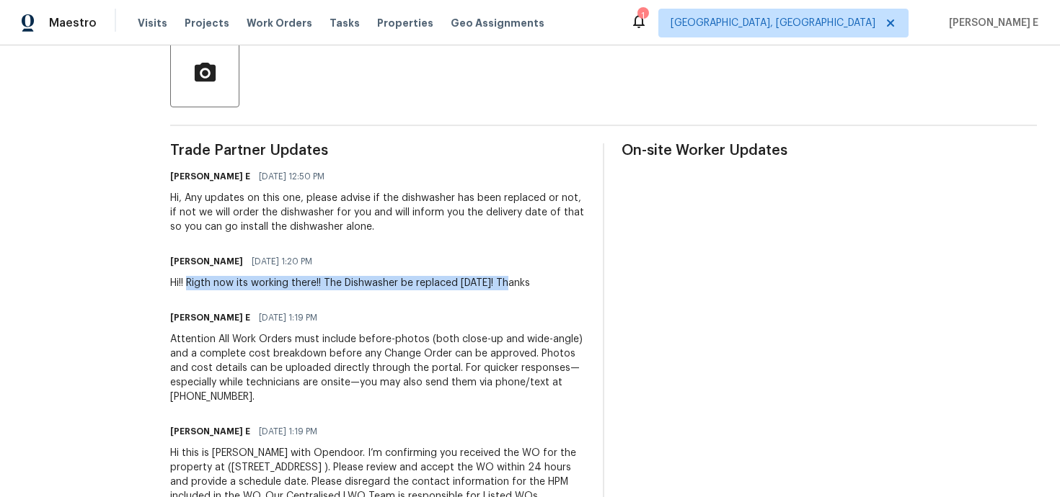
drag, startPoint x: 184, startPoint y: 280, endPoint x: 509, endPoint y: 280, distance: 325.1
click at [509, 281] on div "Hi!! Rigth now its working there!! The Dishwasher be replaced tomorrow! Thanks" at bounding box center [350, 283] width 360 height 14
copy div "Rigth now its working there!! The Dishwasher be replaced tomorrow!"
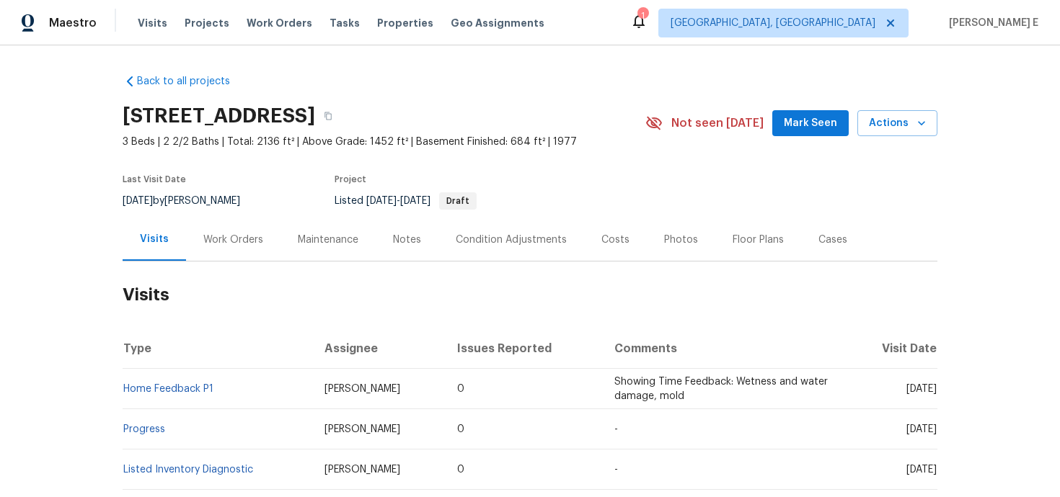
click at [253, 247] on div "Work Orders" at bounding box center [233, 240] width 60 height 14
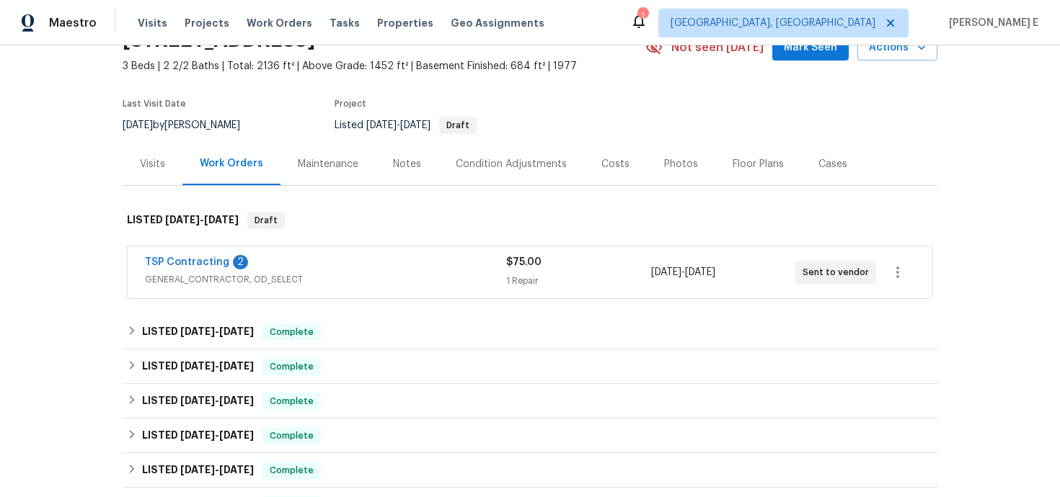
scroll to position [80, 0]
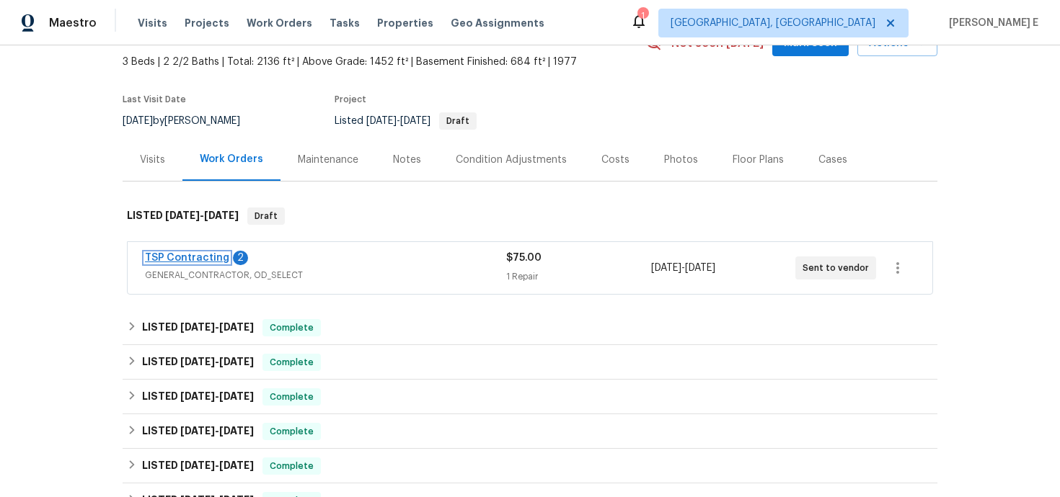
click at [194, 259] on link "TSP Contracting" at bounding box center [187, 258] width 84 height 10
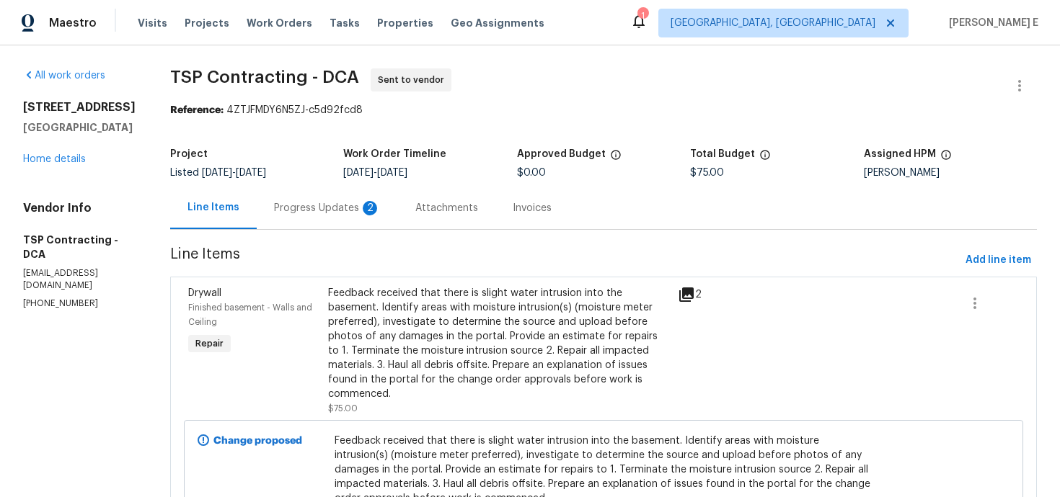
click at [363, 211] on div "2" at bounding box center [370, 208] width 14 height 14
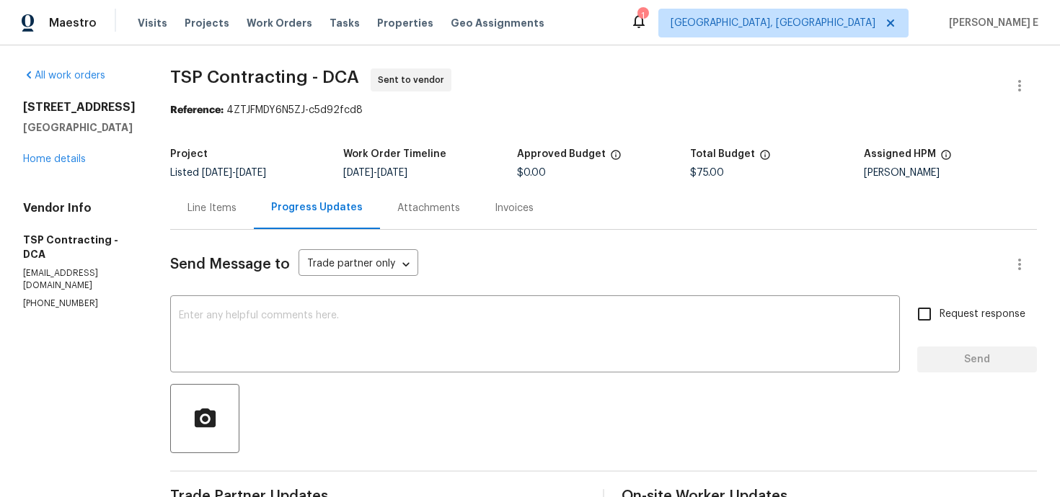
click at [205, 195] on div "Line Items" at bounding box center [212, 208] width 84 height 43
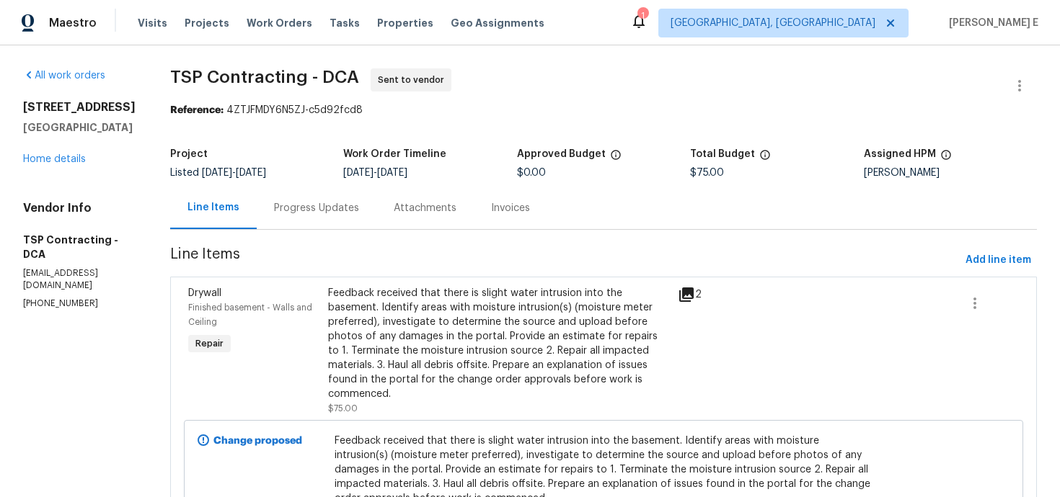
click at [290, 225] on div "Progress Updates" at bounding box center [317, 208] width 120 height 43
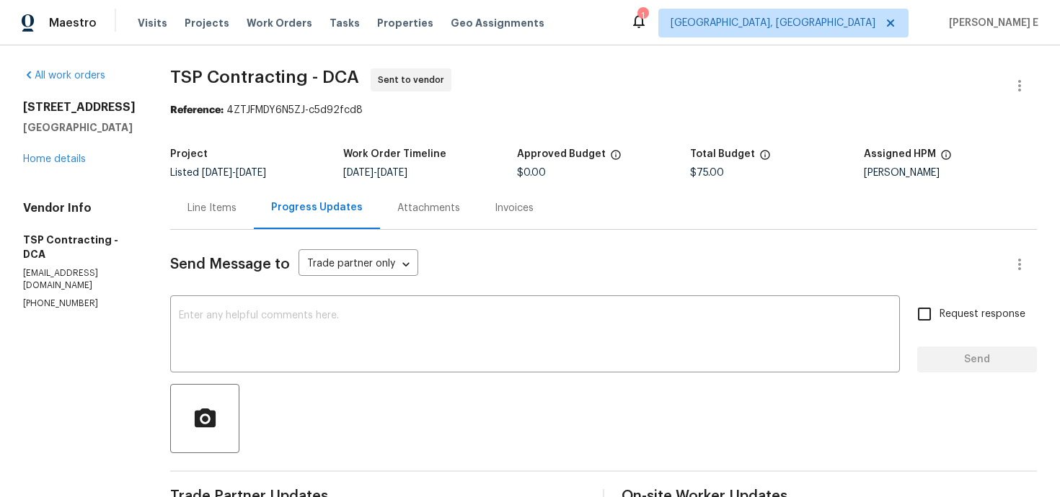
click at [204, 190] on div "Line Items" at bounding box center [212, 208] width 84 height 43
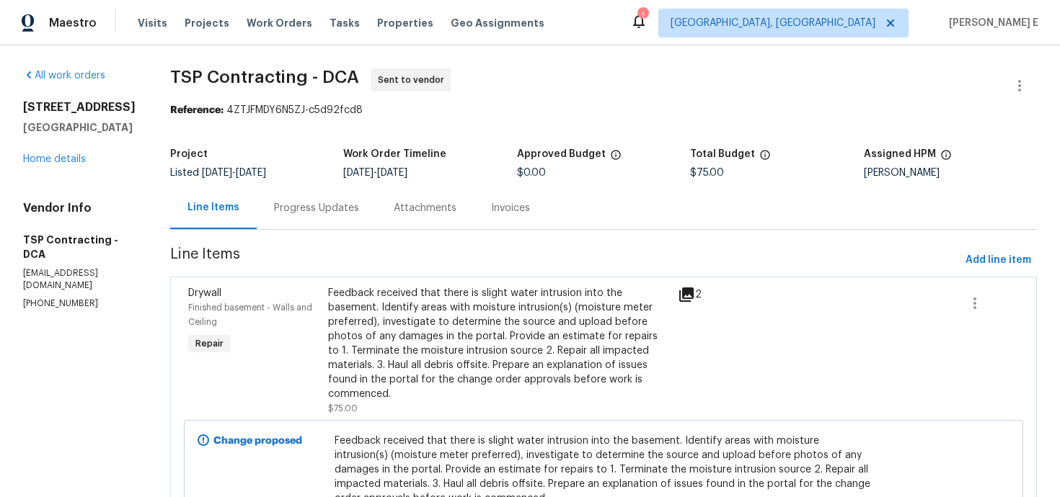
click at [419, 314] on div "Feedback received that there is slight water intrusion into the basement. Ident…" at bounding box center [498, 343] width 341 height 115
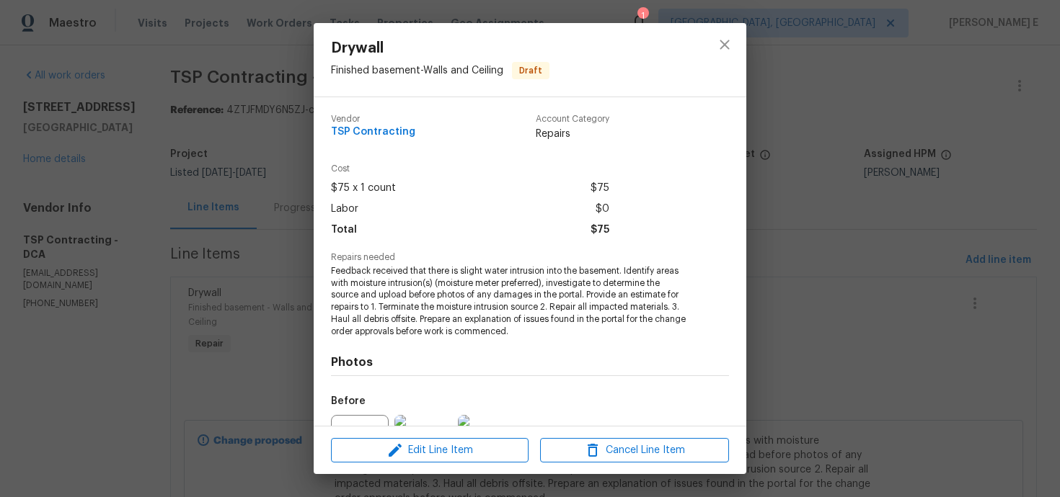
scroll to position [154, 0]
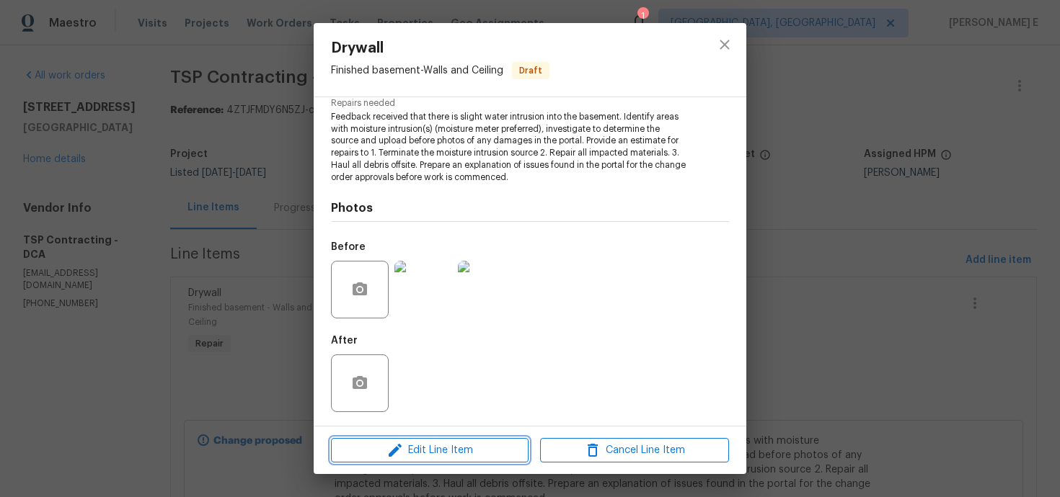
click at [395, 453] on icon "button" at bounding box center [394, 450] width 17 height 17
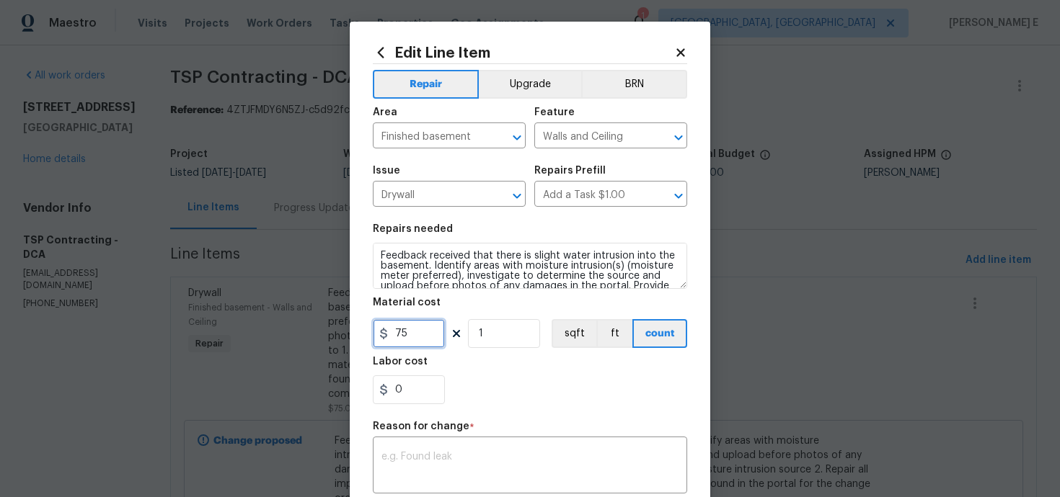
click at [403, 334] on input "75" at bounding box center [409, 333] width 72 height 29
type input "285"
click at [502, 457] on textarea at bounding box center [529, 467] width 297 height 30
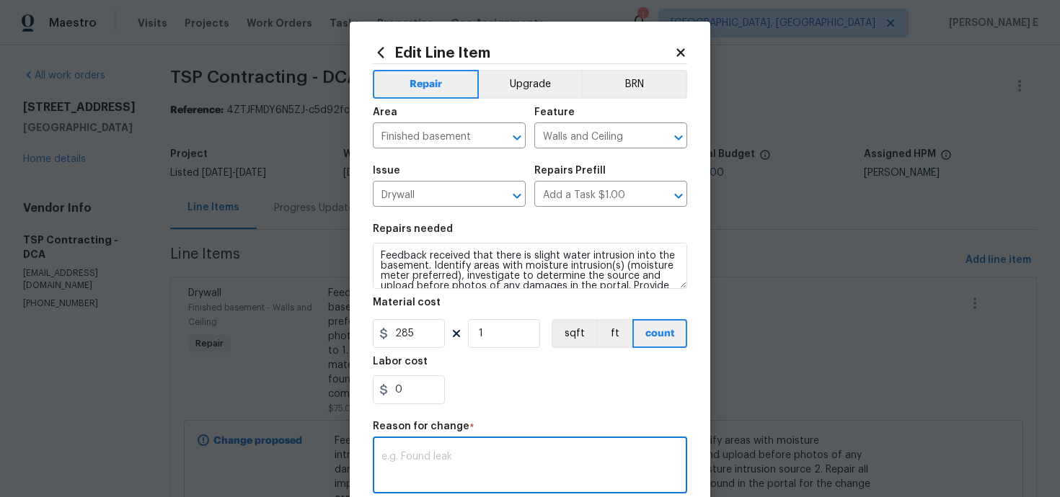
paste textarea "(KE) Updated per vendor's final cost."
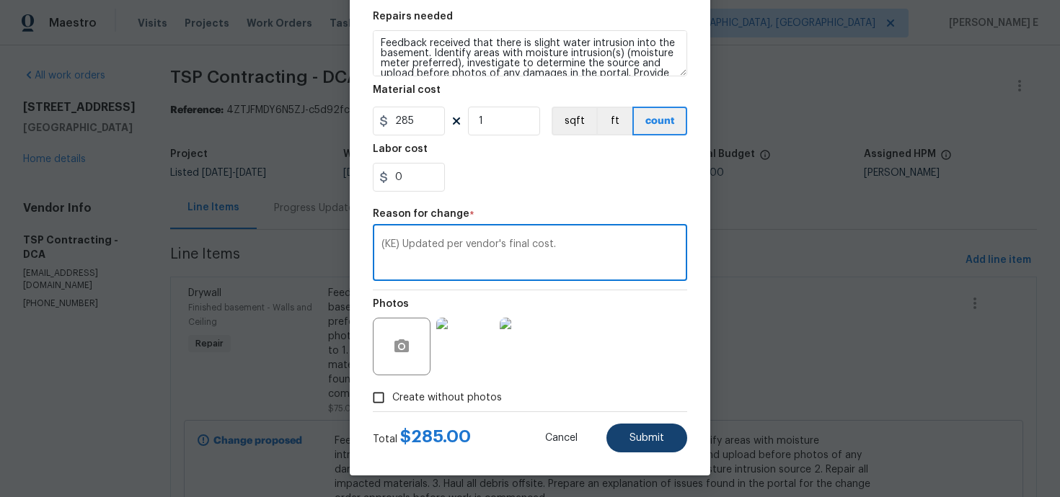
type textarea "(KE) Updated per vendor's final cost."
click at [644, 443] on span "Submit" at bounding box center [646, 438] width 35 height 11
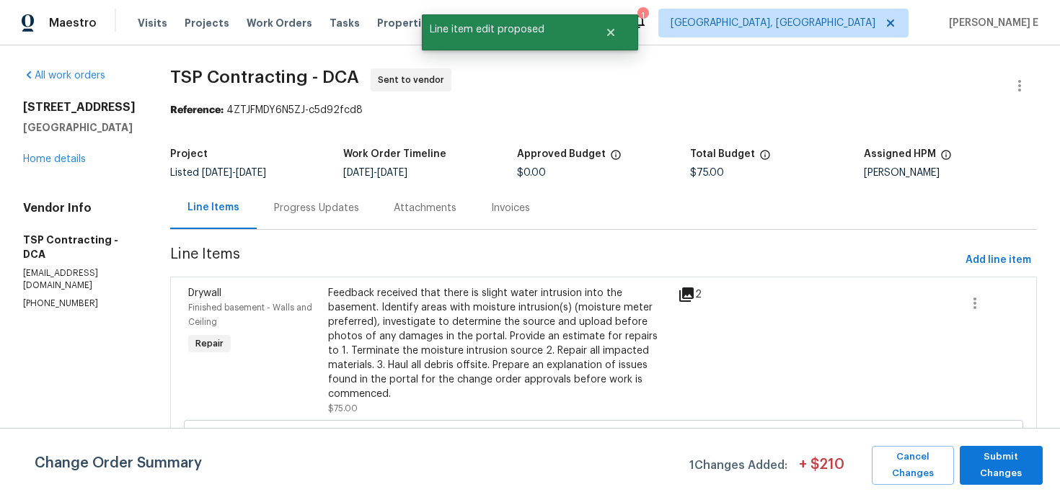
scroll to position [0, 0]
click at [1001, 466] on span "Submit Changes" at bounding box center [1001, 465] width 68 height 33
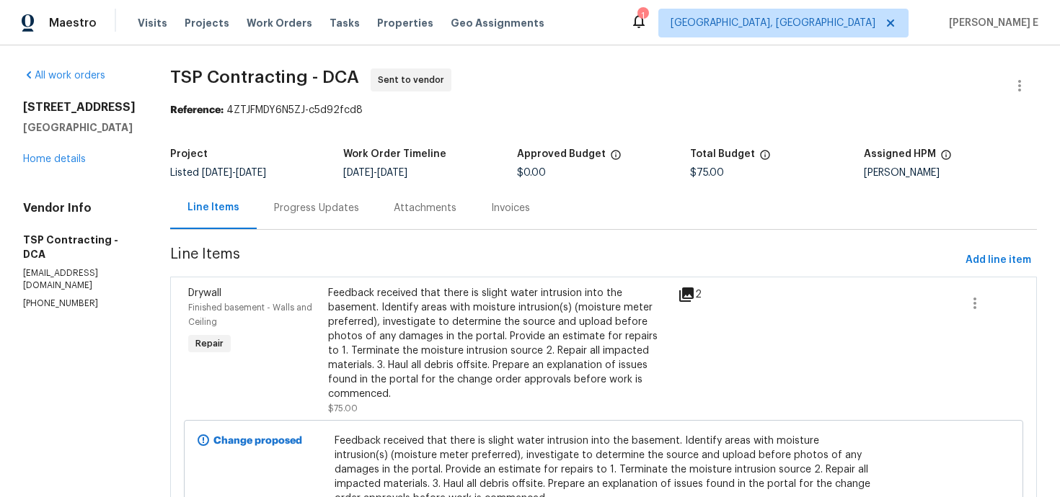
click at [267, 223] on div "Progress Updates" at bounding box center [317, 208] width 120 height 43
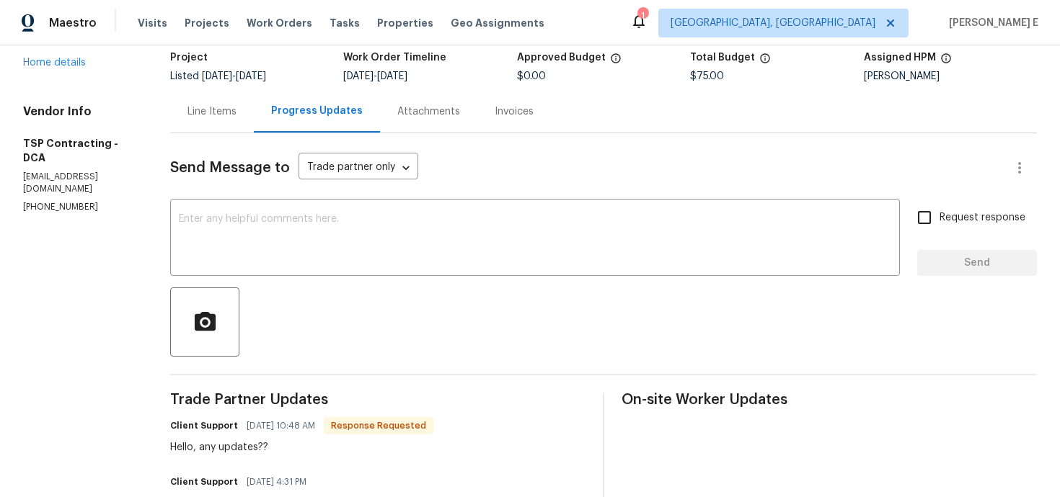
scroll to position [123, 0]
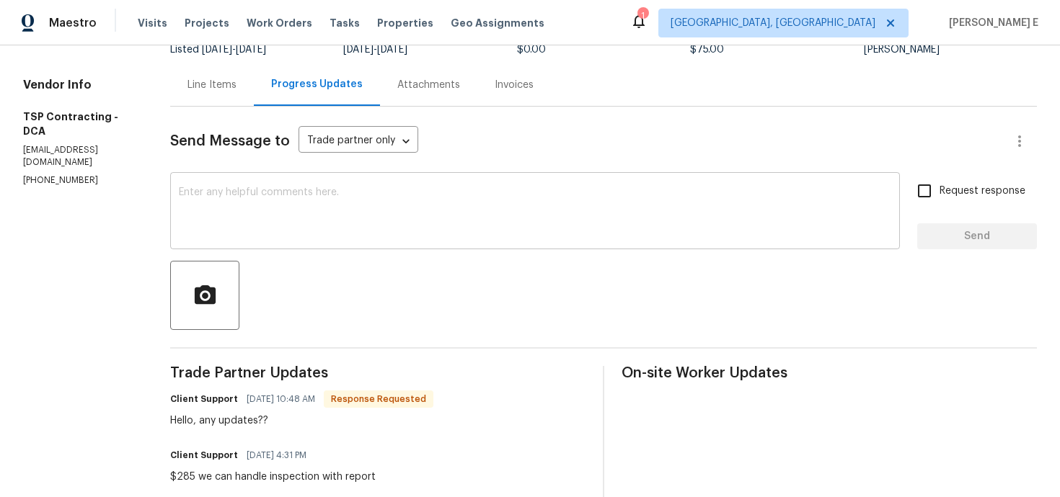
click at [411, 228] on textarea at bounding box center [535, 212] width 712 height 50
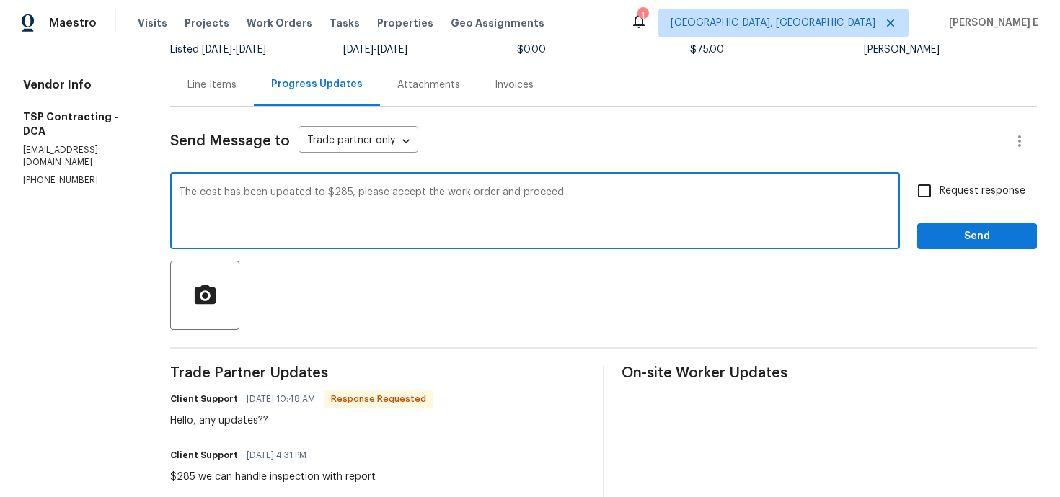
type textarea "The cost has been updated to $285, please accept the work order and proceed."
click at [925, 186] on input "Request response" at bounding box center [924, 191] width 30 height 30
checkbox input "true"
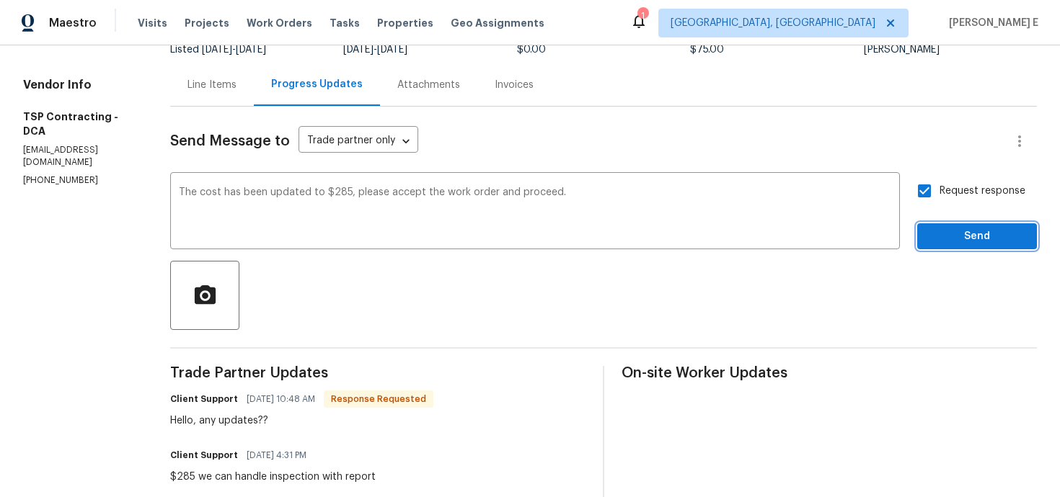
click at [941, 243] on span "Send" at bounding box center [976, 237] width 97 height 18
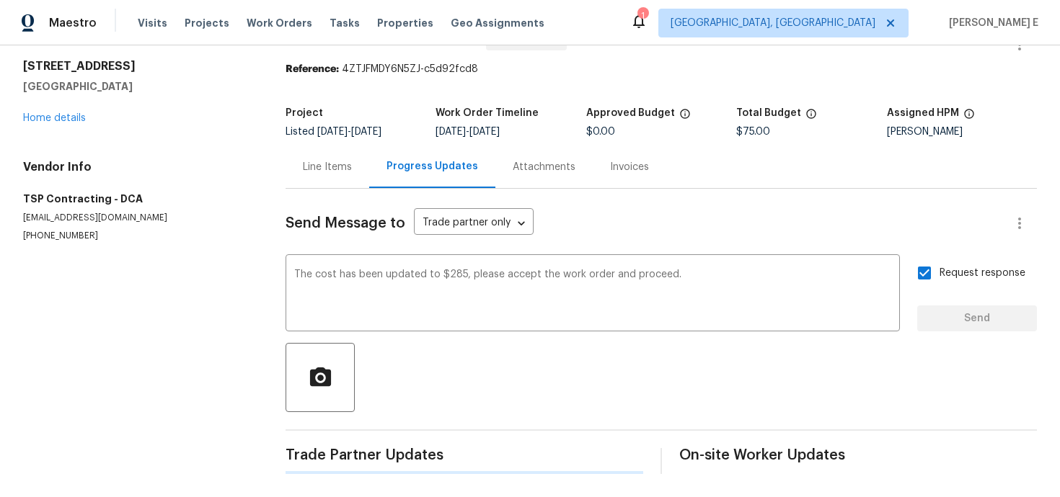
scroll to position [0, 0]
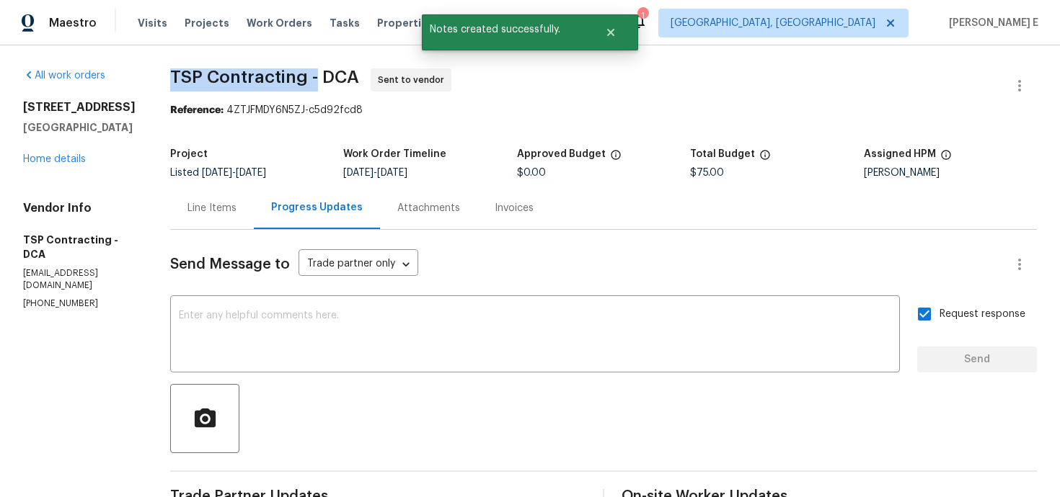
drag, startPoint x: 163, startPoint y: 79, endPoint x: 309, endPoint y: 81, distance: 146.3
click at [309, 81] on div "All work orders 10388 Hampshire Green Ave Fairfax, VA 22032 Home details Vendor…" at bounding box center [530, 481] width 1060 height 872
copy span "TSP Contracting -"
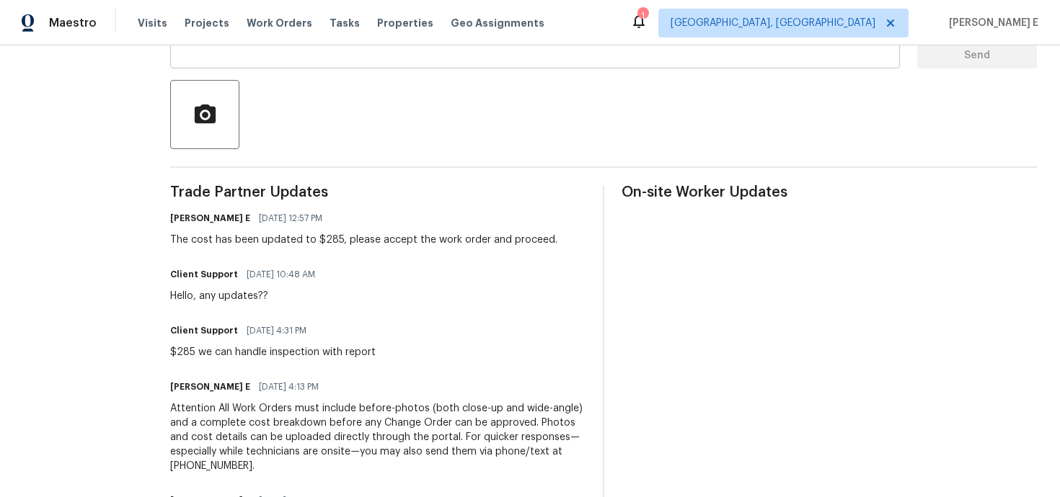
scroll to position [309, 0]
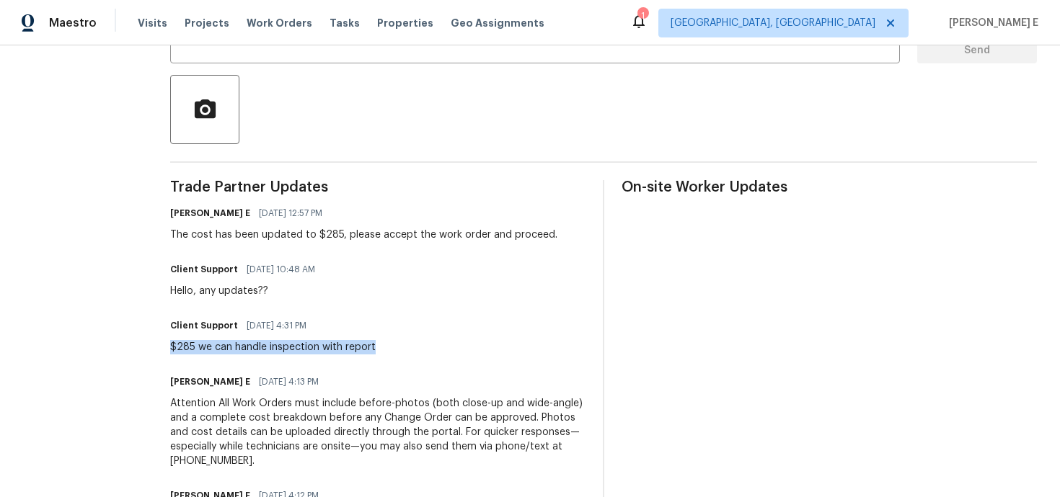
drag, startPoint x: 163, startPoint y: 350, endPoint x: 383, endPoint y: 352, distance: 220.6
click at [383, 352] on div "All work orders 10388 Hampshire Green Ave Fairfax, VA 22032 Home details Vendor…" at bounding box center [530, 172] width 1060 height 872
copy div "$285 we can handle inspection with report"
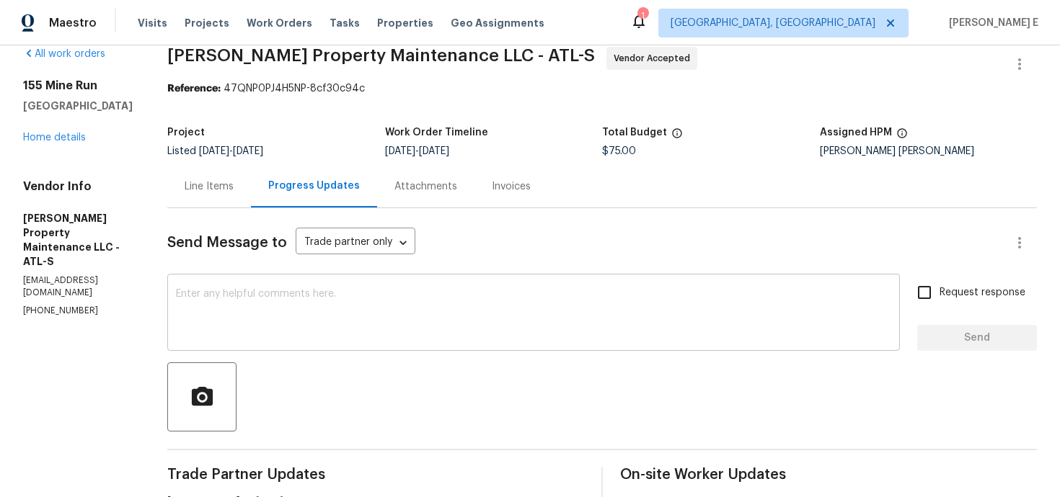
scroll to position [25, 0]
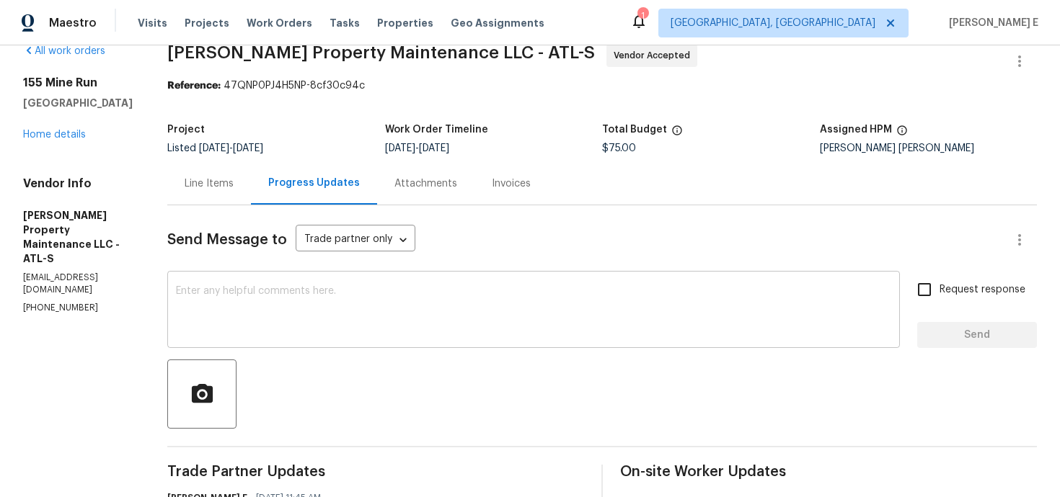
click at [687, 318] on textarea at bounding box center [533, 311] width 715 height 50
paste textarea "Any update on when this is planned?"
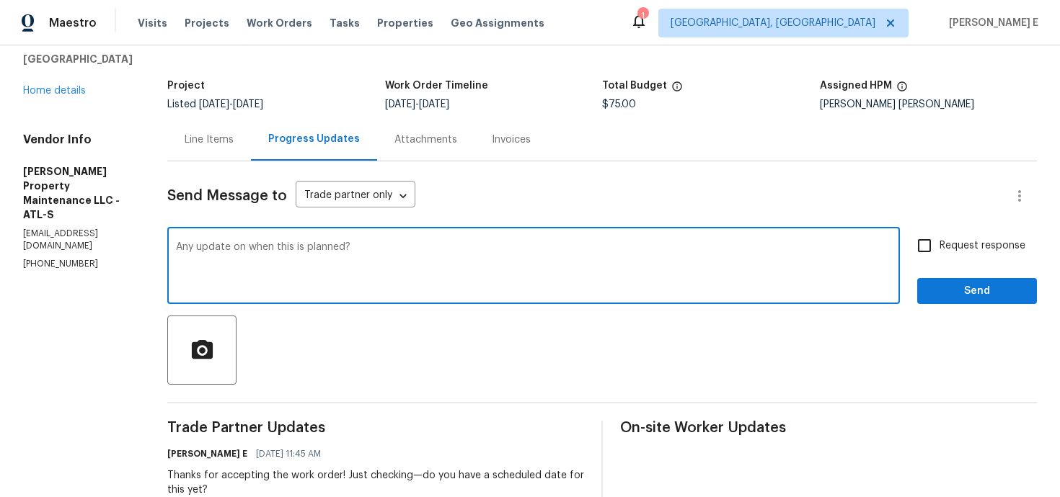
scroll to position [0, 0]
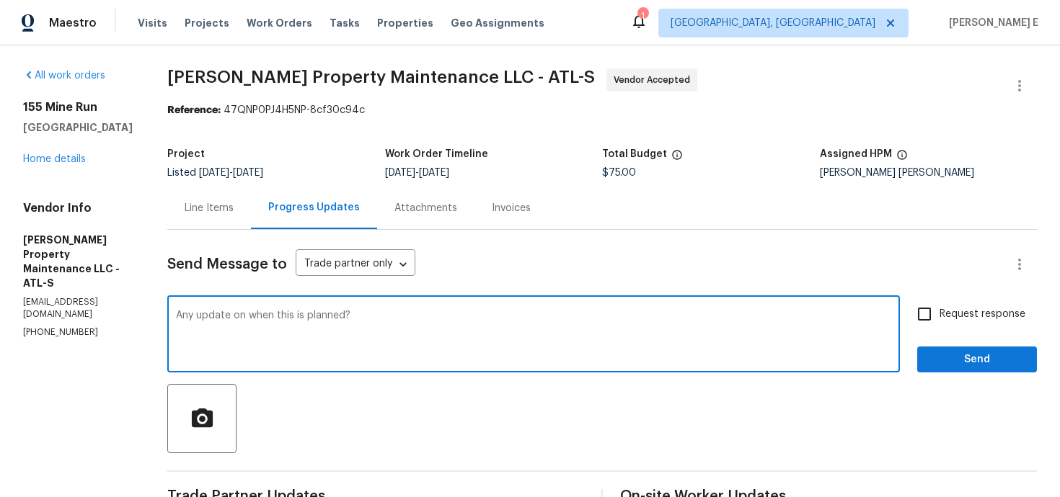
type textarea "Any update on when this is planned?"
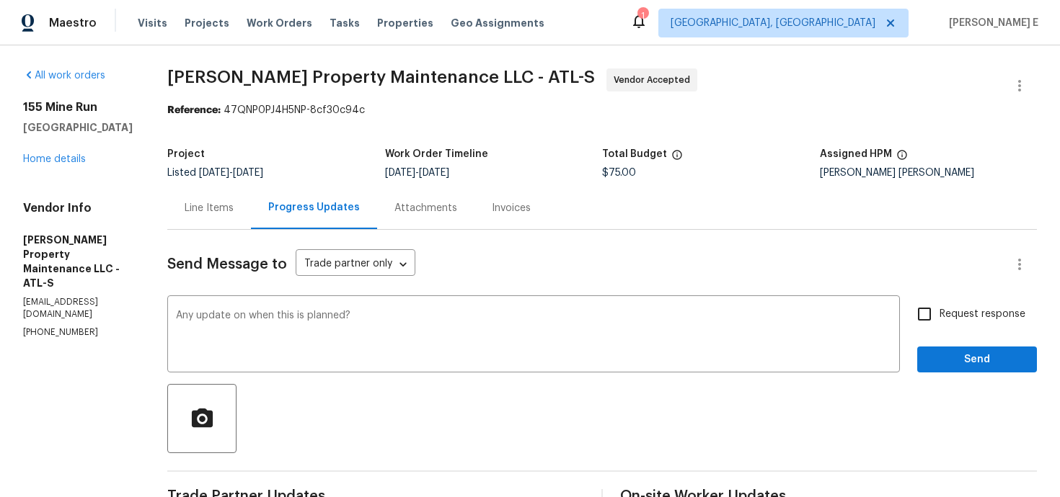
click at [990, 308] on span "Request response" at bounding box center [982, 314] width 86 height 15
click at [939, 308] on input "Request response" at bounding box center [924, 314] width 30 height 30
checkbox input "true"
click at [968, 343] on div "Request response Send" at bounding box center [977, 336] width 120 height 74
click at [948, 363] on span "Send" at bounding box center [976, 360] width 97 height 18
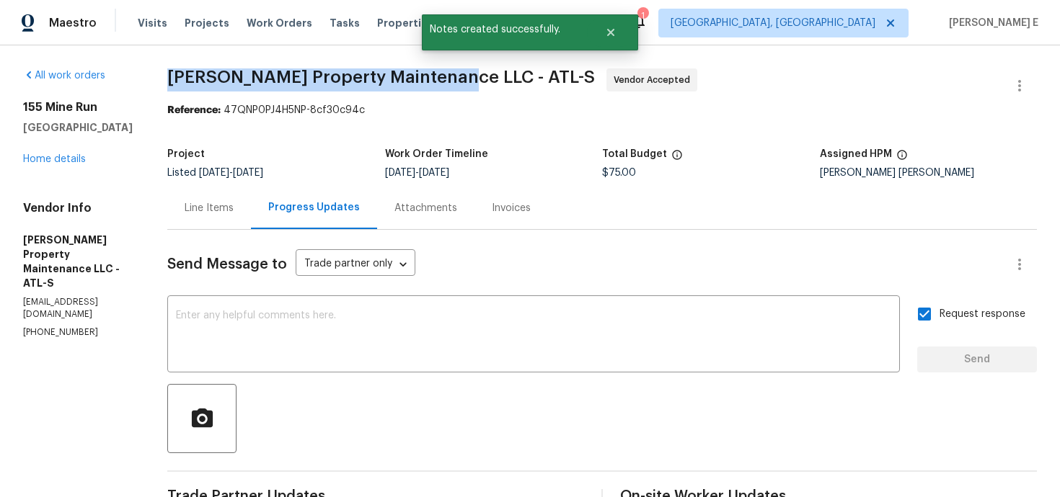
drag, startPoint x: 171, startPoint y: 76, endPoint x: 447, endPoint y: 83, distance: 276.1
click at [447, 83] on div "All work orders 155 Mine Run Fayetteville, GA 30215 Home details Vendor Info Gl…" at bounding box center [530, 460] width 1060 height 830
copy span "Glen Property Maintenance LLC -"
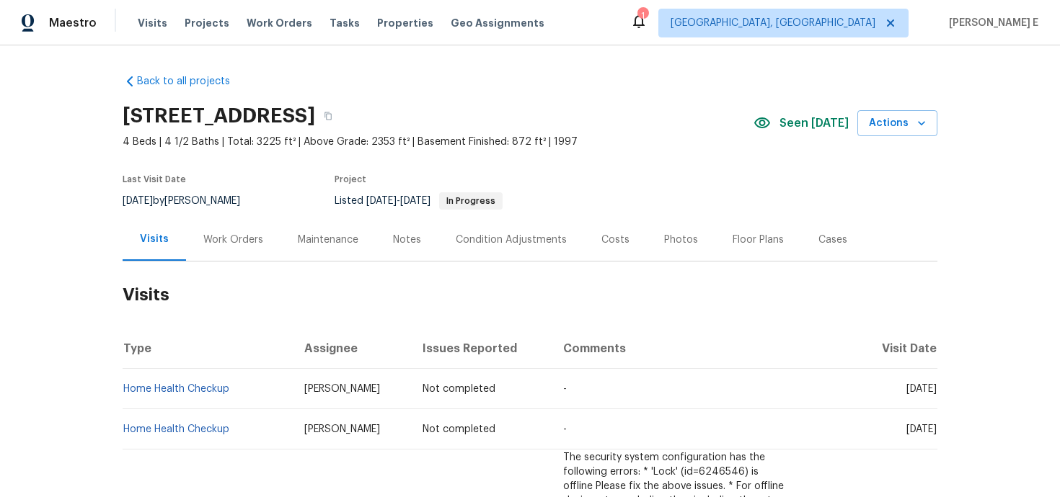
click at [212, 246] on div "Work Orders" at bounding box center [233, 240] width 60 height 14
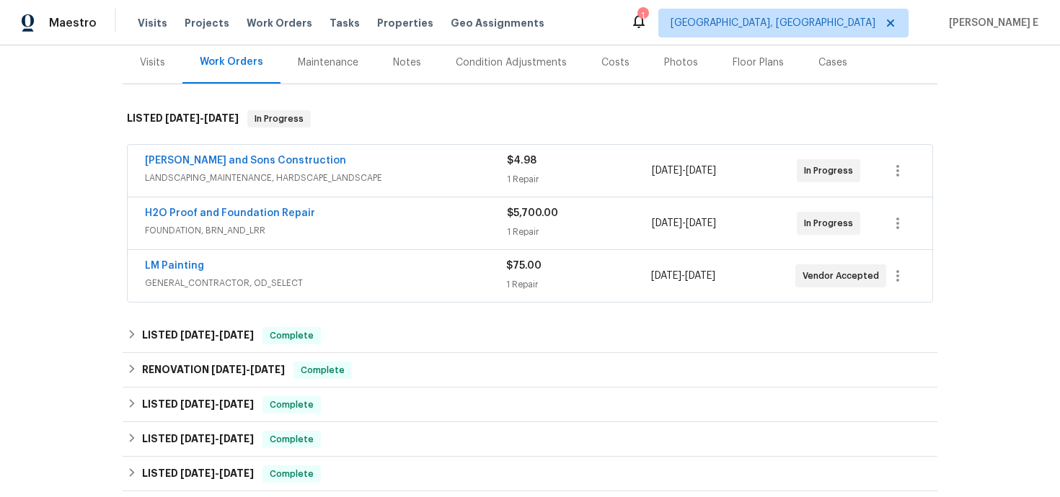
scroll to position [181, 0]
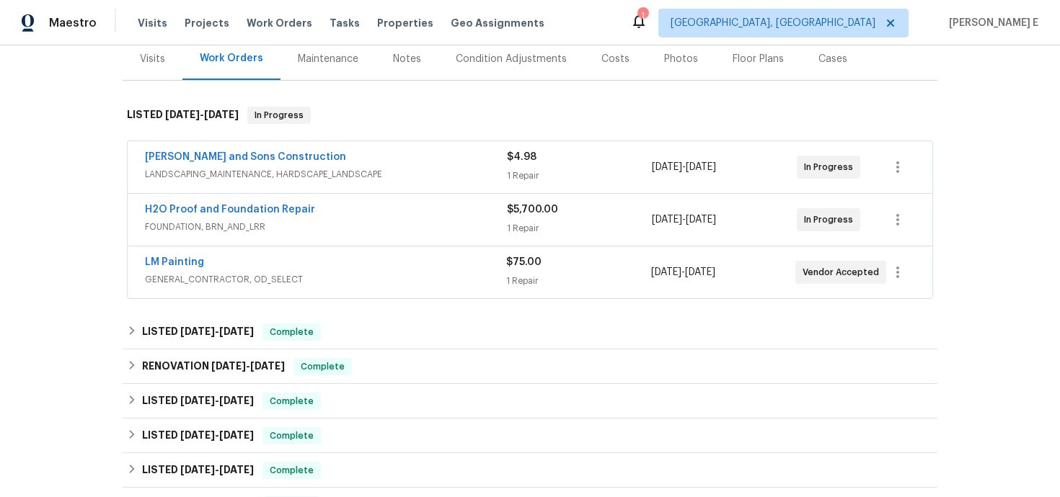
click at [244, 263] on div "LM Painting" at bounding box center [325, 263] width 361 height 17
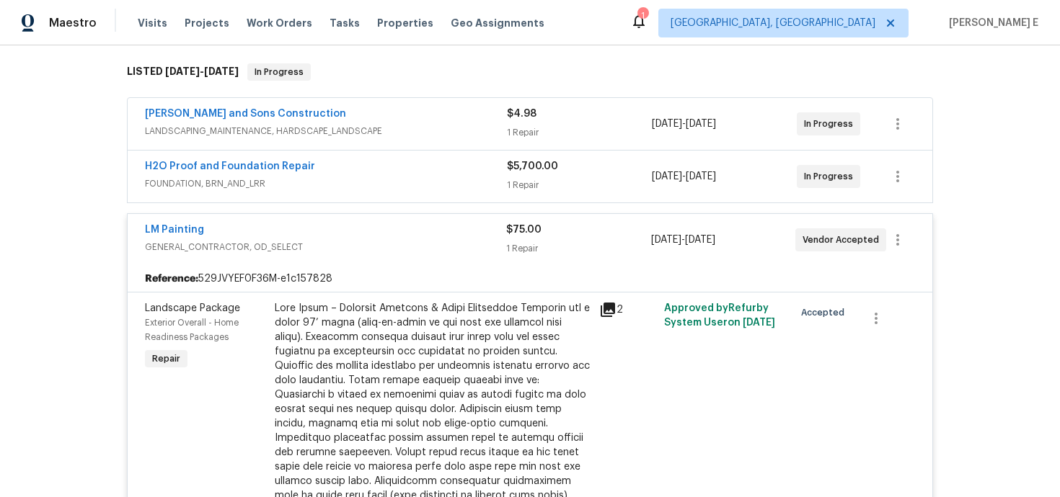
scroll to position [200, 0]
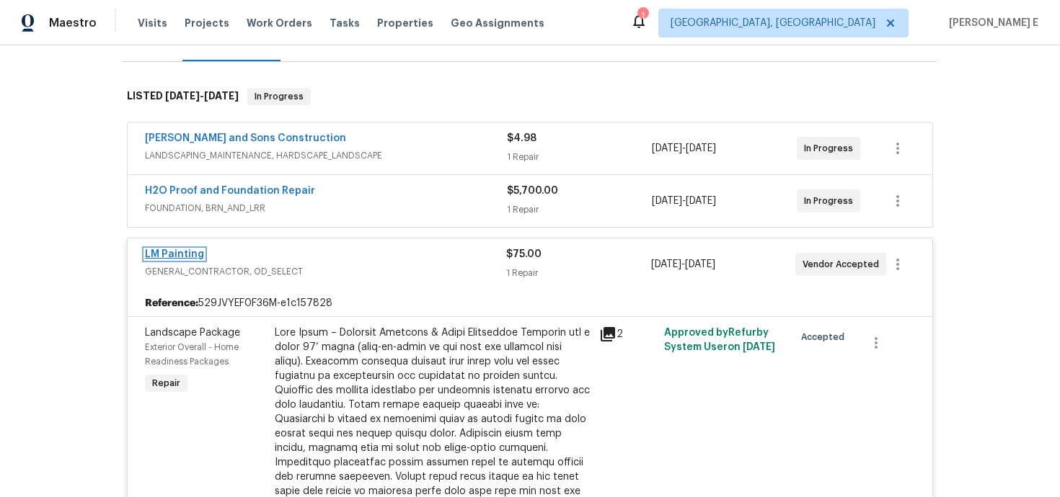
click at [161, 254] on link "LM Painting" at bounding box center [174, 254] width 59 height 10
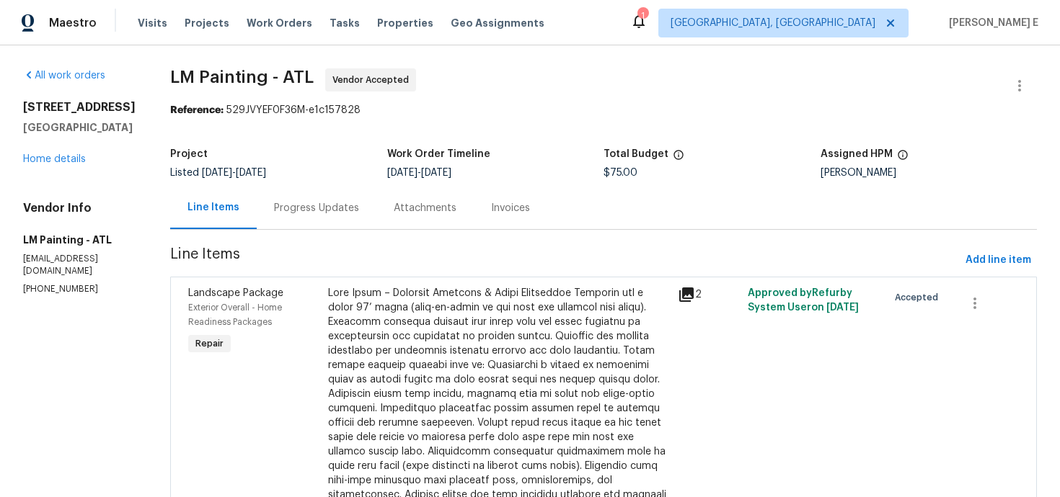
click at [359, 201] on div "Progress Updates" at bounding box center [316, 208] width 85 height 14
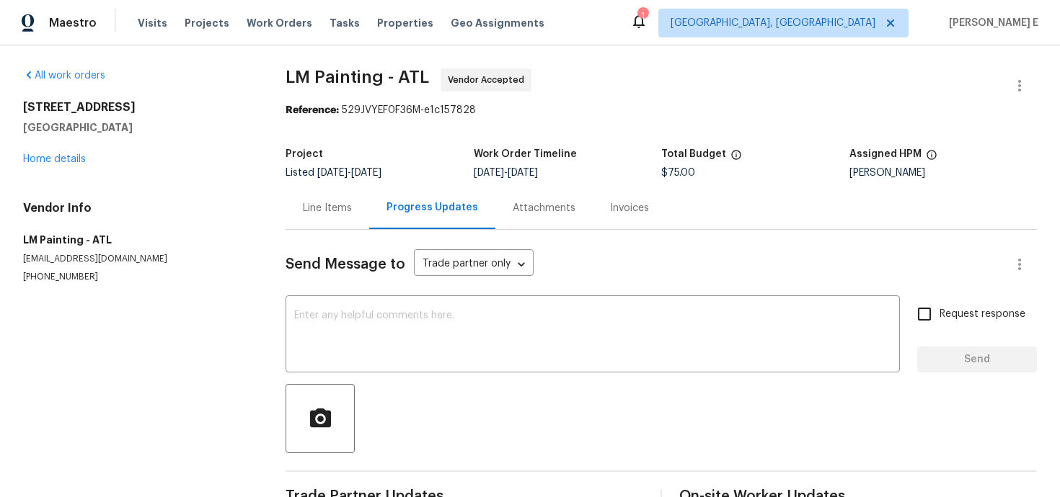
click at [323, 196] on div "Line Items" at bounding box center [327, 208] width 84 height 43
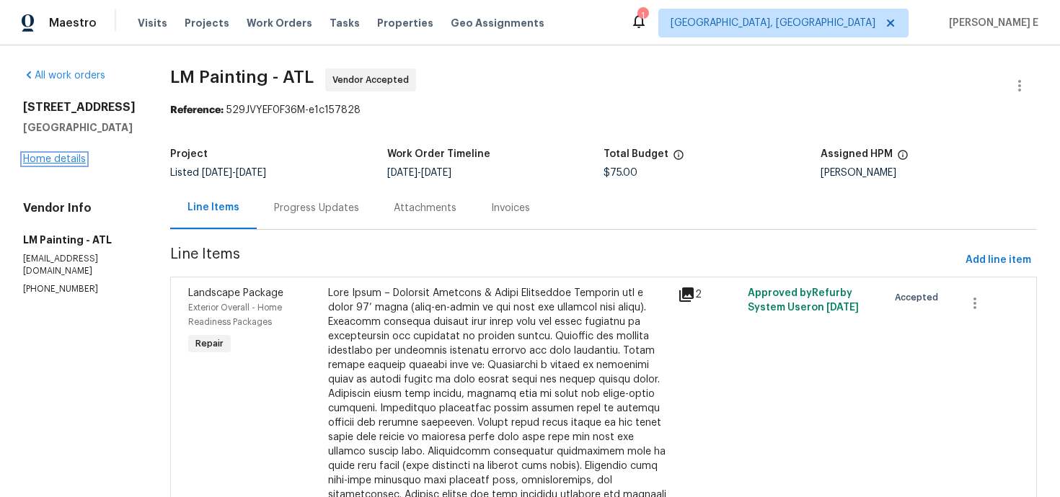
click at [74, 157] on link "Home details" at bounding box center [54, 159] width 63 height 10
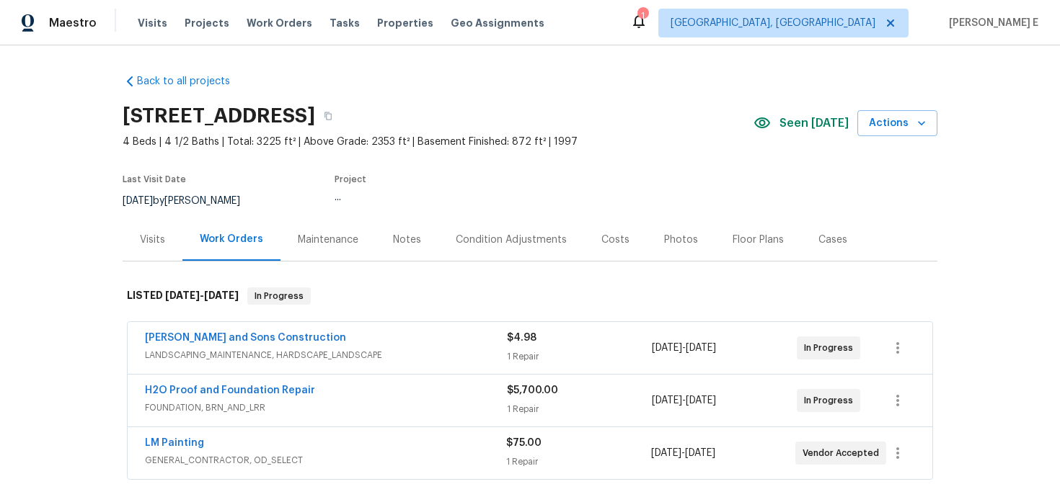
scroll to position [32, 0]
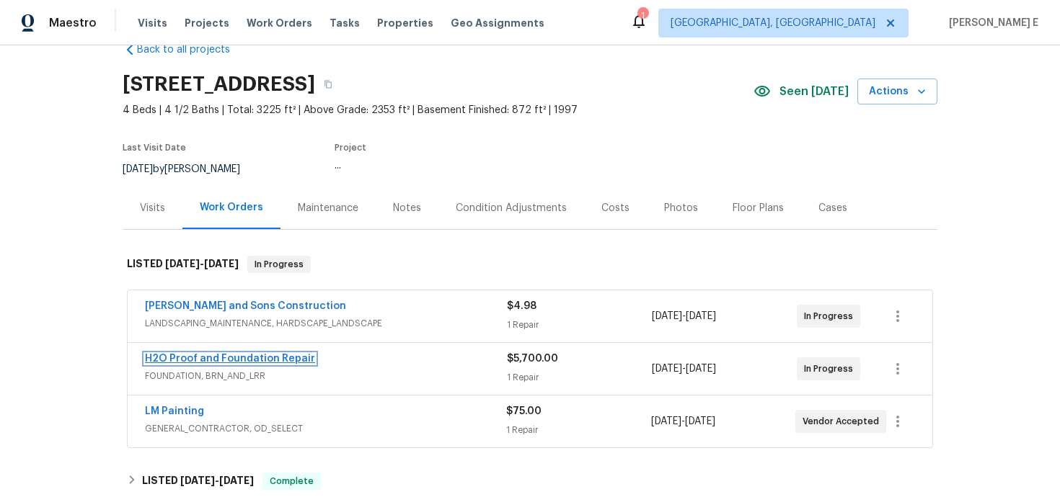
click at [265, 360] on link "H2O Proof and Foundation Repair" at bounding box center [230, 359] width 170 height 10
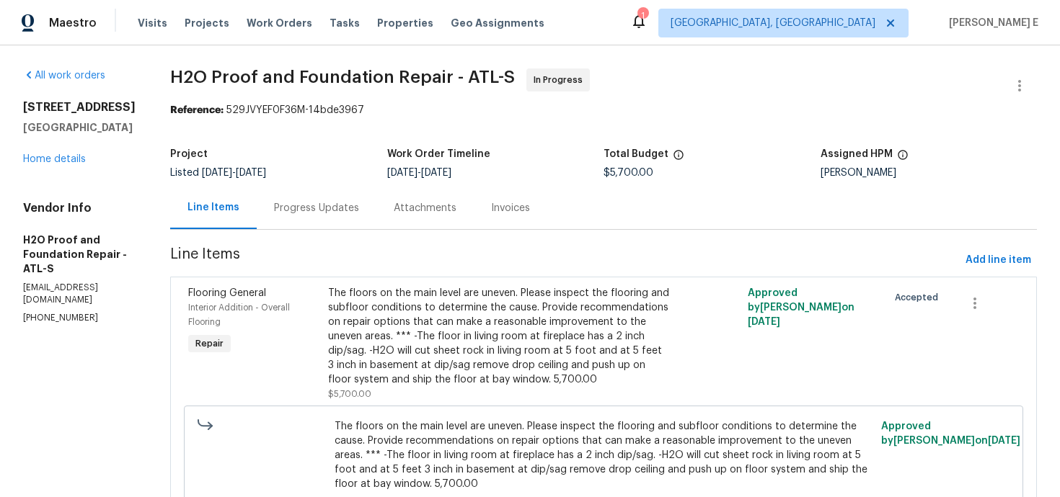
click at [293, 205] on div "Progress Updates" at bounding box center [316, 208] width 85 height 14
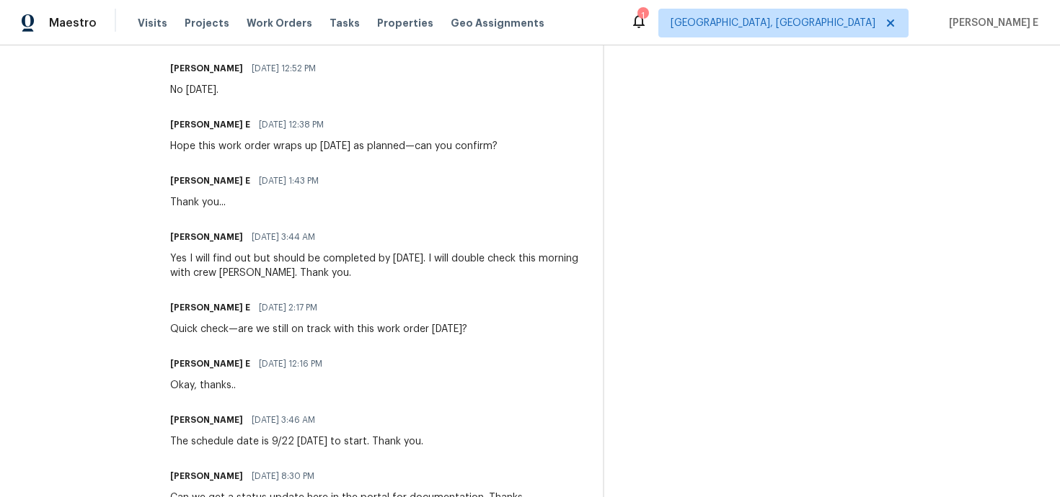
scroll to position [511, 0]
drag, startPoint x: 161, startPoint y: 329, endPoint x: 528, endPoint y: 331, distance: 366.2
click at [528, 330] on div "All work orders 5055 Hickory Hills Dr Woodstock, GA 30188 Home details Vendor I…" at bounding box center [530, 420] width 1060 height 1772
copy div "Quick check—are we still on track with this work order today?"
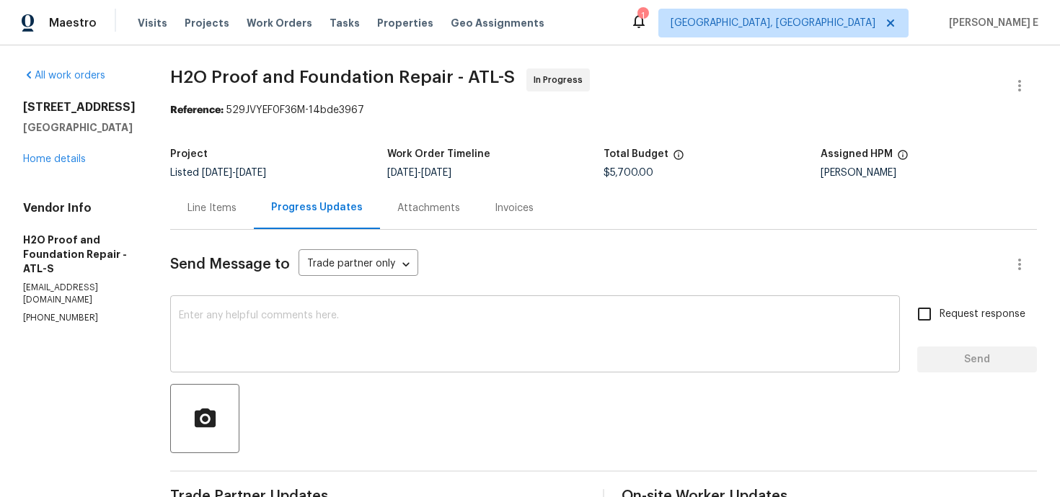
click at [395, 319] on textarea at bounding box center [535, 336] width 712 height 50
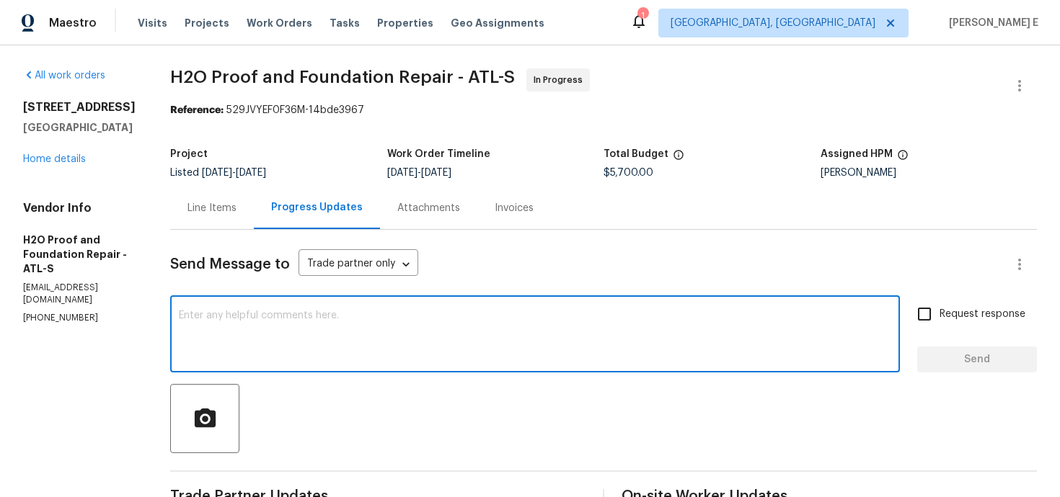
paste textarea "Quick check—are we still on track with this work order today?"
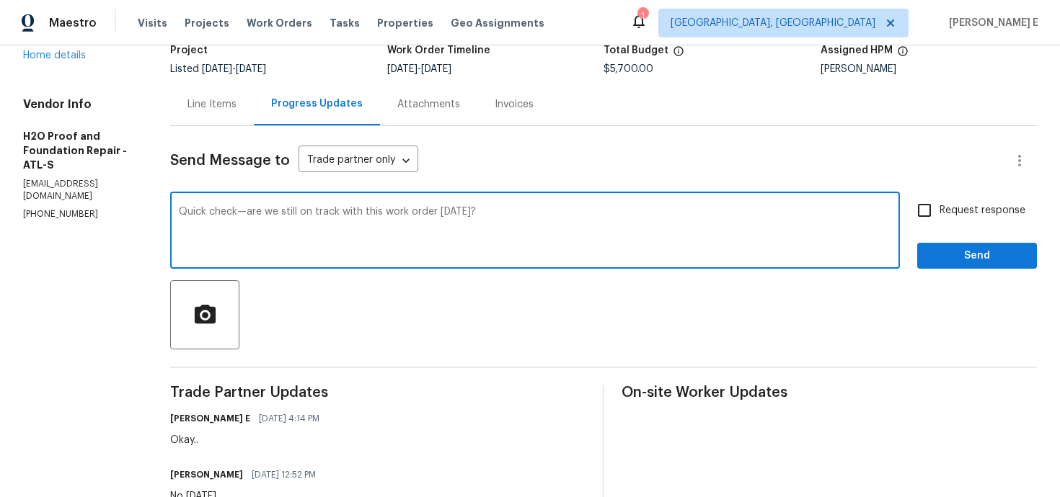
scroll to position [148, 0]
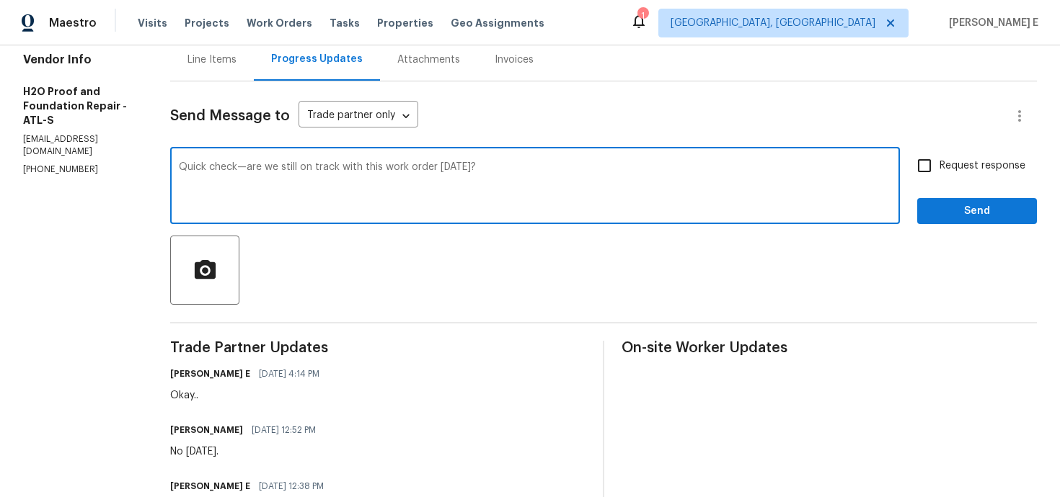
click at [174, 429] on h6 "Sherle Lorentz" at bounding box center [206, 430] width 73 height 14
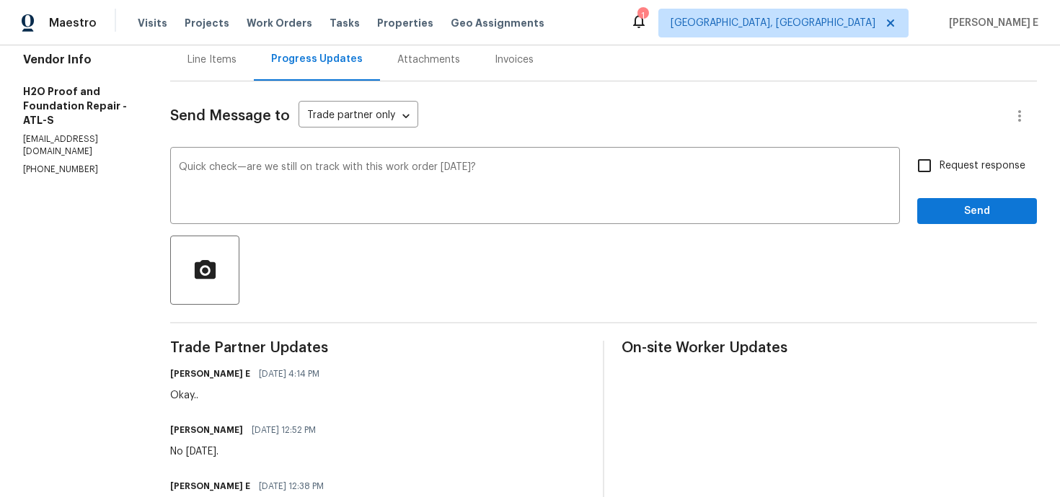
click at [174, 429] on h6 "Sherle Lorentz" at bounding box center [206, 430] width 73 height 14
copy h6 "Sherle"
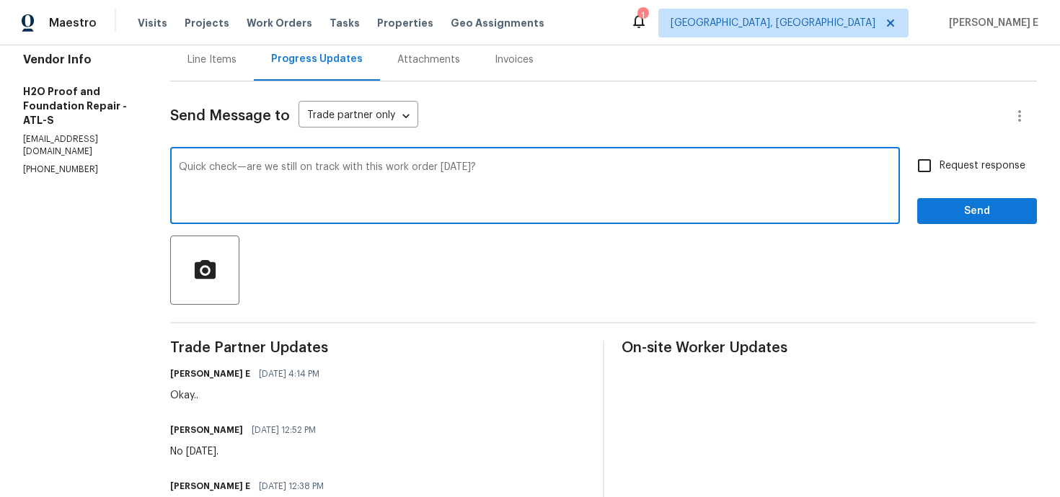
drag, startPoint x: 231, startPoint y: 168, endPoint x: 138, endPoint y: 164, distance: 93.1
paste textarea "Sherle"
type textarea "Hi Sherle—are we still on track with this work order today?"
click at [942, 179] on label "Request response" at bounding box center [967, 166] width 116 height 30
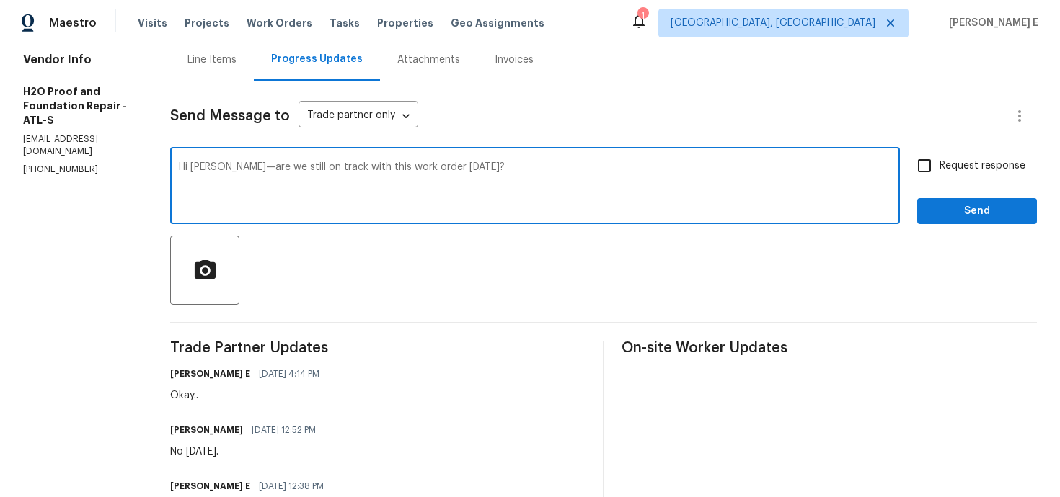
click at [939, 179] on input "Request response" at bounding box center [924, 166] width 30 height 30
checkbox input "true"
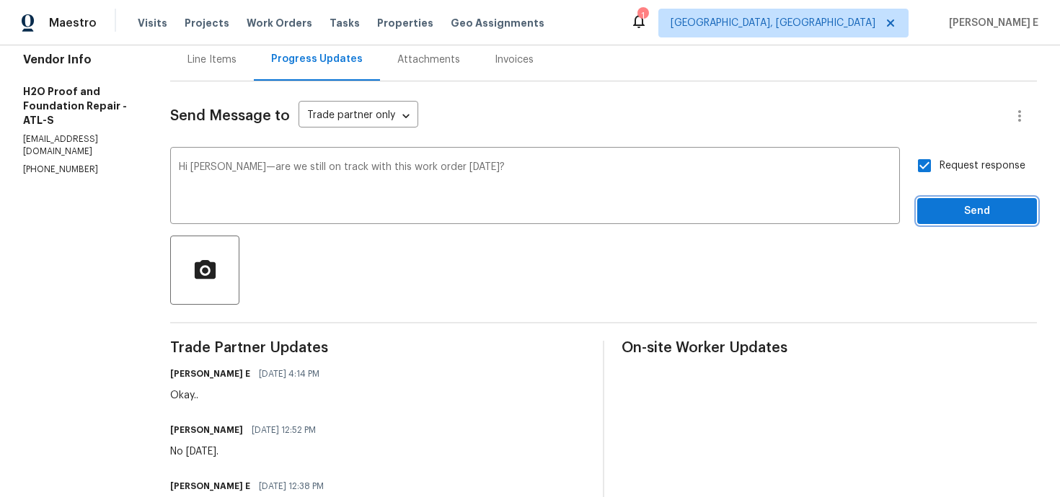
click at [942, 216] on span "Send" at bounding box center [976, 212] width 97 height 18
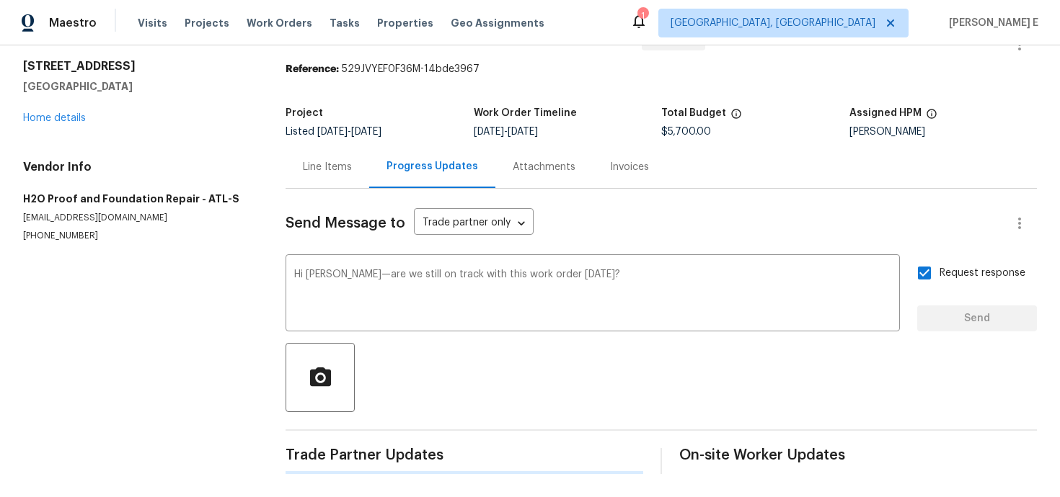
scroll to position [0, 0]
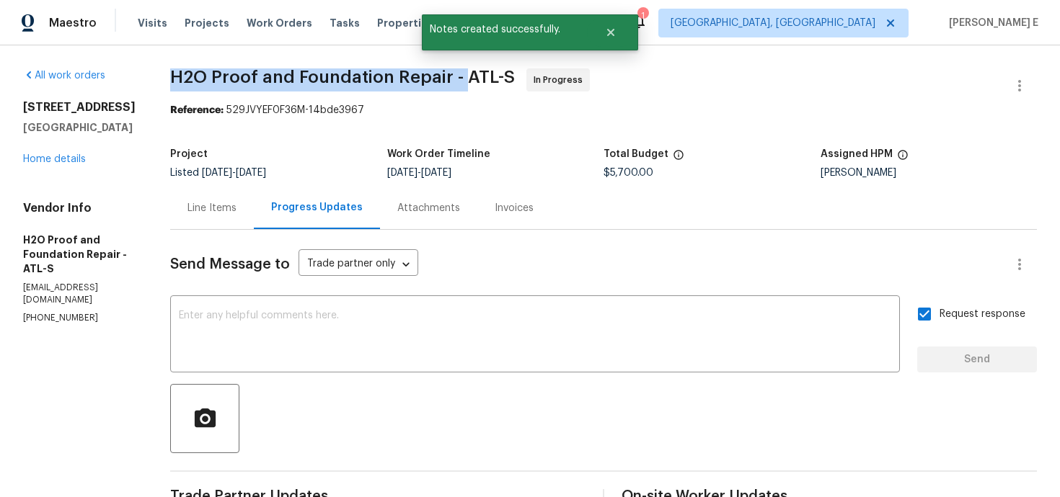
drag, startPoint x: 162, startPoint y: 75, endPoint x: 460, endPoint y: 81, distance: 297.7
copy span "H2O Proof and Foundation Repair -"
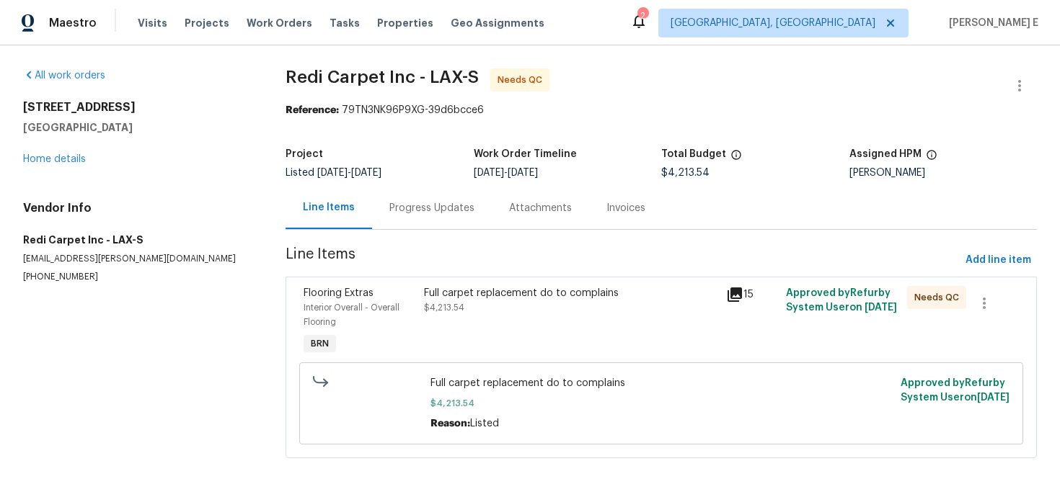
click at [401, 221] on div "Progress Updates" at bounding box center [432, 208] width 120 height 43
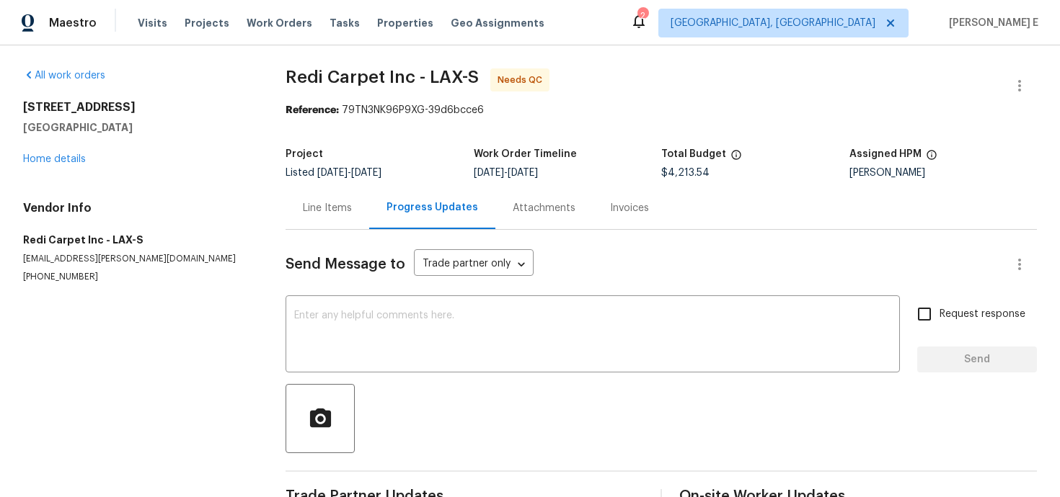
scroll to position [38, 0]
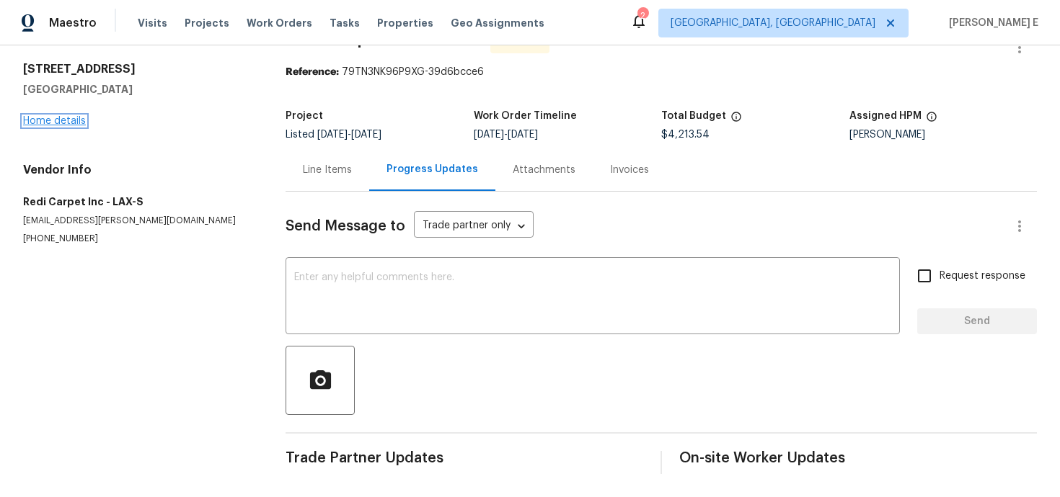
click at [35, 122] on link "Home details" at bounding box center [54, 121] width 63 height 10
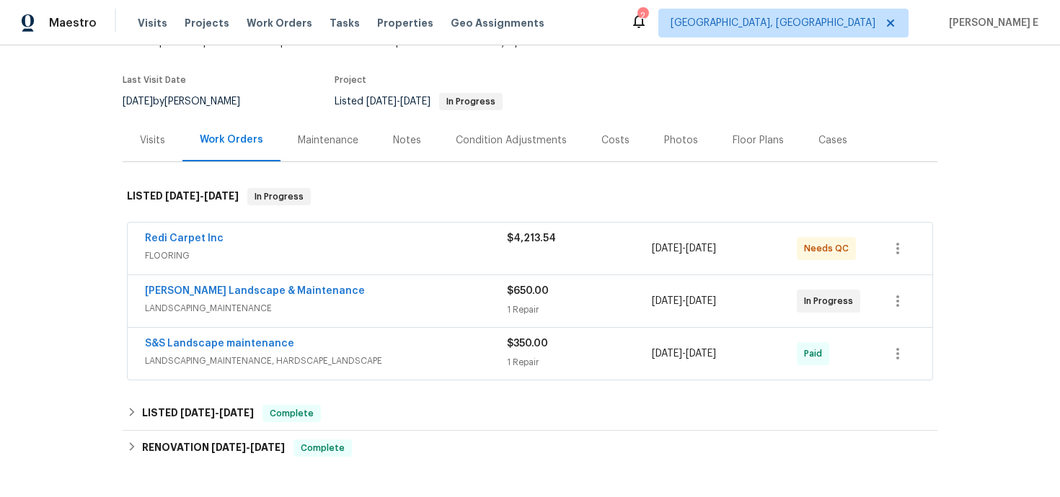
scroll to position [107, 0]
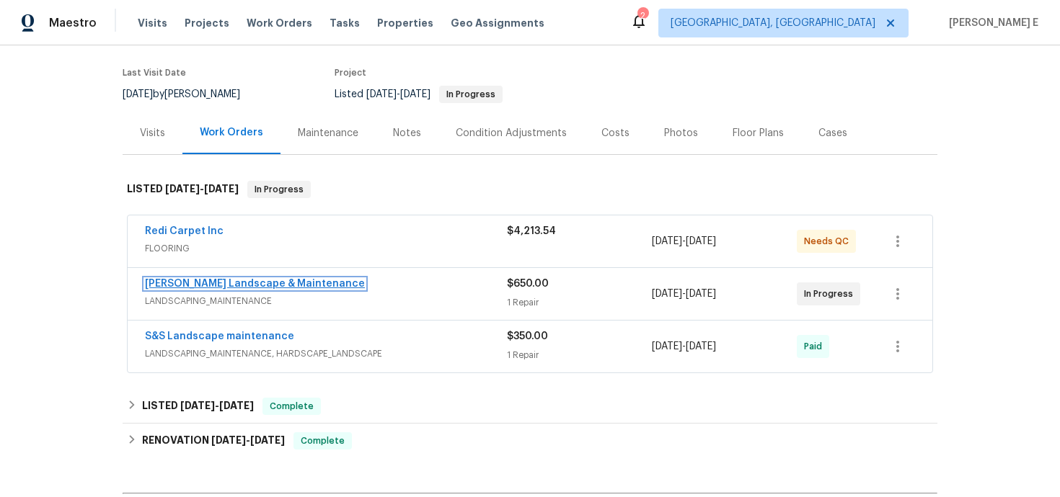
click at [208, 289] on link "[PERSON_NAME] Landscape & Maintenance" at bounding box center [255, 284] width 220 height 10
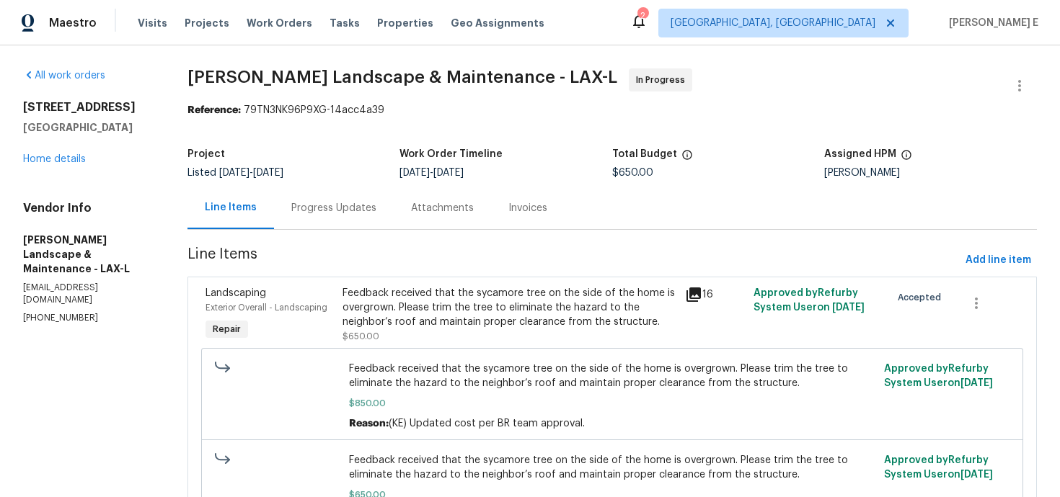
click at [329, 216] on div "Progress Updates" at bounding box center [334, 208] width 120 height 43
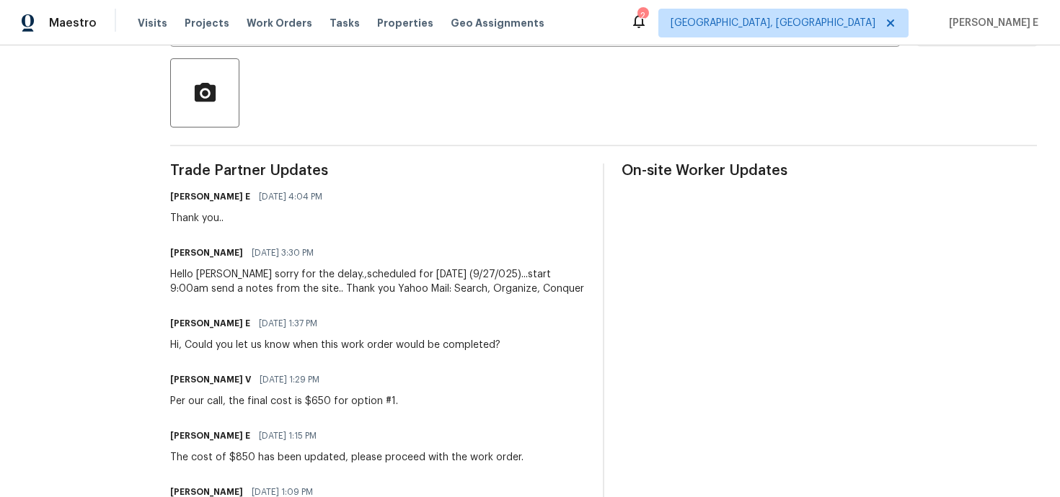
scroll to position [306, 0]
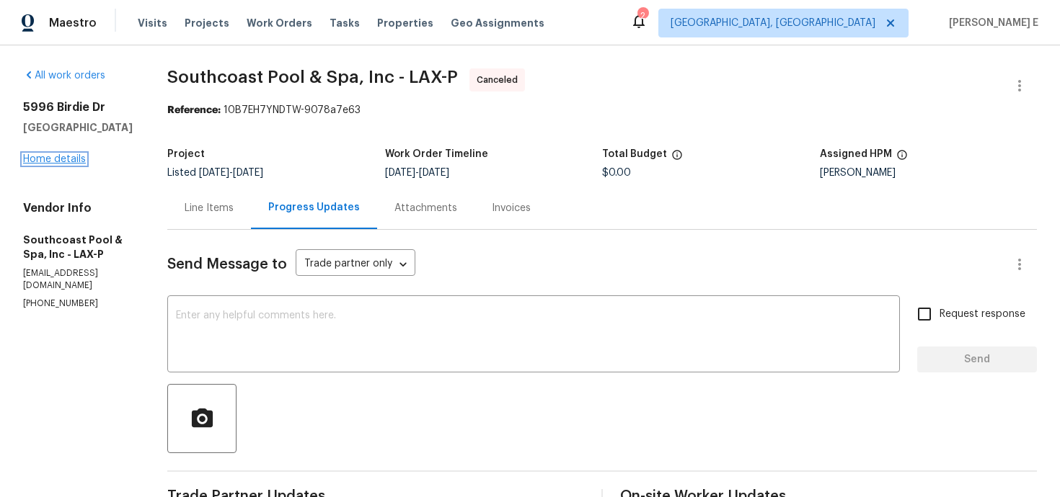
click at [81, 161] on link "Home details" at bounding box center [54, 159] width 63 height 10
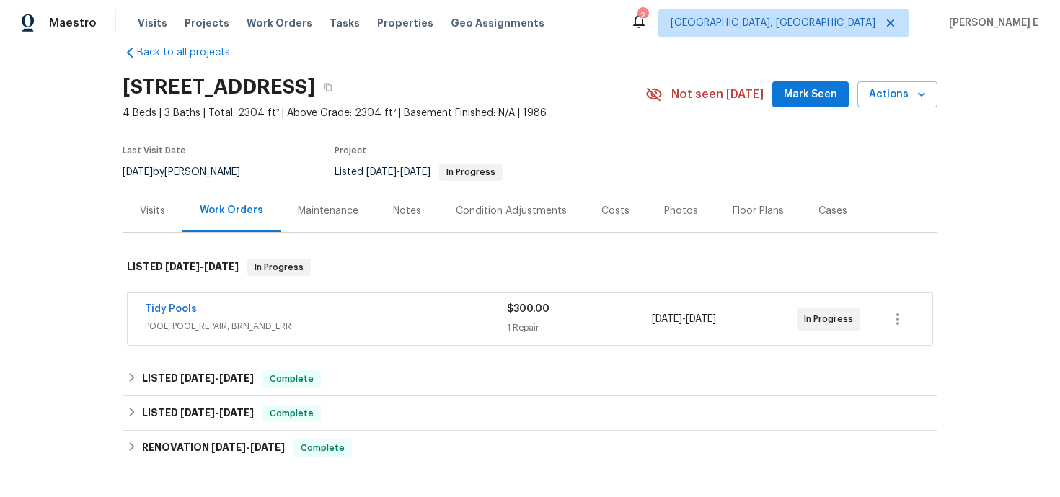
scroll to position [30, 0]
click at [175, 307] on link "Tidy Pools" at bounding box center [171, 308] width 52 height 10
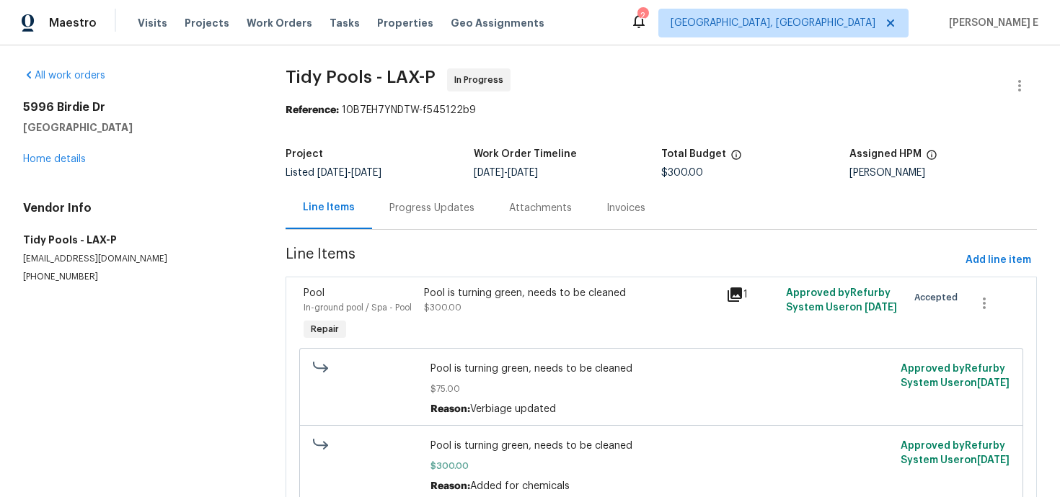
click at [381, 197] on div "Progress Updates" at bounding box center [432, 208] width 120 height 43
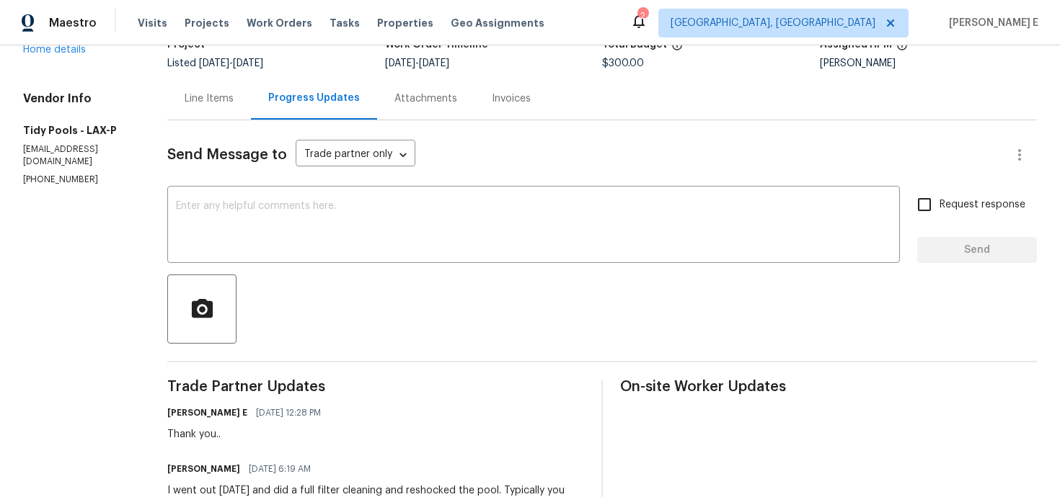
scroll to position [105, 0]
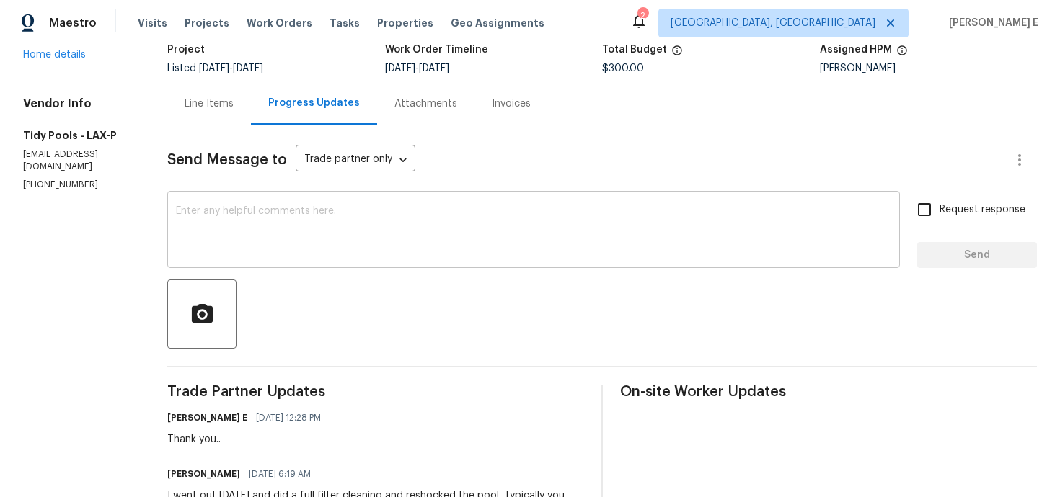
click at [639, 204] on div "x ​" at bounding box center [533, 232] width 732 height 74
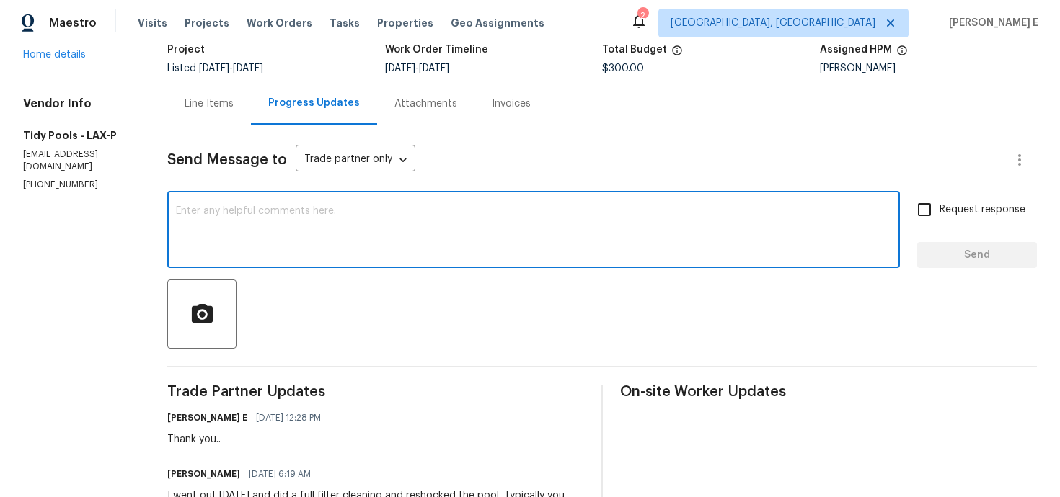
paste textarea "Quick check—are we still on track with this work order [DATE]?"
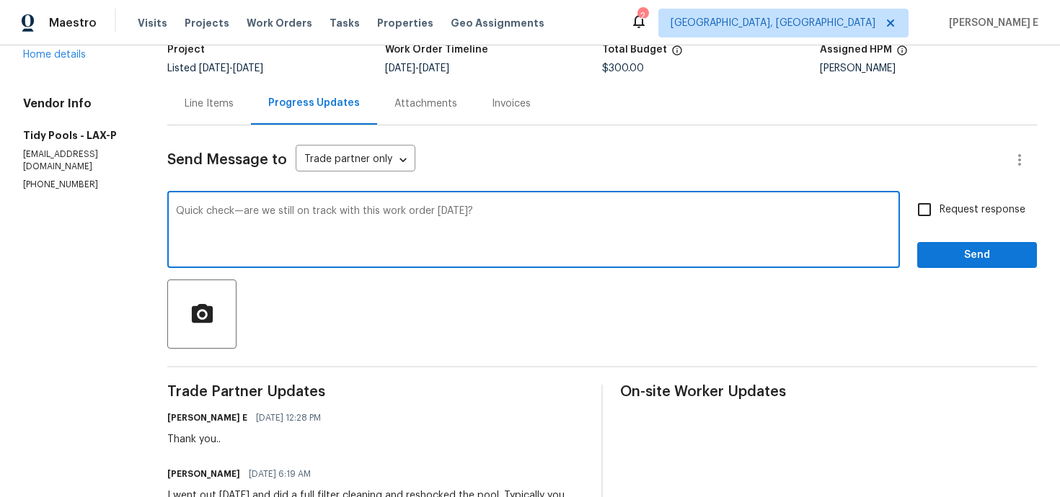
type textarea "Quick check—are we still on track with this work order [DATE]?"
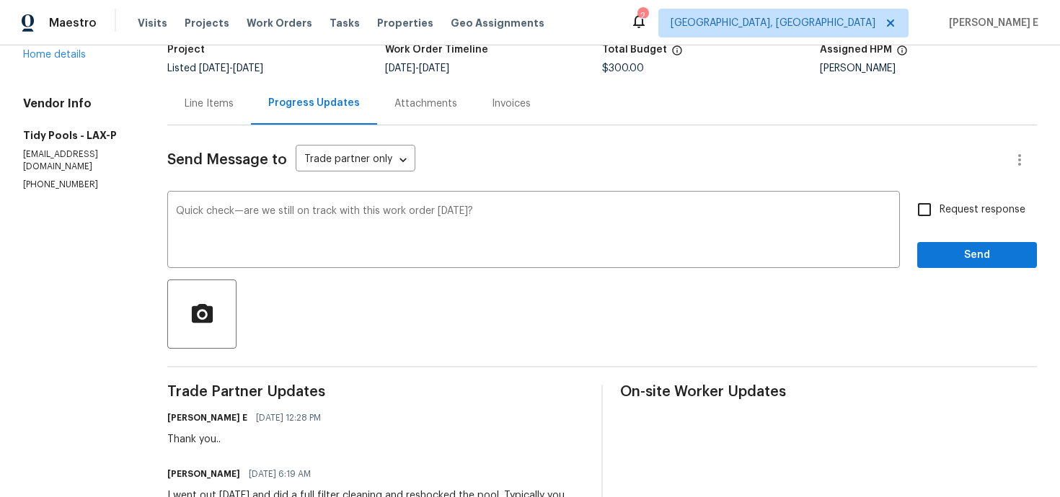
click at [945, 215] on span "Request response" at bounding box center [982, 210] width 86 height 15
click at [939, 215] on input "Request response" at bounding box center [924, 210] width 30 height 30
checkbox input "true"
click at [951, 253] on span "Send" at bounding box center [976, 256] width 97 height 18
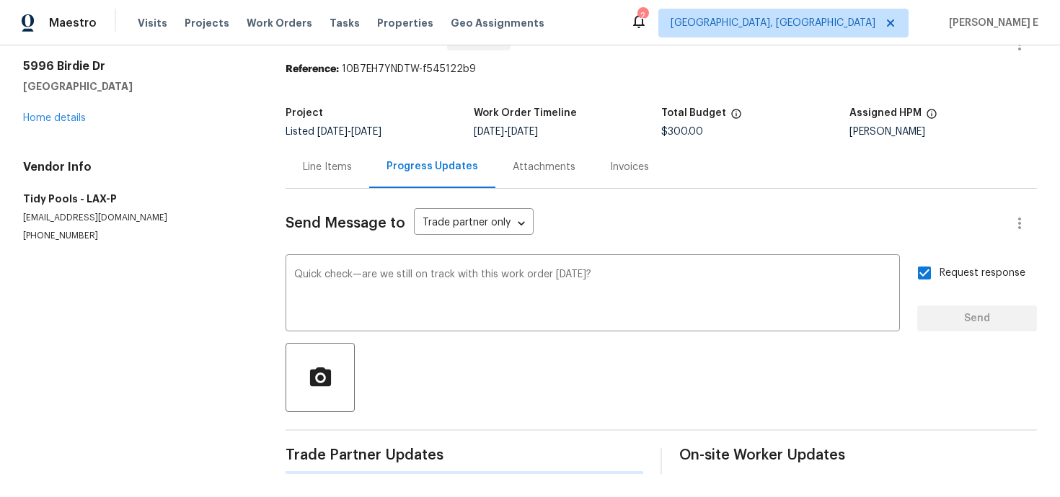
scroll to position [0, 0]
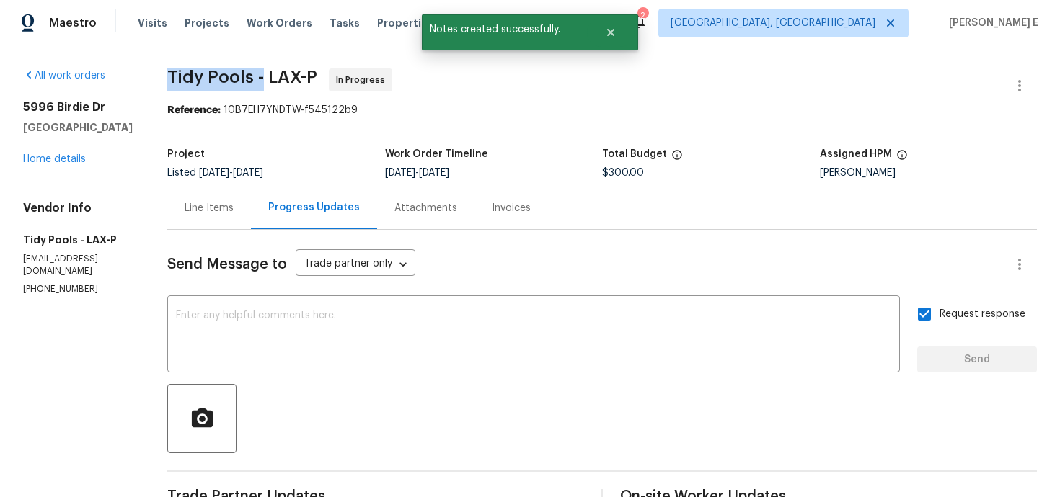
drag, startPoint x: 155, startPoint y: 78, endPoint x: 251, endPoint y: 78, distance: 95.9
click at [251, 78] on span "Tidy Pools - LAX-P" at bounding box center [242, 76] width 150 height 17
copy span "Tidy Pools -"
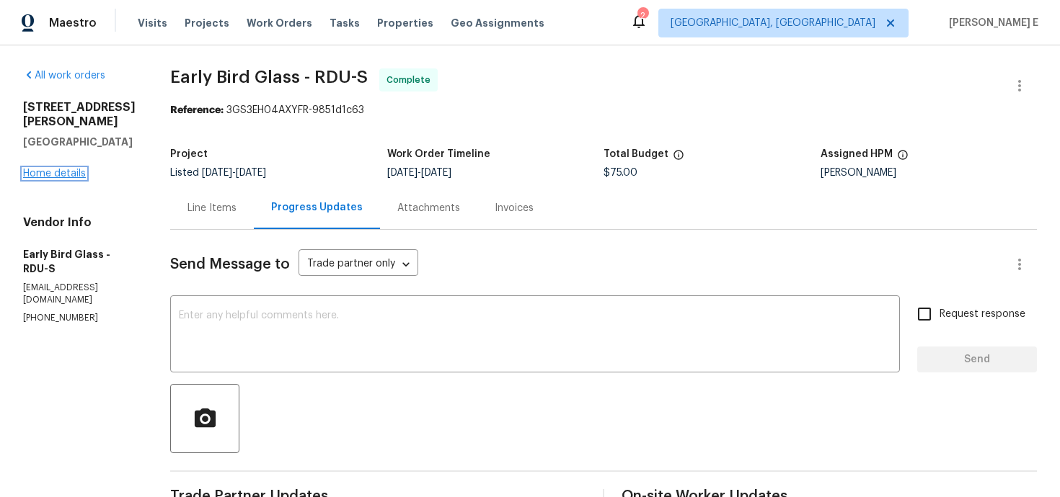
click at [73, 169] on link "Home details" at bounding box center [54, 174] width 63 height 10
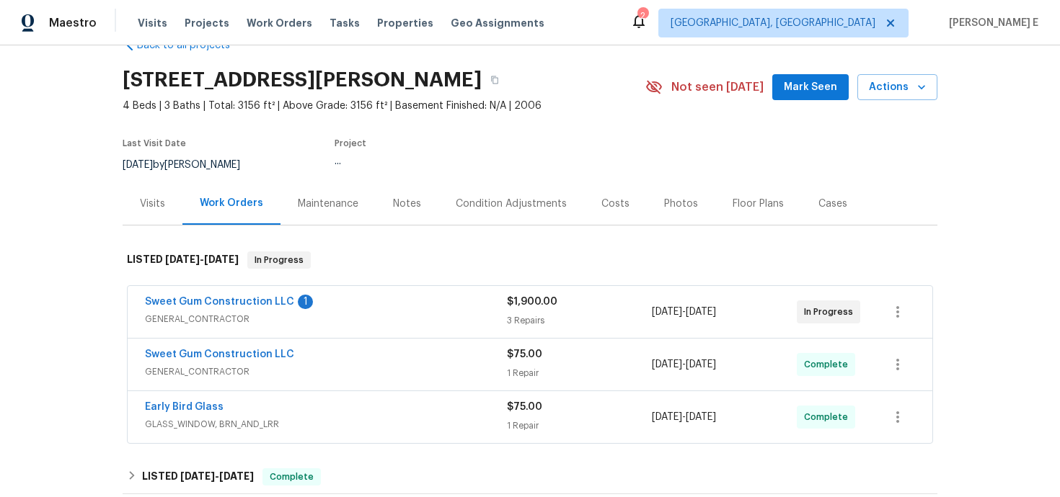
scroll to position [49, 0]
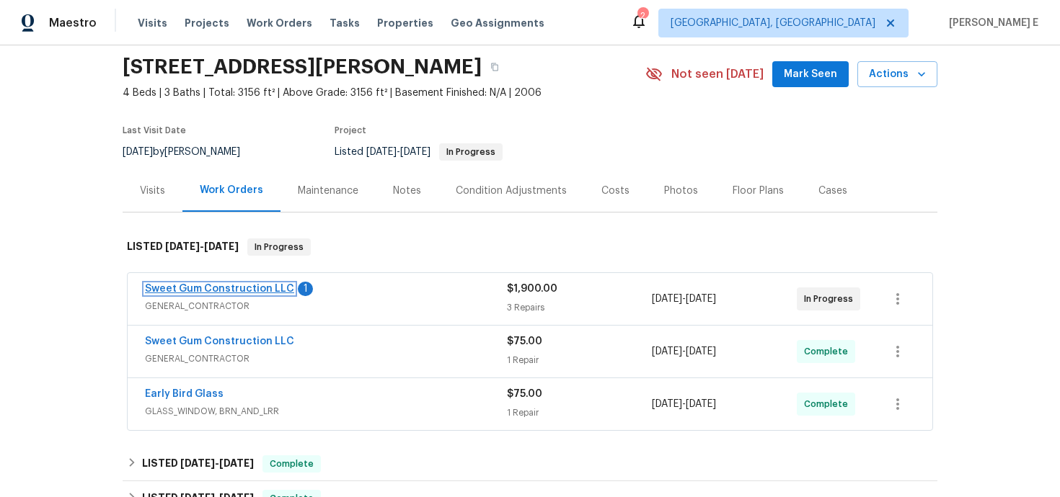
click at [249, 291] on link "Sweet Gum Construction LLC" at bounding box center [219, 289] width 149 height 10
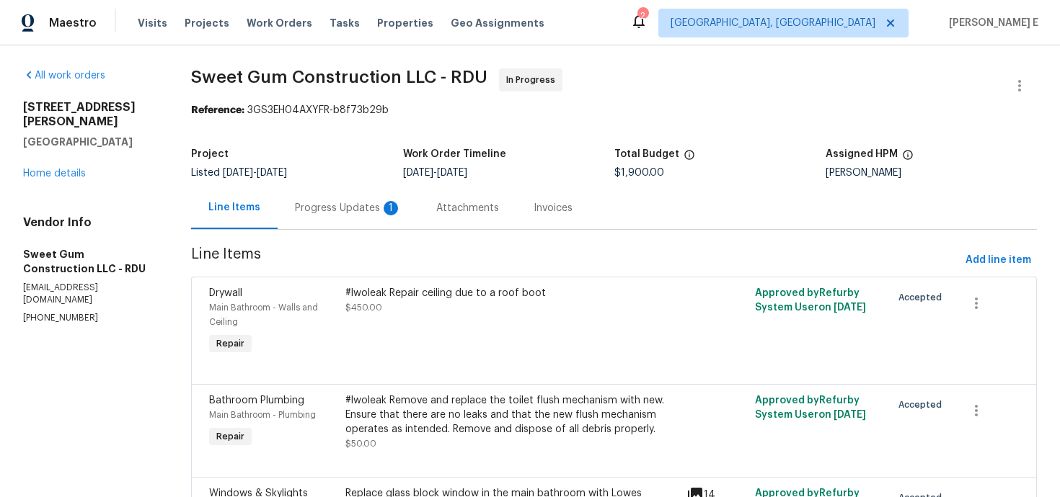
click at [342, 216] on div "Progress Updates 1" at bounding box center [348, 208] width 141 height 43
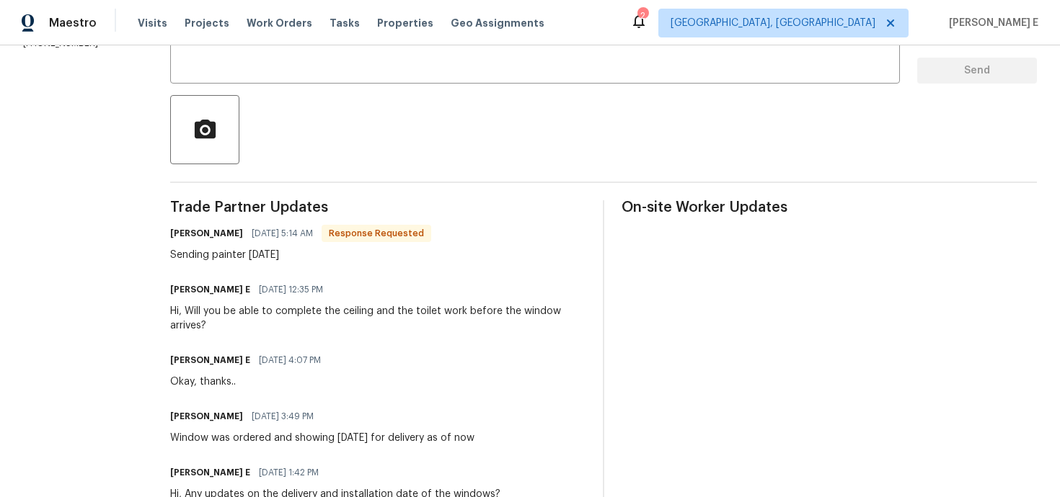
scroll to position [293, 0]
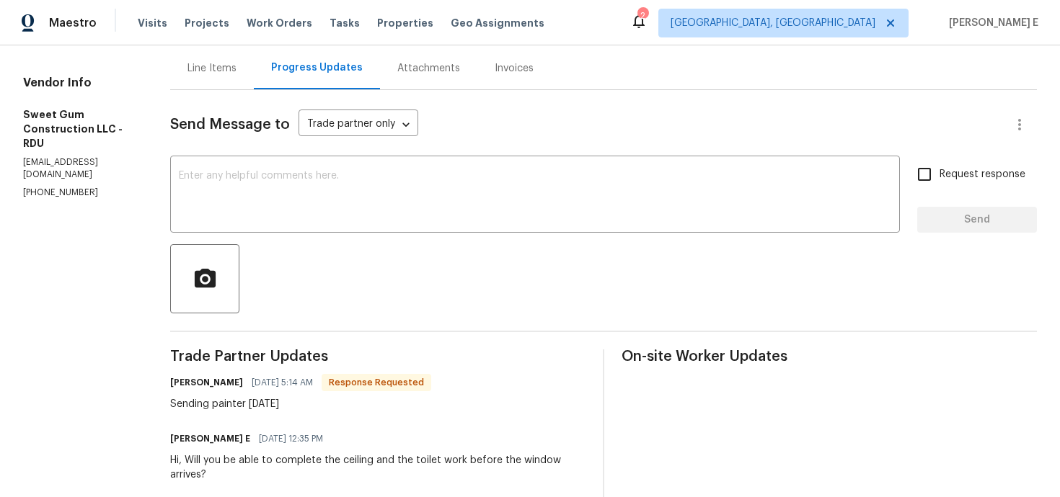
scroll to position [0, 0]
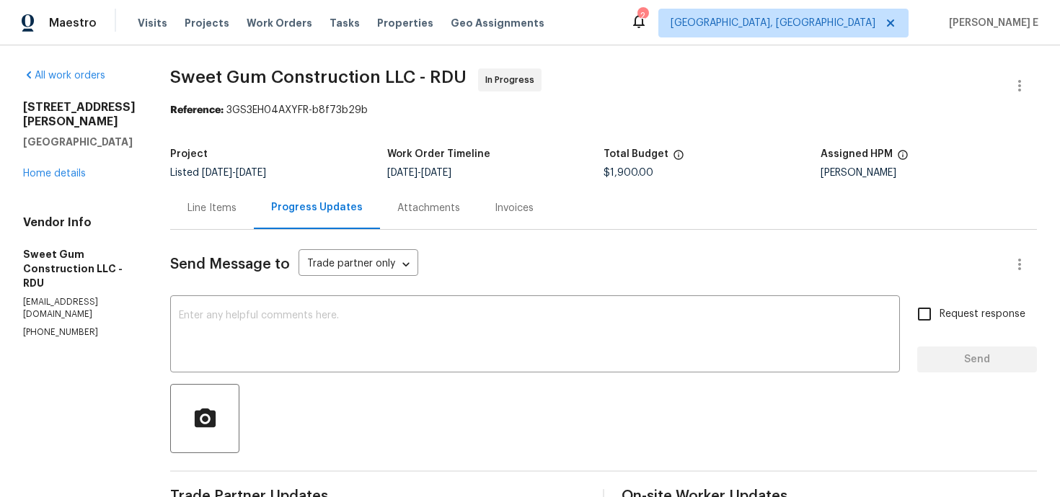
click at [247, 218] on div "Line Items" at bounding box center [212, 208] width 84 height 43
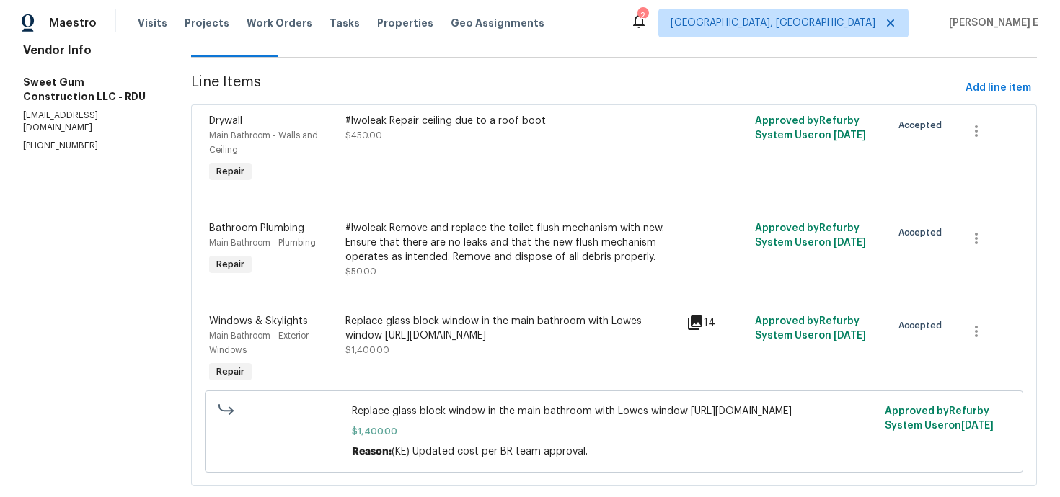
scroll to position [197, 0]
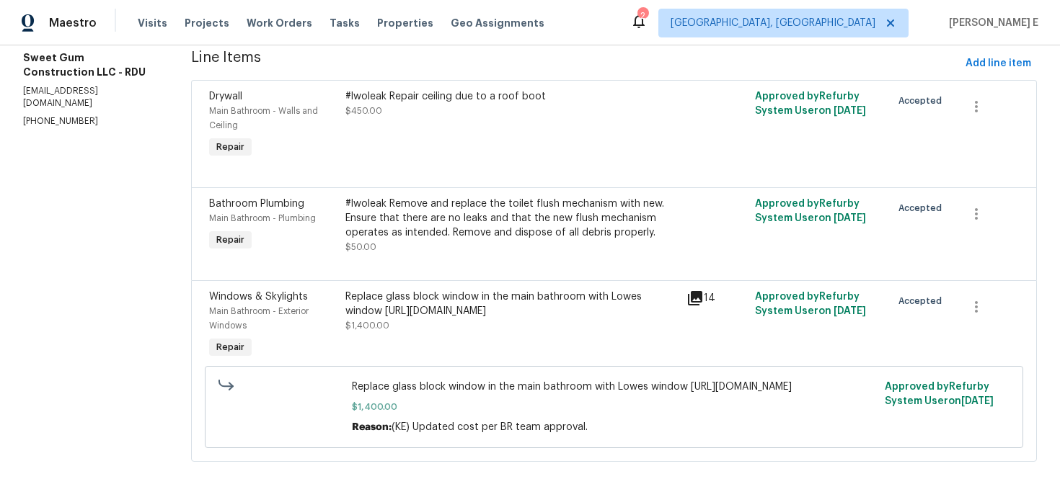
click at [392, 319] on div "Replace glass block window in the main bathroom with Lowes window [URL][DOMAIN_…" at bounding box center [511, 304] width 332 height 29
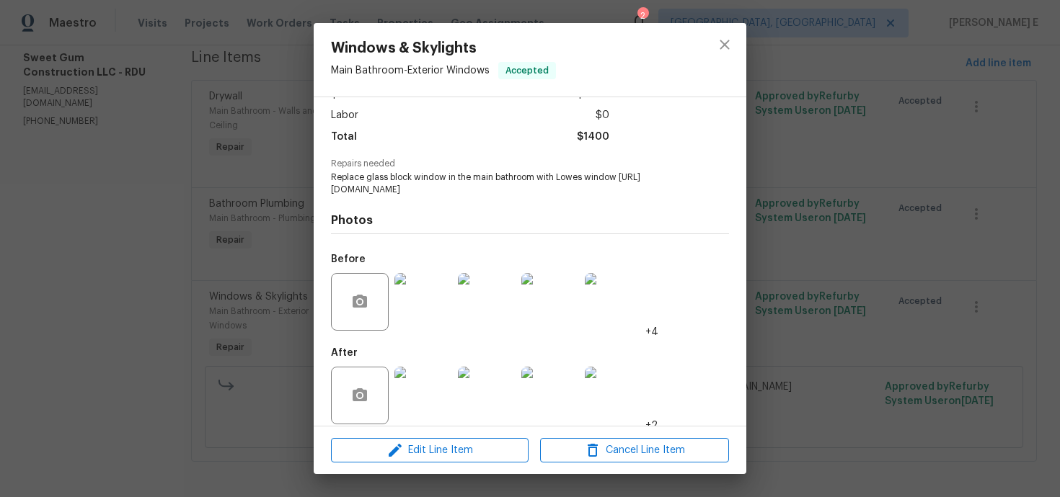
scroll to position [118, 0]
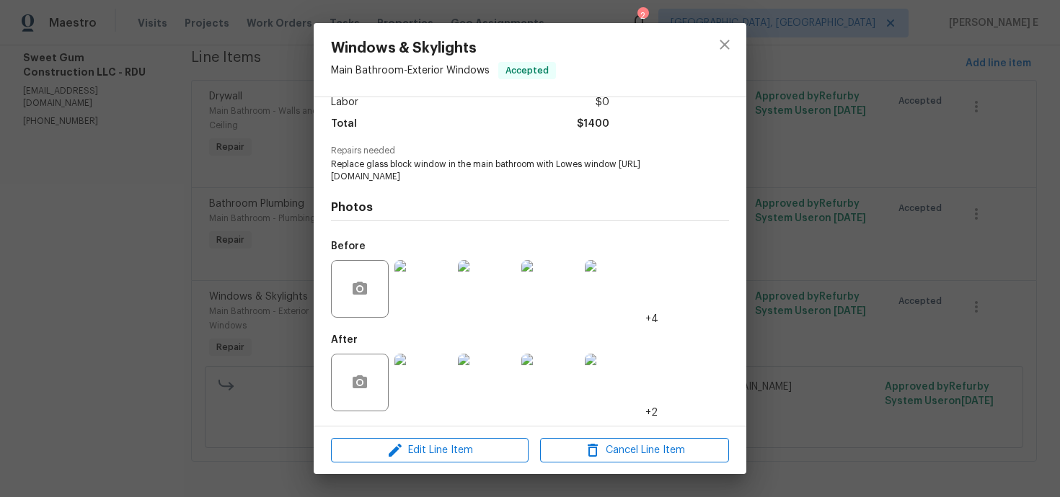
click at [435, 395] on img at bounding box center [423, 383] width 58 height 58
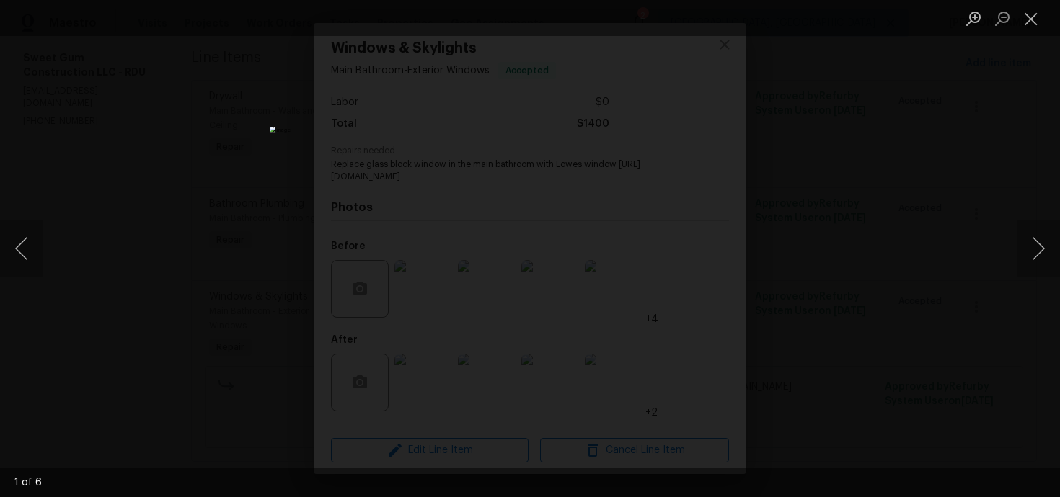
click at [835, 249] on div "Lightbox" at bounding box center [530, 248] width 1060 height 497
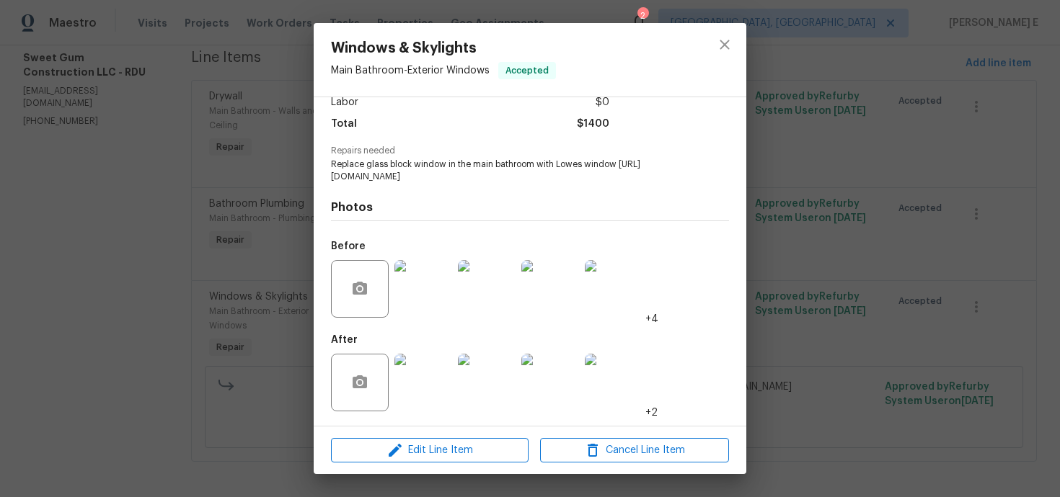
click at [835, 249] on div "Windows & Skylights Main Bathroom - Exterior Windows Accepted Vendor Sweet Gum …" at bounding box center [530, 248] width 1060 height 497
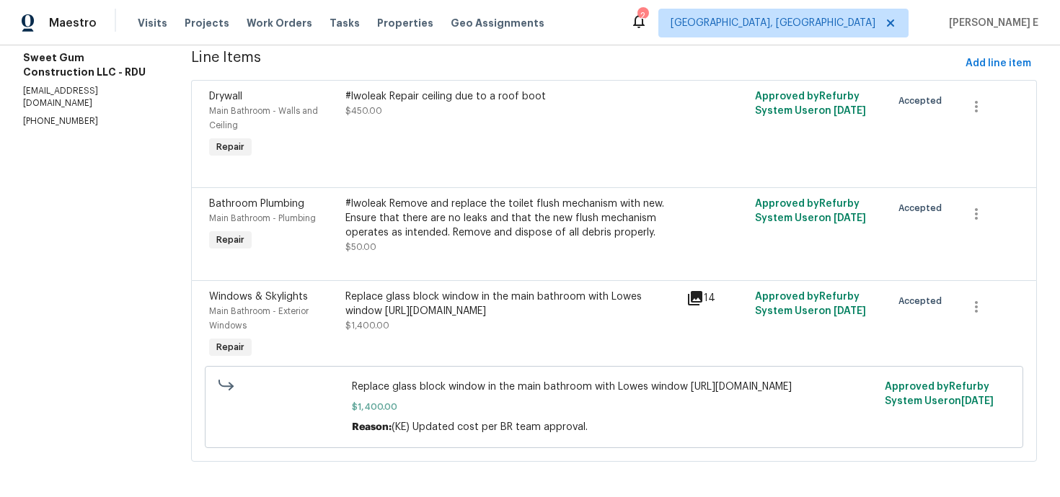
scroll to position [0, 0]
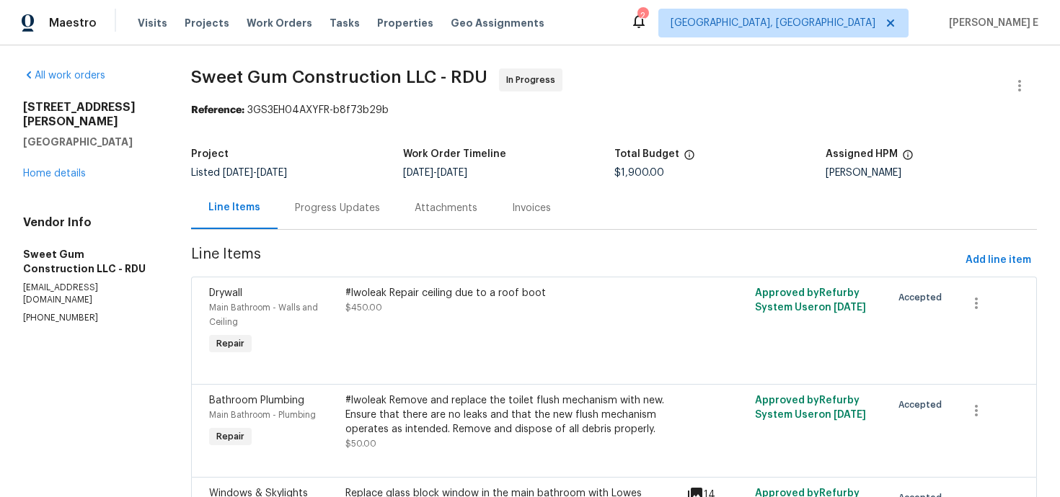
click at [360, 228] on div "Progress Updates" at bounding box center [338, 208] width 120 height 43
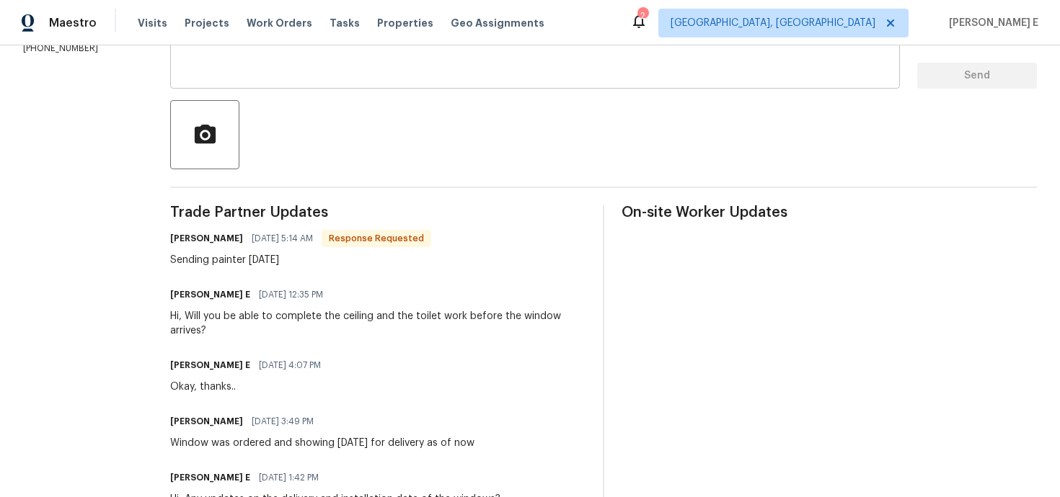
scroll to position [290, 0]
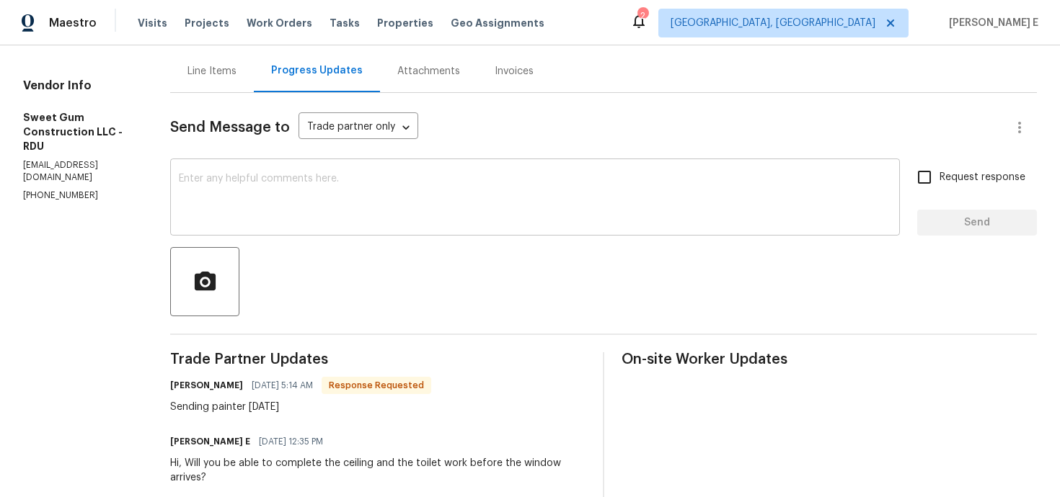
click at [452, 205] on textarea at bounding box center [535, 199] width 712 height 50
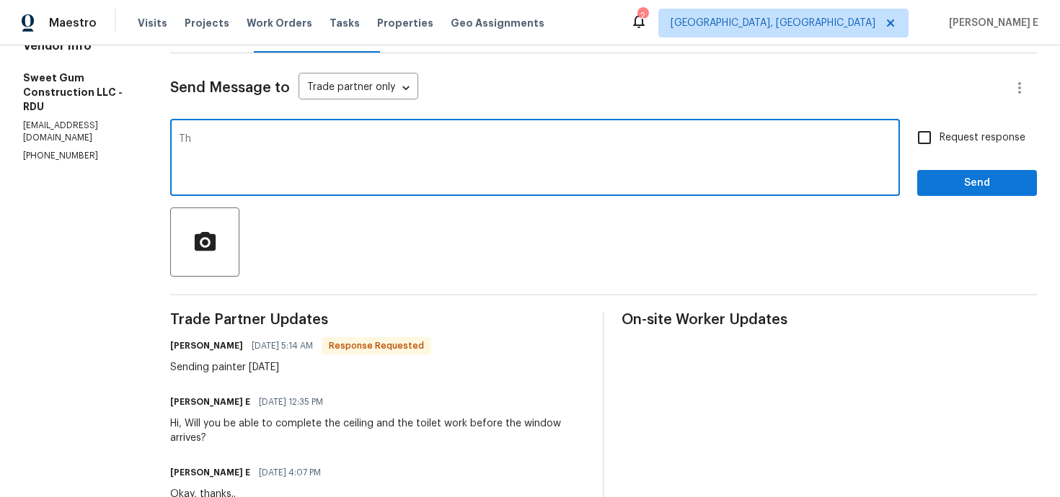
scroll to position [167, 0]
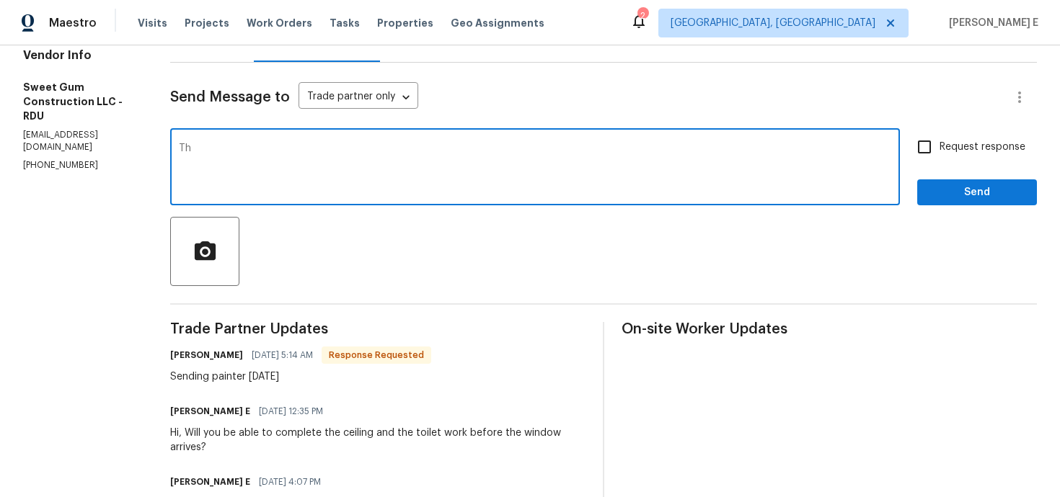
type textarea "T"
type textarea "Okay, thanks.."
click at [949, 188] on span "Send" at bounding box center [976, 193] width 97 height 18
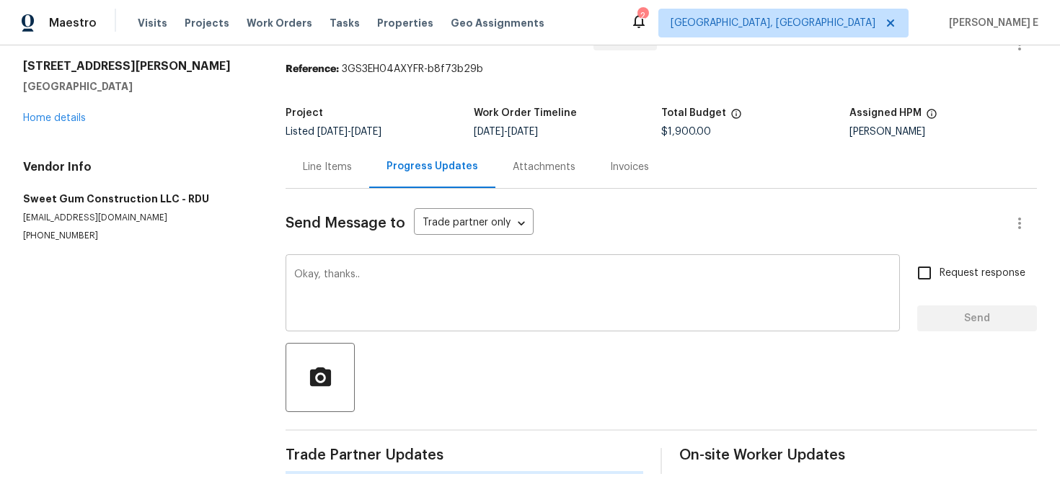
scroll to position [0, 0]
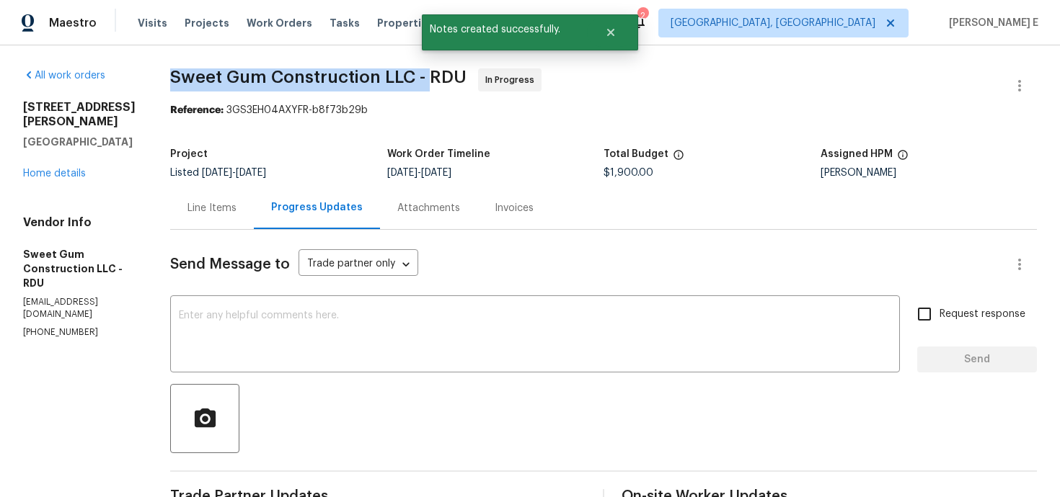
drag, startPoint x: 202, startPoint y: 82, endPoint x: 459, endPoint y: 82, distance: 257.3
click at [459, 82] on span "Sweet Gum Construction LLC - RDU" at bounding box center [318, 76] width 296 height 17
copy span "Sweet Gum Construction LLC -"
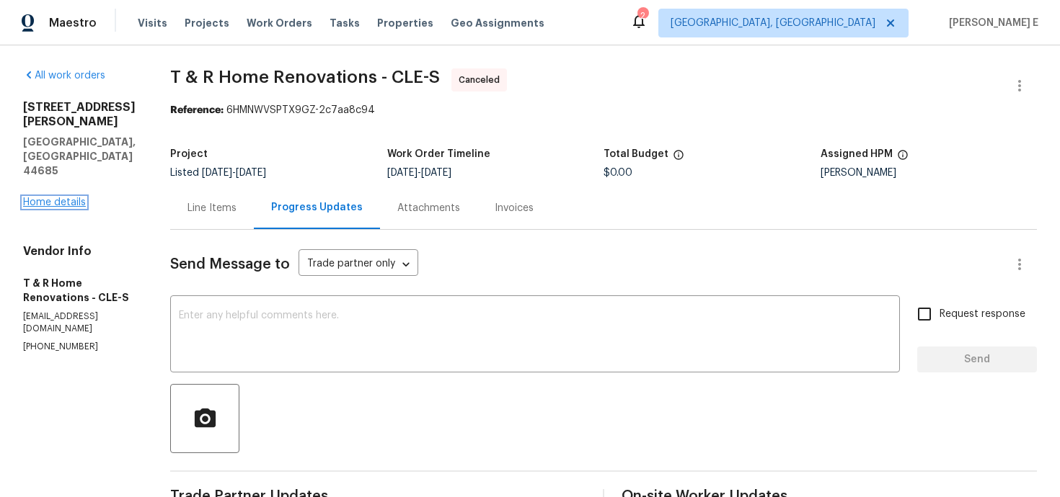
click at [79, 197] on link "Home details" at bounding box center [54, 202] width 63 height 10
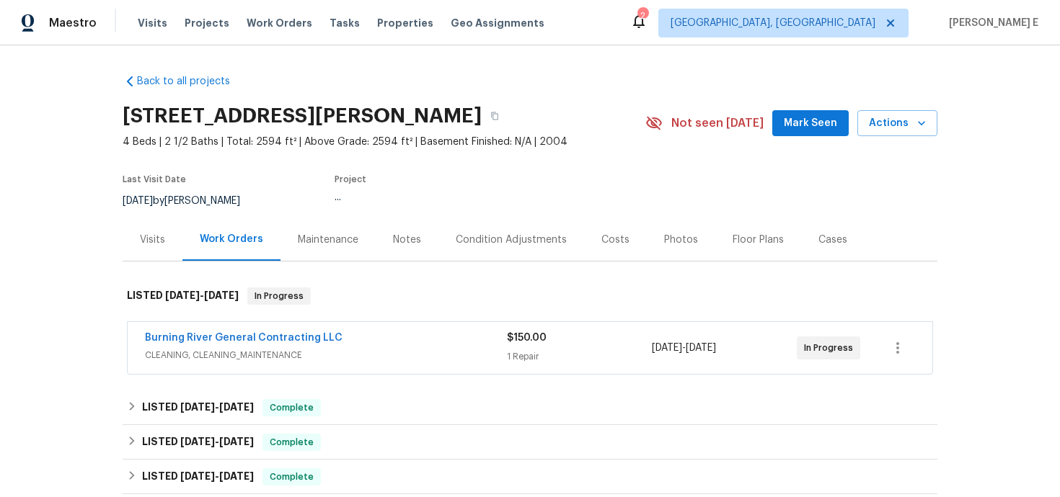
scroll to position [8, 0]
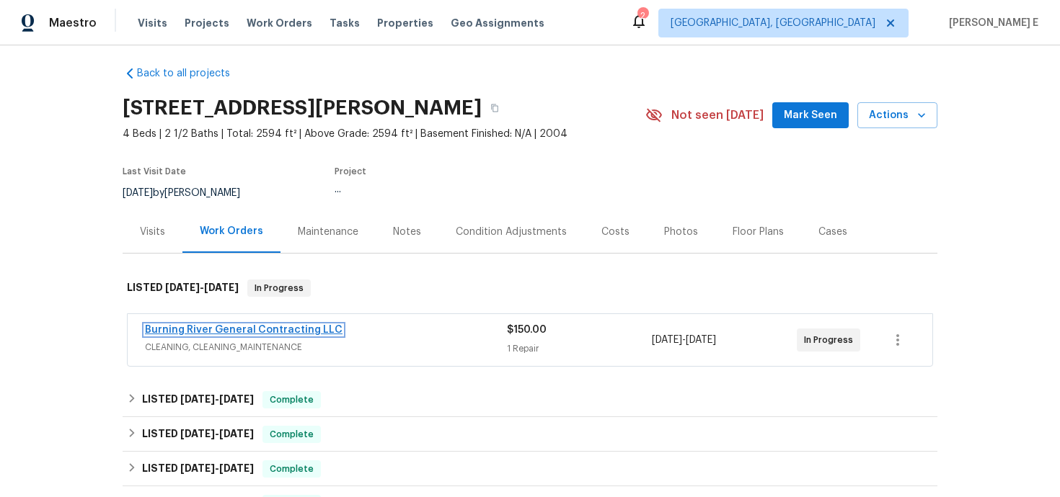
click at [265, 332] on link "Burning River General Contracting LLC" at bounding box center [243, 330] width 197 height 10
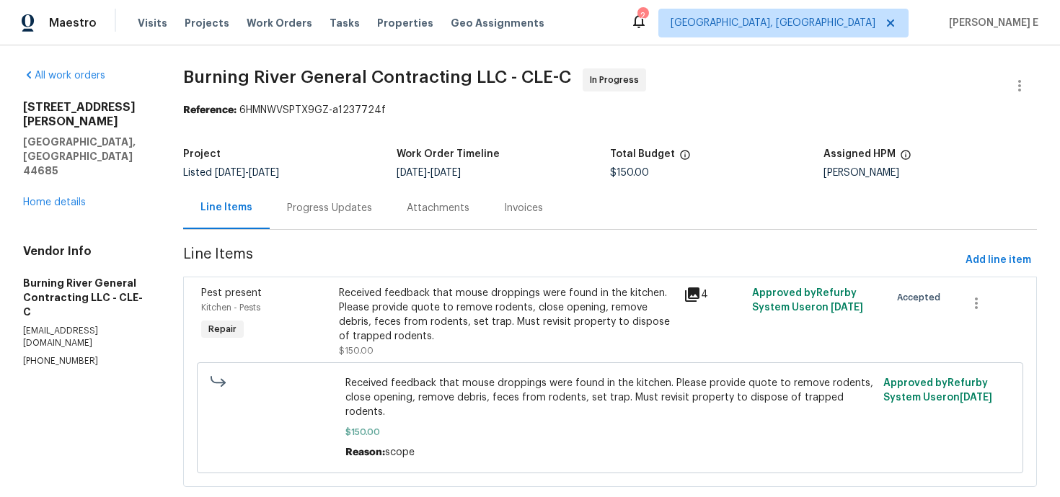
click at [361, 211] on div "Progress Updates" at bounding box center [329, 208] width 85 height 14
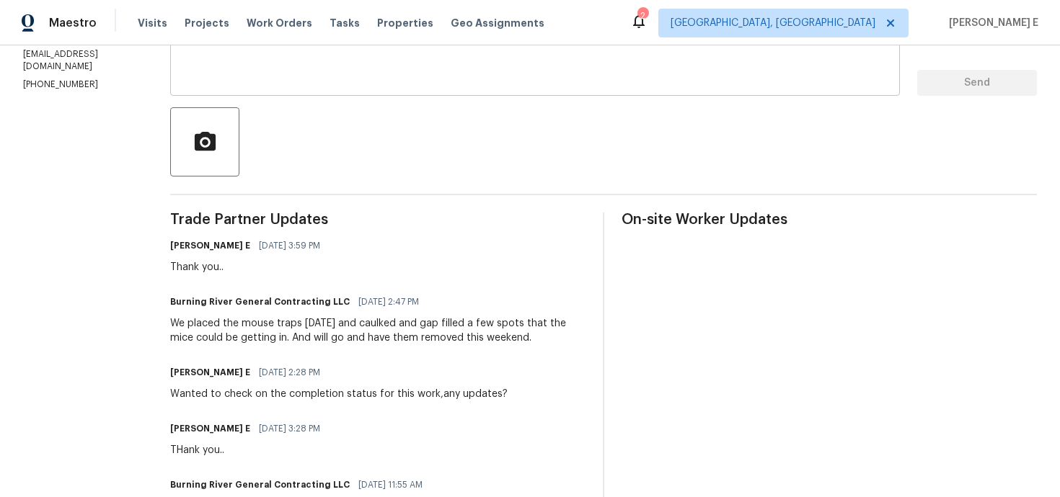
scroll to position [280, 0]
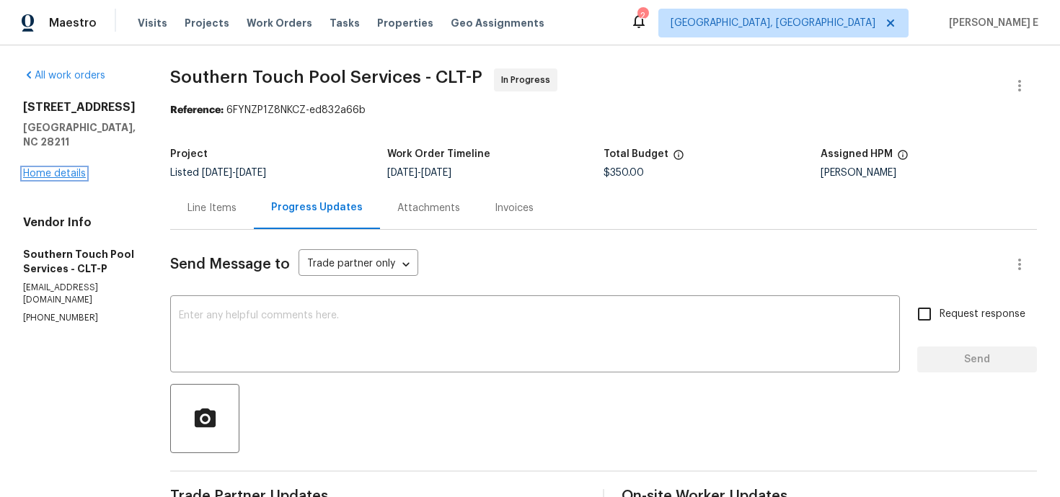
click at [56, 169] on link "Home details" at bounding box center [54, 174] width 63 height 10
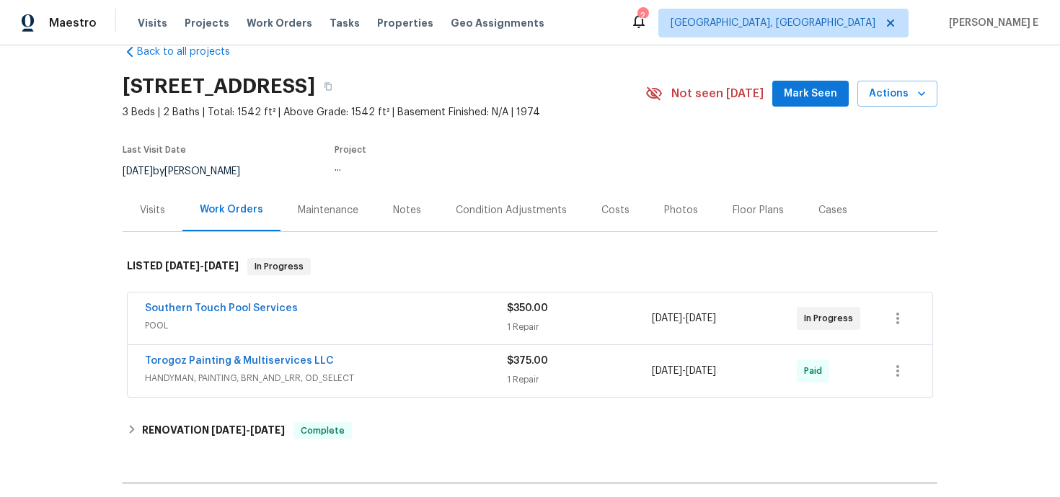
scroll to position [66, 0]
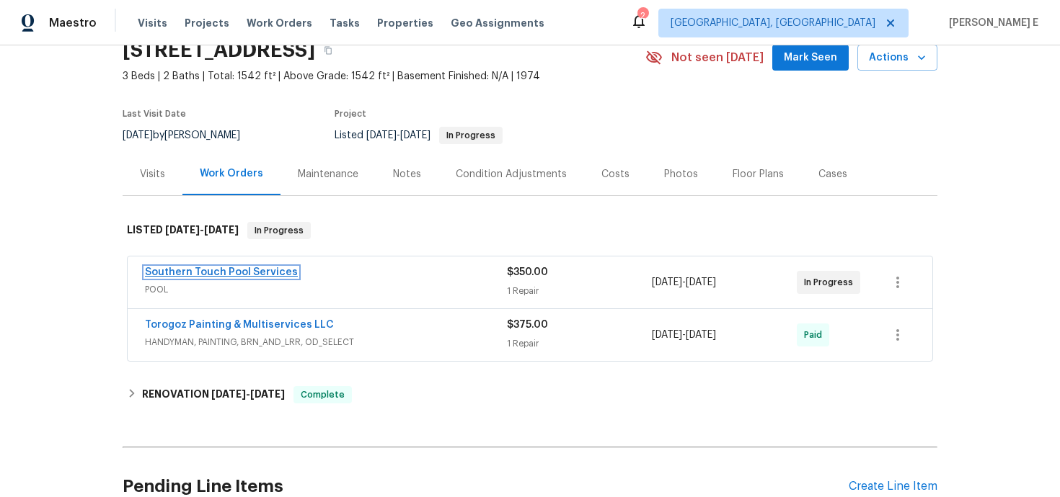
click at [204, 273] on link "Southern Touch Pool Services" at bounding box center [221, 272] width 153 height 10
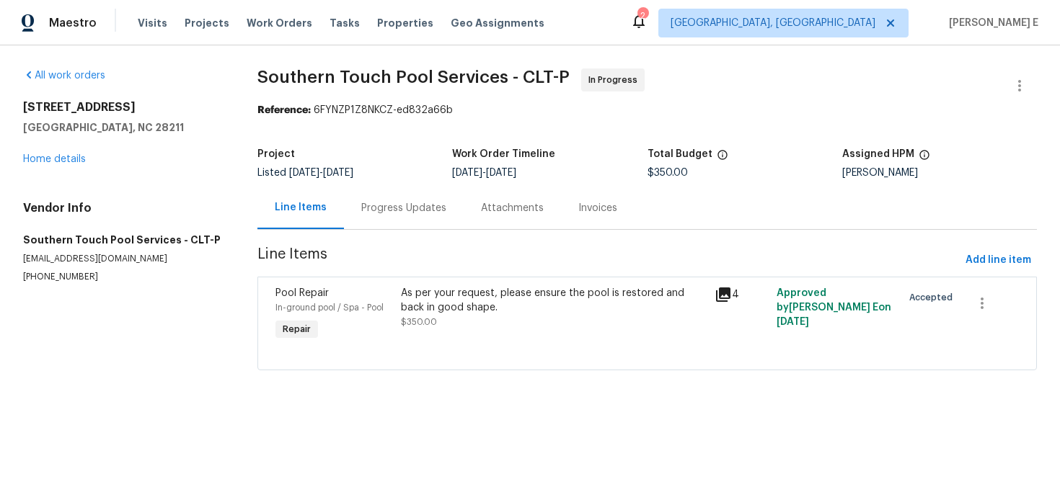
click at [394, 208] on div "Progress Updates" at bounding box center [403, 208] width 85 height 14
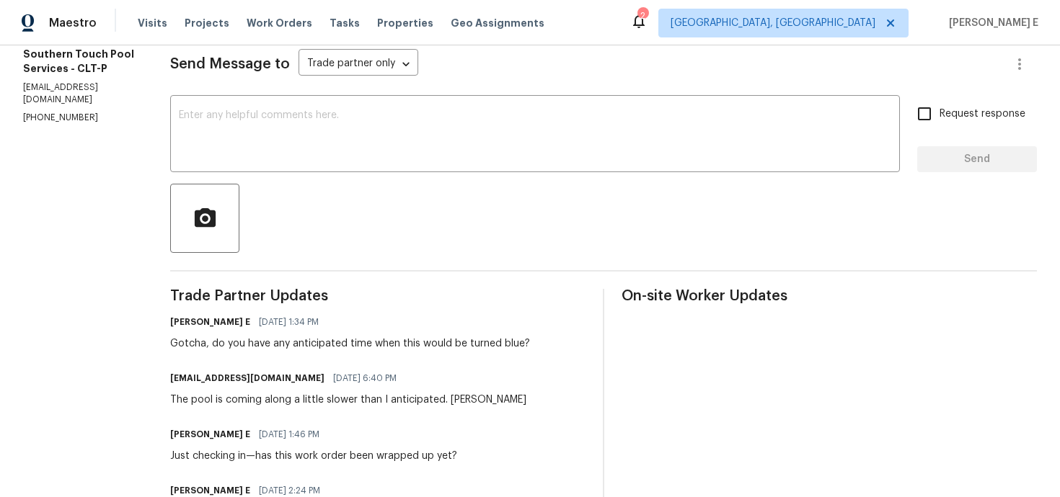
scroll to position [185, 0]
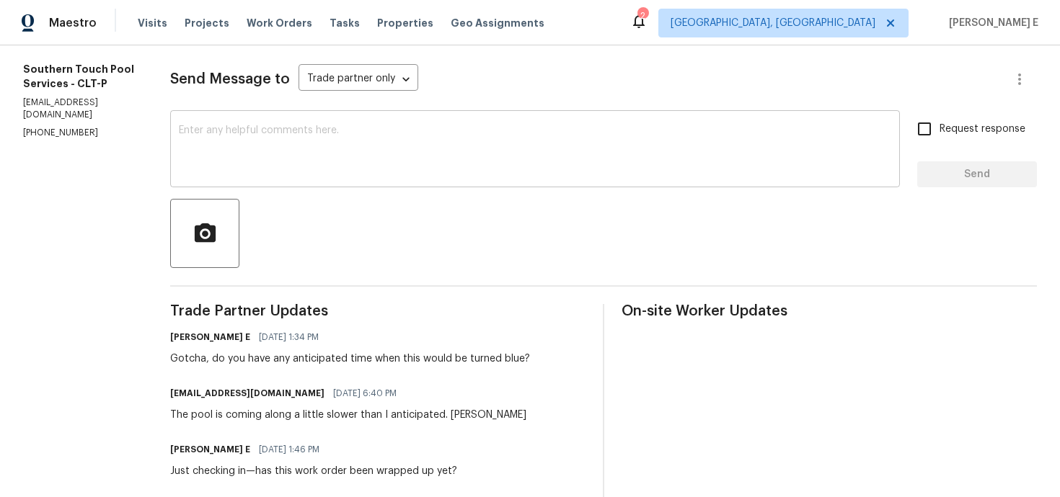
click at [458, 185] on div "x ​" at bounding box center [534, 151] width 729 height 74
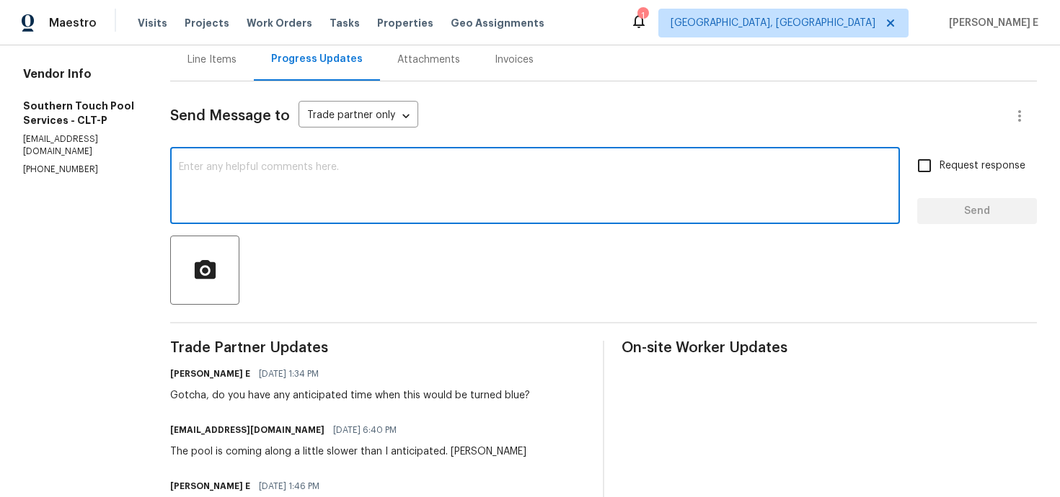
scroll to position [104, 0]
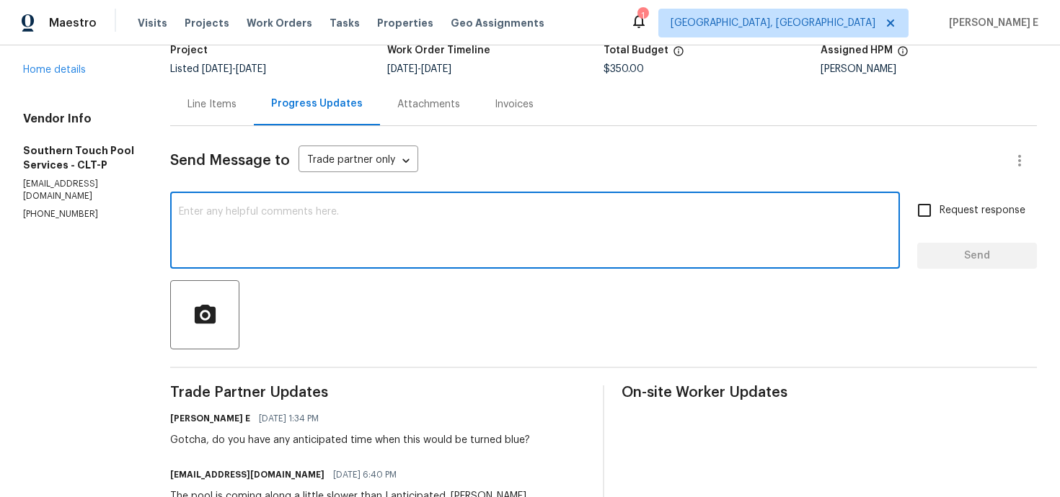
click at [376, 232] on textarea at bounding box center [535, 232] width 712 height 50
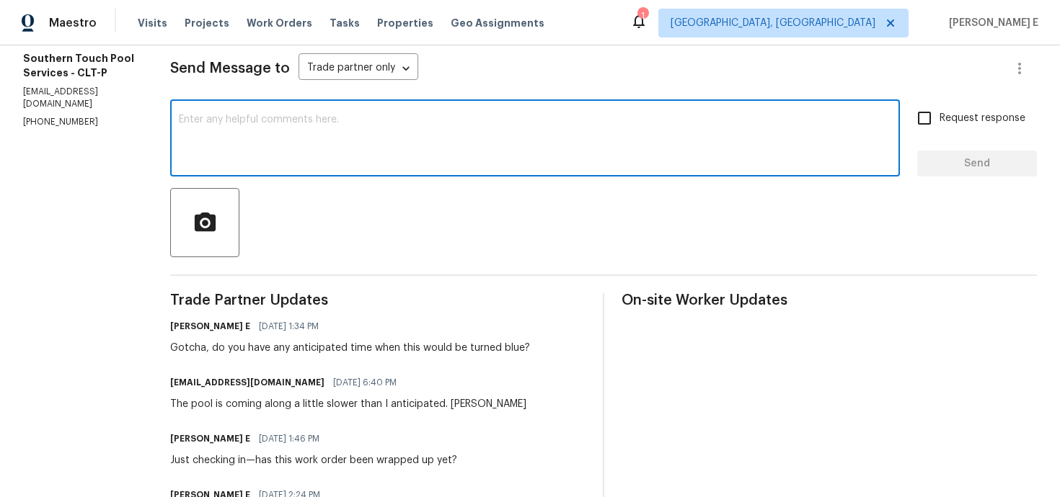
scroll to position [188, 0]
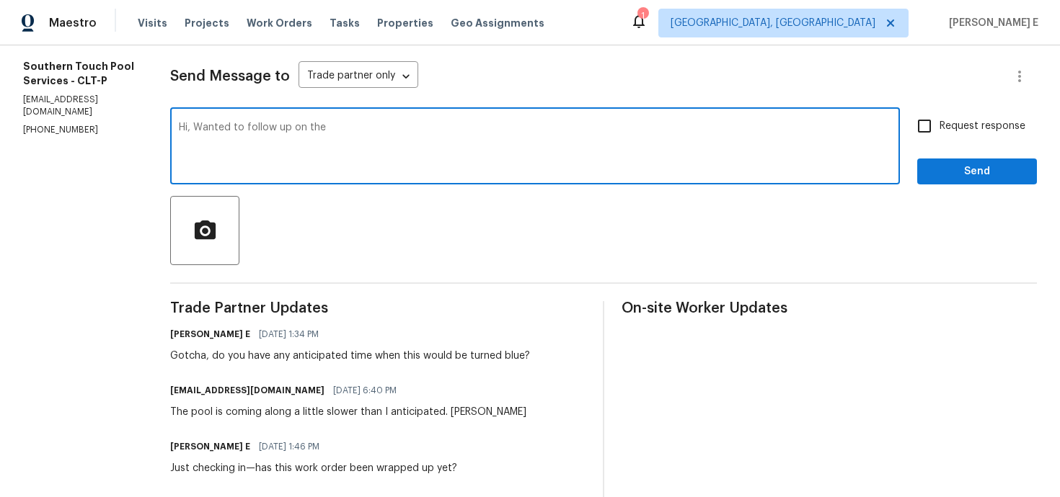
click at [313, 359] on div "Gotcha, do you have any anticipated time when this would be turned blue?" at bounding box center [350, 356] width 360 height 14
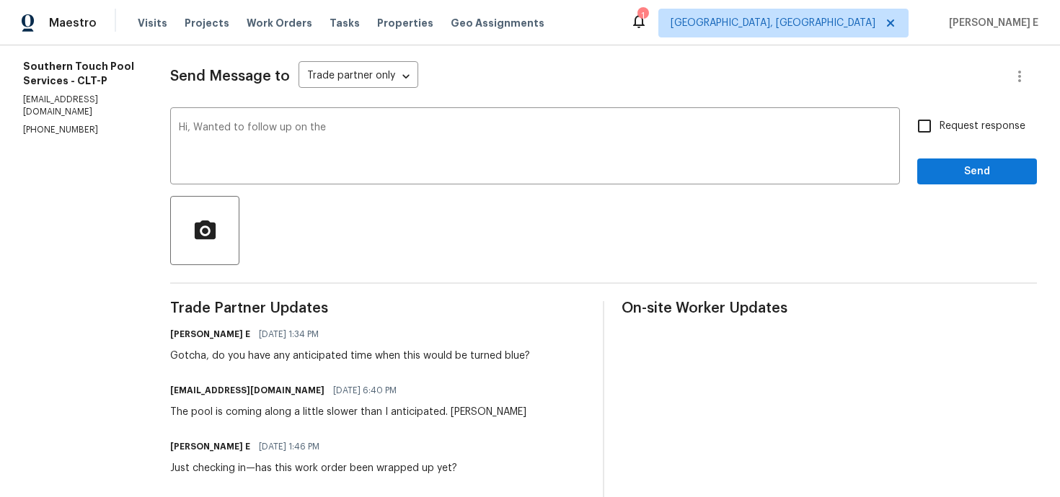
click at [313, 359] on div "Gotcha, do you have any anticipated time when this would be turned blue?" at bounding box center [350, 356] width 360 height 14
copy div "anticipated"
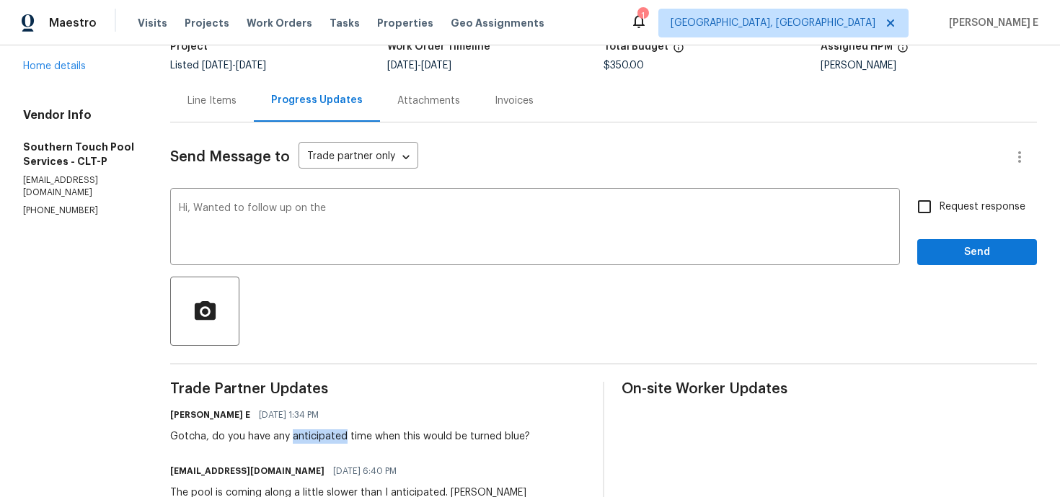
scroll to position [90, 0]
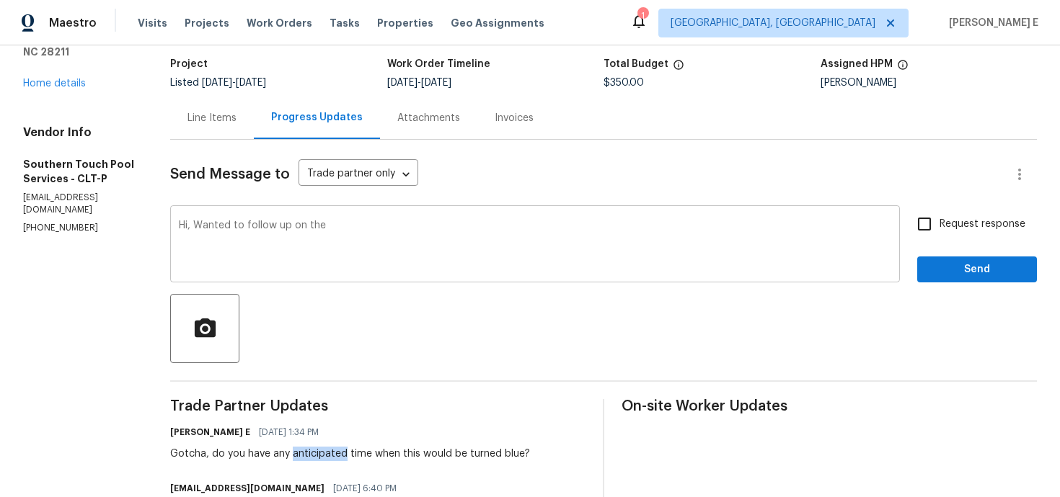
click at [405, 245] on textarea "Hi, Wanted to follow up on the" at bounding box center [535, 246] width 712 height 50
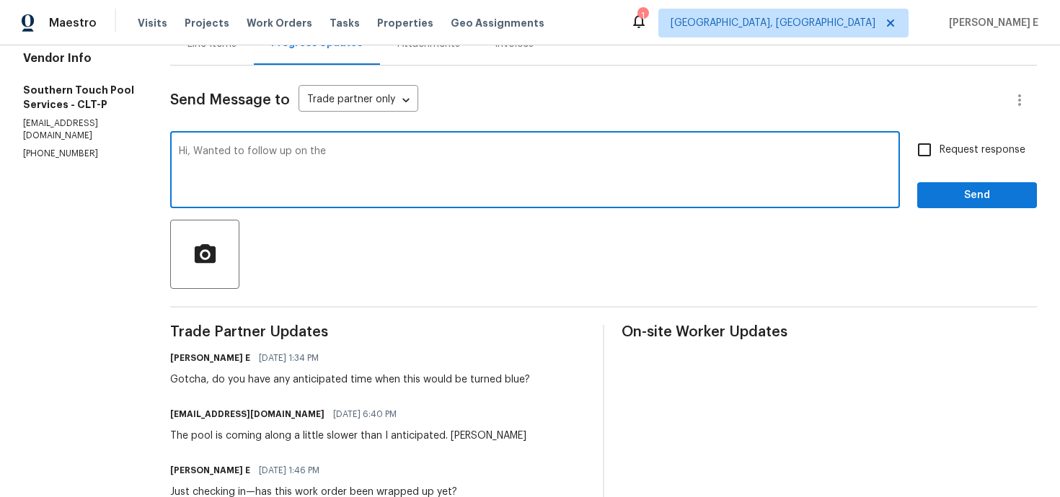
scroll to position [165, 0]
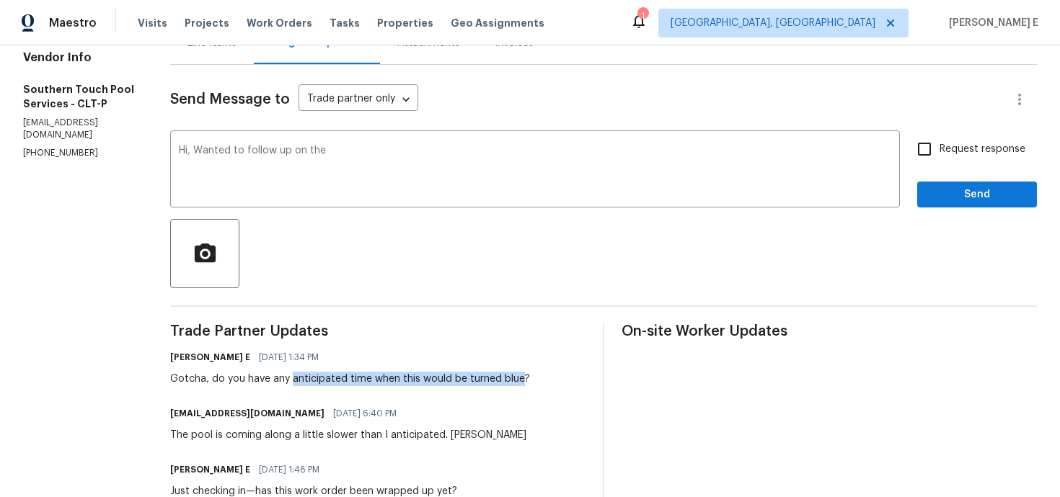
drag, startPoint x: 292, startPoint y: 382, endPoint x: 522, endPoint y: 379, distance: 229.9
click at [522, 379] on div "Gotcha, do you have any anticipated time when this would be turned blue?" at bounding box center [350, 379] width 360 height 14
copy div "anticipated time when this would be turned blue"
click at [437, 159] on textarea "Hi, Wanted to follow up on the" at bounding box center [535, 171] width 712 height 50
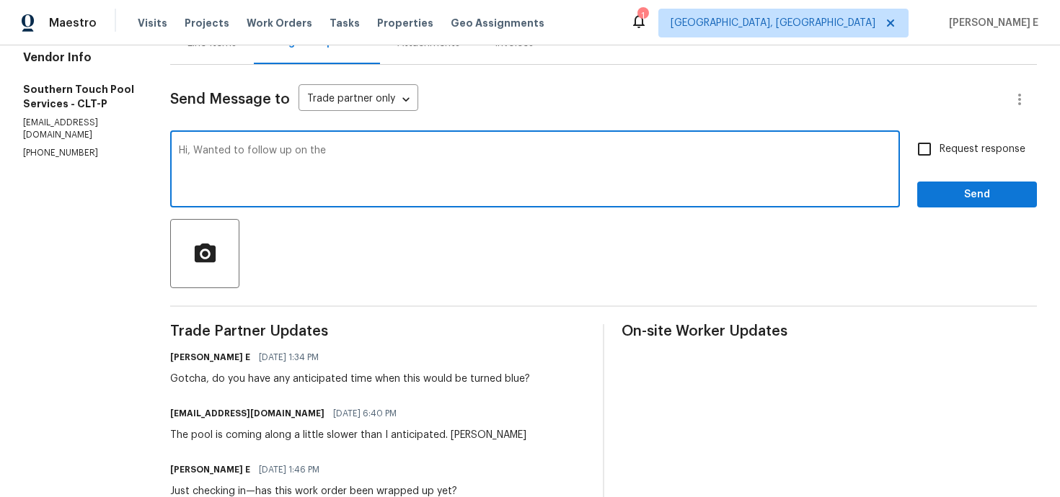
paste textarea "anticipated time when this would be turned blue"
click at [438, 154] on textarea "Hi, Wanted to follow up on the anticipated time when this would be turned blue" at bounding box center [535, 171] width 712 height 50
click at [599, 147] on textarea "Hi, Wanted to follow up on the anticipated time when the pool would be turned b…" at bounding box center [535, 171] width 712 height 50
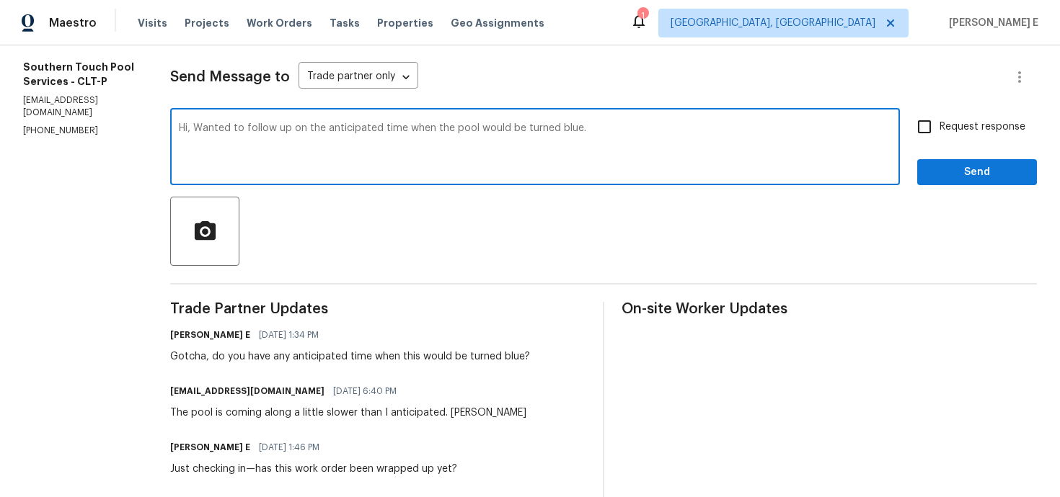
type textarea "Hi, Wanted to follow up on the anticipated time when the pool would be turned b…"
click at [959, 153] on div "Request response Send" at bounding box center [977, 149] width 120 height 74
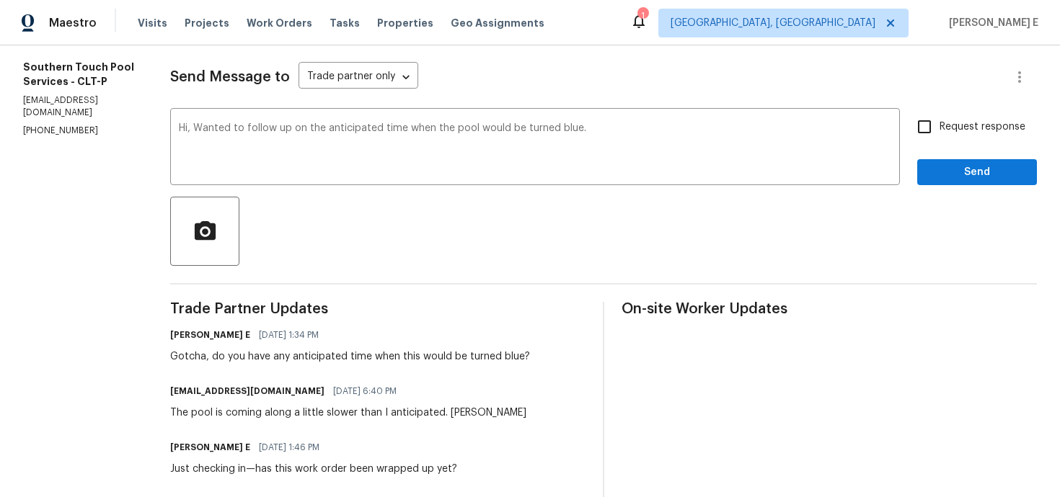
click at [922, 135] on input "Request response" at bounding box center [924, 127] width 30 height 30
checkbox input "true"
click at [941, 169] on span "Send" at bounding box center [976, 173] width 97 height 18
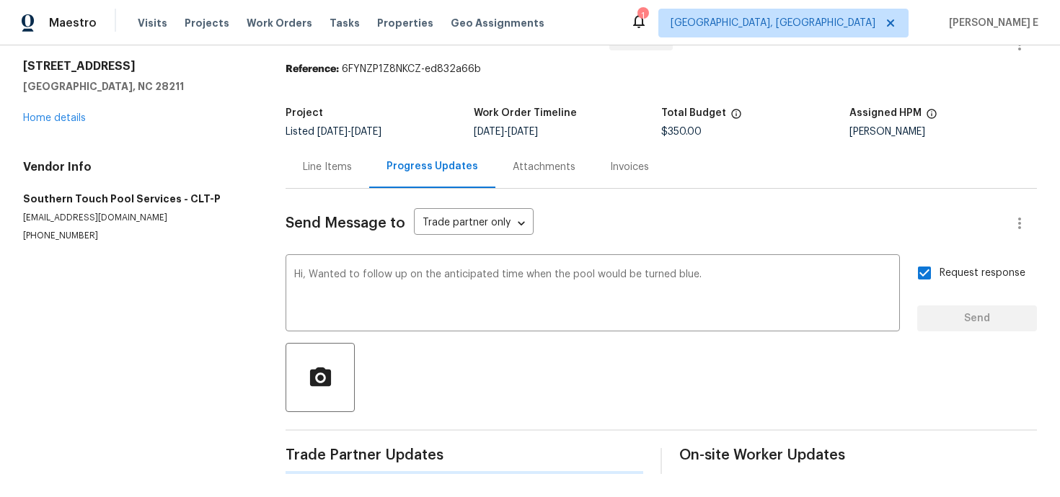
scroll to position [0, 0]
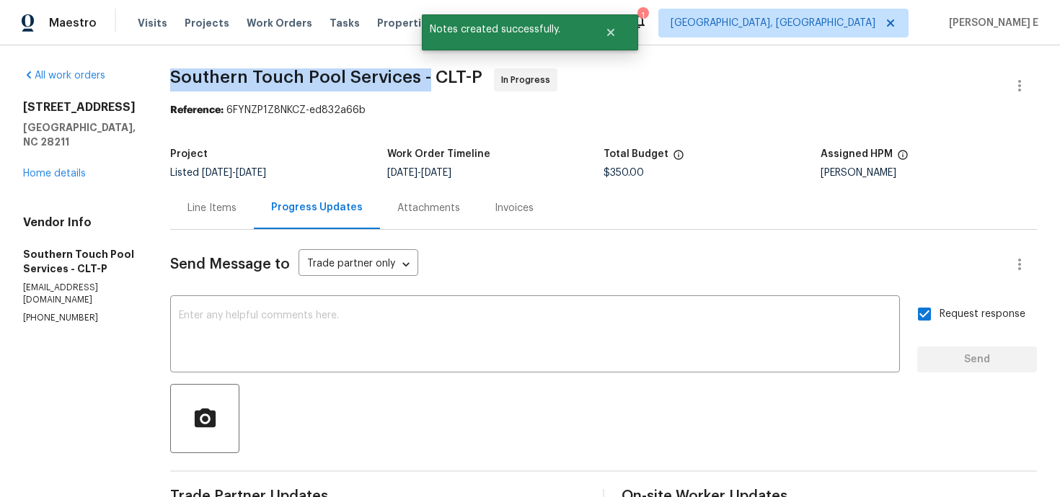
drag, startPoint x: 170, startPoint y: 81, endPoint x: 429, endPoint y: 74, distance: 258.8
copy span "Southern Touch Pool Services -"
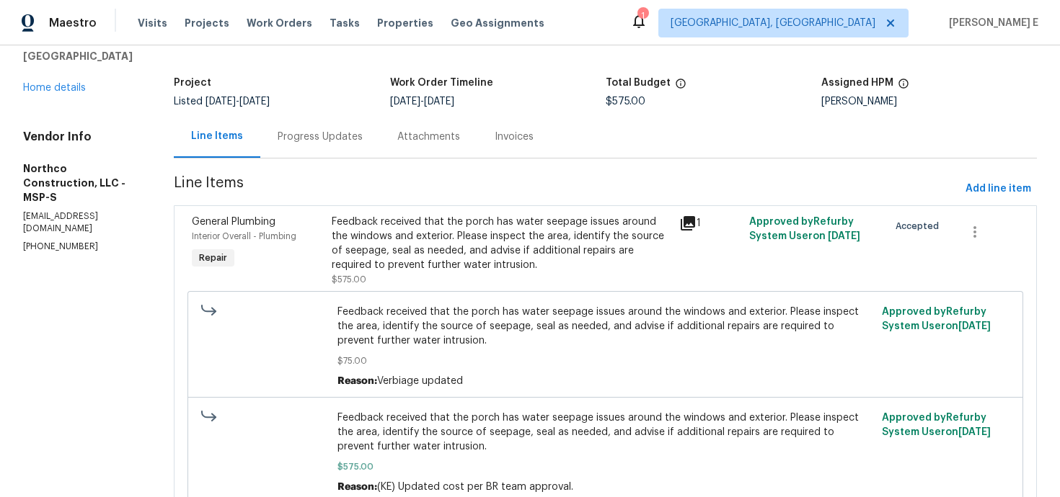
click at [342, 134] on div "Progress Updates" at bounding box center [320, 137] width 85 height 14
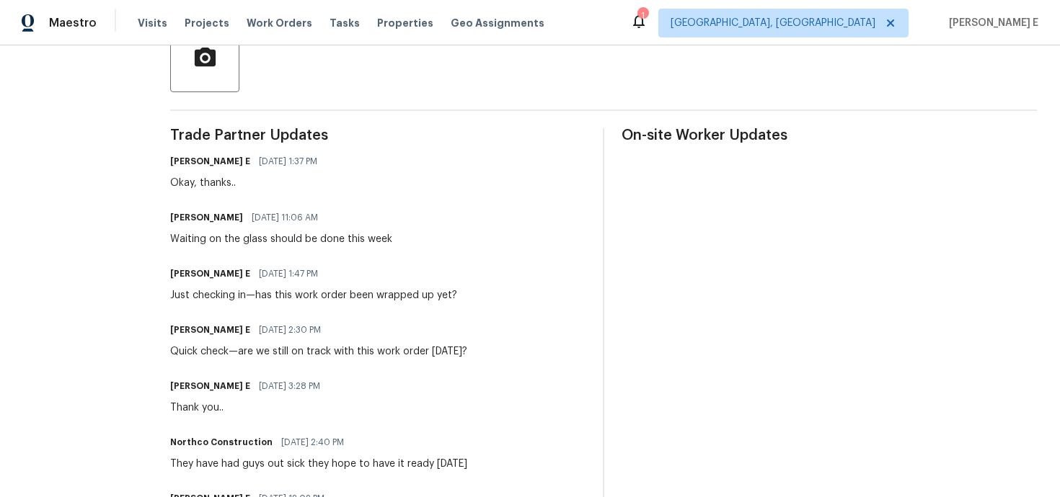
scroll to position [362, 0]
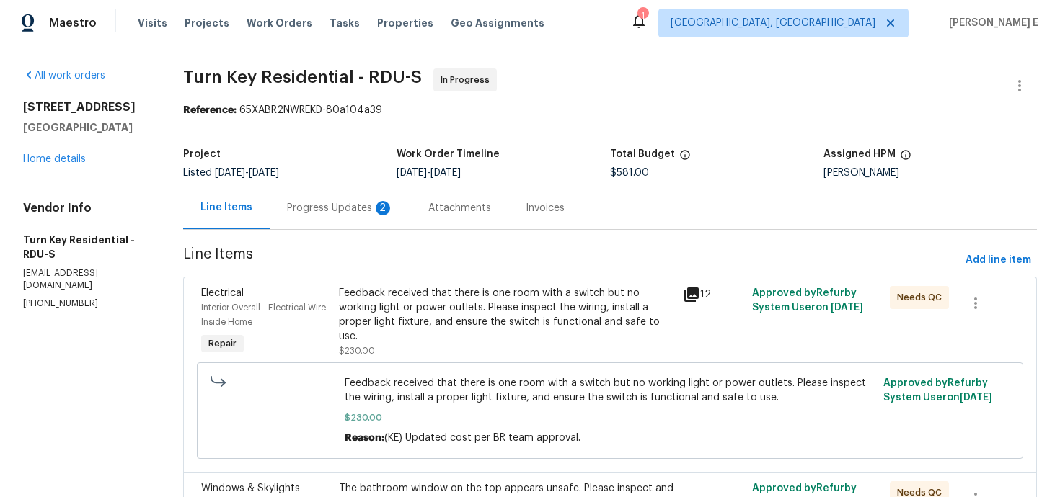
click at [341, 205] on div "Progress Updates 2" at bounding box center [340, 208] width 107 height 14
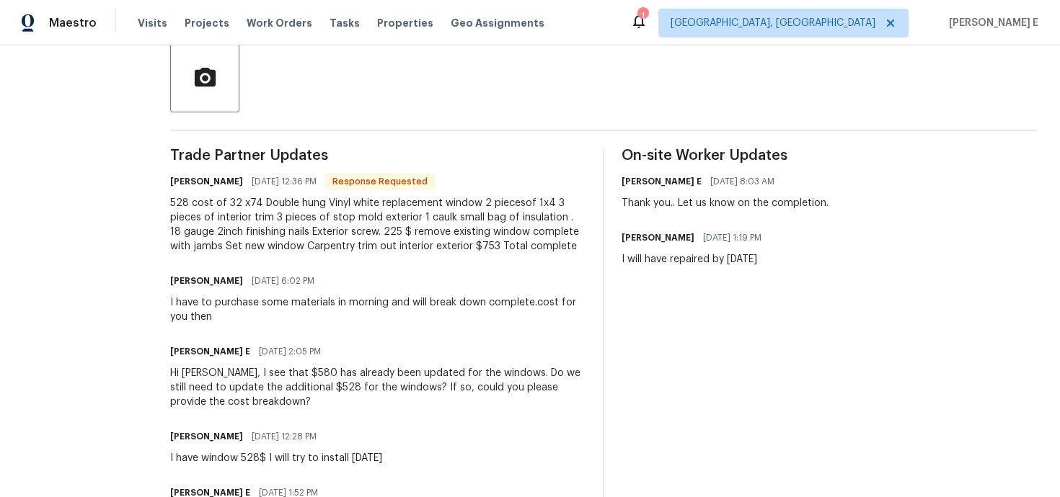
scroll to position [347, 0]
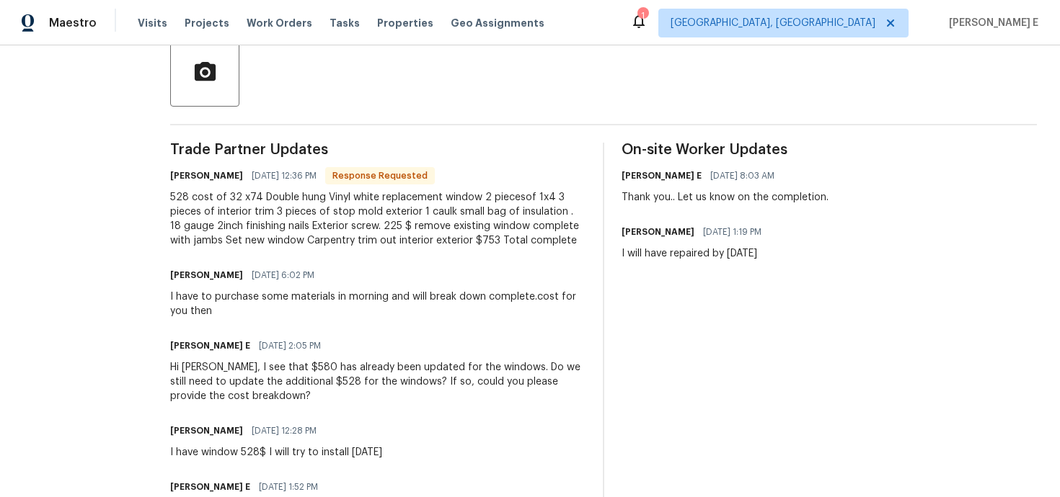
click at [236, 225] on div "528 cost of 32 x74 Double hung Vinyl white replacement window 2 piecesof 1x4 3 …" at bounding box center [377, 219] width 415 height 58
copy div "gauge"
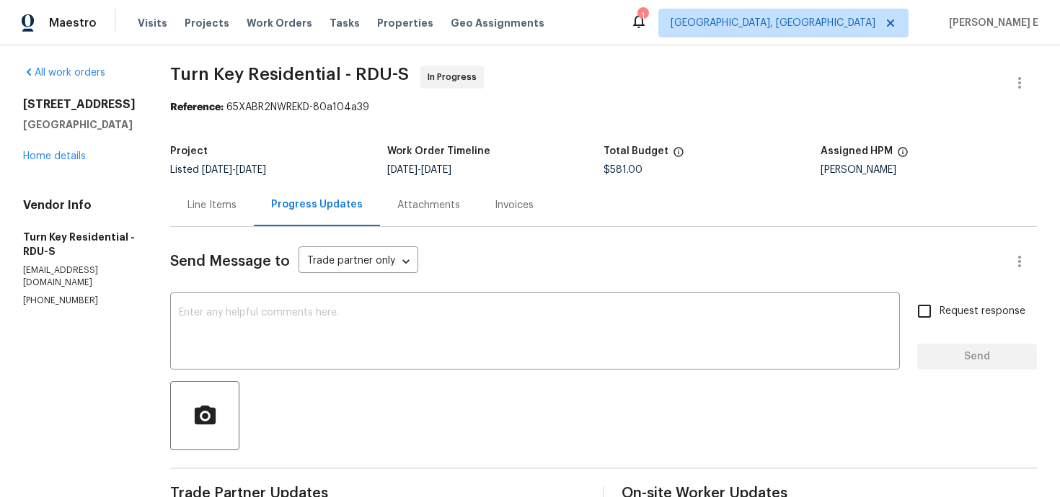
scroll to position [0, 0]
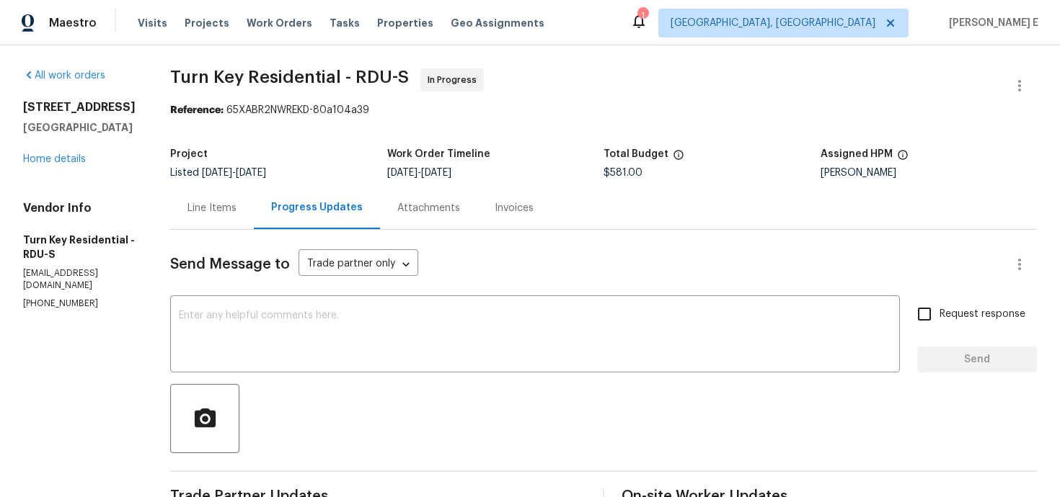
click at [236, 210] on div "Line Items" at bounding box center [211, 208] width 49 height 14
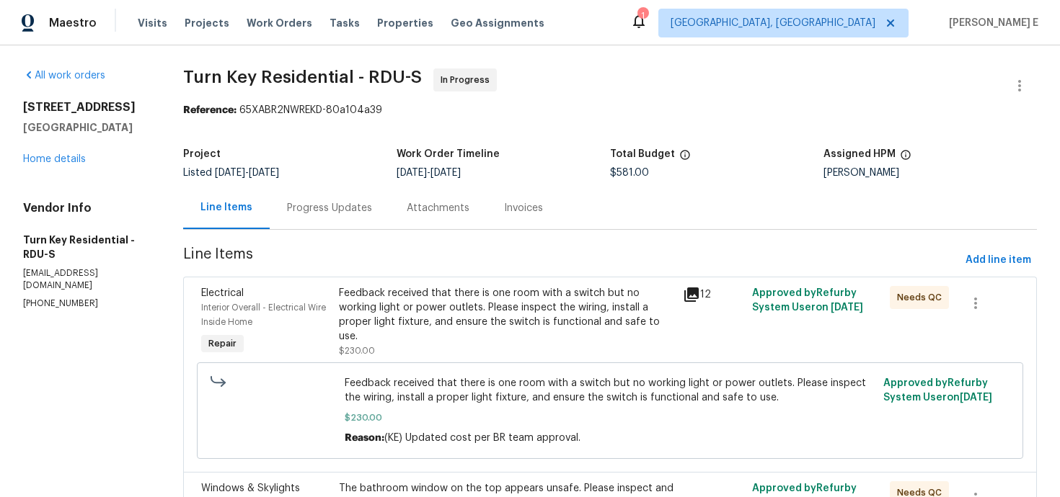
click at [372, 204] on div "Progress Updates" at bounding box center [329, 208] width 85 height 14
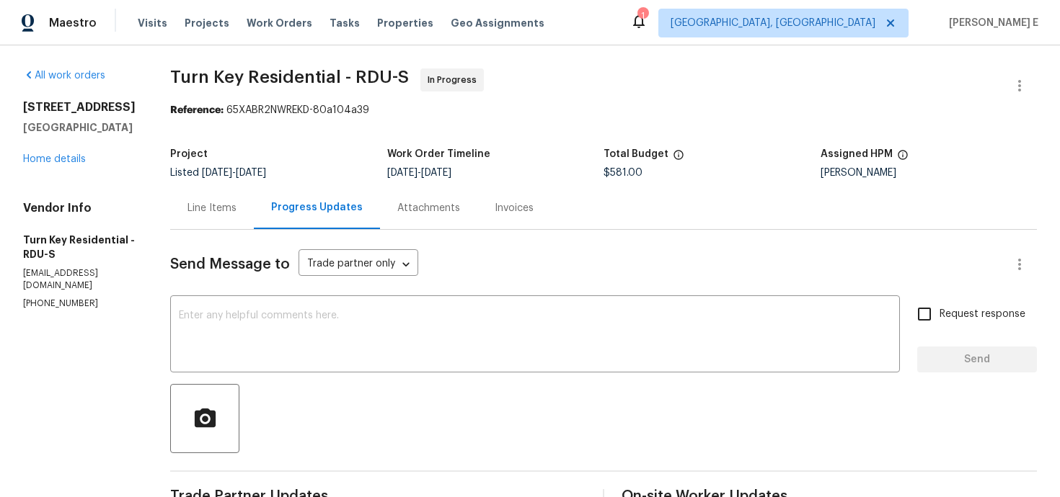
click at [226, 218] on div "Line Items" at bounding box center [212, 208] width 84 height 43
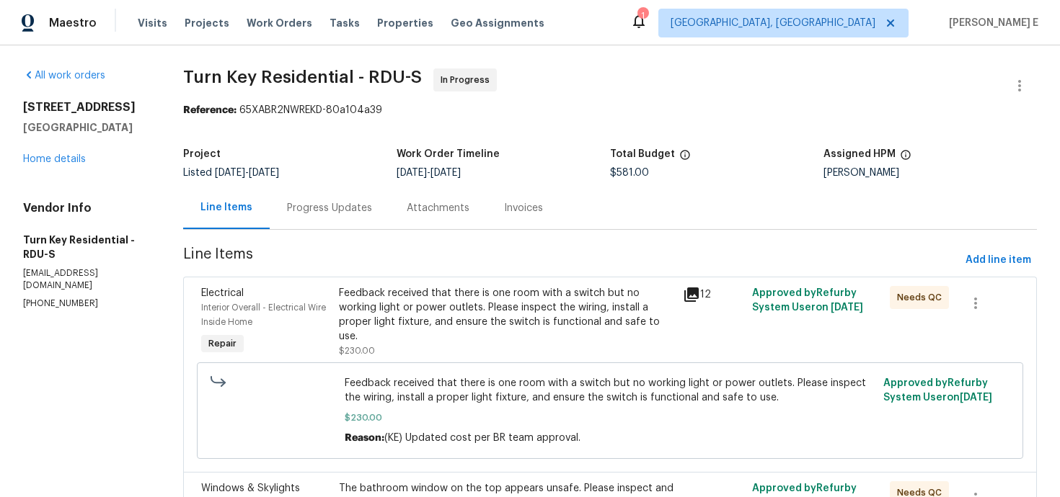
click at [418, 294] on div "Feedback received that there is one room with a switch but no working light or …" at bounding box center [507, 315] width 336 height 58
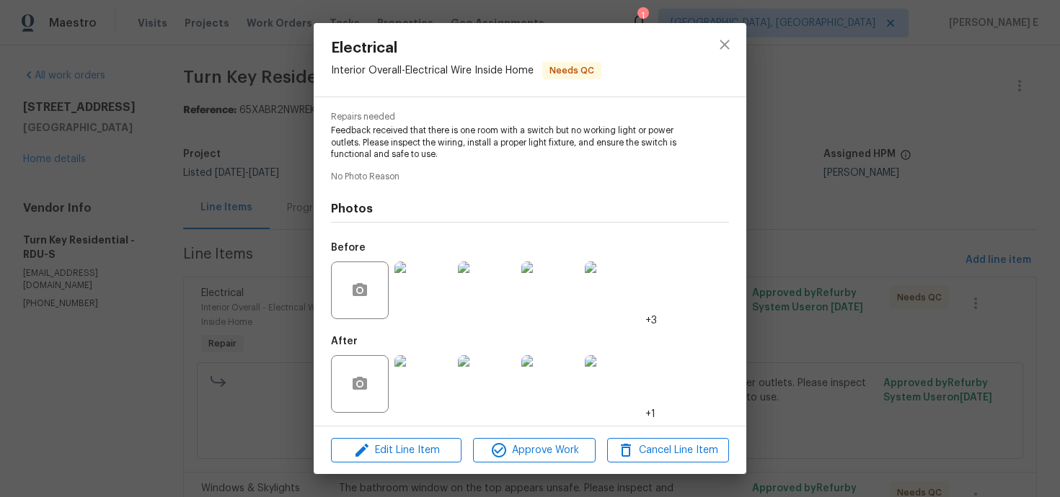
scroll to position [142, 0]
click at [434, 384] on img at bounding box center [423, 383] width 58 height 58
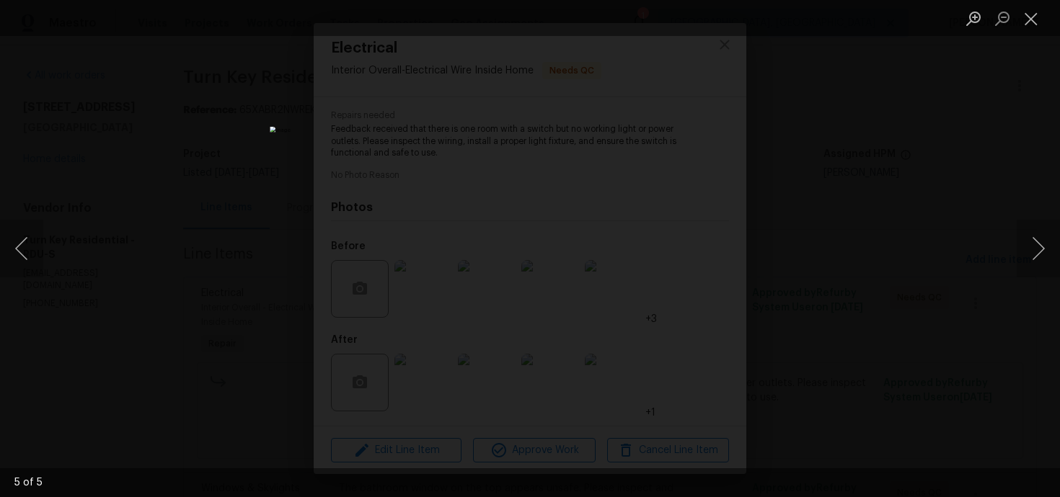
click at [869, 189] on div "Lightbox" at bounding box center [530, 248] width 1060 height 497
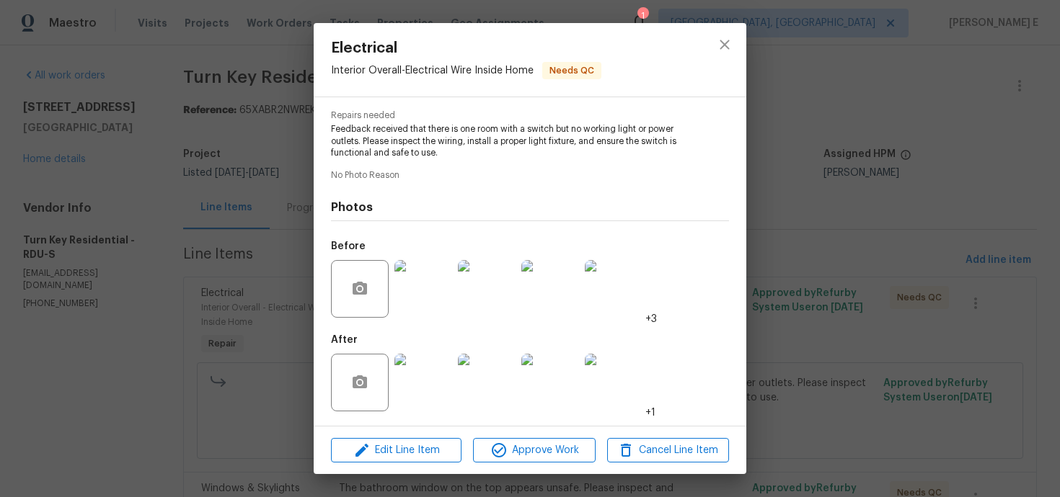
click at [869, 189] on div "Lightbox" at bounding box center [530, 248] width 1060 height 497
click at [789, 201] on div "Electrical Interior Overall - Electrical Wire Inside Home Needs QC Vendor Turn …" at bounding box center [530, 248] width 1060 height 497
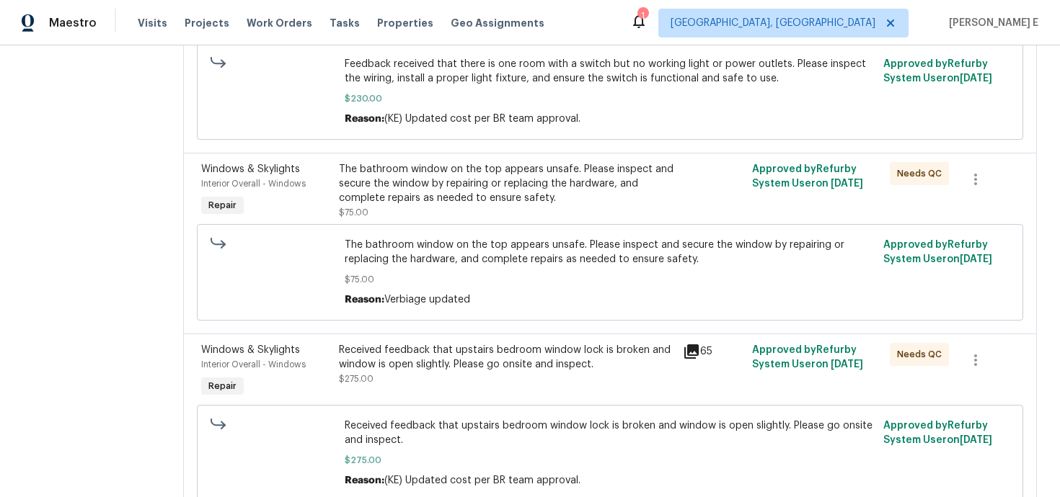
scroll to position [431, 0]
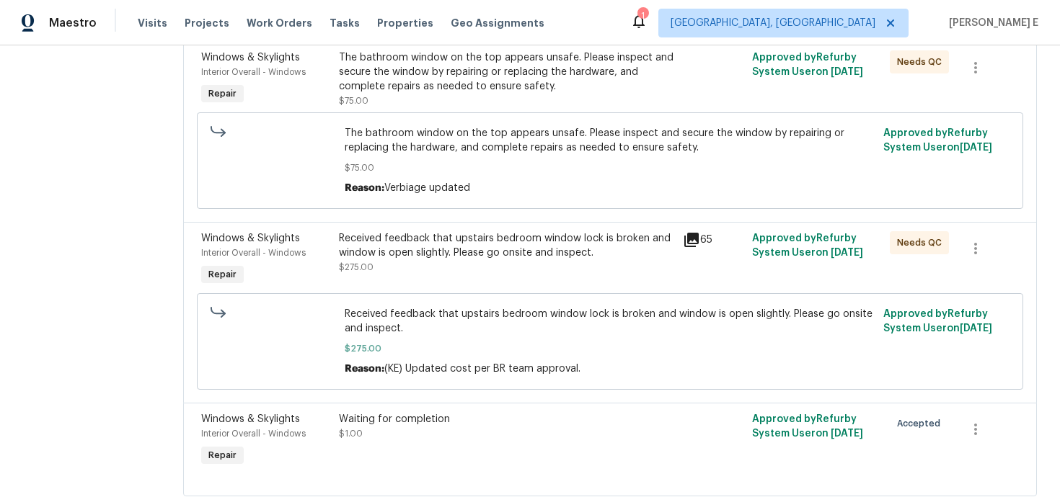
click at [537, 105] on div "The bathroom window on the top appears unsafe. Please inspect and secure the wi…" at bounding box center [507, 79] width 336 height 58
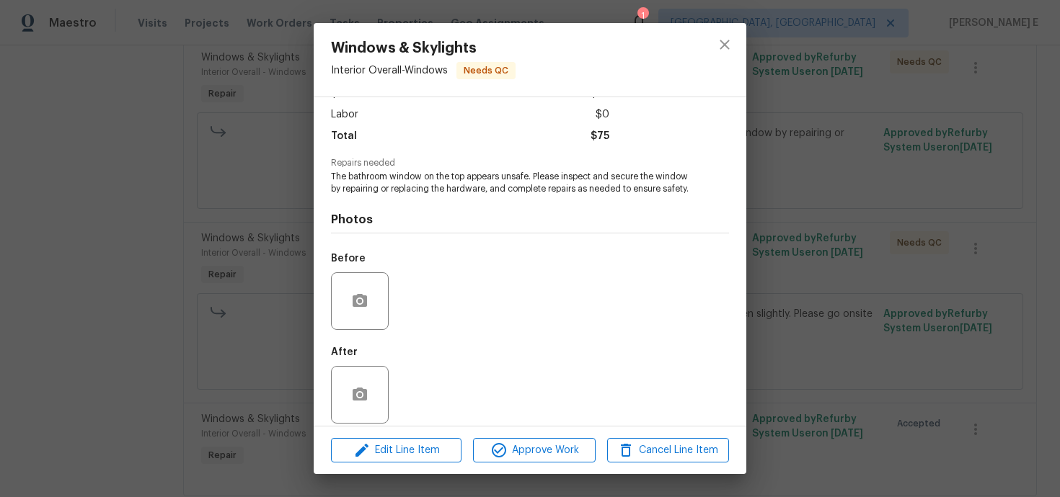
scroll to position [118, 0]
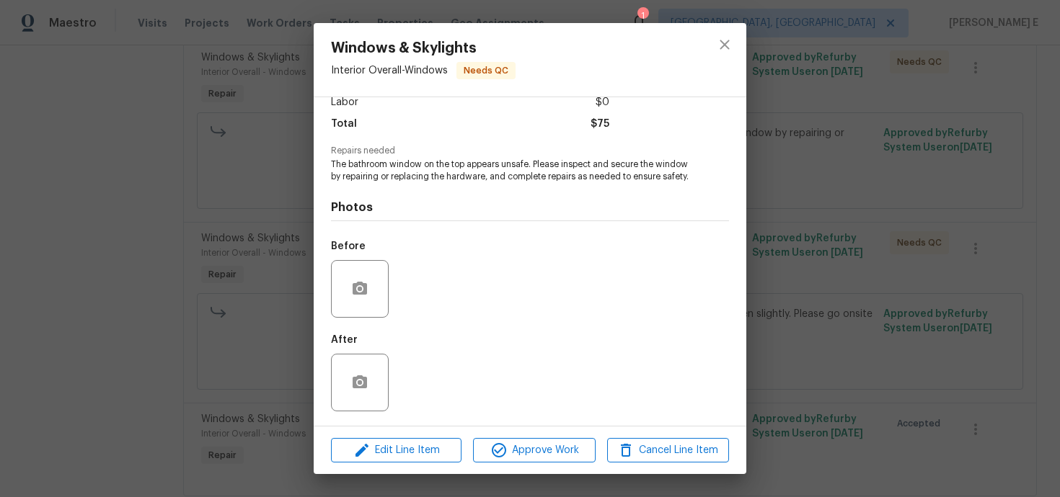
click at [177, 383] on div "Windows & Skylights Interior Overall - Windows Needs QC Vendor Turn Key Residen…" at bounding box center [530, 248] width 1060 height 497
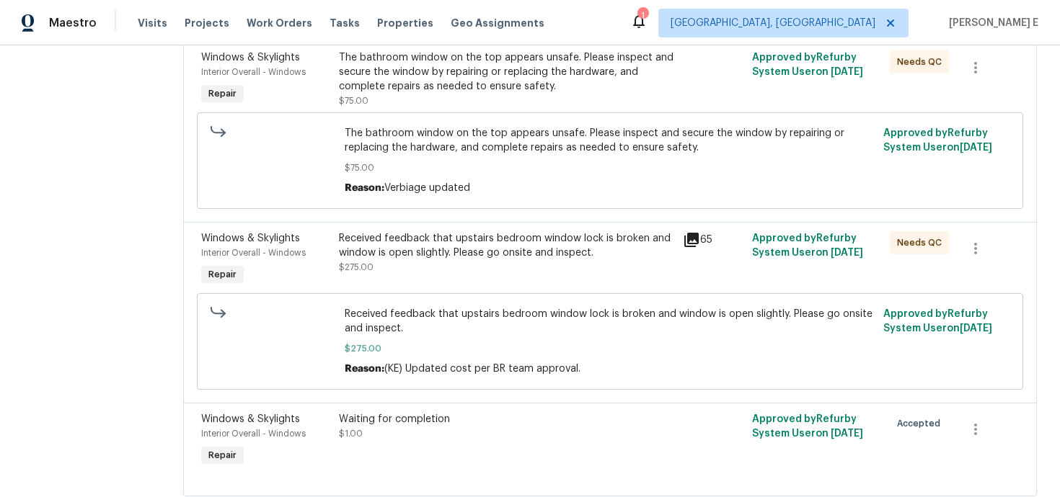
click at [467, 236] on div "Received feedback that upstairs bedroom window lock is broken and window is ope…" at bounding box center [507, 245] width 336 height 29
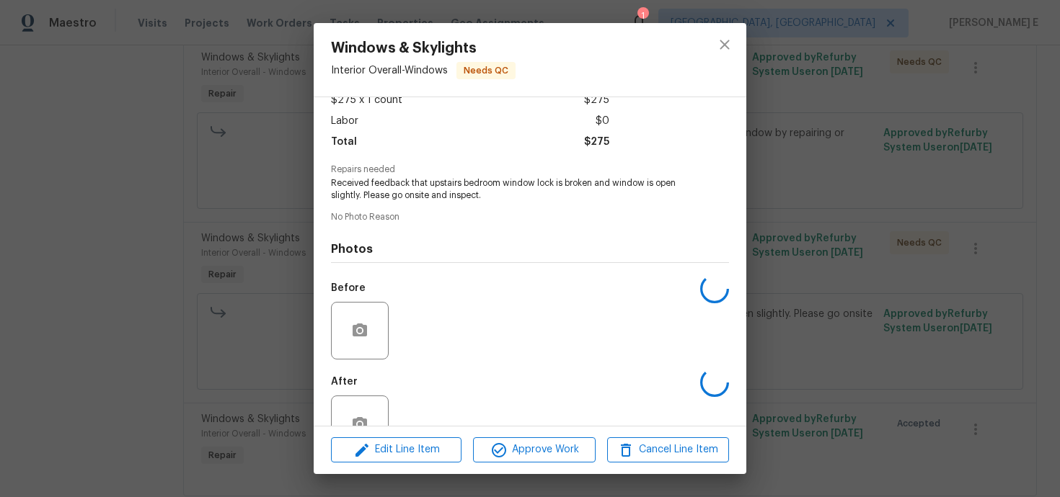
scroll to position [130, 0]
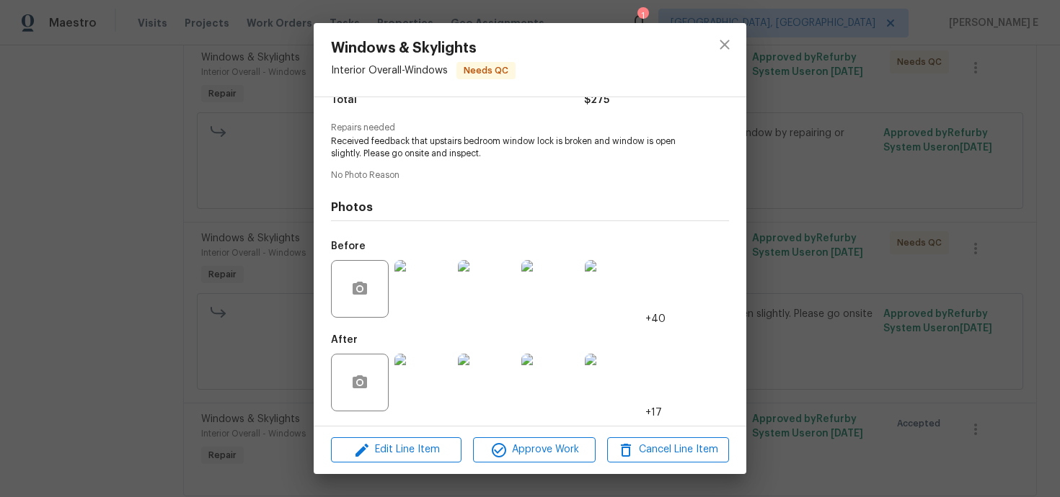
click at [427, 396] on img at bounding box center [423, 383] width 58 height 58
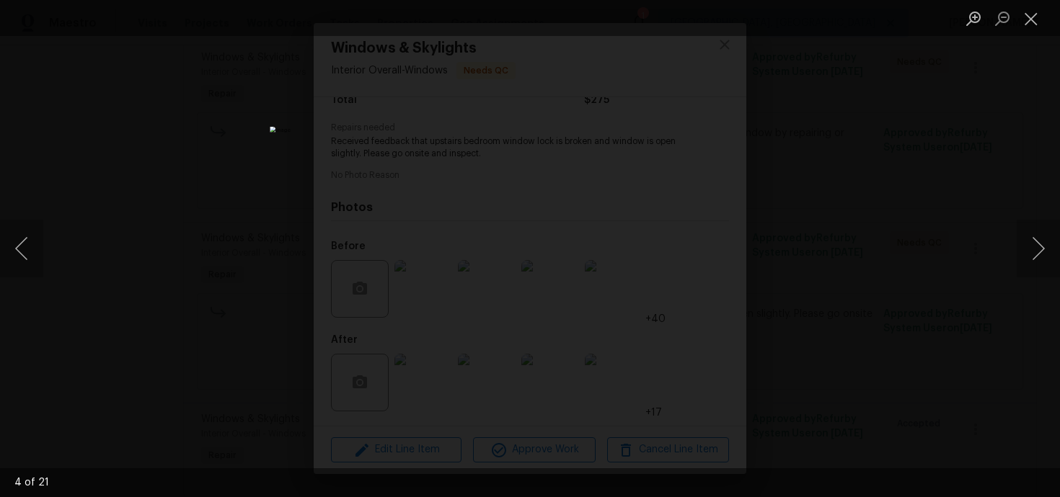
click at [933, 211] on div "Lightbox" at bounding box center [530, 248] width 1060 height 497
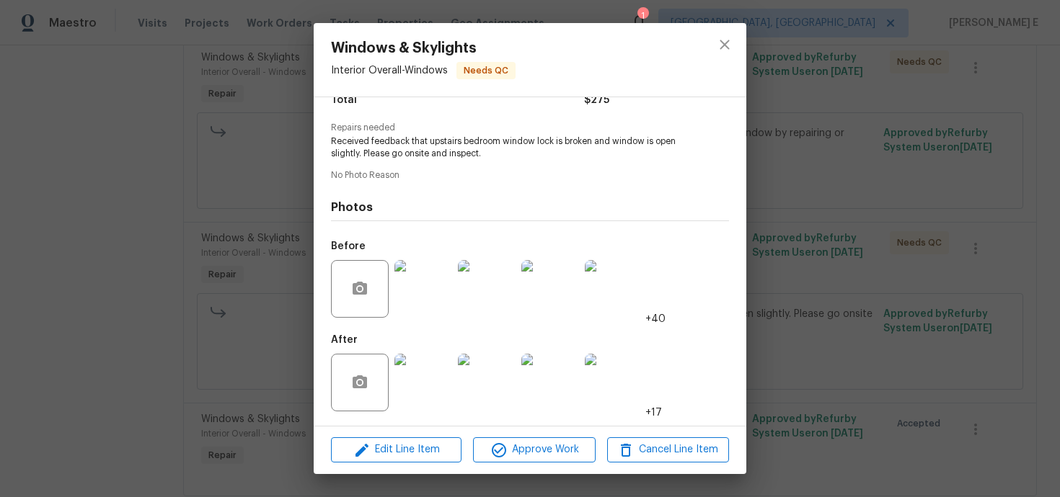
click at [933, 211] on div "Windows & Skylights Interior Overall - Windows Needs QC Vendor Turn Key Residen…" at bounding box center [530, 248] width 1060 height 497
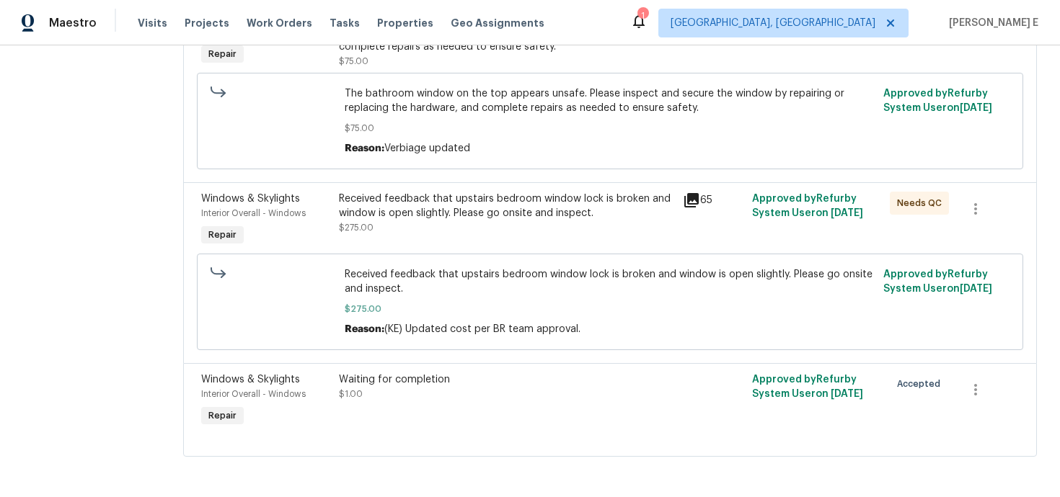
scroll to position [0, 0]
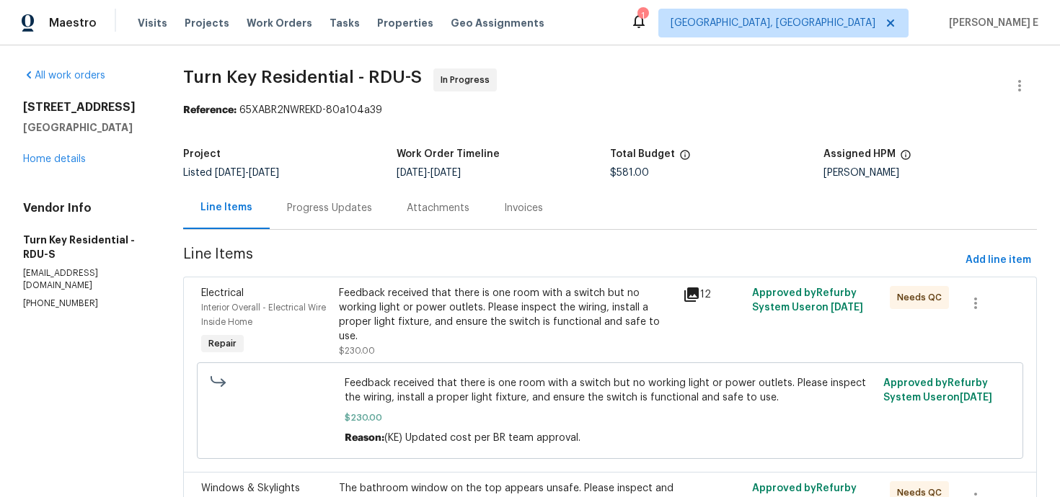
click at [313, 199] on div "Progress Updates" at bounding box center [330, 208] width 120 height 43
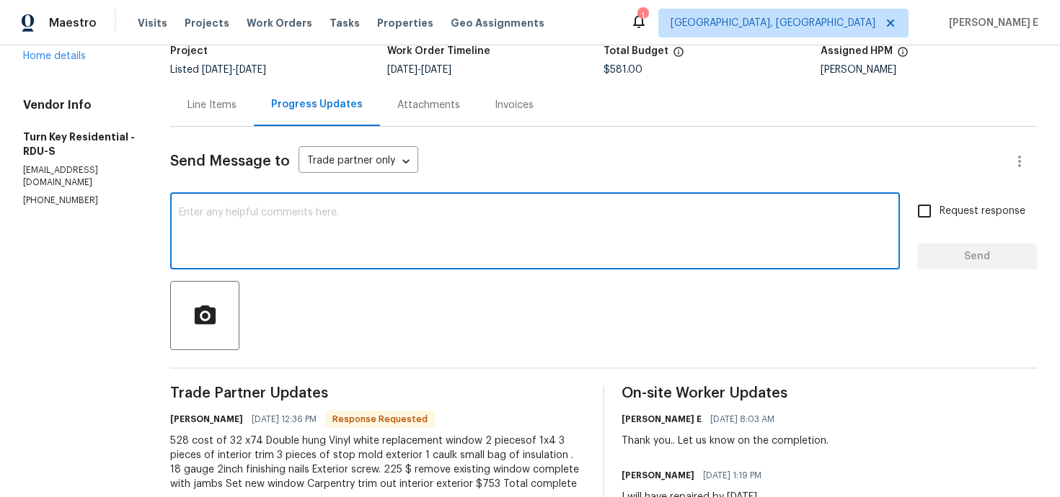
click at [486, 225] on textarea at bounding box center [535, 233] width 712 height 50
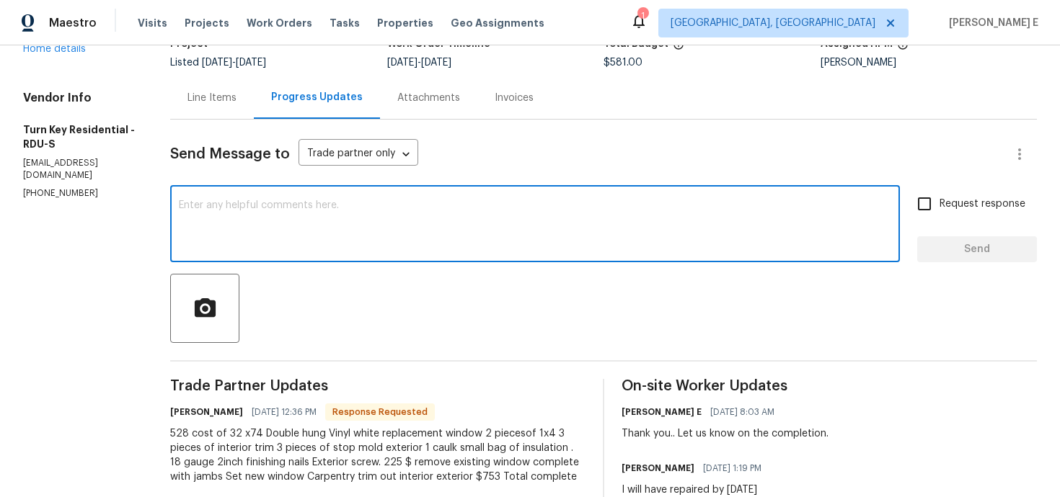
scroll to position [89, 0]
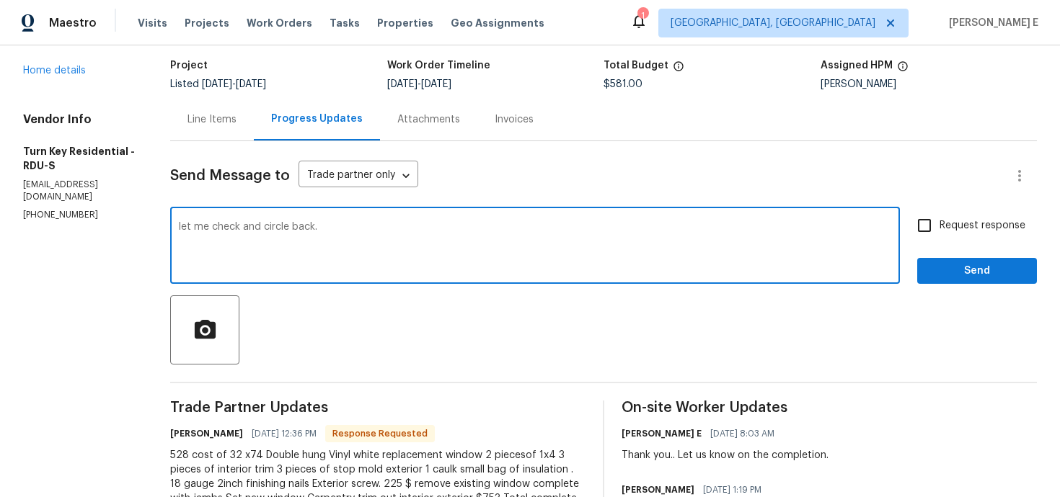
drag, startPoint x: 216, startPoint y: 226, endPoint x: 219, endPoint y: 298, distance: 72.9
click at [216, 229] on textarea "let me check and circle back." at bounding box center [535, 247] width 712 height 50
type textarea "Let me check and circle back."
click at [931, 266] on span "Send" at bounding box center [976, 271] width 97 height 18
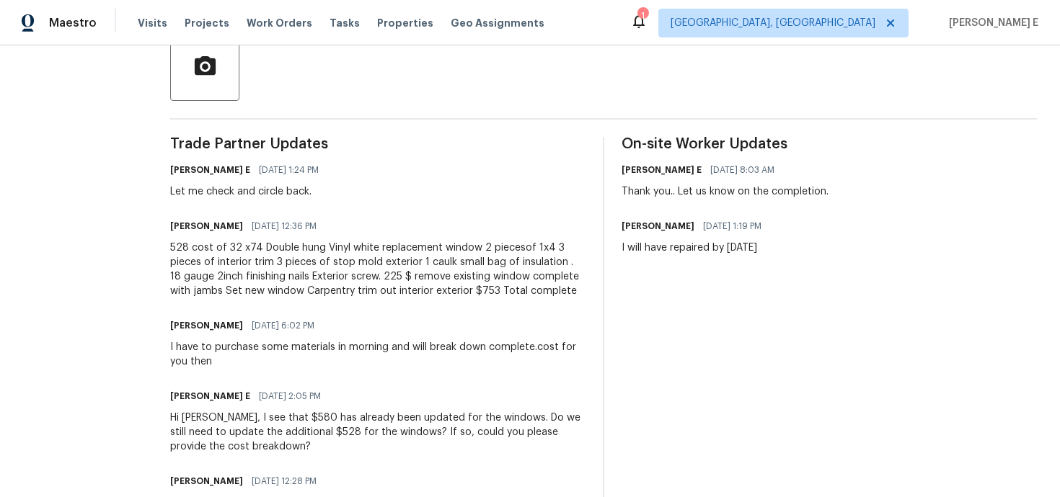
scroll to position [370, 0]
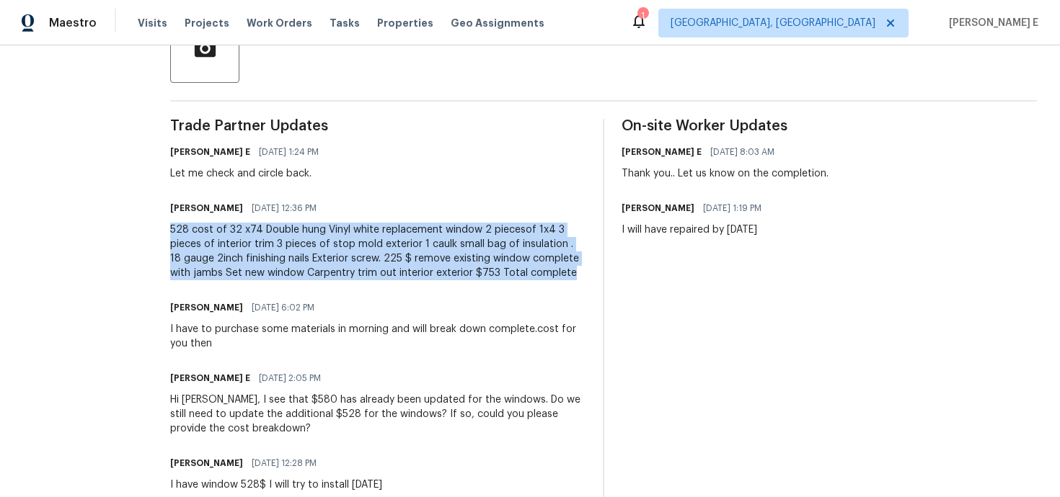
drag, startPoint x: 204, startPoint y: 230, endPoint x: 288, endPoint y: 290, distance: 102.8
copy div "528 cost of 32 x74 Double hung Vinyl white replacement window 2 piecesof 1x4 3 …"
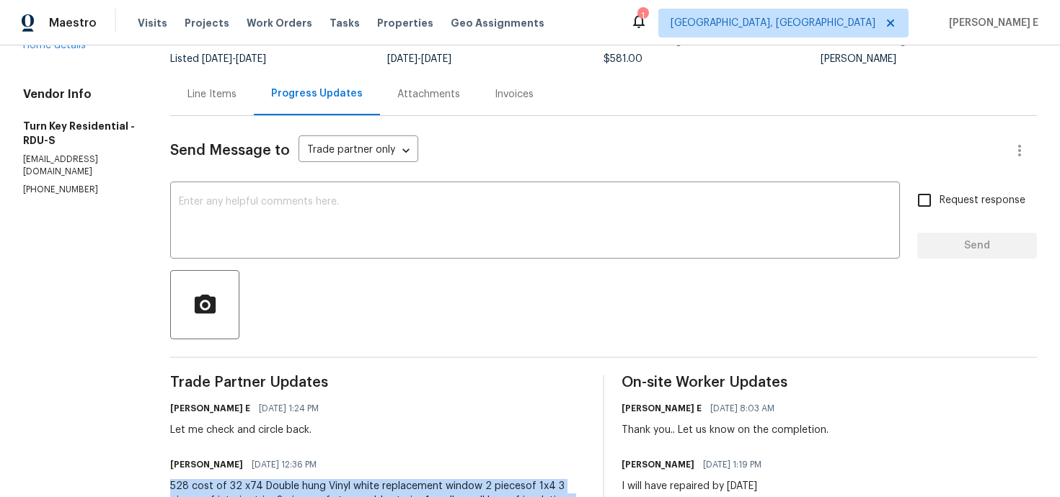
scroll to position [0, 0]
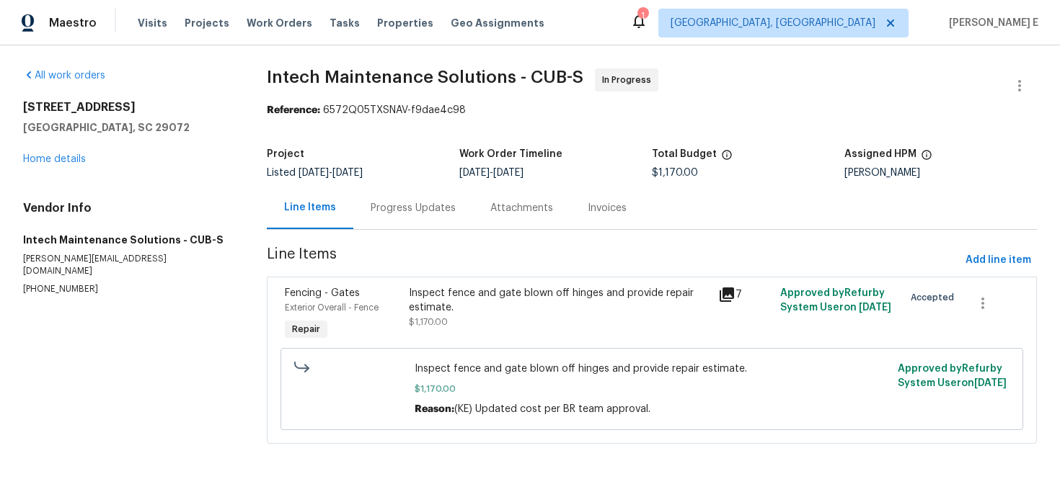
click at [419, 209] on div "Progress Updates" at bounding box center [412, 208] width 85 height 14
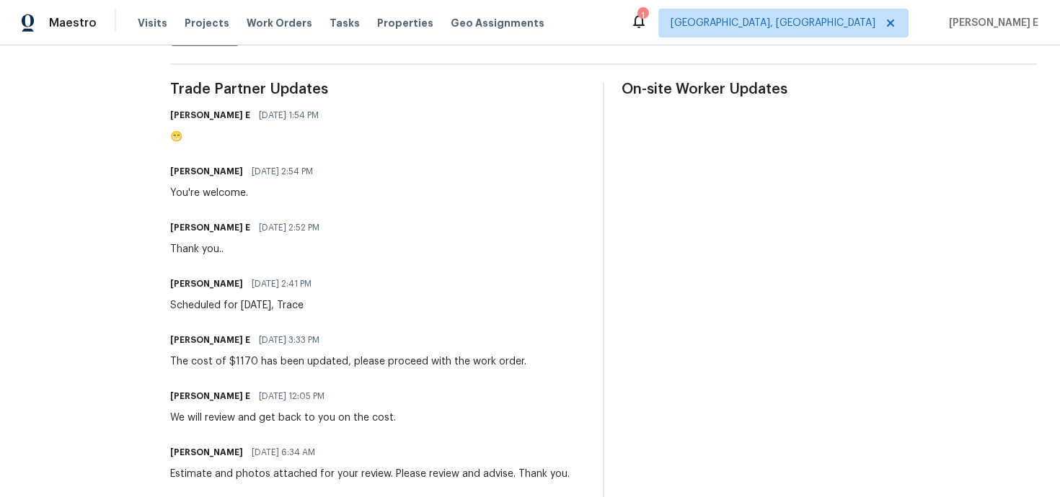
scroll to position [418, 0]
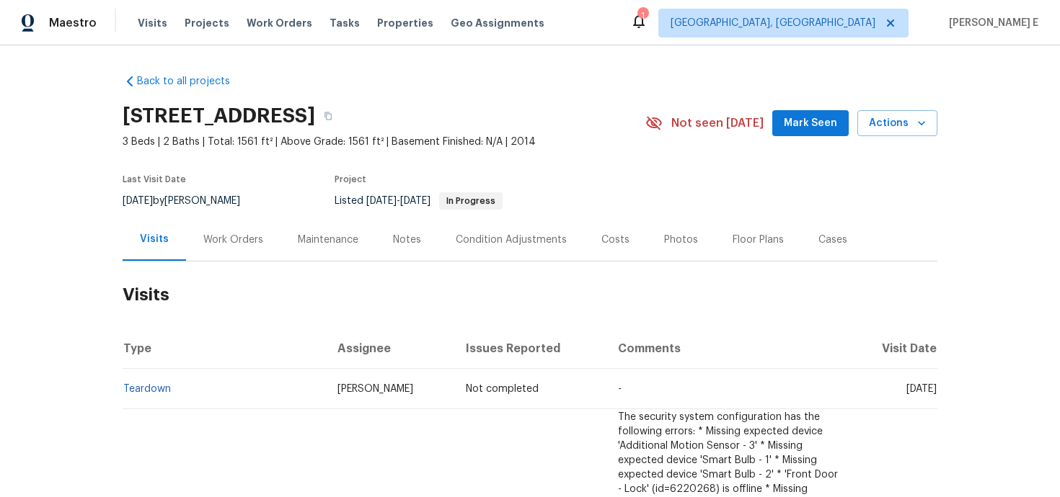
click at [241, 261] on div "Work Orders" at bounding box center [233, 239] width 94 height 43
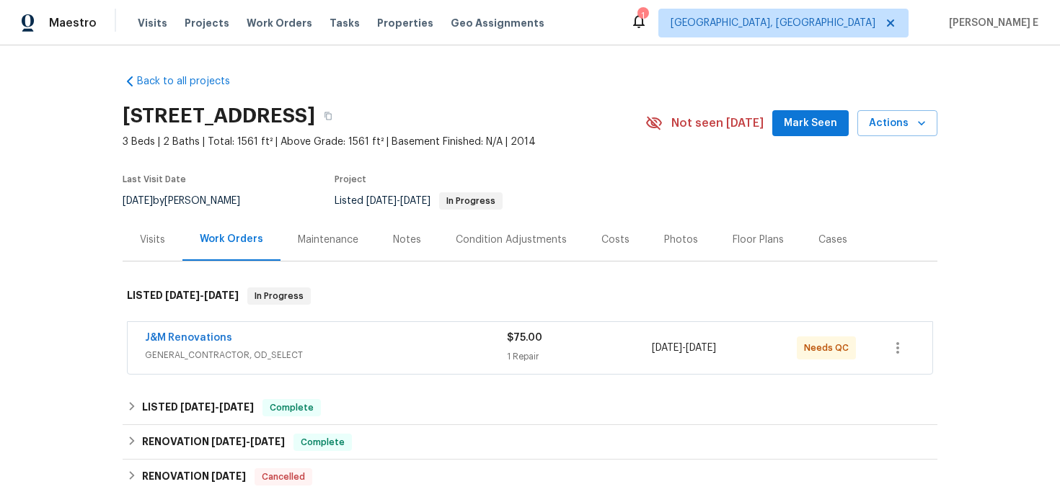
scroll to position [114, 0]
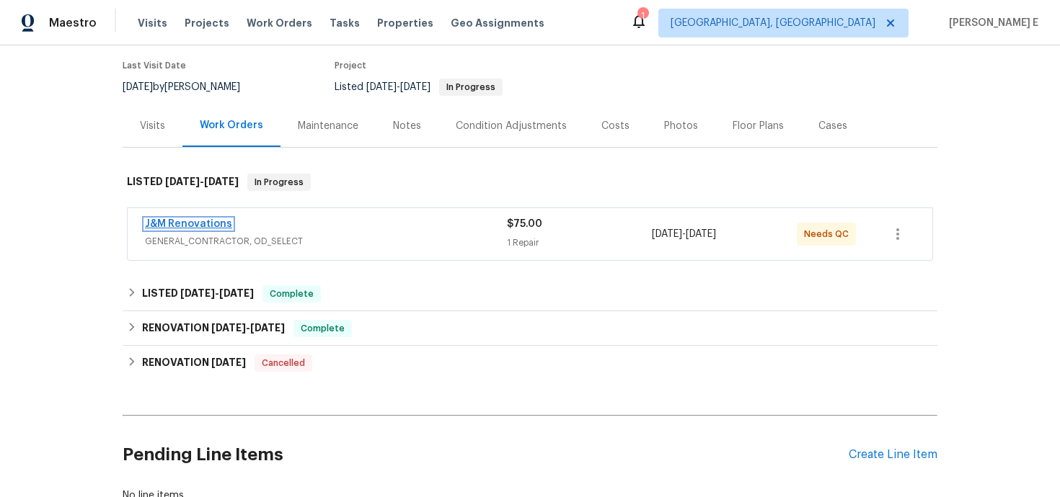
click at [167, 229] on link "J&M Renovations" at bounding box center [188, 224] width 87 height 10
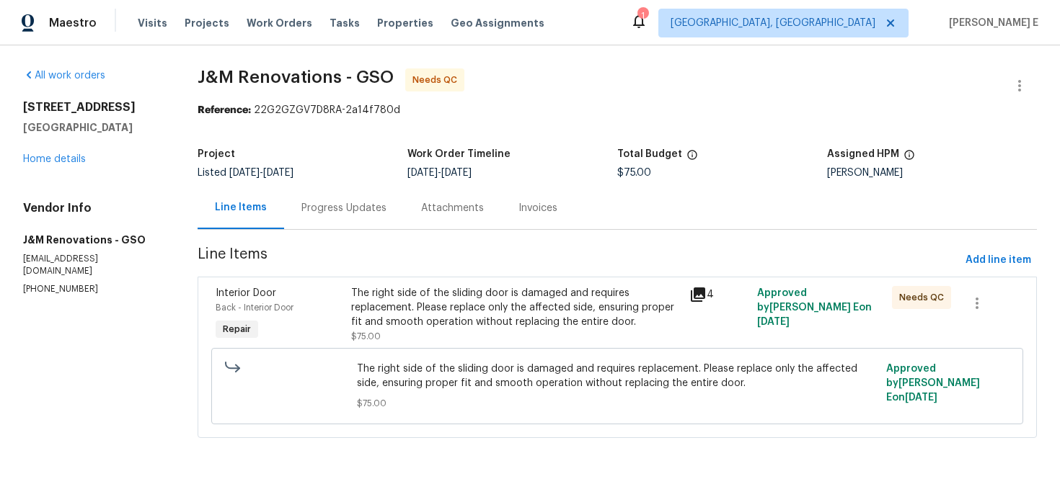
click at [360, 339] on span "$75.00" at bounding box center [366, 336] width 30 height 9
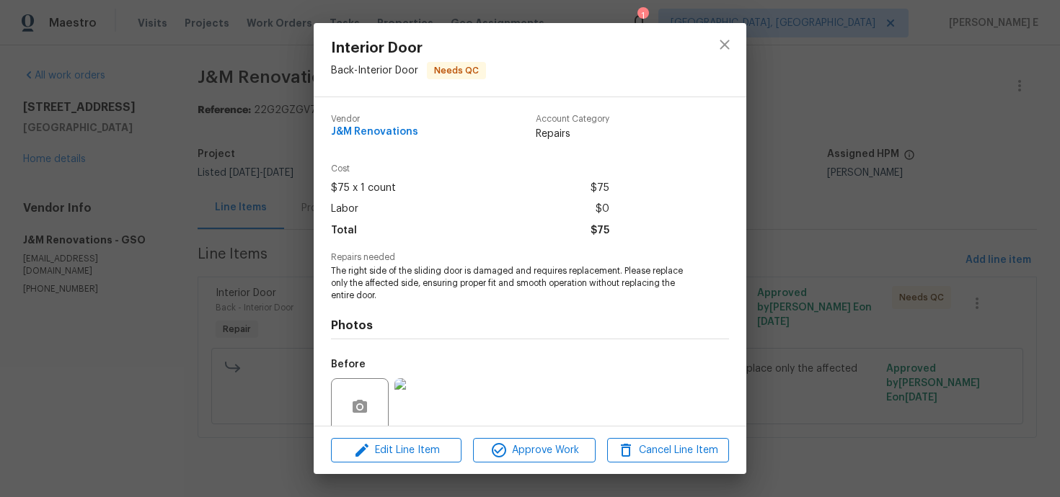
scroll to position [118, 0]
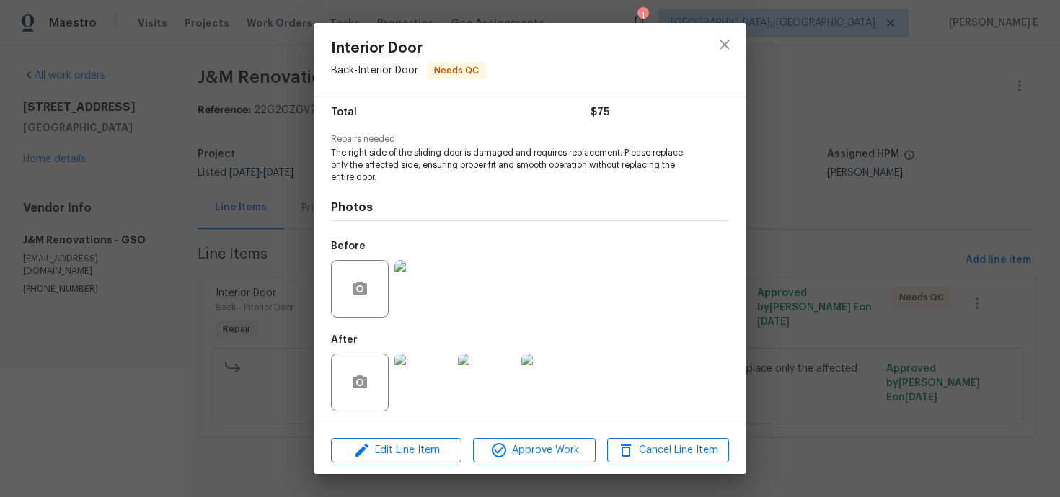
click at [411, 388] on img at bounding box center [423, 383] width 58 height 58
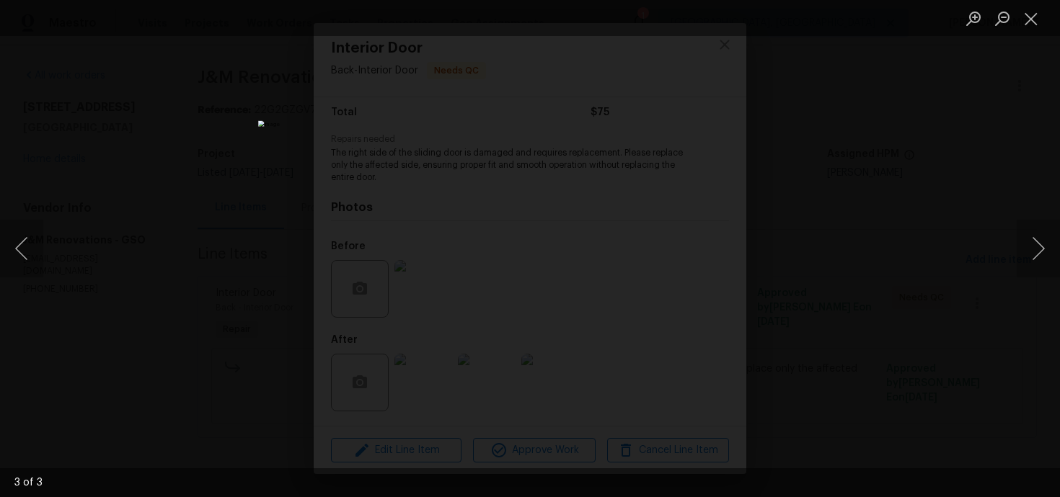
click at [947, 203] on div "Lightbox" at bounding box center [530, 248] width 1060 height 497
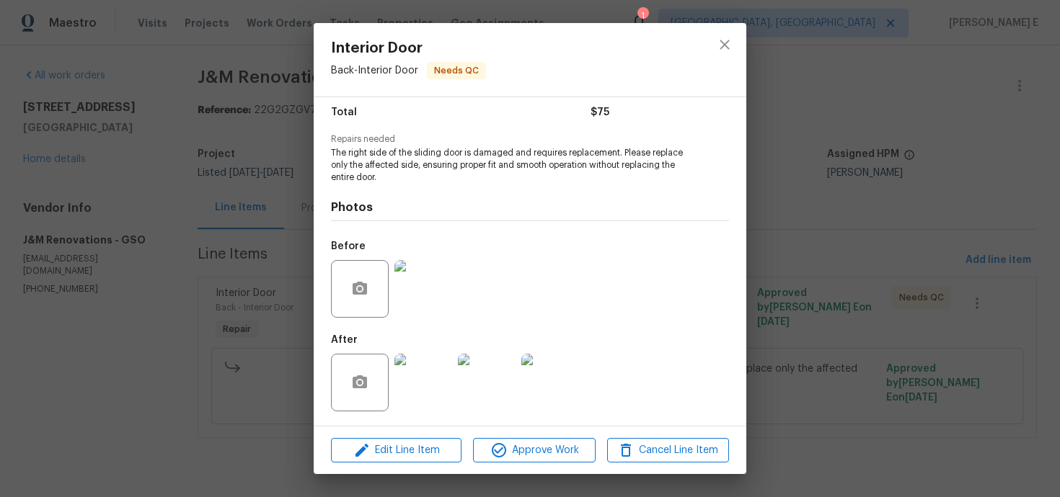
click at [947, 203] on div "Interior Door Back - Interior Door Needs QC Vendor J&M Renovations Account Cate…" at bounding box center [530, 248] width 1060 height 497
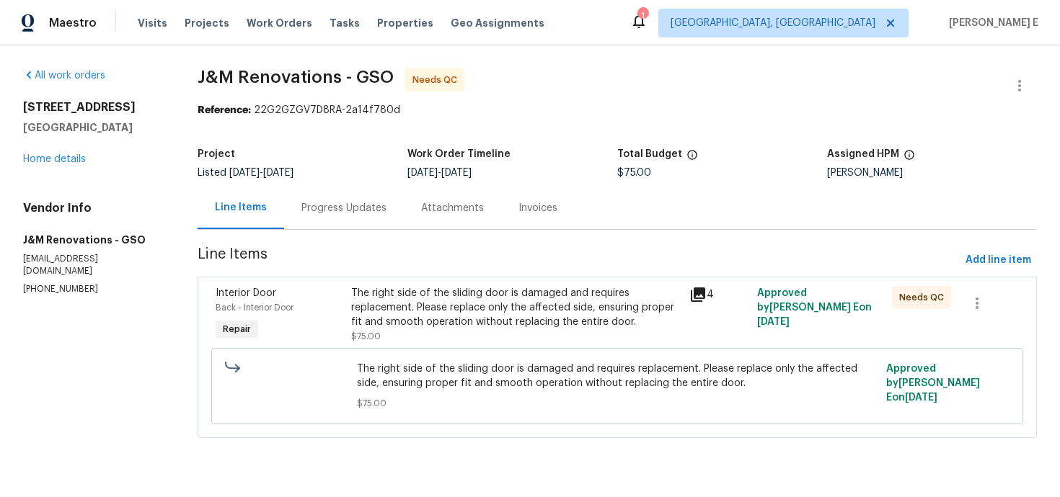
click at [385, 192] on div "Progress Updates" at bounding box center [344, 208] width 120 height 43
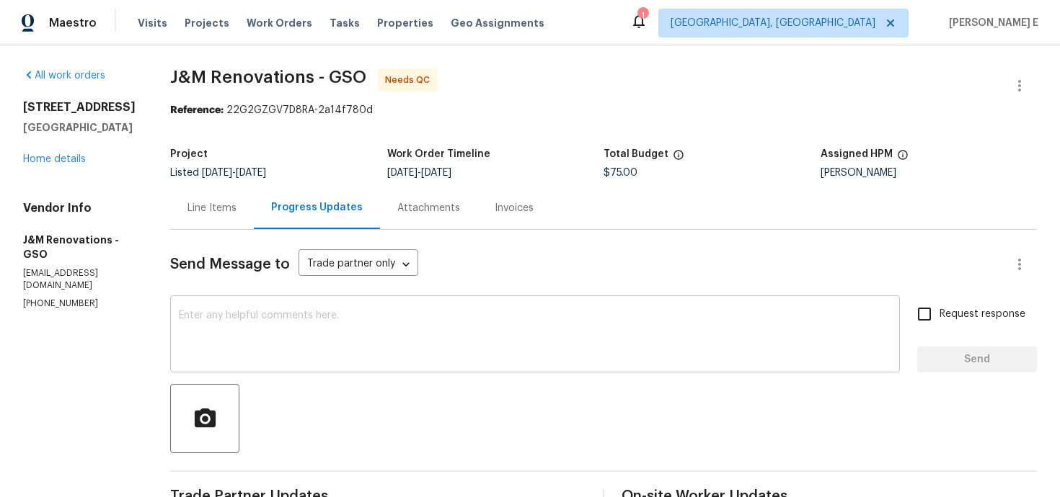
click at [574, 327] on textarea at bounding box center [535, 336] width 712 height 50
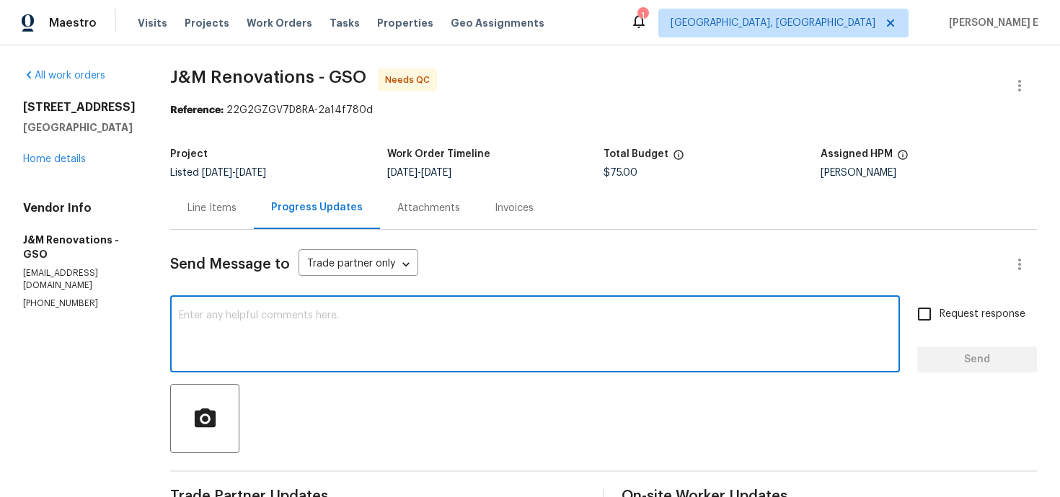
paste textarea "We saw that this work order is marked complete—can you confirm if everything’s …"
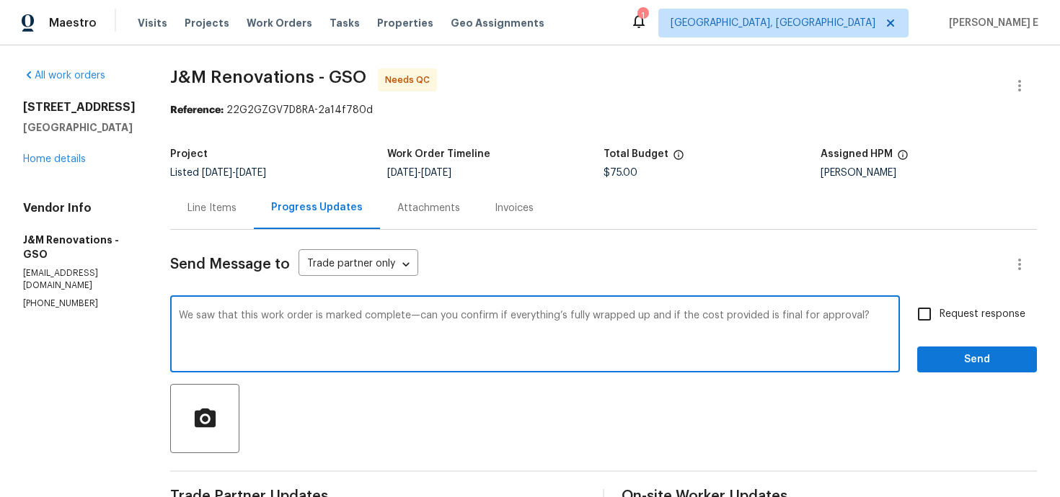
type textarea "We saw that this work order is marked complete—can you confirm if everything’s …"
click at [916, 324] on input "Request response" at bounding box center [924, 314] width 30 height 30
checkbox input "true"
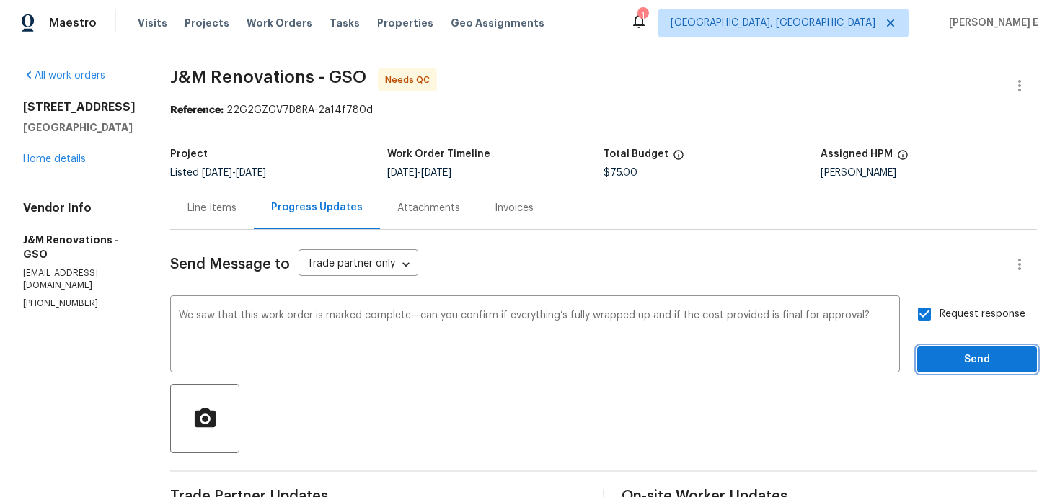
click at [926, 358] on button "Send" at bounding box center [977, 360] width 120 height 27
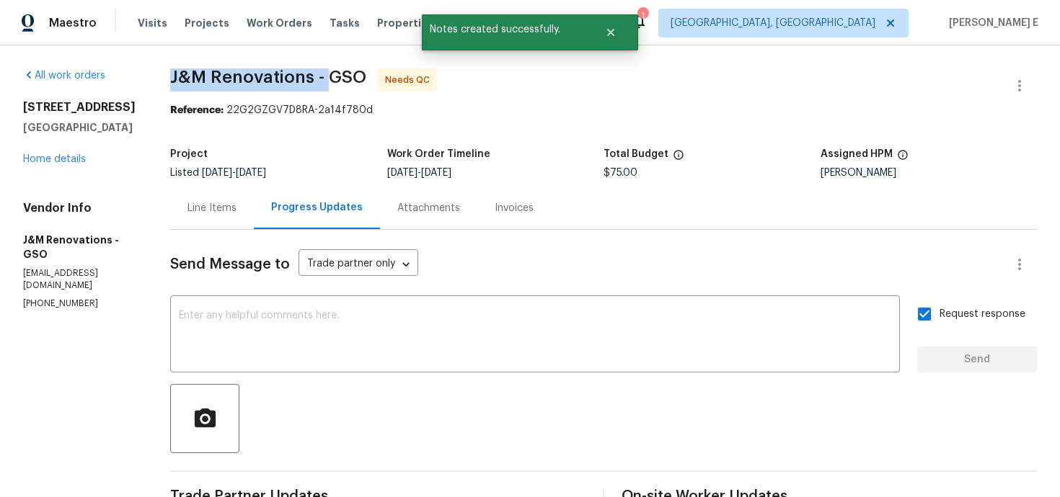
drag, startPoint x: 169, startPoint y: 77, endPoint x: 325, endPoint y: 78, distance: 156.4
copy span "J&M Renovations -"
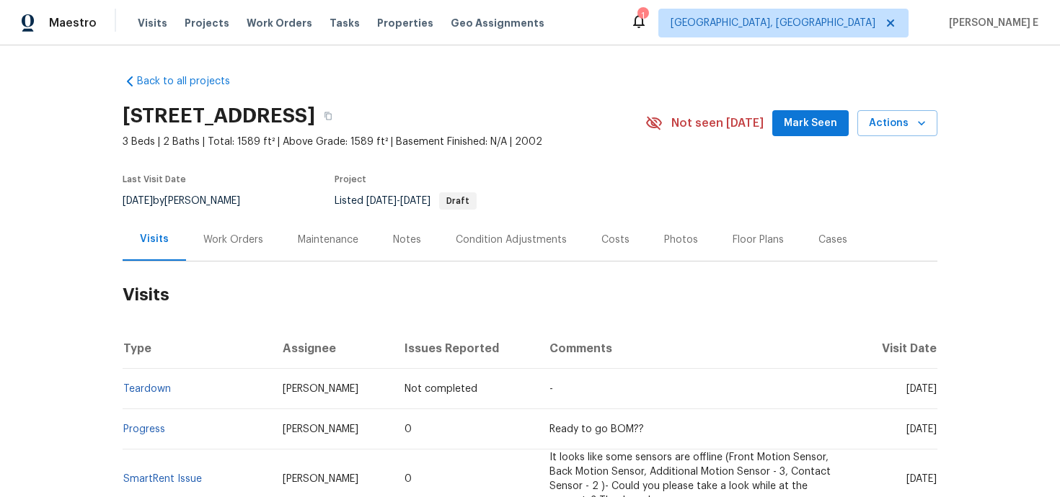
click at [215, 244] on div "Work Orders" at bounding box center [233, 240] width 60 height 14
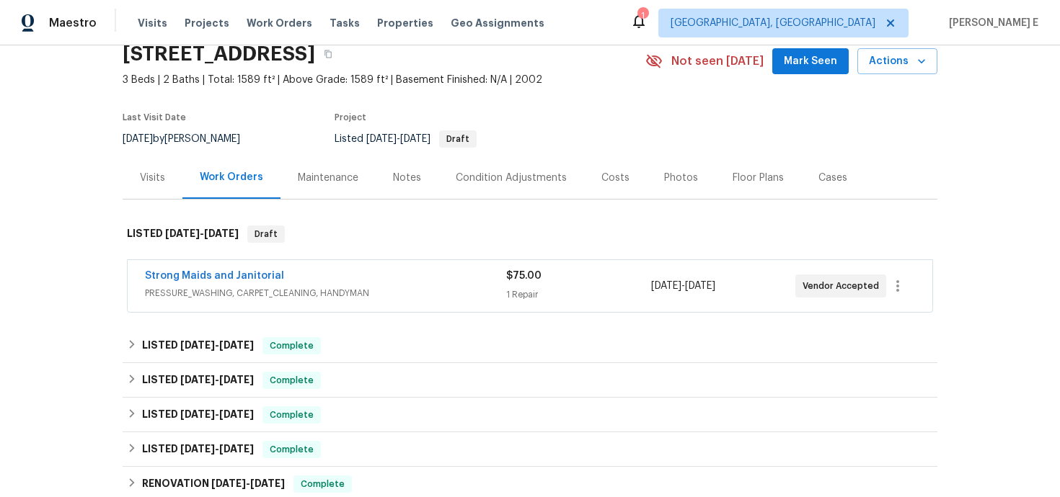
scroll to position [63, 0]
click at [213, 271] on link "Strong Maids and Janitorial" at bounding box center [214, 275] width 139 height 10
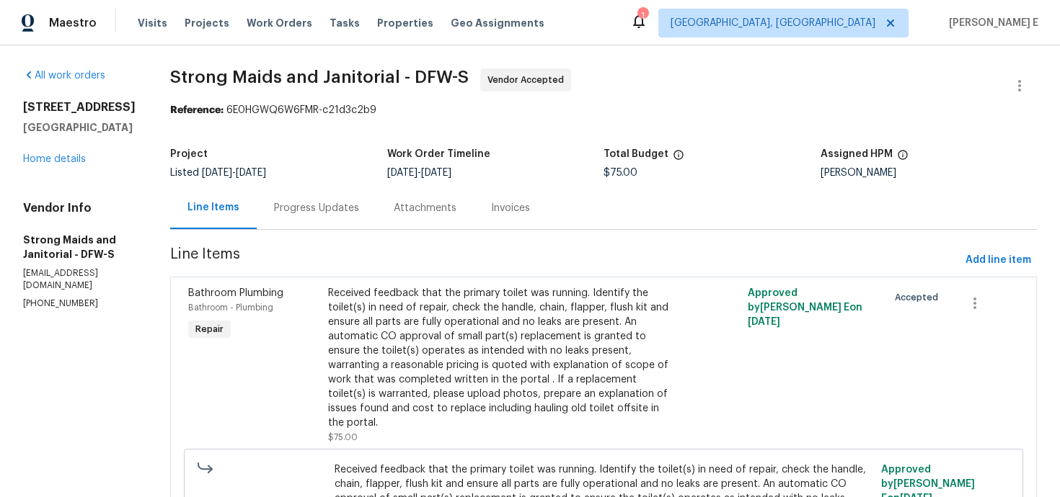
click at [299, 216] on div "Progress Updates" at bounding box center [317, 208] width 120 height 43
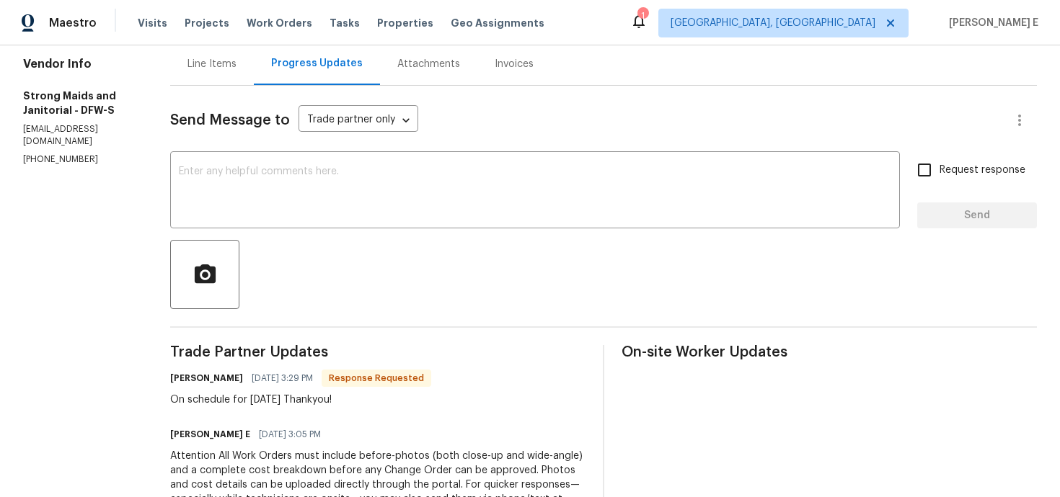
scroll to position [145, 0]
click at [339, 182] on textarea at bounding box center [535, 191] width 712 height 50
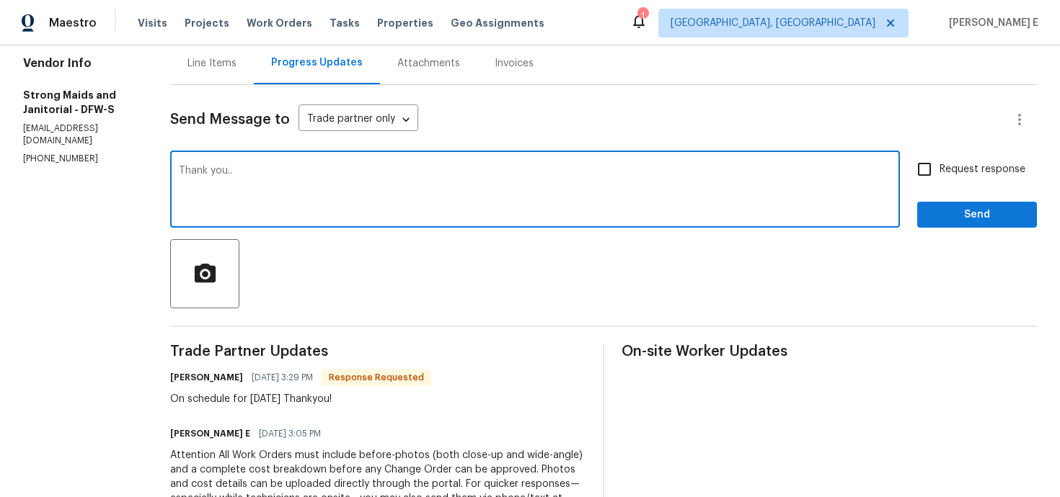
type textarea "Thank you.."
click at [936, 223] on button "Send" at bounding box center [977, 215] width 120 height 27
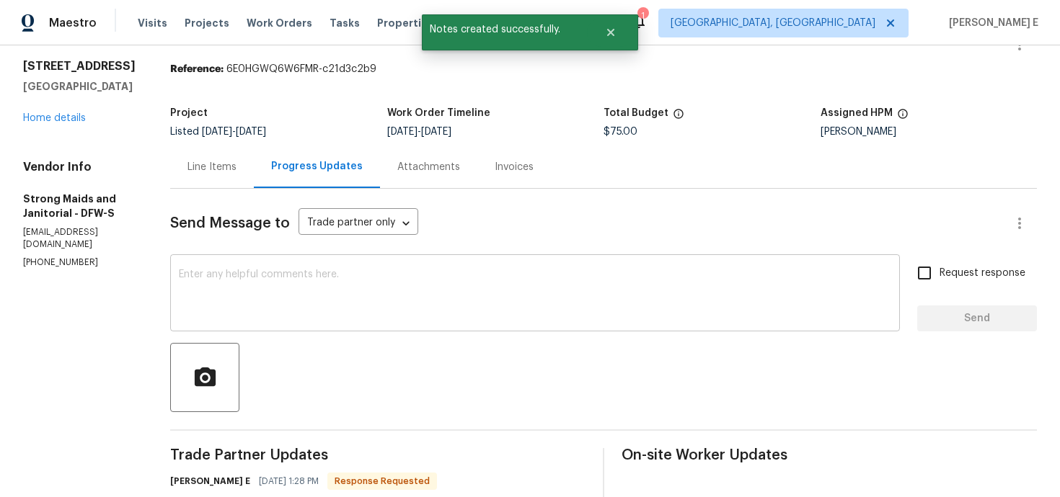
scroll to position [0, 0]
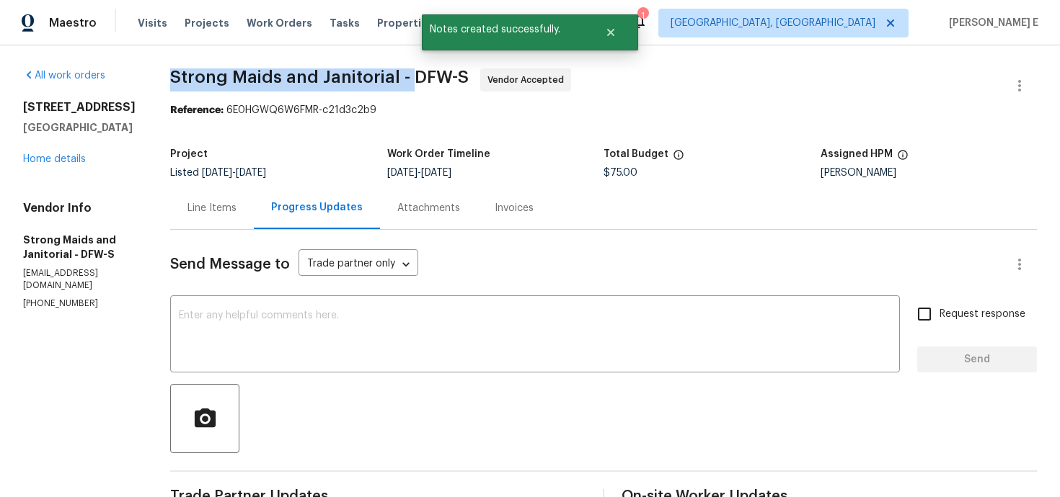
drag, startPoint x: 161, startPoint y: 83, endPoint x: 404, endPoint y: 90, distance: 243.0
click at [404, 90] on div "All work orders [STREET_ADDRESS] Home details Vendor Info Strong Maids and Jani…" at bounding box center [530, 453] width 1060 height 816
copy span "Strong Maids and Janitorial -"
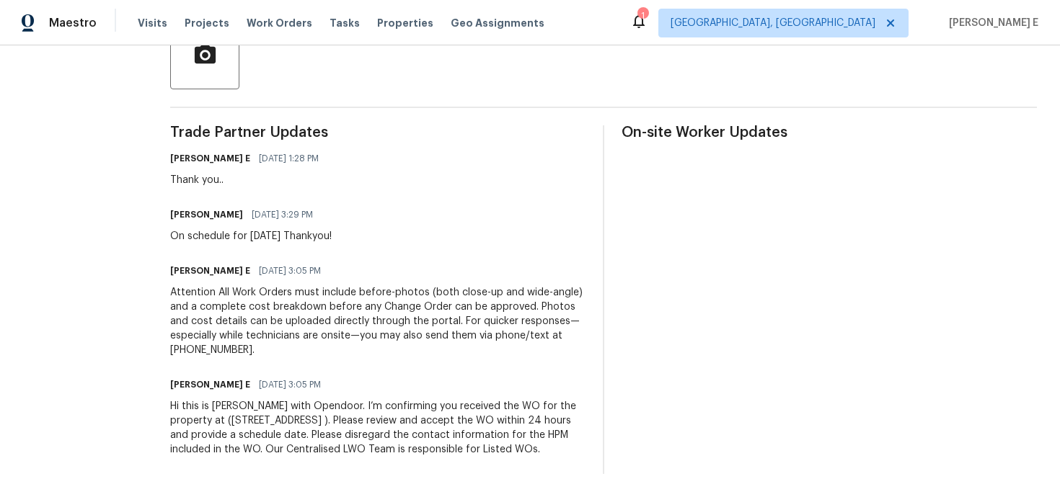
scroll to position [337, 0]
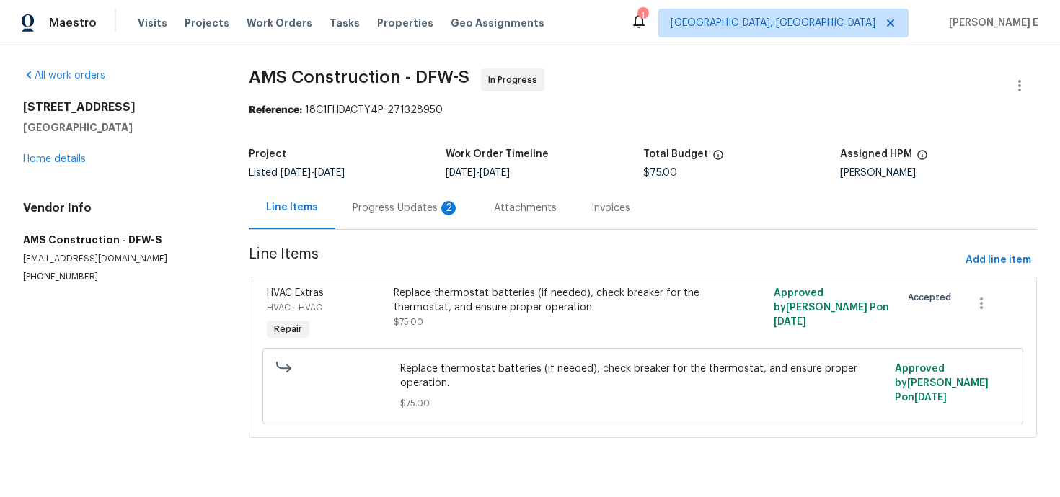
click at [425, 206] on div "Progress Updates 2" at bounding box center [405, 208] width 107 height 14
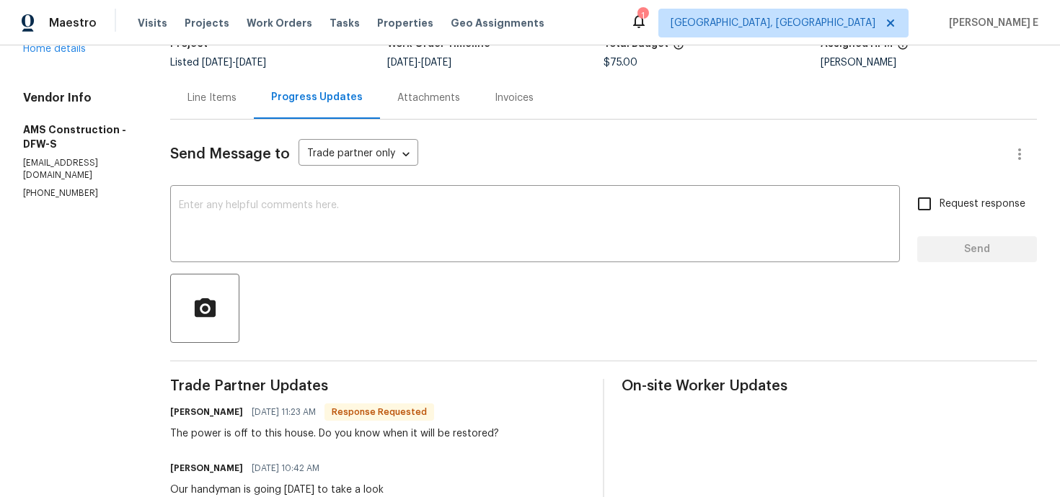
scroll to position [84, 0]
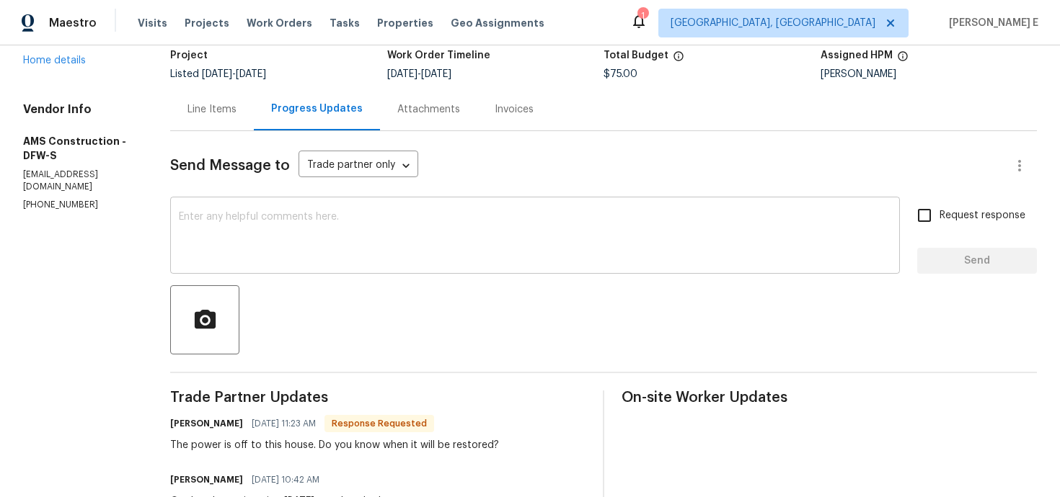
click at [410, 231] on textarea at bounding box center [535, 237] width 712 height 50
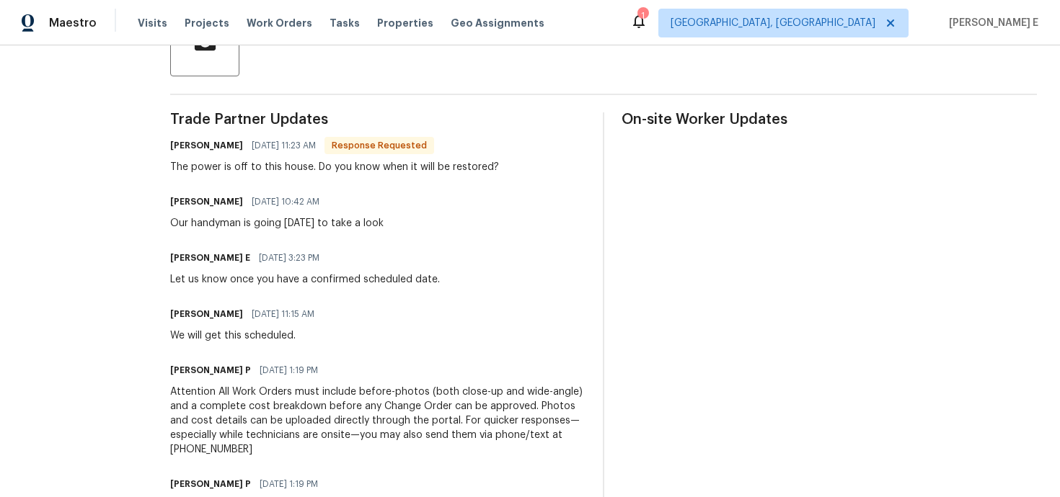
scroll to position [406, 0]
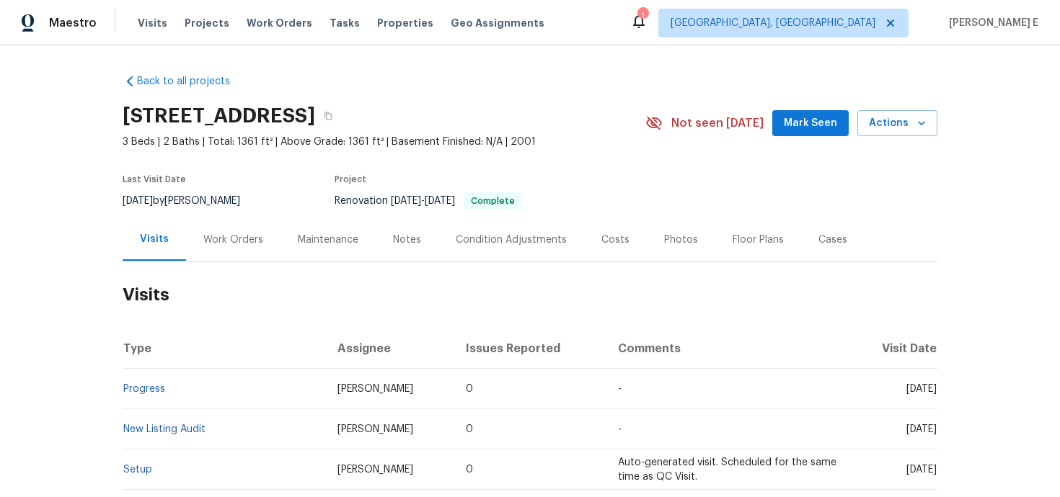
click at [254, 262] on h2 "Visits" at bounding box center [530, 295] width 814 height 67
click at [228, 243] on div "Work Orders" at bounding box center [233, 240] width 60 height 14
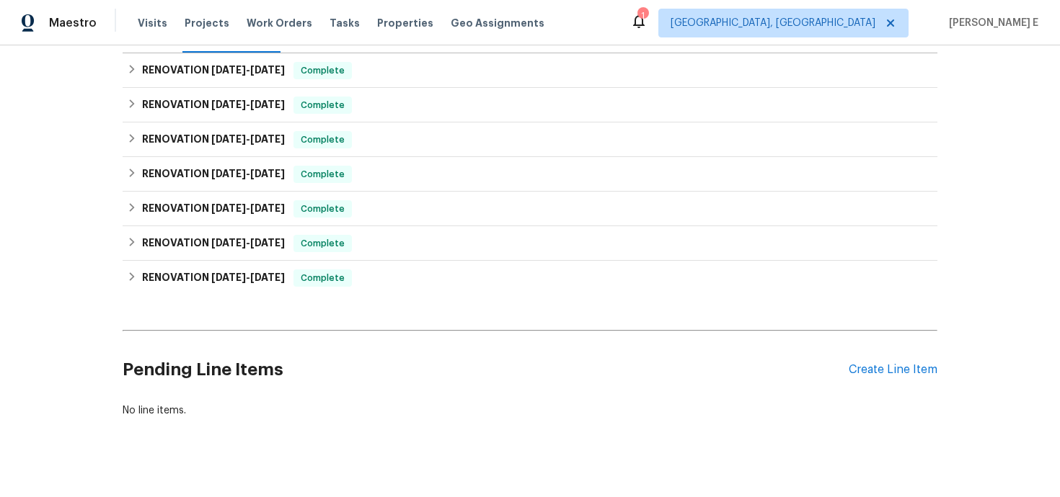
scroll to position [227, 0]
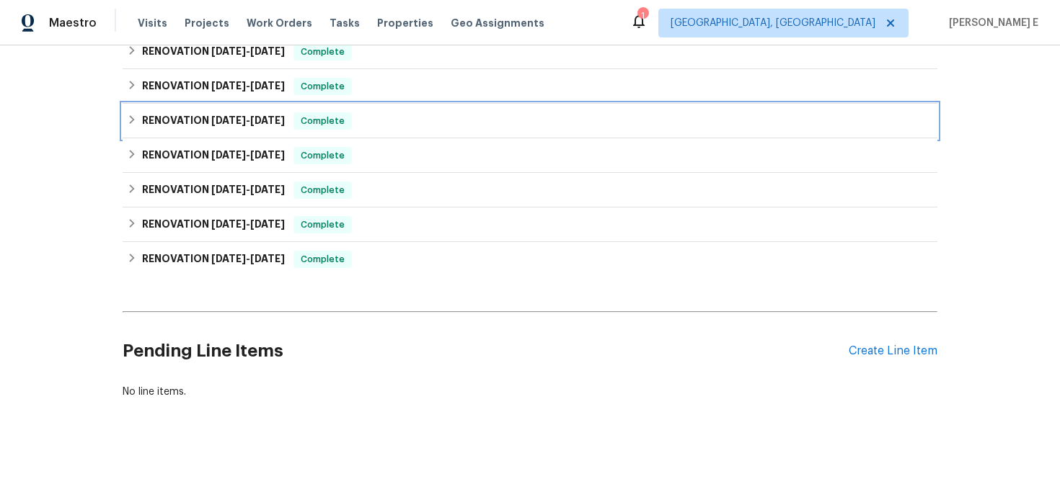
click at [216, 112] on h6 "RENOVATION 8/11/25 - 8/20/25" at bounding box center [213, 120] width 143 height 17
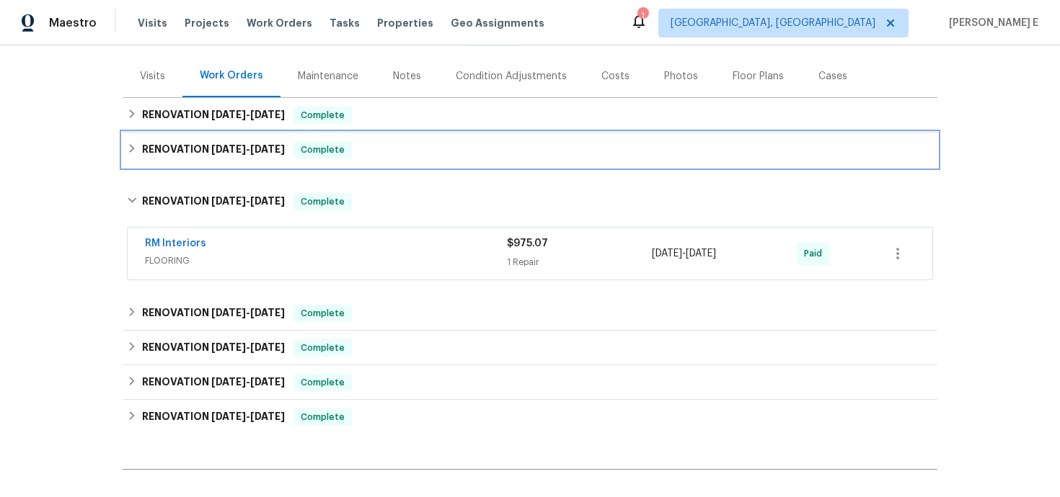
click at [213, 156] on h6 "RENOVATION 8/11/25 - 8/20/25" at bounding box center [213, 149] width 143 height 17
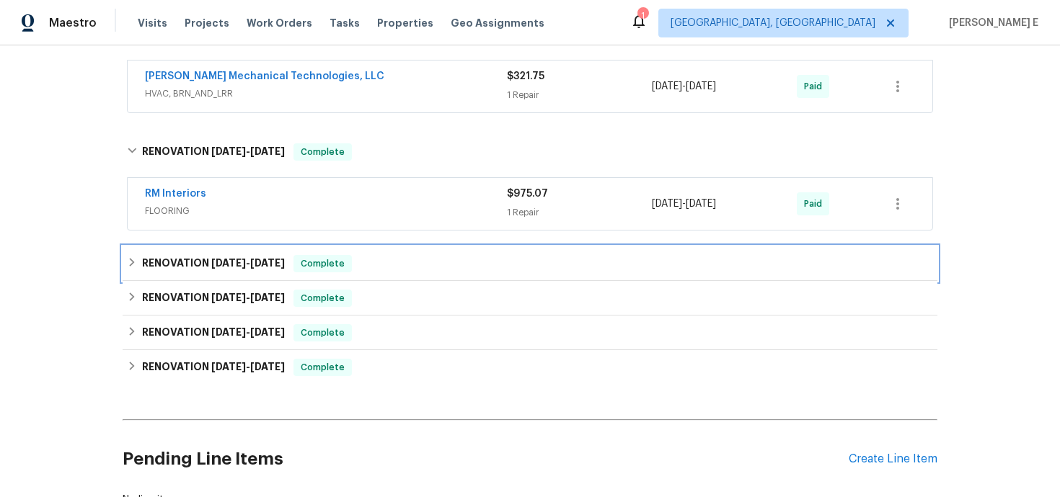
click at [195, 263] on h6 "RENOVATION 8/11/25 - 8/20/25" at bounding box center [213, 263] width 143 height 17
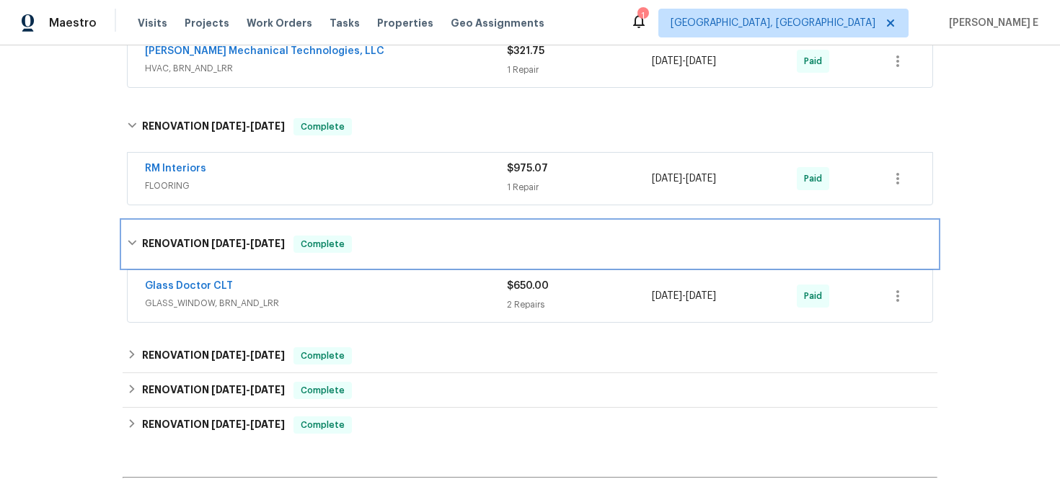
scroll to position [336, 0]
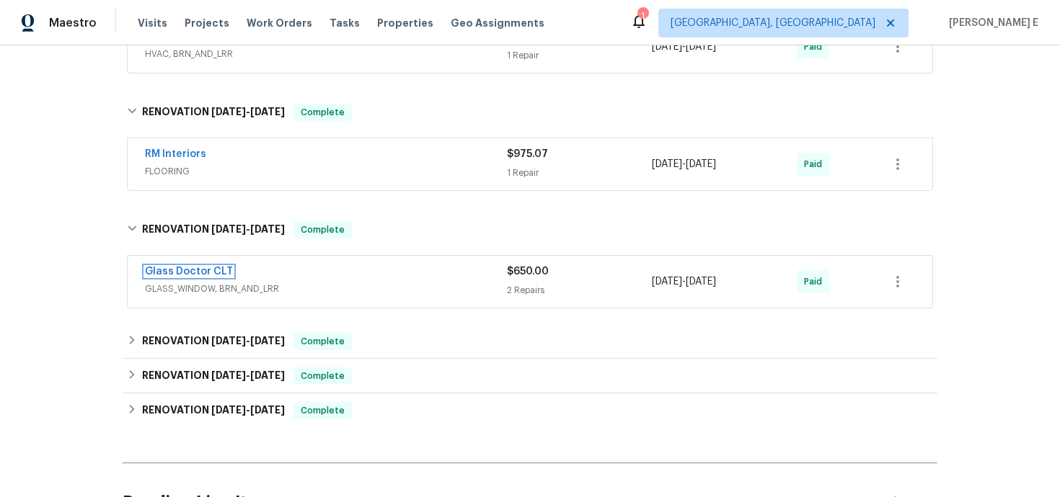
click at [193, 271] on link "Glass Doctor CLT" at bounding box center [189, 272] width 88 height 10
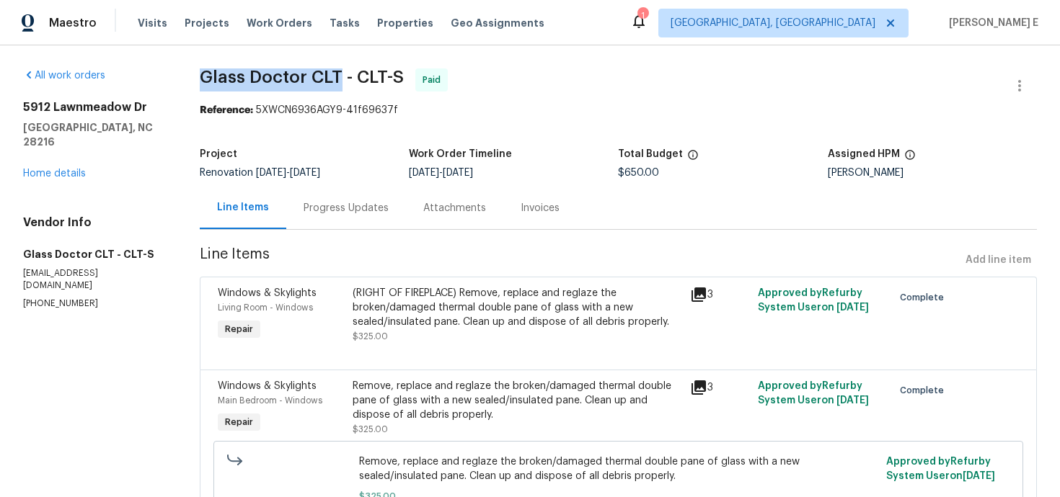
drag, startPoint x: 200, startPoint y: 81, endPoint x: 339, endPoint y: 81, distance: 139.8
click at [339, 81] on span "Glass Doctor CLT - CLT-S" at bounding box center [302, 76] width 204 height 17
copy span "Glass Doctor CLT"
click at [521, 182] on div "Project Renovation 8/11/2025 - 8/20/2025 Work Order Timeline 8/11/2025 - 8/20/2…" at bounding box center [618, 164] width 837 height 46
click at [335, 212] on div "Progress Updates" at bounding box center [345, 208] width 85 height 14
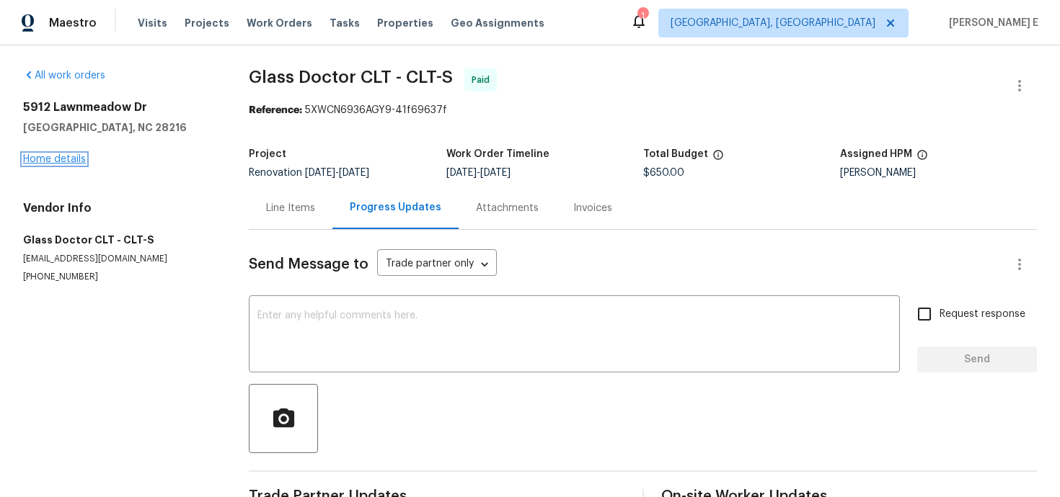
click at [65, 158] on link "Home details" at bounding box center [54, 159] width 63 height 10
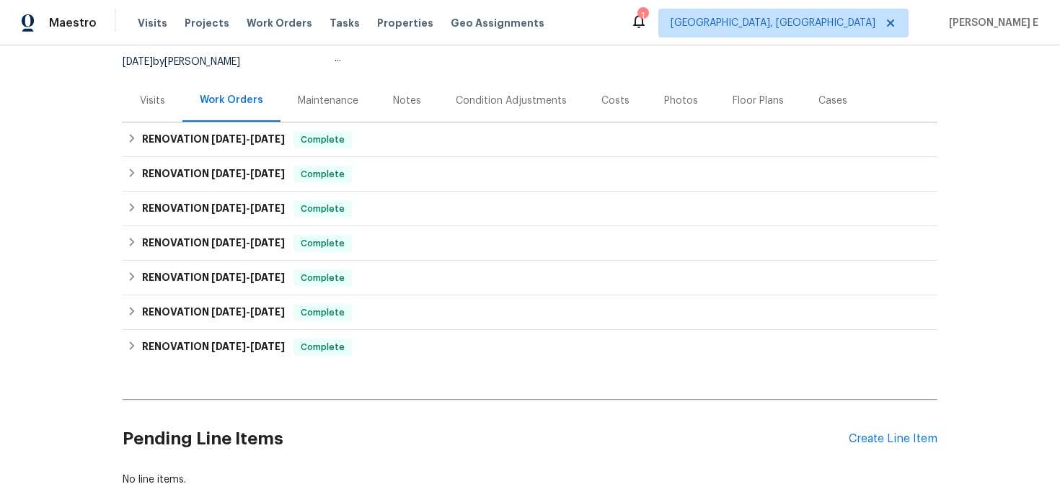
scroll to position [227, 0]
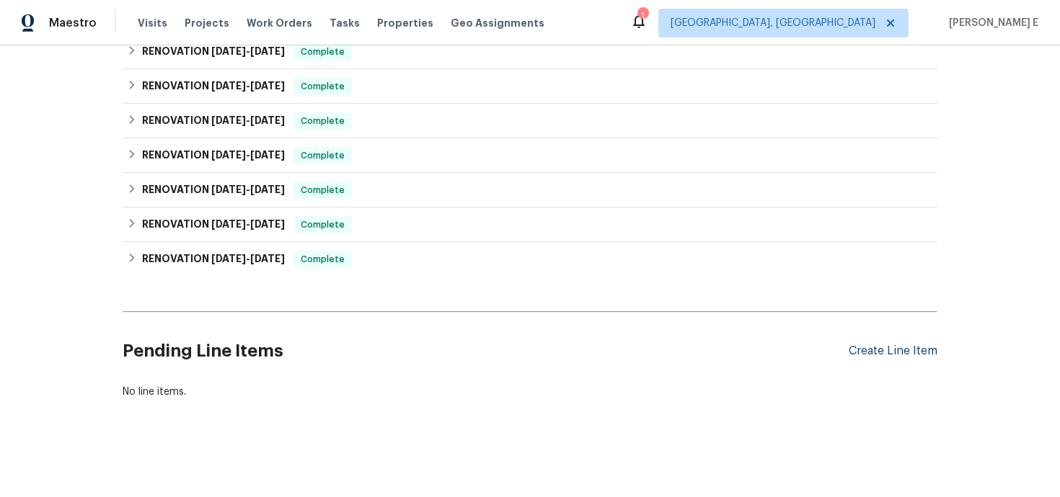
click at [871, 350] on div "Create Line Item" at bounding box center [892, 352] width 89 height 14
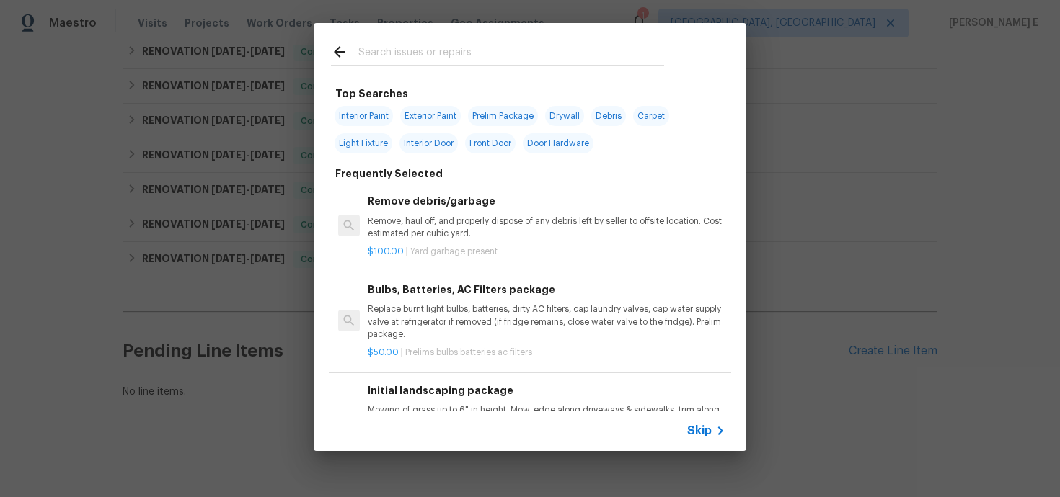
click at [691, 438] on span "Skip" at bounding box center [699, 431] width 25 height 14
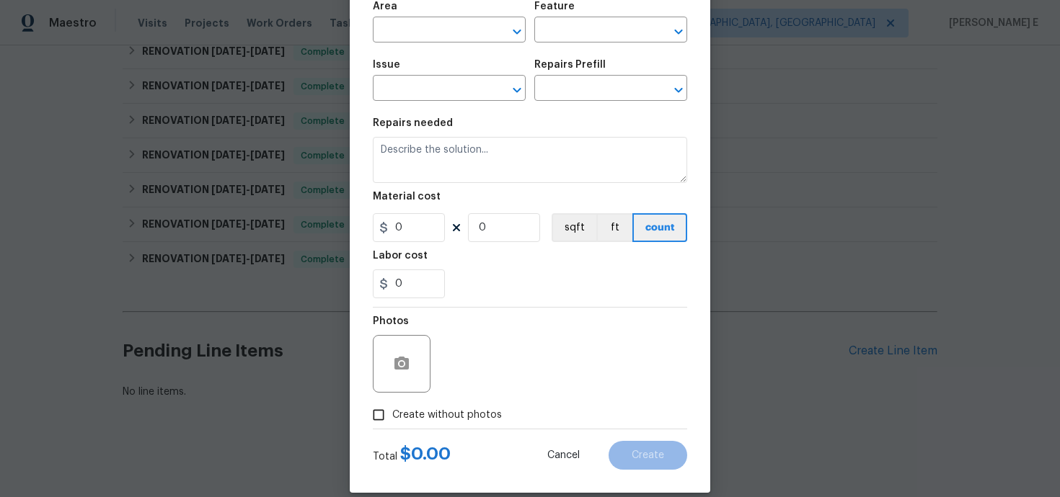
scroll to position [0, 0]
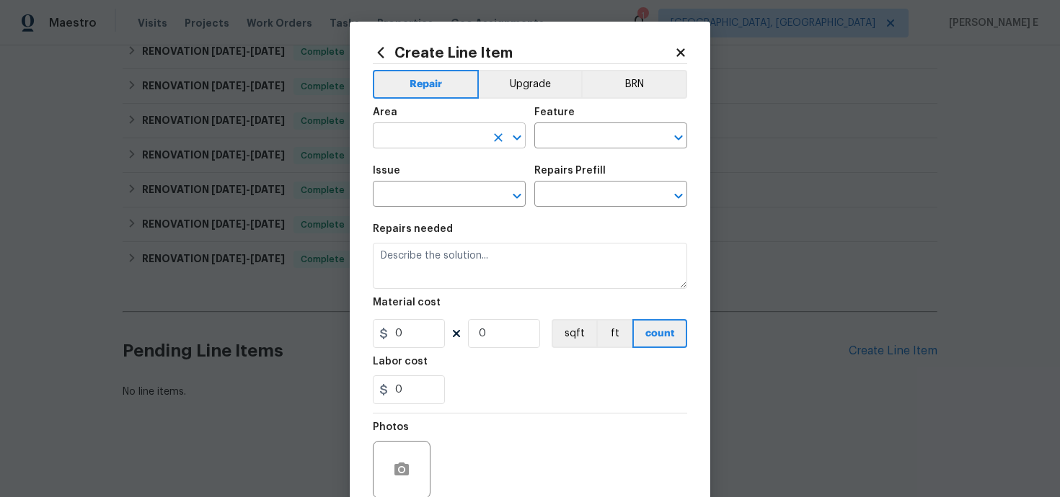
click at [409, 130] on input "text" at bounding box center [429, 137] width 112 height 22
type input "Interior Overall"
type input "Windows"
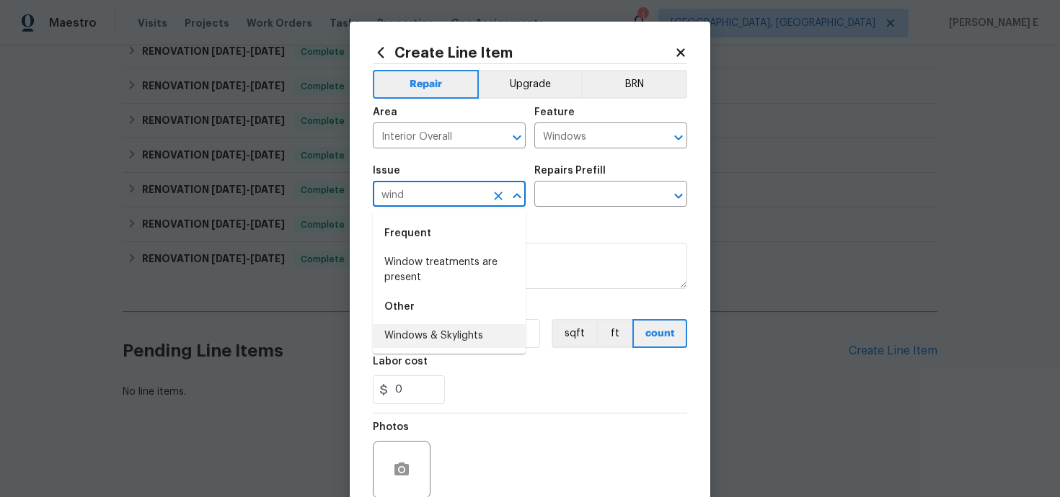
click at [429, 327] on li "Windows & Skylights" at bounding box center [449, 336] width 153 height 24
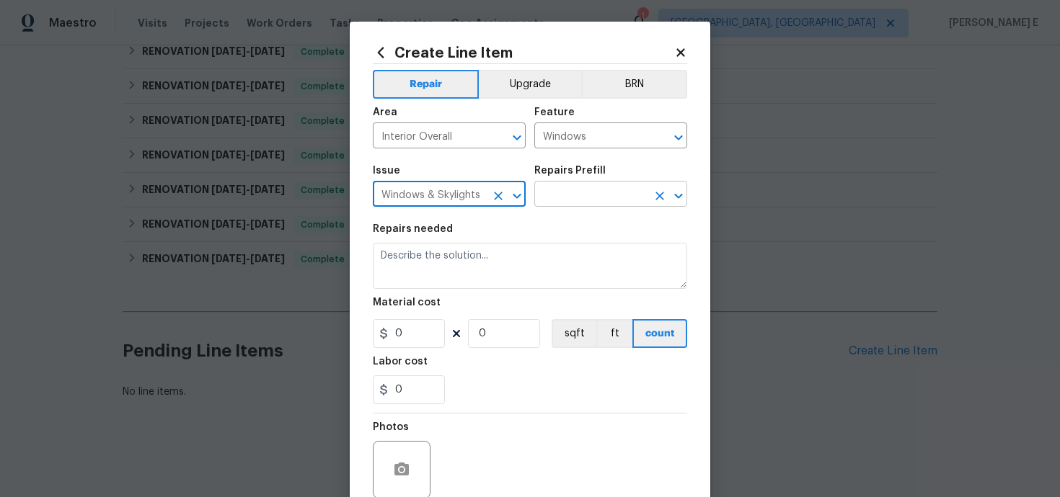
type input "Windows & Skylights"
click at [576, 192] on input "text" at bounding box center [590, 196] width 112 height 22
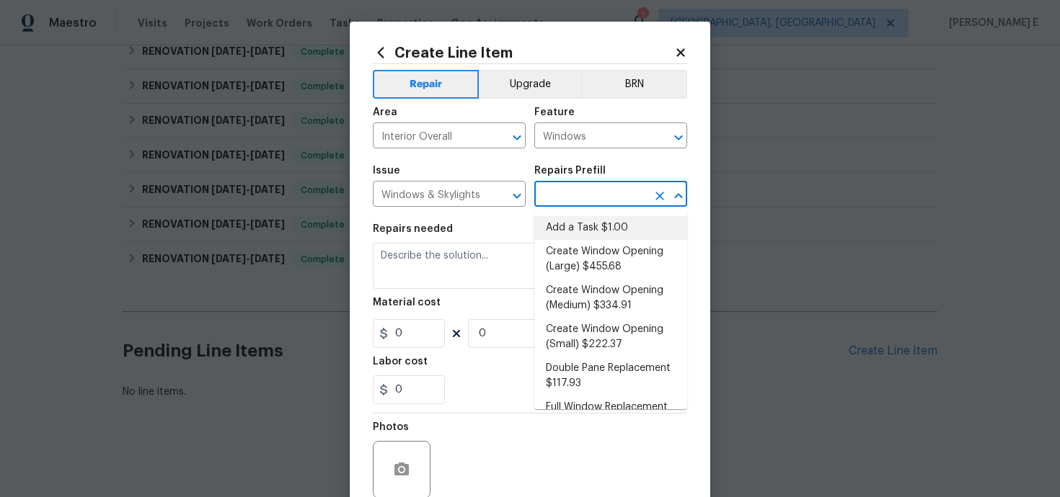
click at [566, 223] on li "Add a Task $1.00" at bounding box center [610, 228] width 153 height 24
type input "Add a Task $1.00"
type textarea "HPM to detail"
type input "1"
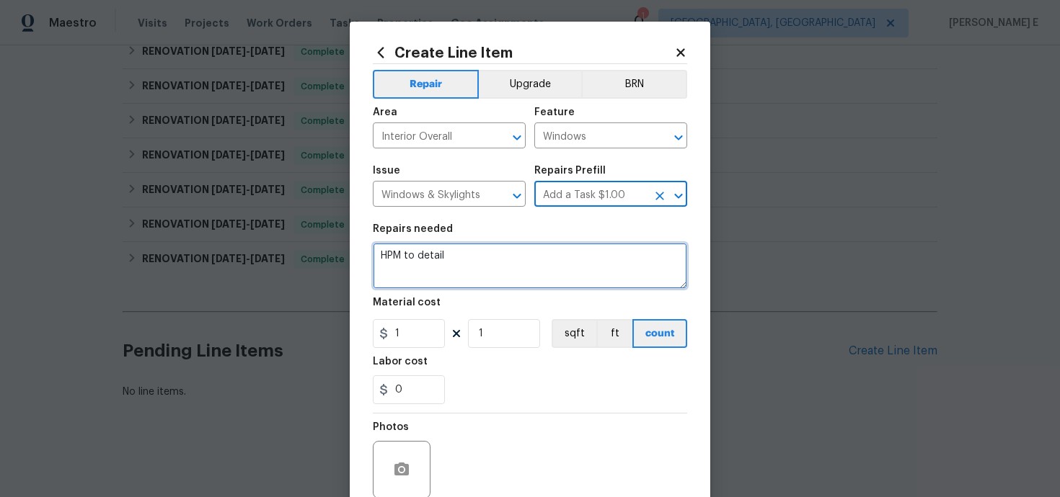
click at [494, 260] on textarea "HPM to detail" at bounding box center [530, 266] width 314 height 46
paste textarea "crack in glass of living room window"
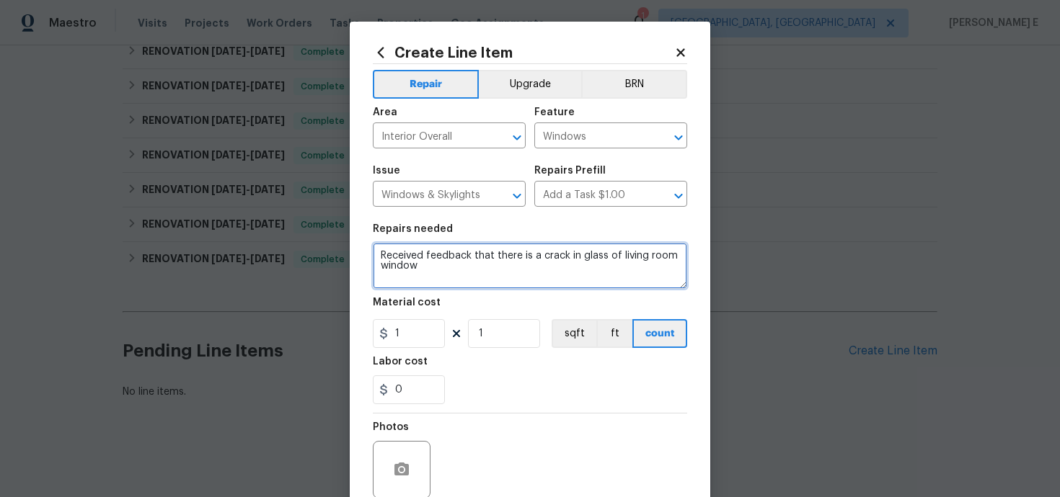
click at [580, 261] on textarea "Received feedback that there is a crack in glass of living room window" at bounding box center [530, 266] width 314 height 46
click at [447, 271] on textarea "Received feedback that there is a crack in the glass of living room window" at bounding box center [530, 266] width 314 height 46
paste textarea "and provide repair/replacement recommendation."
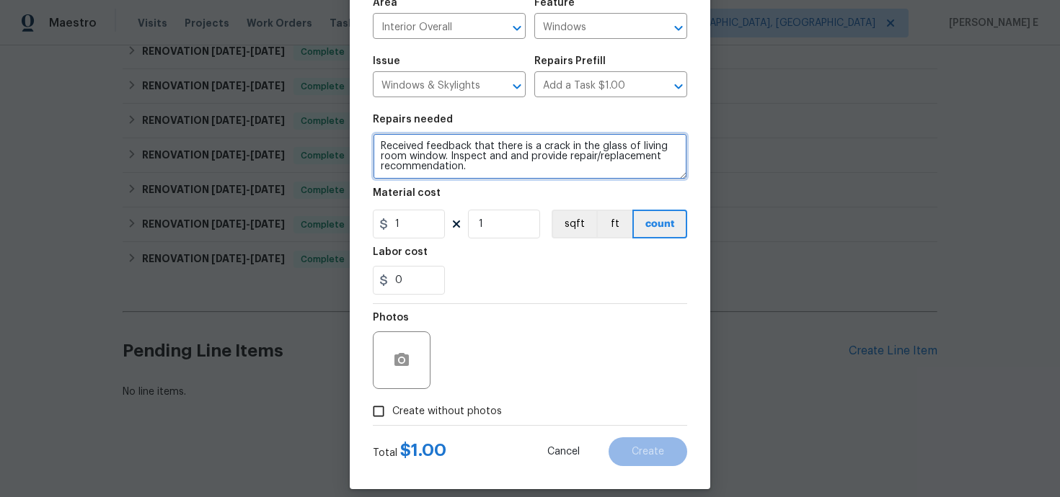
scroll to position [114, 0]
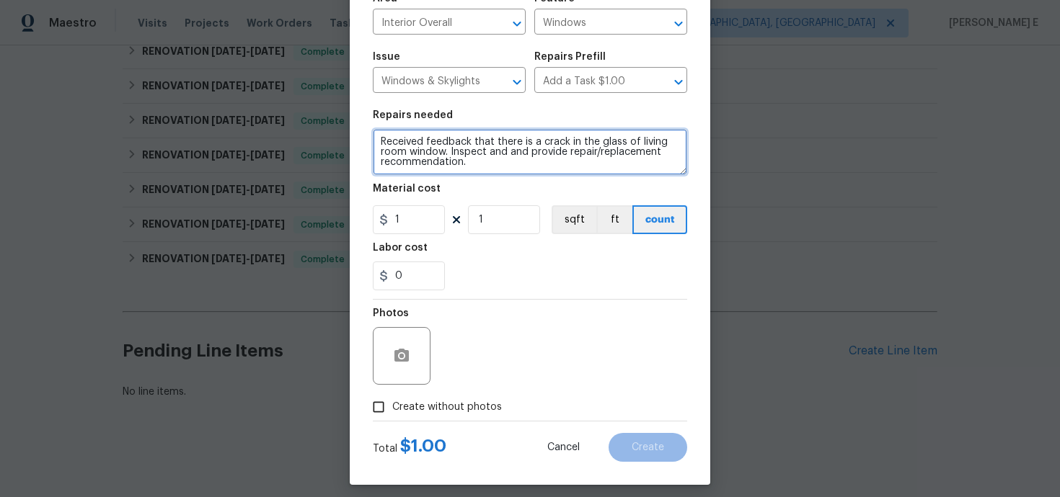
type textarea "Received feedback that there is a crack in the glass of living room window. Ins…"
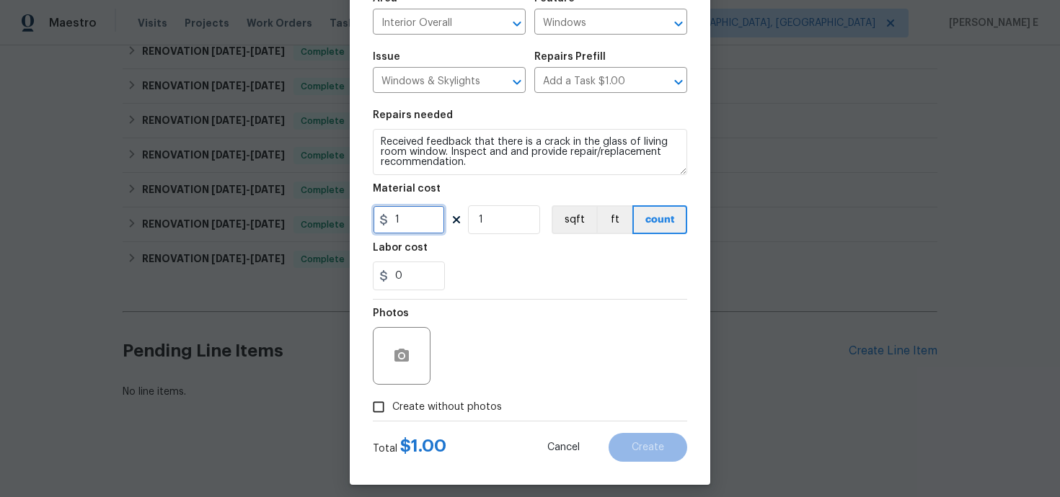
drag, startPoint x: 403, startPoint y: 218, endPoint x: 376, endPoint y: 223, distance: 27.3
click at [376, 223] on input "1" at bounding box center [409, 219] width 72 height 29
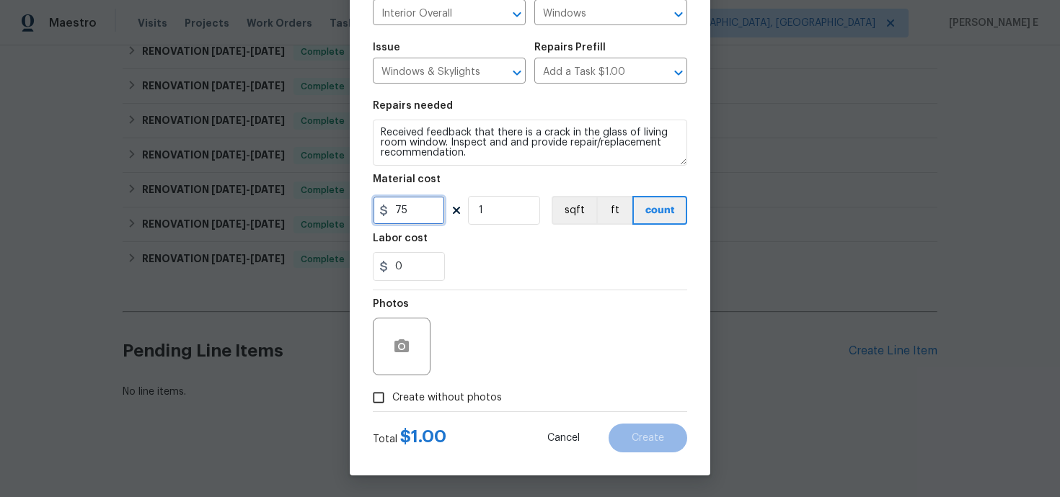
type input "75"
click at [378, 394] on input "Create without photos" at bounding box center [378, 397] width 27 height 27
checkbox input "true"
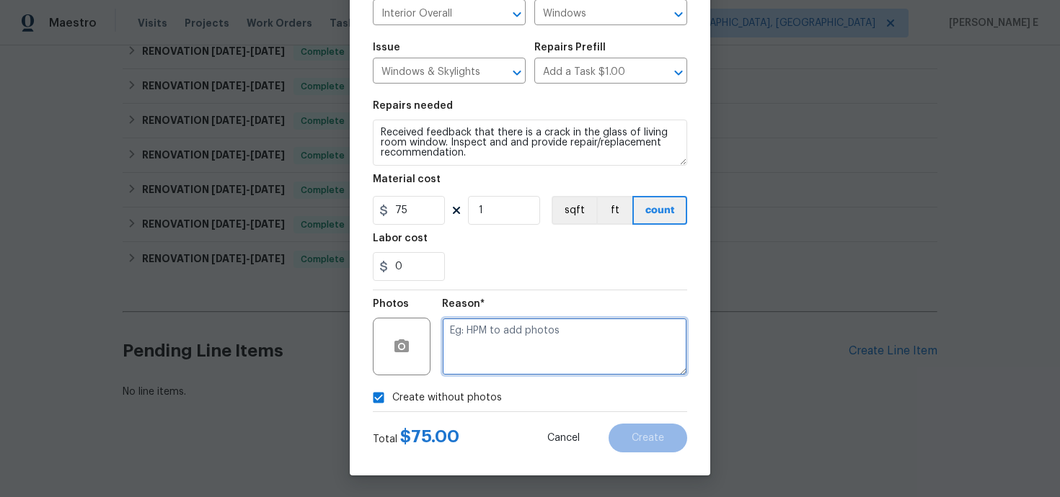
click at [519, 333] on textarea at bounding box center [564, 347] width 245 height 58
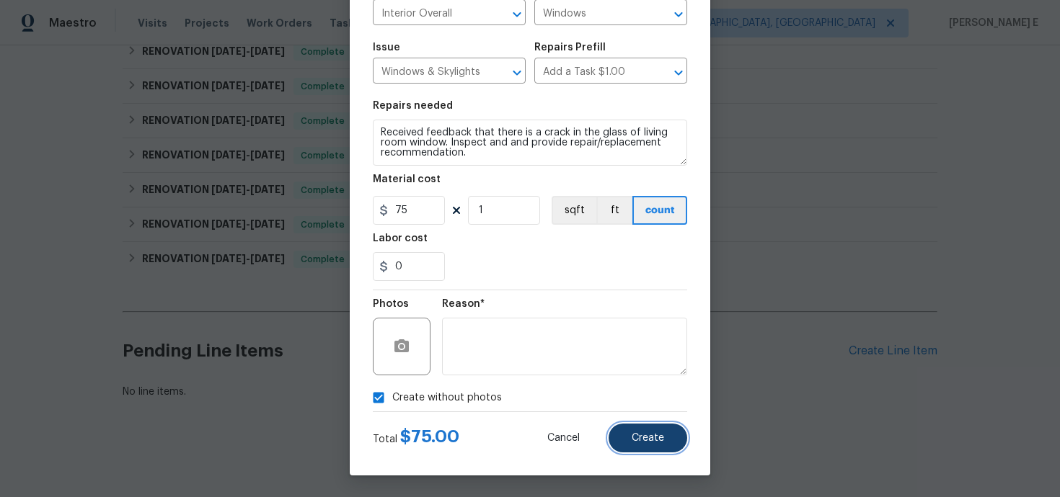
click at [667, 424] on button "Create" at bounding box center [647, 438] width 79 height 29
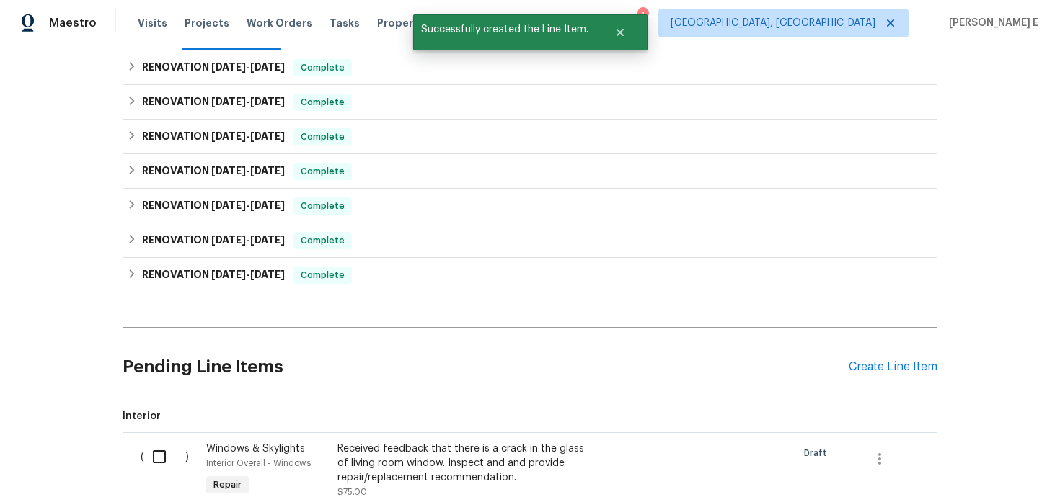
scroll to position [406, 0]
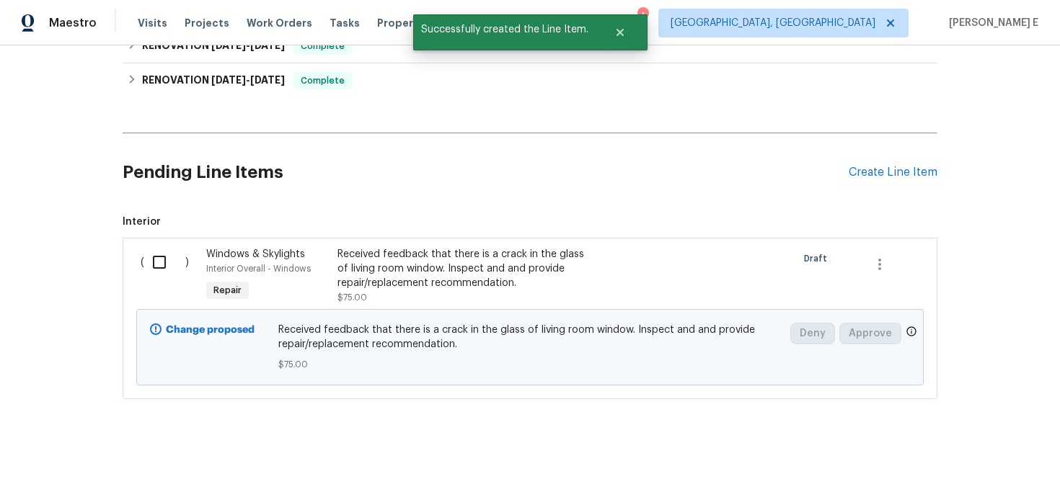
click at [159, 259] on input "checkbox" at bounding box center [164, 262] width 41 height 30
checkbox input "true"
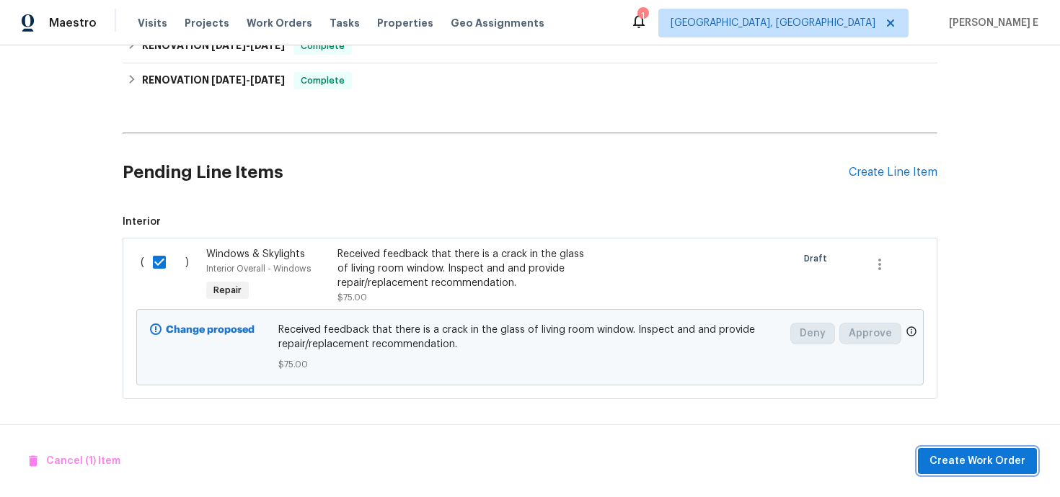
click at [1000, 448] on button "Create Work Order" at bounding box center [977, 461] width 119 height 27
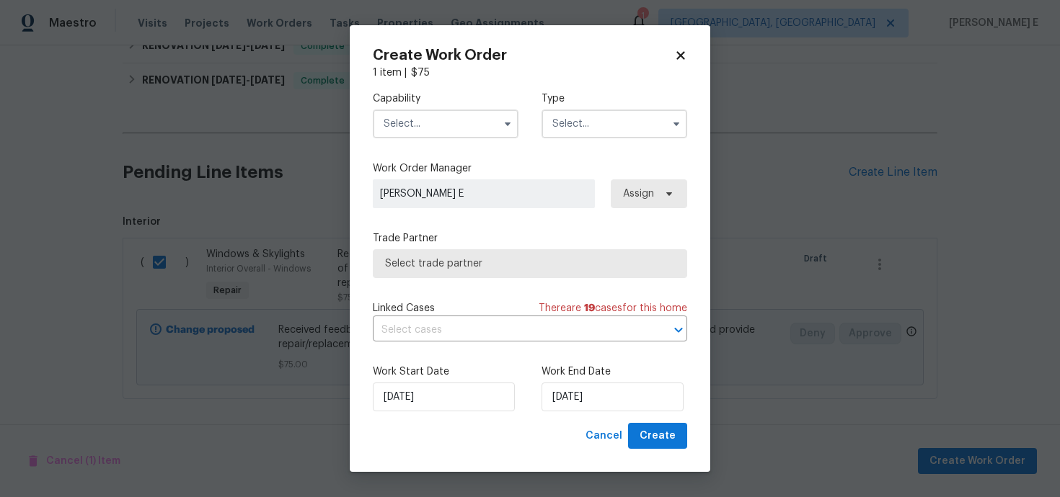
click at [498, 120] on span at bounding box center [508, 124] width 22 height 22
click at [503, 120] on icon "button" at bounding box center [508, 124] width 12 height 12
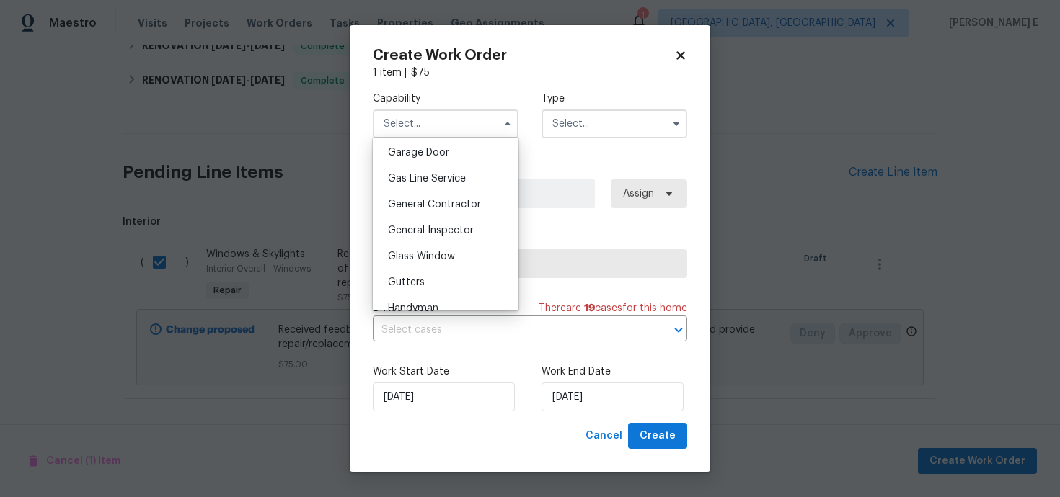
scroll to position [639, 0]
click at [424, 262] on div "Glass Window" at bounding box center [445, 256] width 138 height 26
type input "Glass Window"
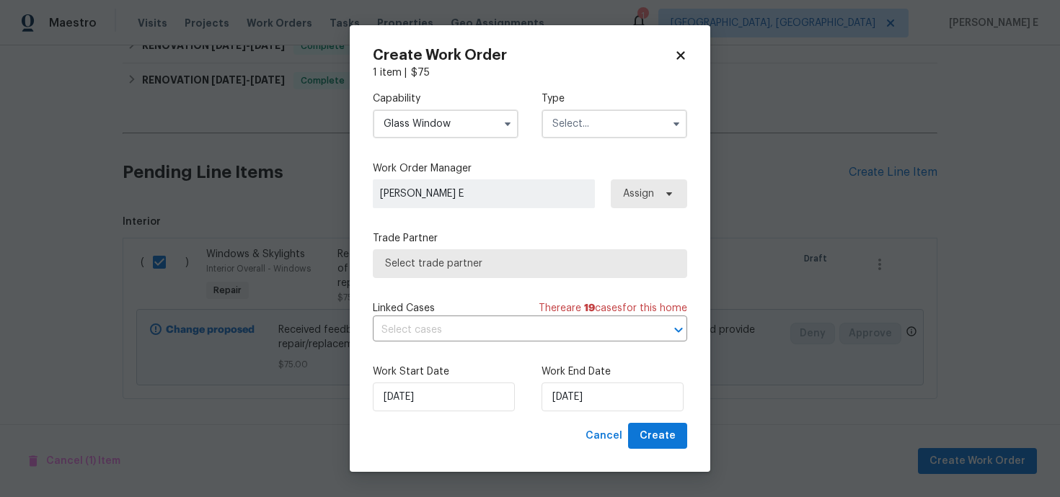
click at [589, 110] on input "text" at bounding box center [614, 124] width 146 height 29
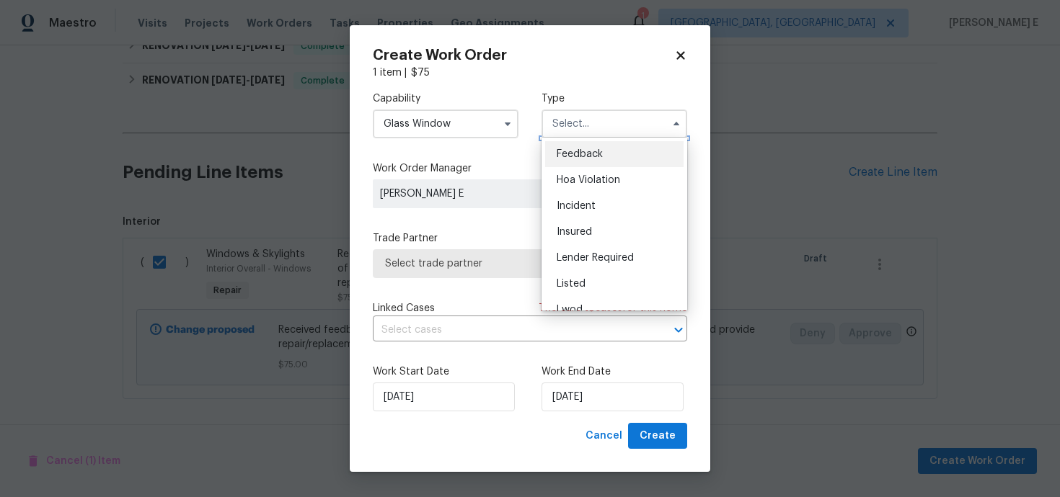
click at [589, 110] on input "text" at bounding box center [614, 124] width 146 height 29
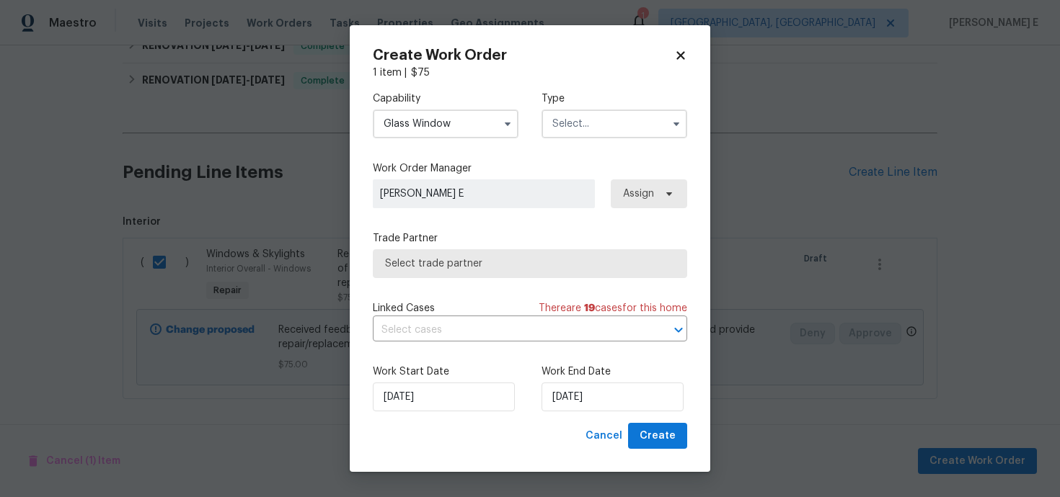
click at [584, 117] on input "text" at bounding box center [614, 124] width 146 height 29
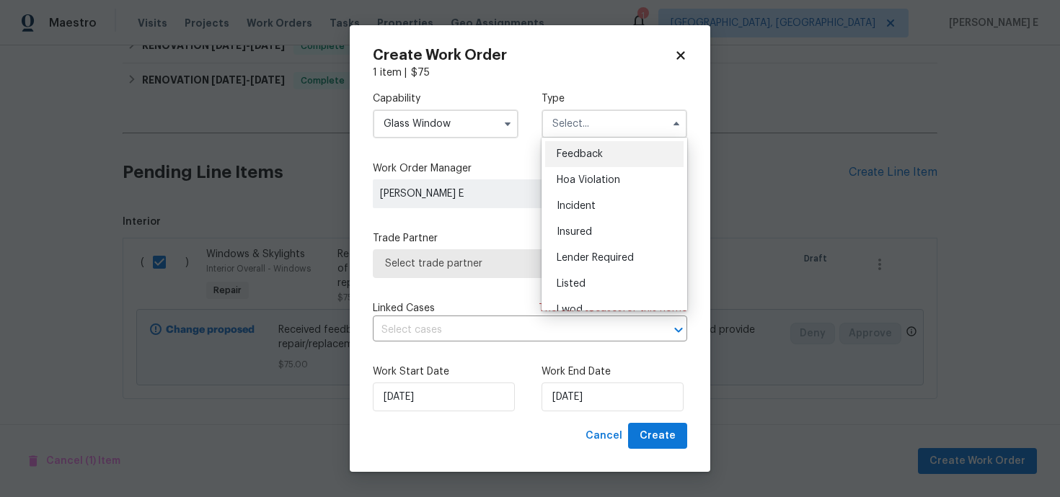
click at [582, 150] on span "Feedback" at bounding box center [579, 154] width 46 height 10
type input "Feedback"
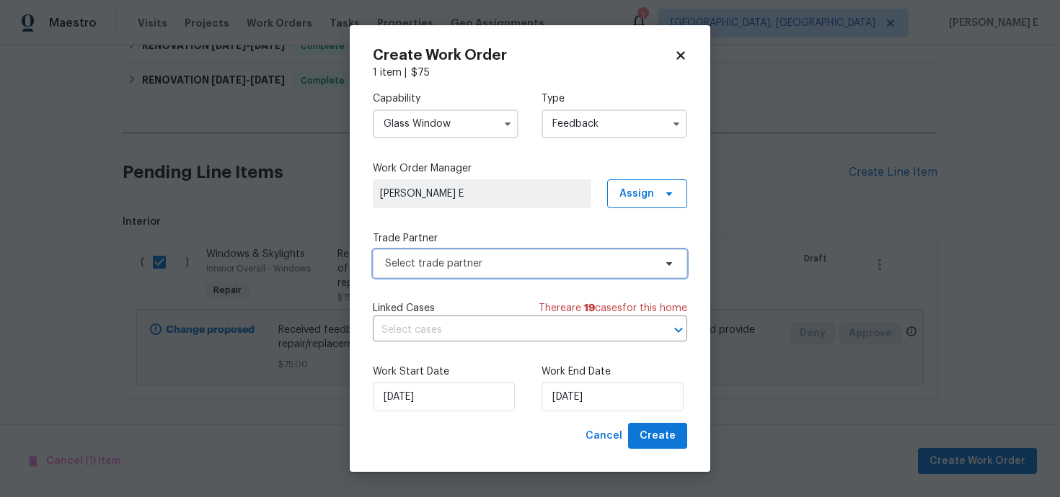
click at [436, 270] on span "Select trade partner" at bounding box center [530, 263] width 314 height 29
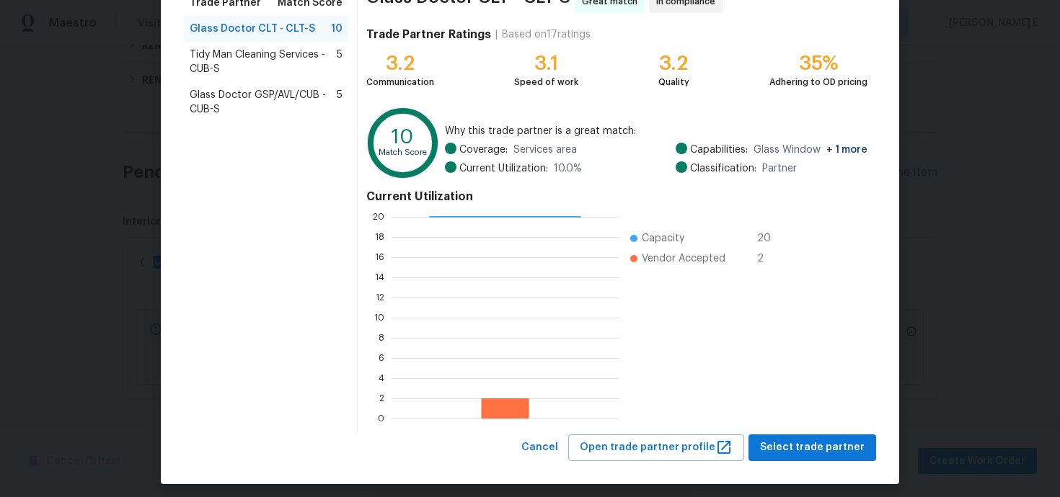
scroll to position [138, 0]
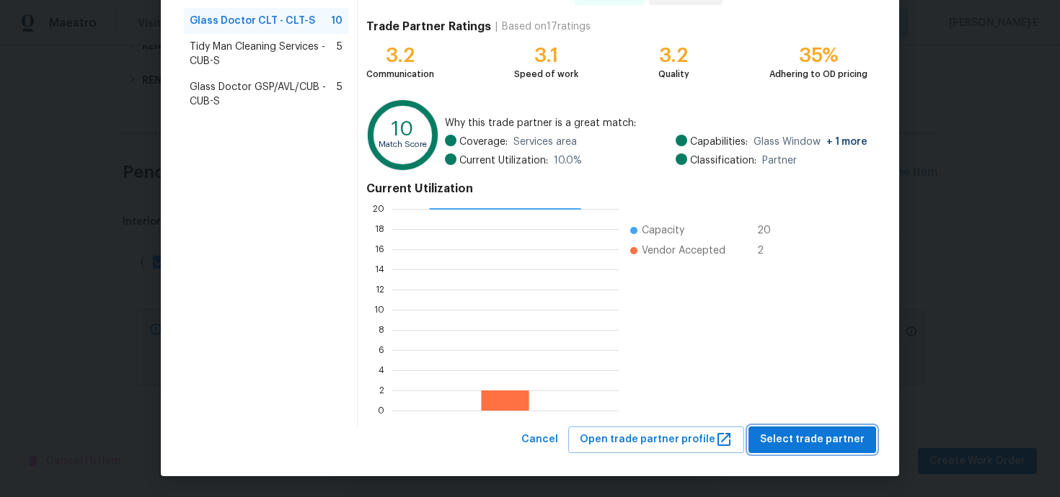
click at [775, 438] on span "Select trade partner" at bounding box center [812, 440] width 105 height 18
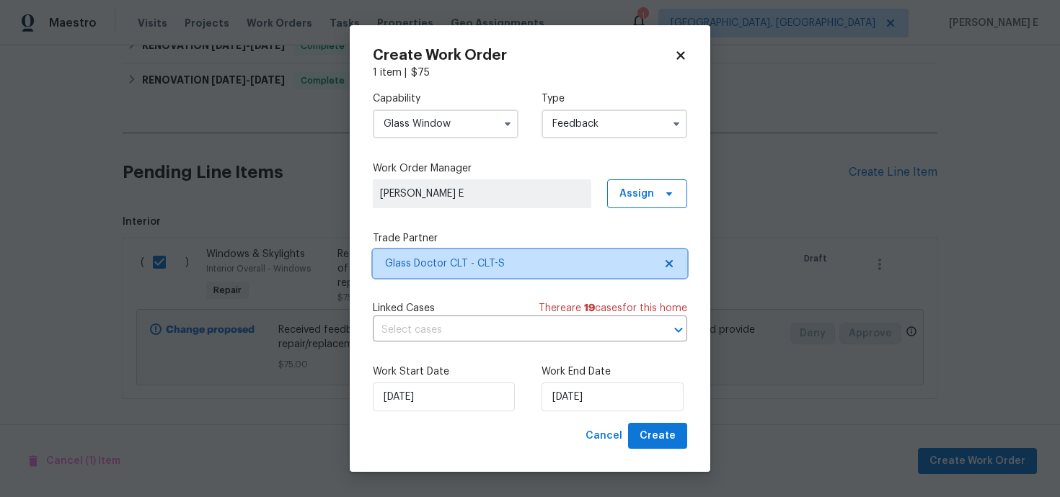
scroll to position [0, 0]
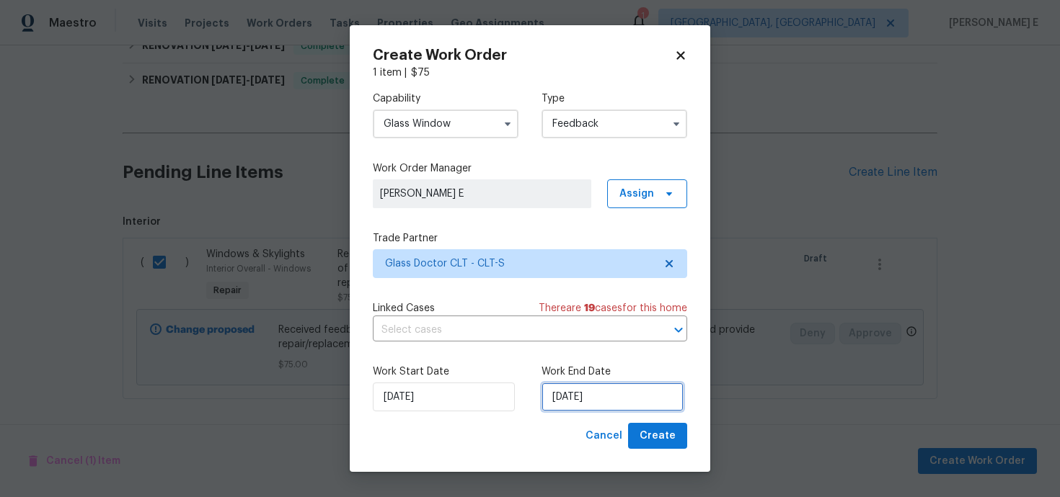
click at [617, 398] on input "25/09/2025" at bounding box center [612, 397] width 142 height 29
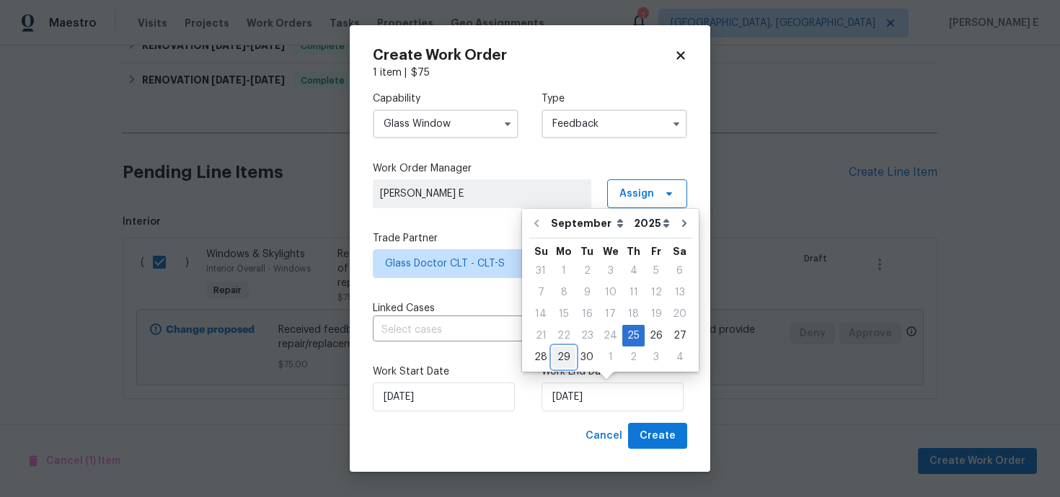
click at [562, 354] on div "29" at bounding box center [563, 357] width 23 height 20
type input "29/09/2025"
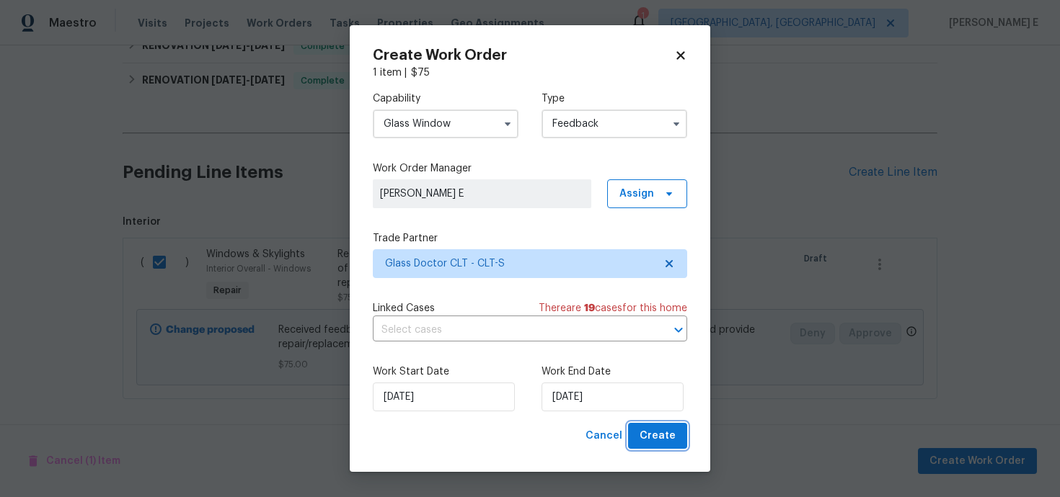
click at [649, 443] on span "Create" at bounding box center [657, 436] width 36 height 18
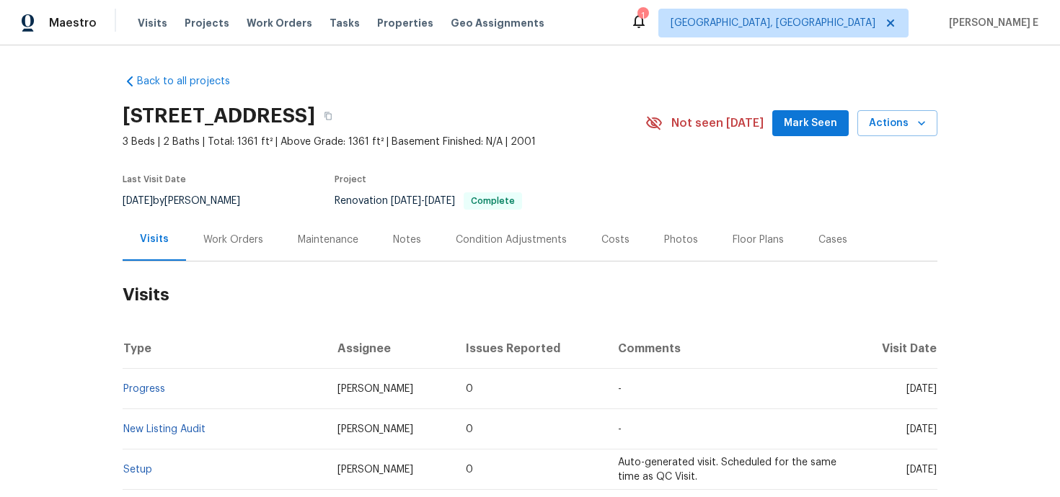
click at [213, 249] on div "Work Orders" at bounding box center [233, 239] width 94 height 43
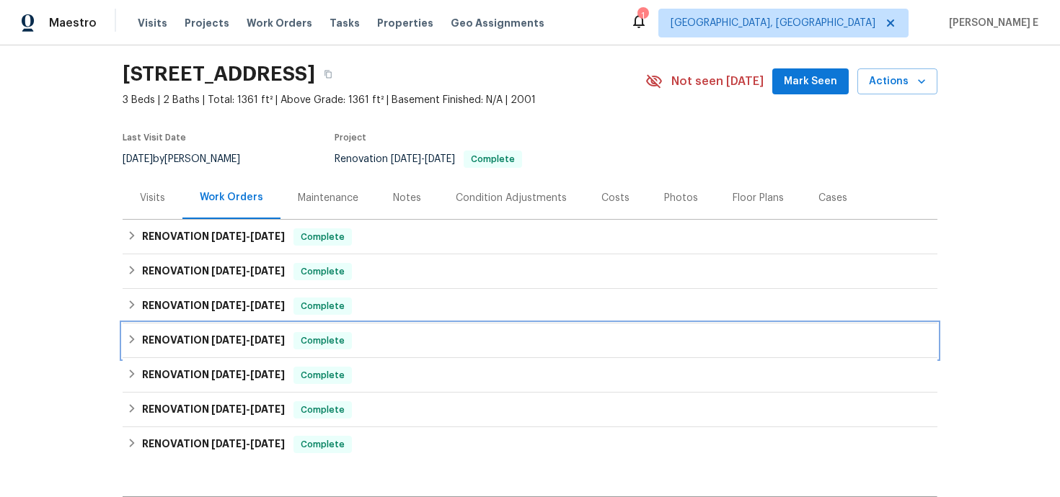
click at [217, 331] on div "RENOVATION [DATE] - [DATE] Complete" at bounding box center [530, 341] width 814 height 35
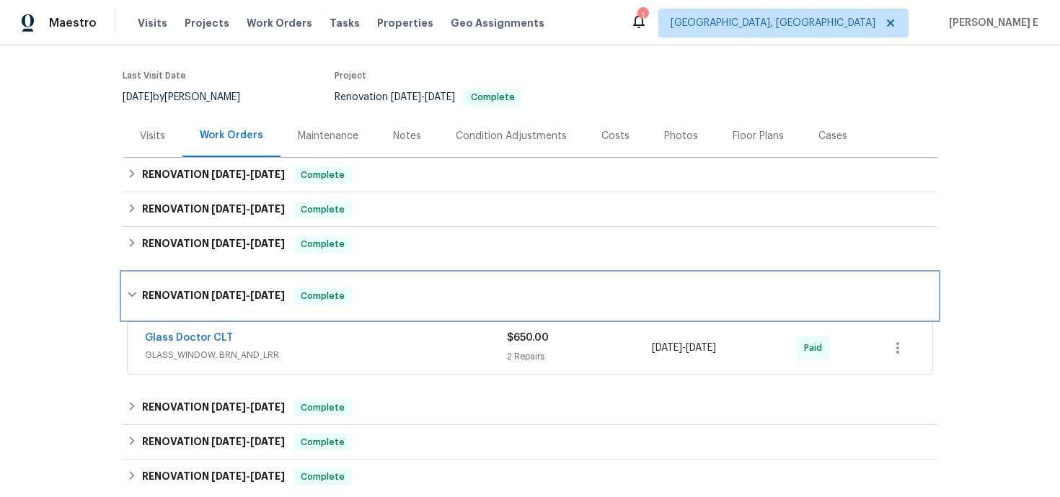
scroll to position [115, 0]
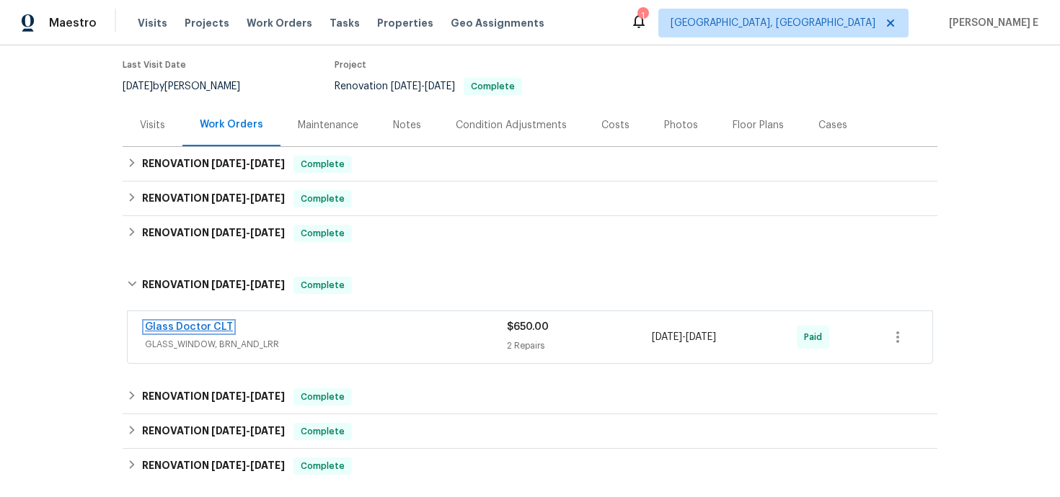
click at [205, 329] on link "Glass Doctor CLT" at bounding box center [189, 327] width 88 height 10
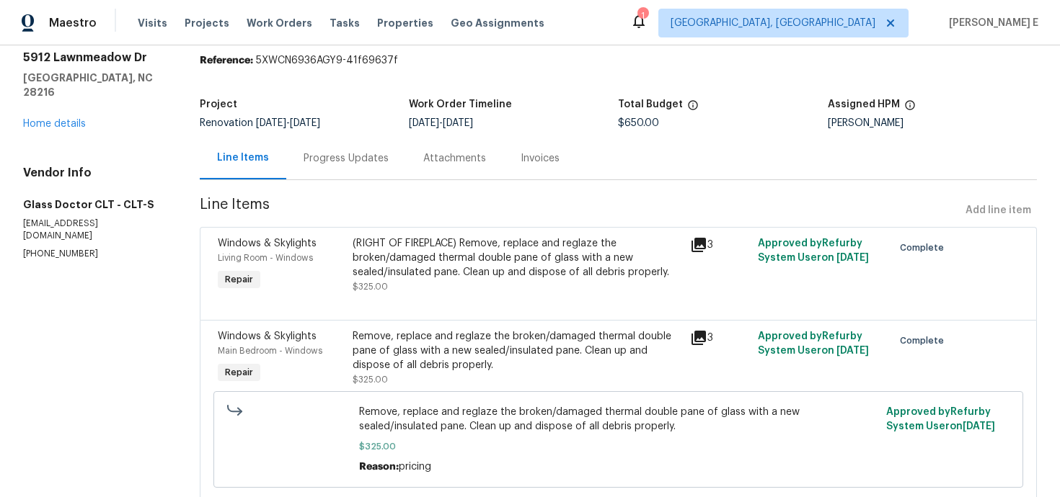
scroll to position [75, 0]
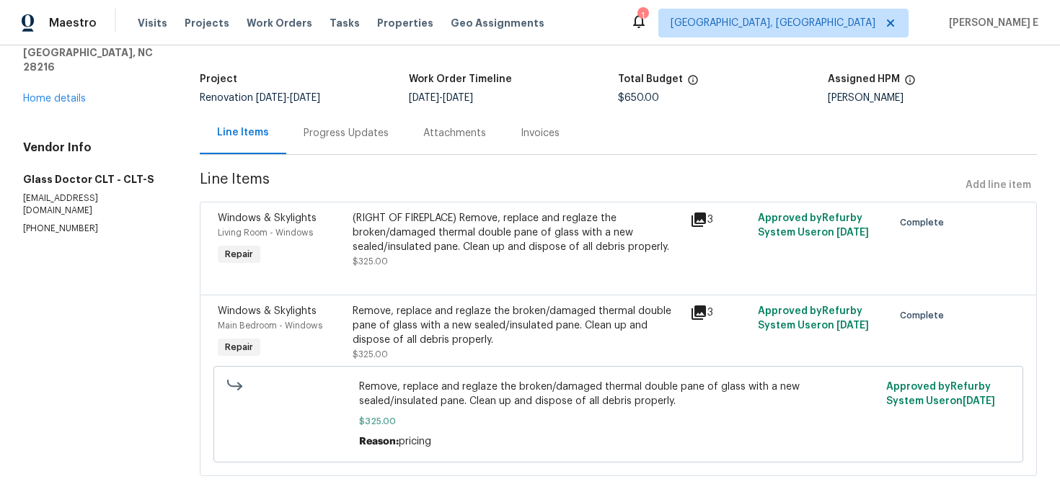
click at [309, 141] on div "Progress Updates" at bounding box center [346, 133] width 120 height 43
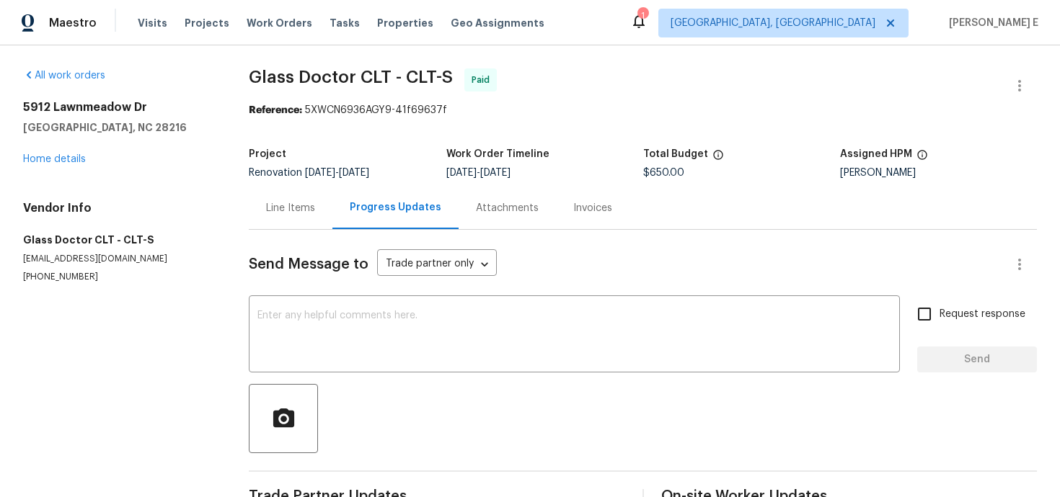
click at [298, 193] on div "Line Items" at bounding box center [291, 208] width 84 height 43
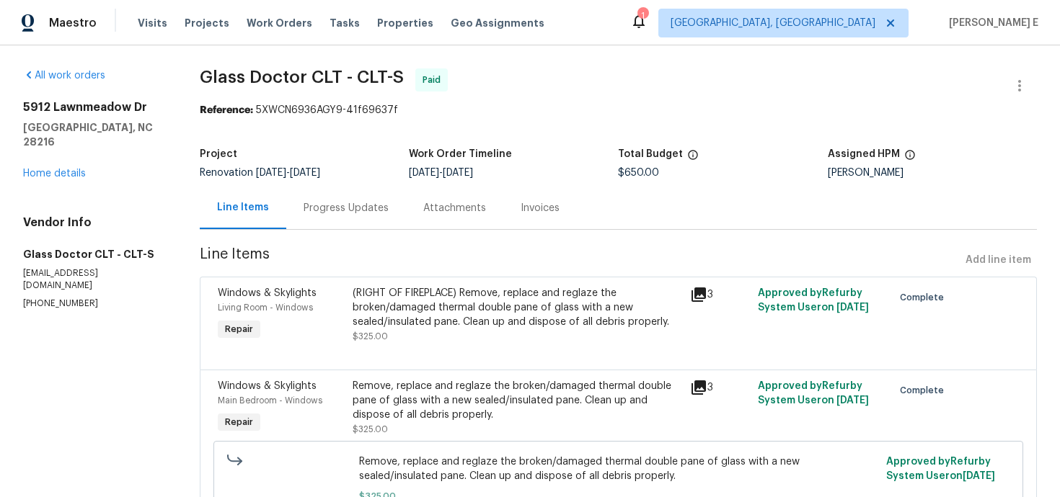
click at [73, 151] on div "[STREET_ADDRESS][PERSON_NAME] Home details" at bounding box center [94, 140] width 142 height 81
click at [62, 169] on link "Home details" at bounding box center [54, 174] width 63 height 10
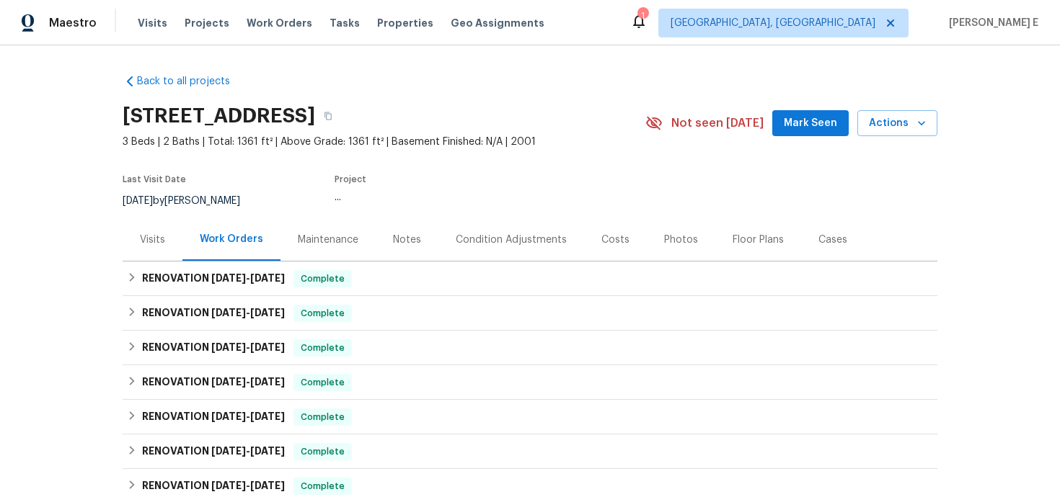
scroll to position [227, 0]
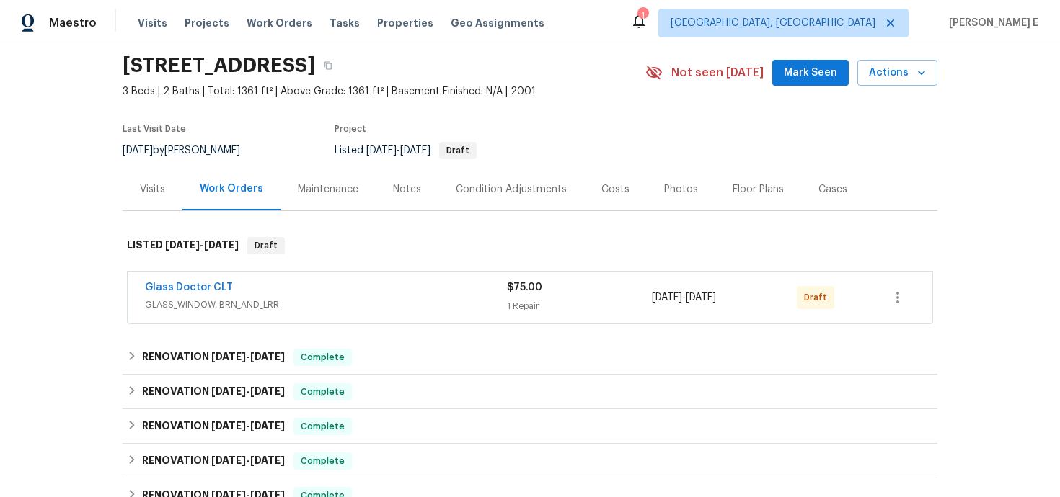
scroll to position [61, 0]
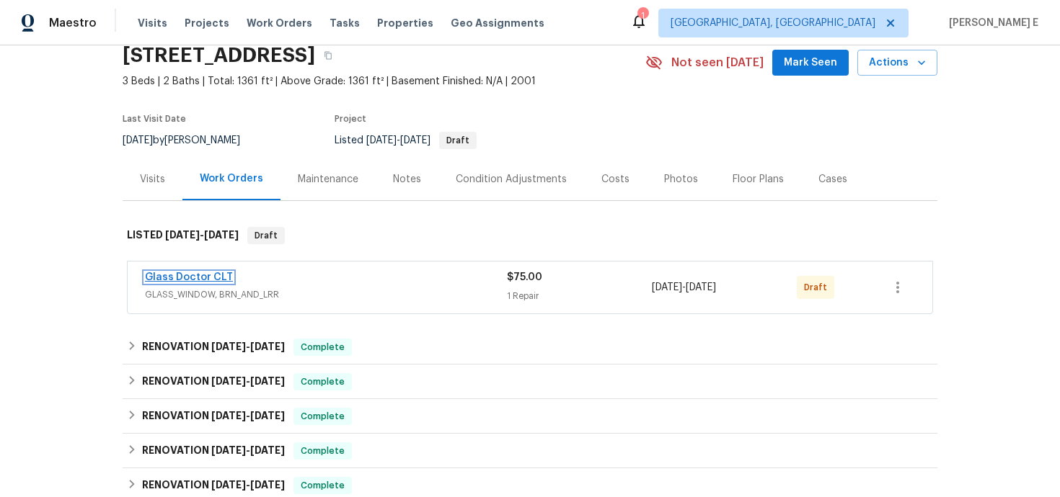
click at [208, 275] on link "Glass Doctor CLT" at bounding box center [189, 277] width 88 height 10
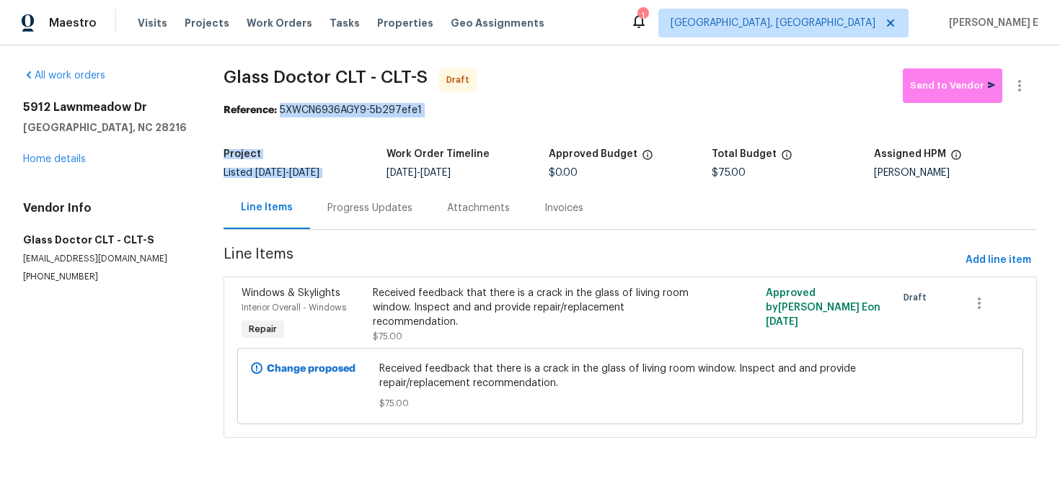
drag, startPoint x: 283, startPoint y: 111, endPoint x: 461, endPoint y: 131, distance: 179.2
click at [461, 131] on section "Glass Doctor CLT - CLT-S Draft Send to Vendor Reference: 5XWCN6936AGY9-5b297efe…" at bounding box center [629, 261] width 813 height 387
click at [188, 83] on div "All work orders [STREET_ADDRESS][PERSON_NAME] Home details Vendor Info Glass Do…" at bounding box center [106, 175] width 166 height 215
drag, startPoint x: 283, startPoint y: 112, endPoint x: 435, endPoint y: 112, distance: 152.1
click at [435, 112] on div "Reference: 5XWCN6936AGY9-5b297efe1" at bounding box center [629, 110] width 813 height 14
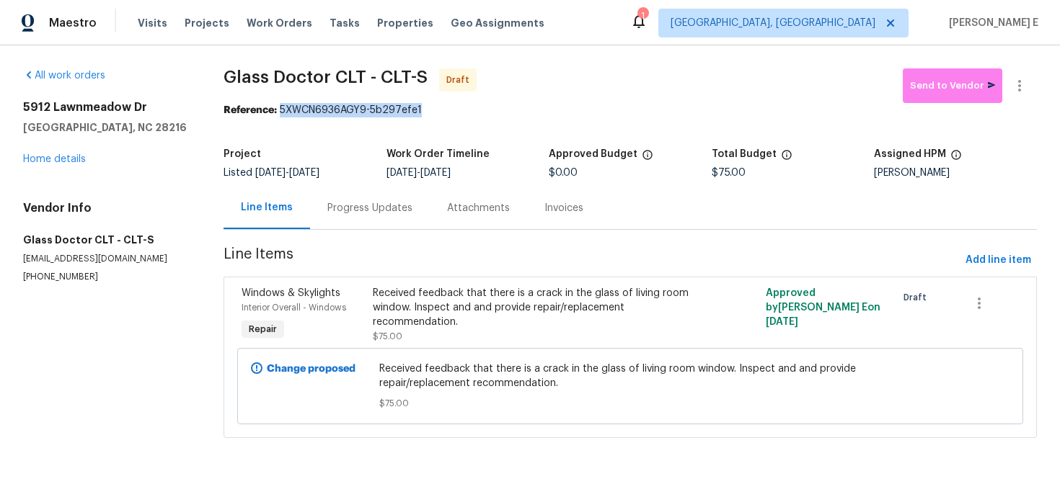
copy div "5XWCN6936AGY9-5b297efe1"
click at [383, 203] on div "Progress Updates" at bounding box center [369, 208] width 85 height 14
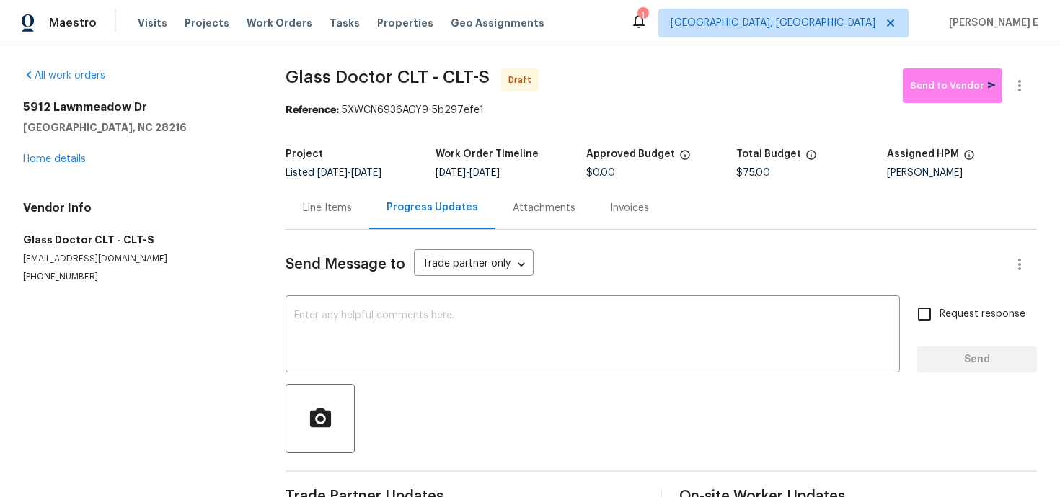
click at [506, 378] on div "Send Message to Trade partner only Trade partner only ​ x ​ Request response Se…" at bounding box center [660, 371] width 751 height 283
click at [480, 334] on textarea at bounding box center [592, 336] width 597 height 50
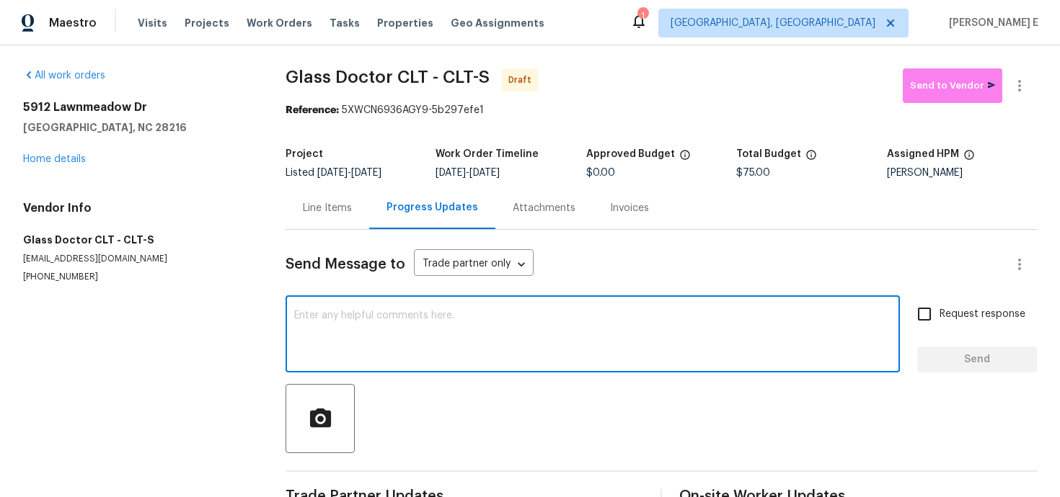
paste textarea "Hi this is [PERSON_NAME] with Opendoor. I’m confirming you received the WO for …"
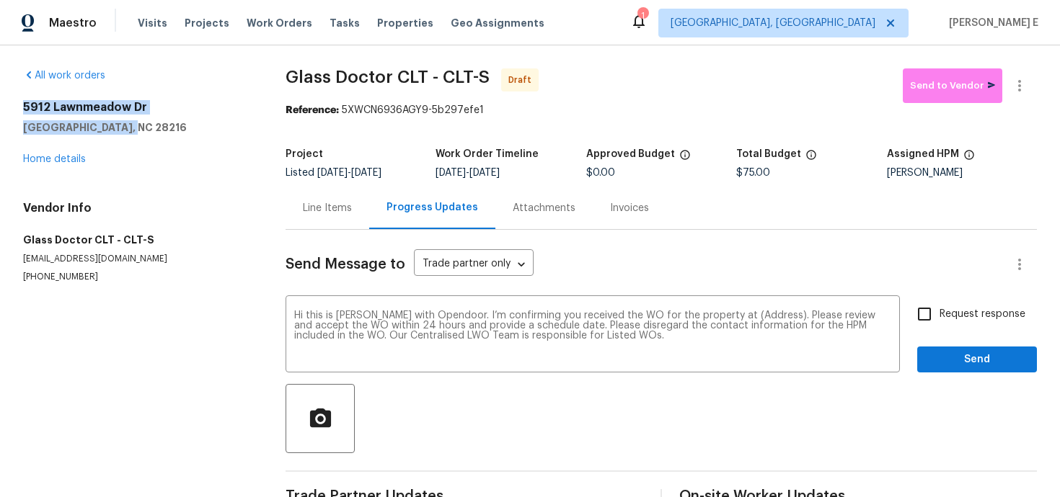
drag, startPoint x: 17, startPoint y: 107, endPoint x: 154, endPoint y: 130, distance: 139.0
click at [154, 130] on div "All work orders [STREET_ADDRESS][PERSON_NAME] Home details Vendor Info Glass Do…" at bounding box center [530, 290] width 1060 height 490
copy div "[STREET_ADDRESS][PERSON_NAME]"
click at [753, 316] on textarea "Hi this is [PERSON_NAME] with Opendoor. I’m confirming you received the WO for …" at bounding box center [592, 336] width 597 height 50
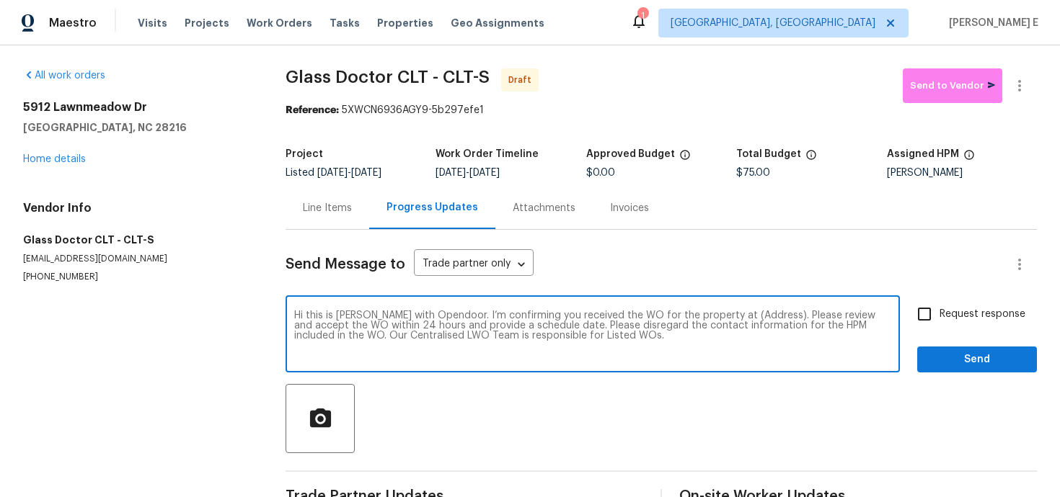
click at [753, 316] on textarea "Hi this is [PERSON_NAME] with Opendoor. I’m confirming you received the WO for …" at bounding box center [592, 336] width 597 height 50
paste textarea "[STREET_ADDRESS][PERSON_NAME]"
type textarea "Hi this is [PERSON_NAME] with Opendoor. I’m confirming you received the WO for …"
click at [921, 324] on input "Request response" at bounding box center [924, 314] width 30 height 30
checkbox input "true"
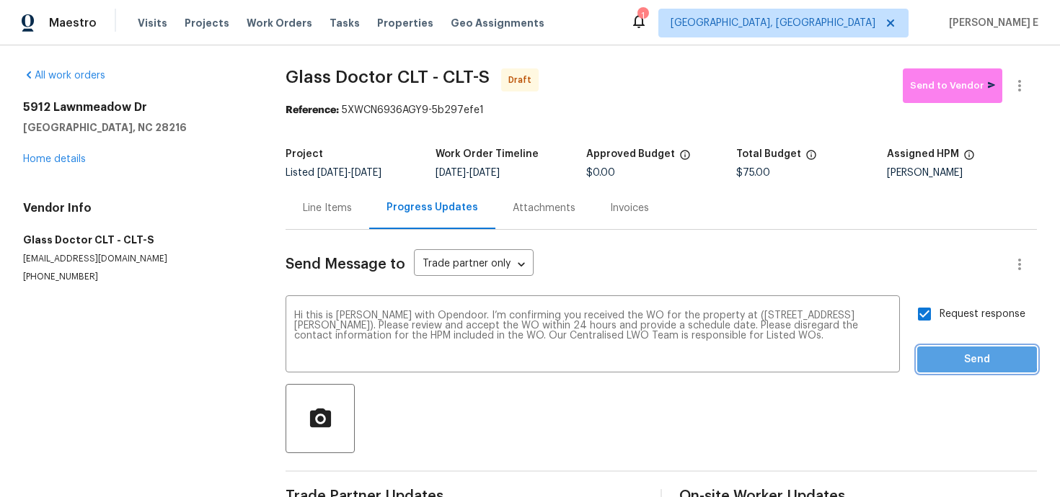
click at [945, 356] on span "Send" at bounding box center [976, 360] width 97 height 18
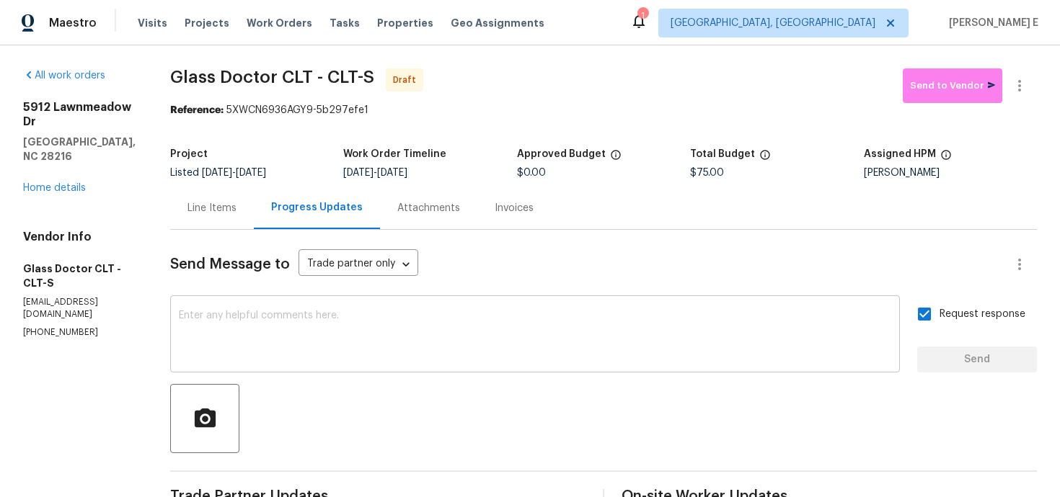
click at [656, 350] on textarea at bounding box center [535, 336] width 712 height 50
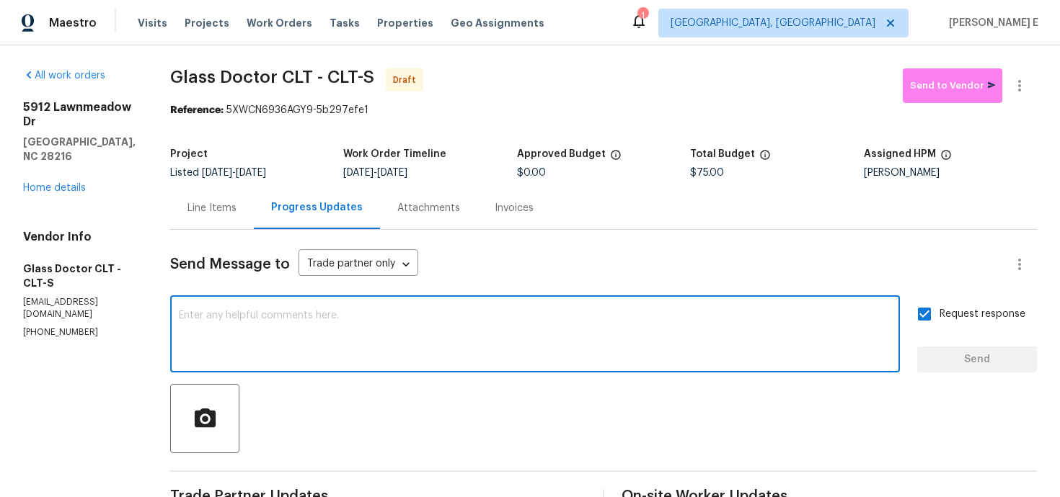
paste textarea "Attention All Work Orders must include before-photos (both close-up and wide-an…"
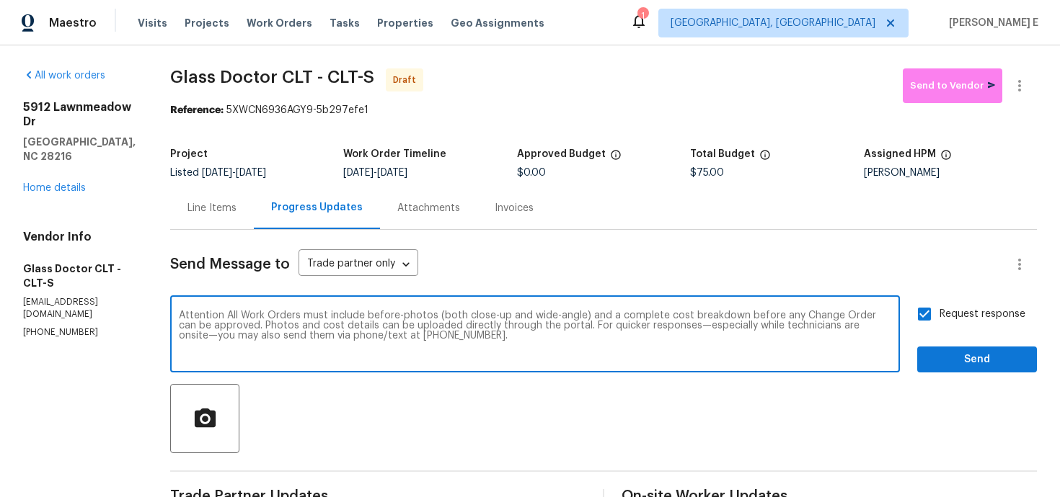
type textarea "Attention All Work Orders must include before-photos (both close-up and wide-an…"
click at [951, 358] on span "Send" at bounding box center [976, 360] width 97 height 18
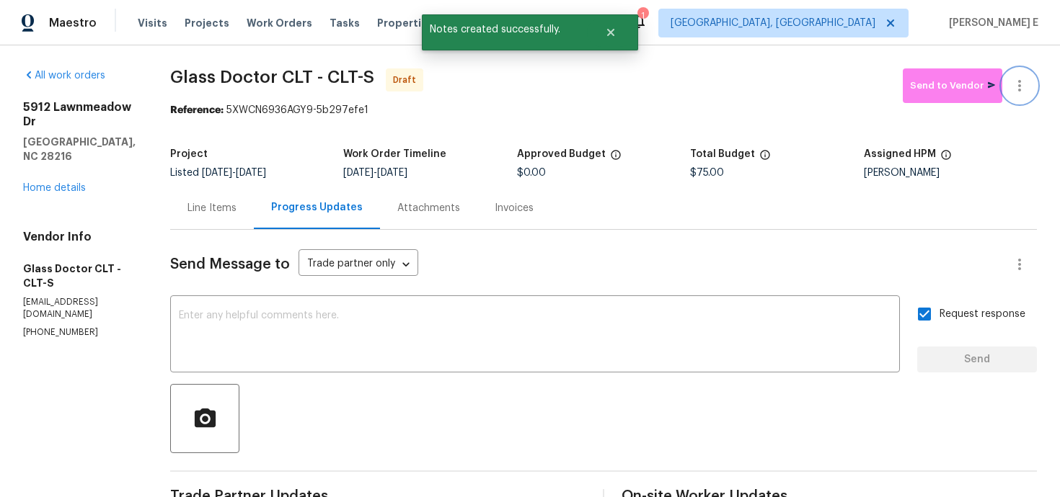
click at [1021, 89] on icon "button" at bounding box center [1019, 85] width 17 height 17
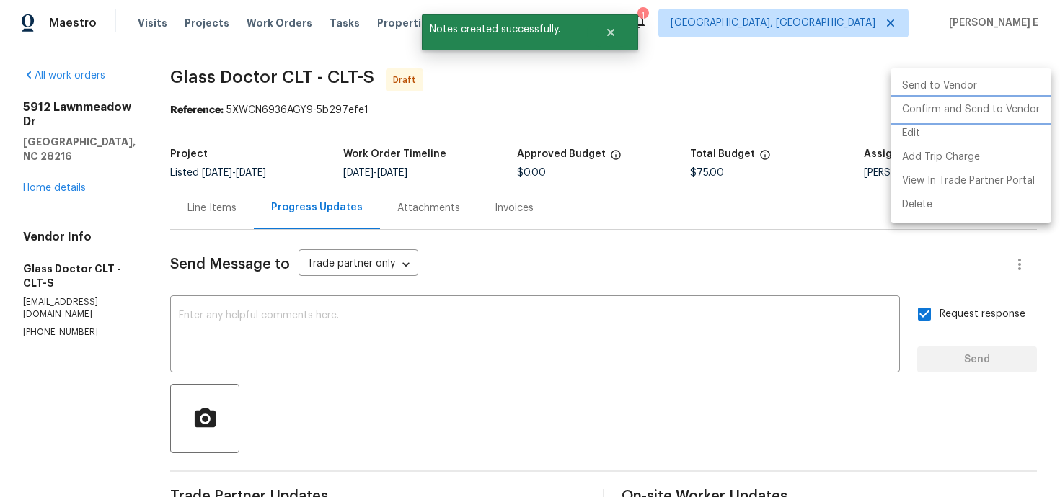
click at [953, 99] on li "Confirm and Send to Vendor" at bounding box center [970, 110] width 161 height 24
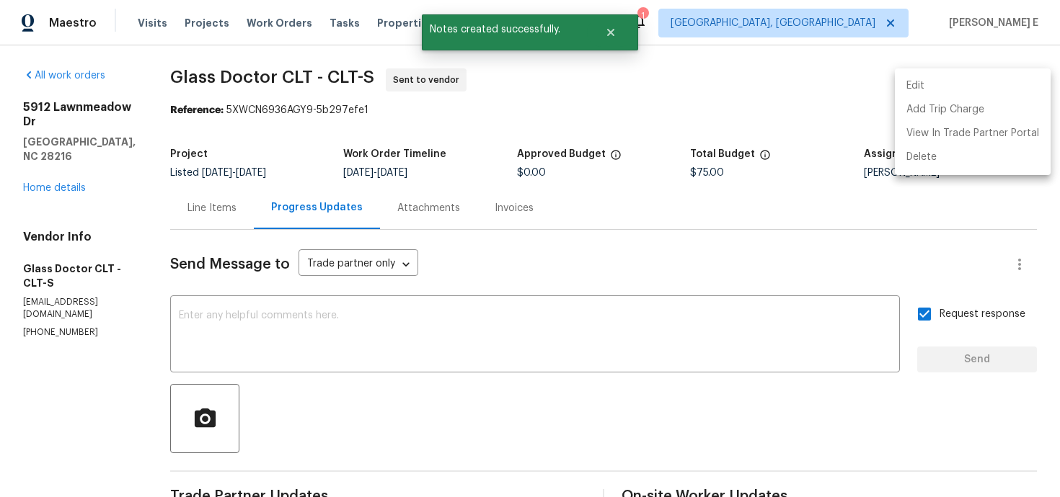
click at [505, 141] on div at bounding box center [530, 248] width 1060 height 497
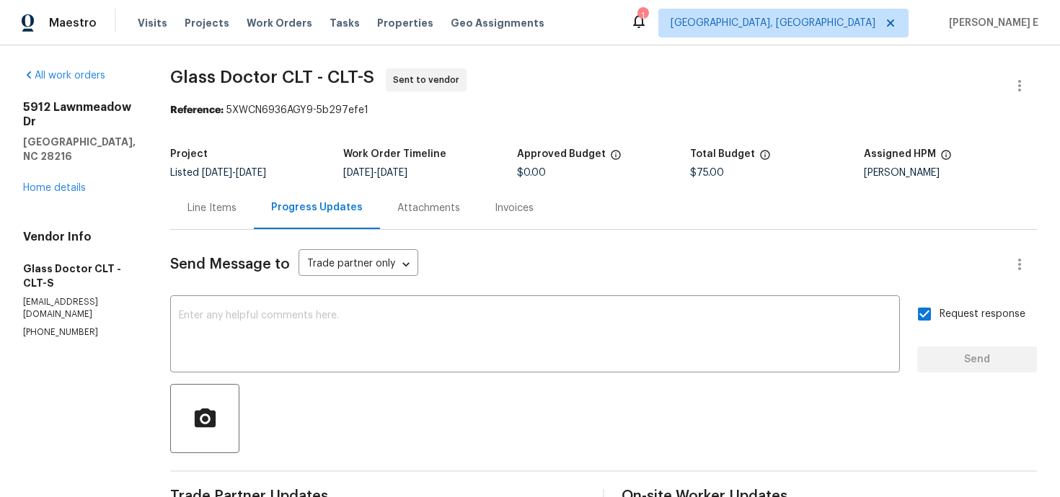
click at [210, 173] on span "[DATE]" at bounding box center [217, 173] width 30 height 10
drag, startPoint x: 164, startPoint y: 74, endPoint x: 305, endPoint y: 76, distance: 141.3
click at [305, 76] on span "Glass Doctor CLT - CLT-S" at bounding box center [272, 76] width 204 height 17
copy span "Glass Doctor CLT"
